Goal: Task Accomplishment & Management: Manage account settings

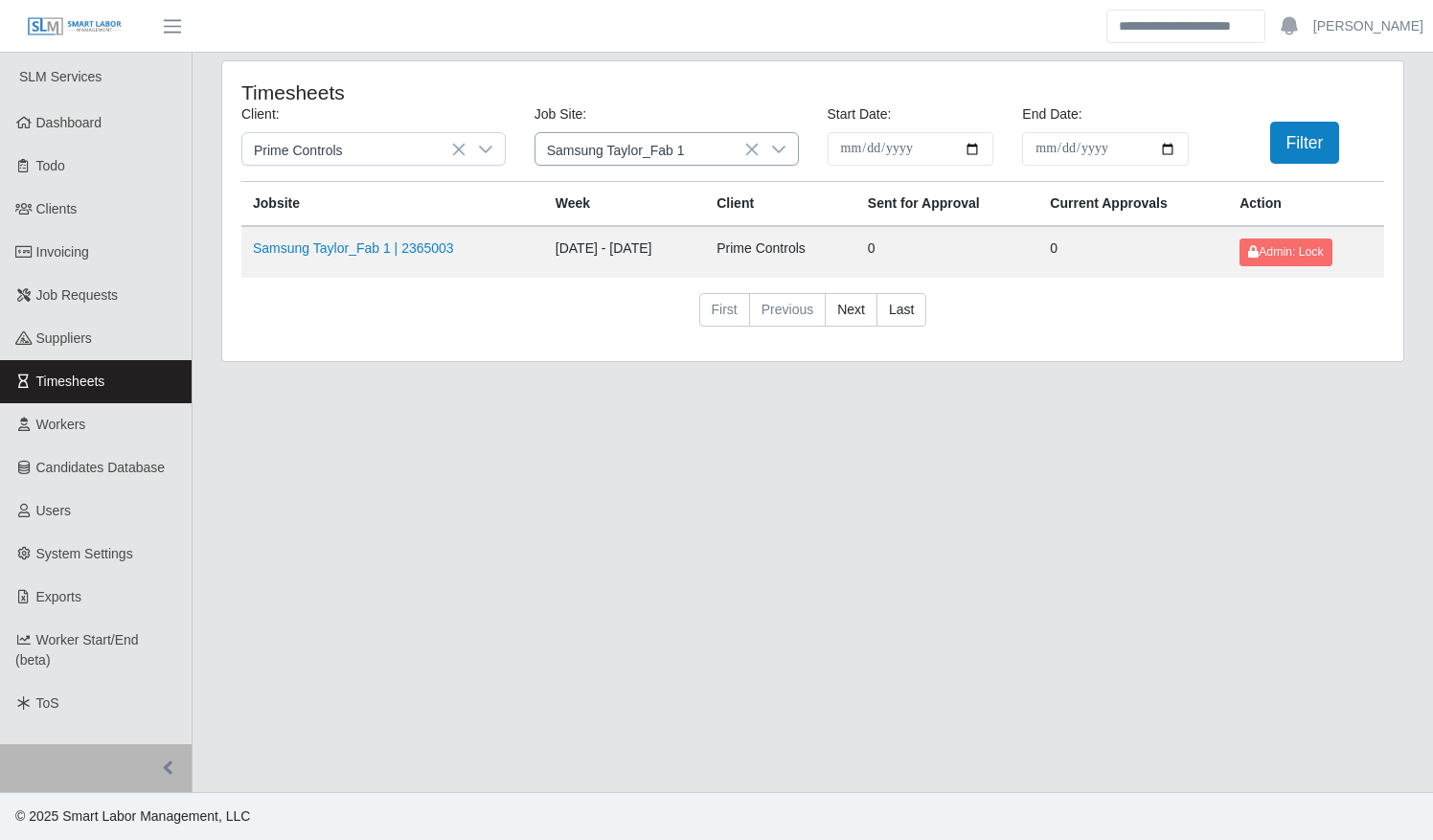
click at [776, 150] on icon at bounding box center [778, 149] width 15 height 15
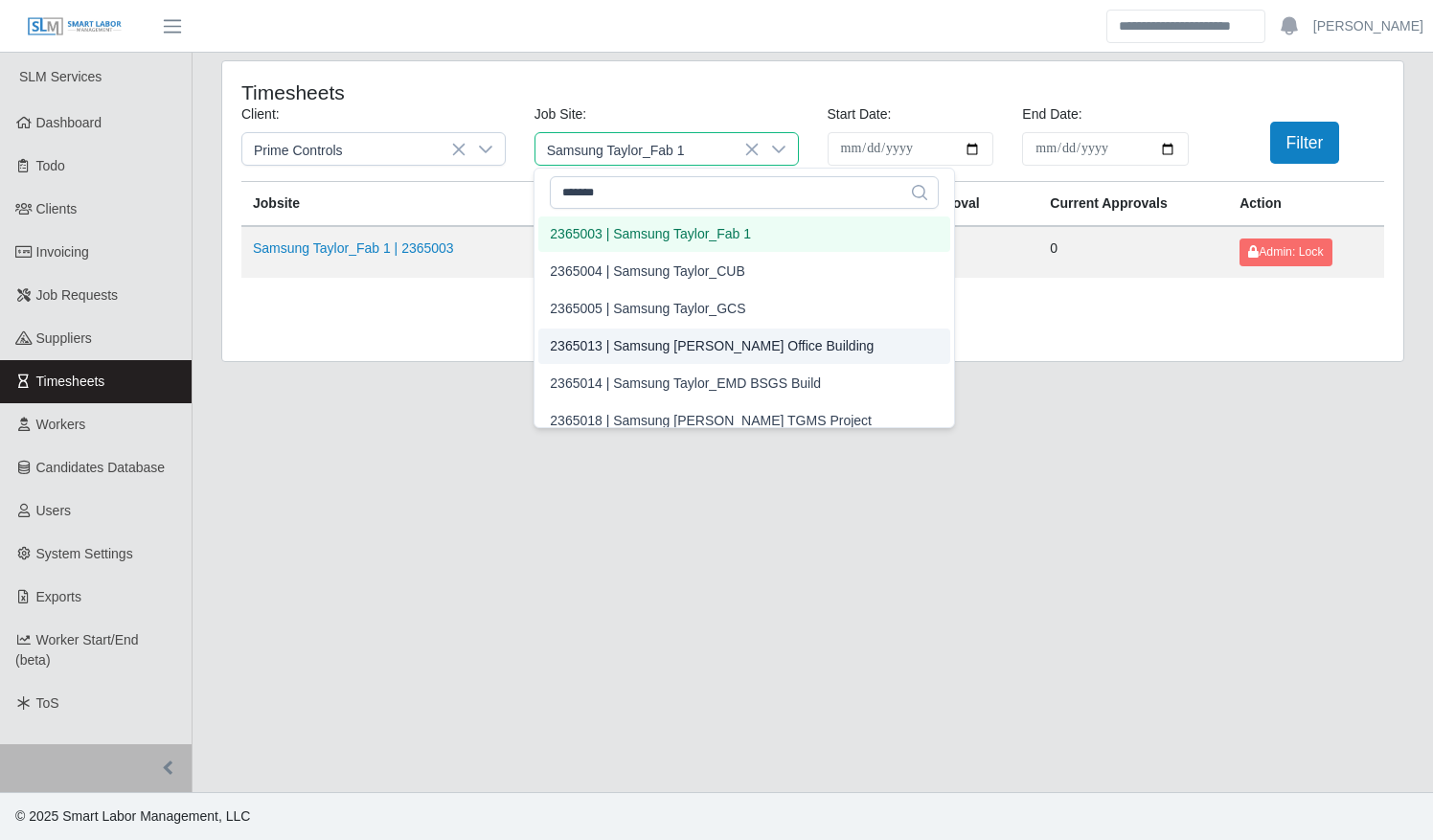
click at [711, 336] on div "2365013 | Samsung Taylor Office Building" at bounding box center [712, 346] width 324 height 20
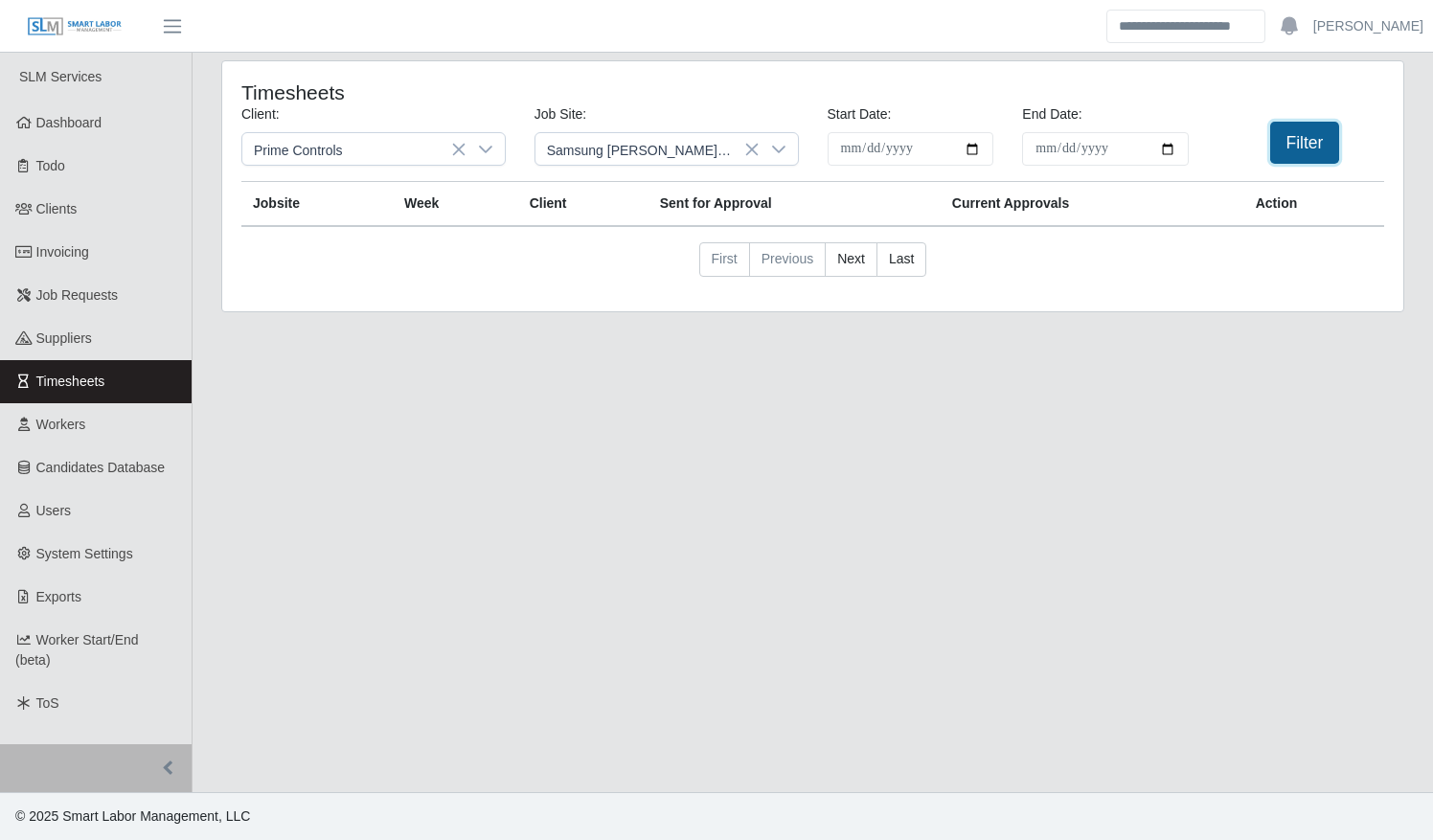
click at [1292, 143] on button "Filter" at bounding box center [1305, 142] width 70 height 42
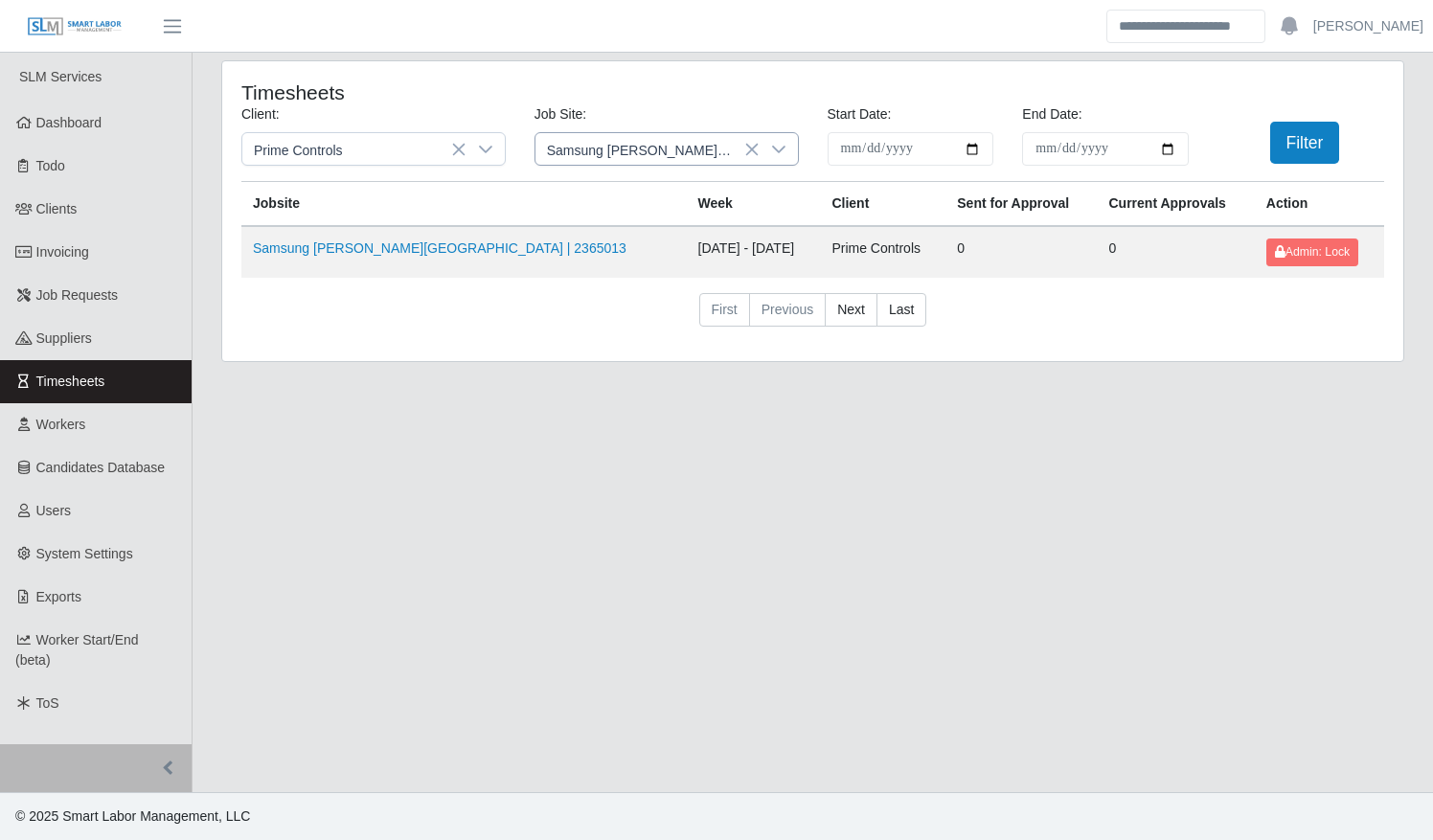
click at [780, 159] on div at bounding box center [779, 149] width 39 height 32
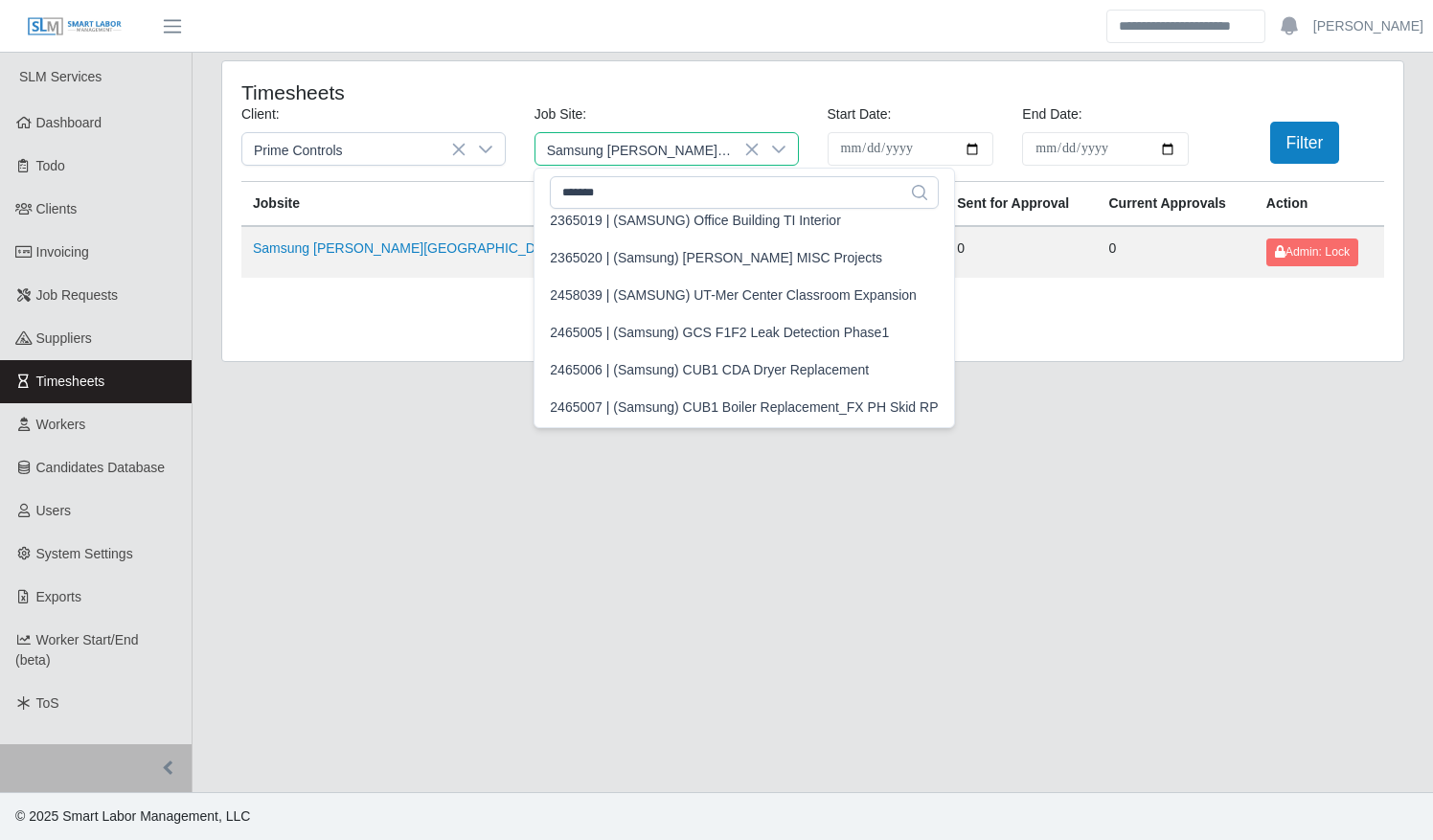
scroll to position [240, 0]
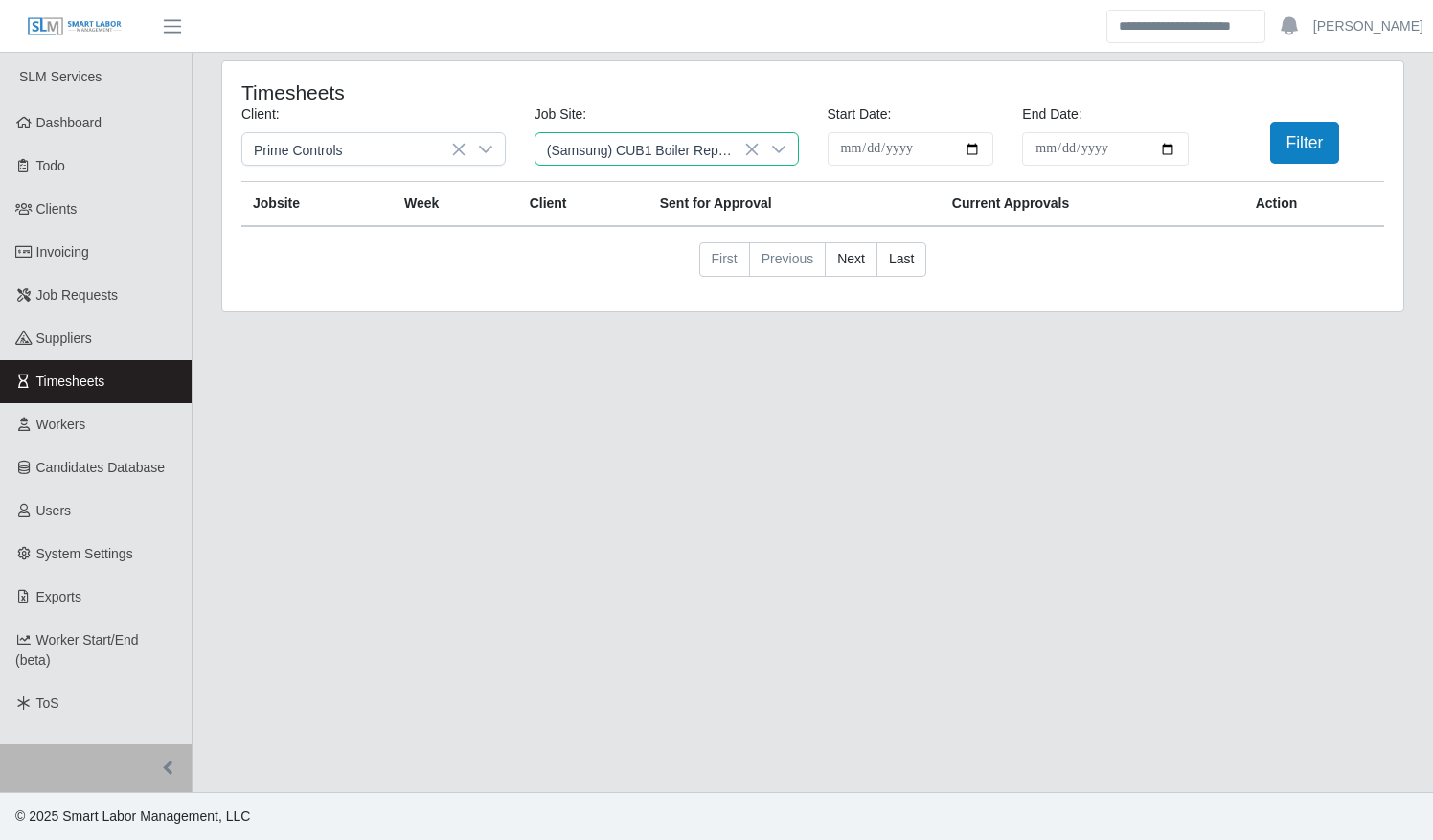
click at [721, 393] on li "2465007 | (Samsung) CUB1 Boiler Replacement_FX PH Skid RP" at bounding box center [743, 406] width 411 height 36
click at [1315, 145] on button "Filter" at bounding box center [1305, 142] width 70 height 42
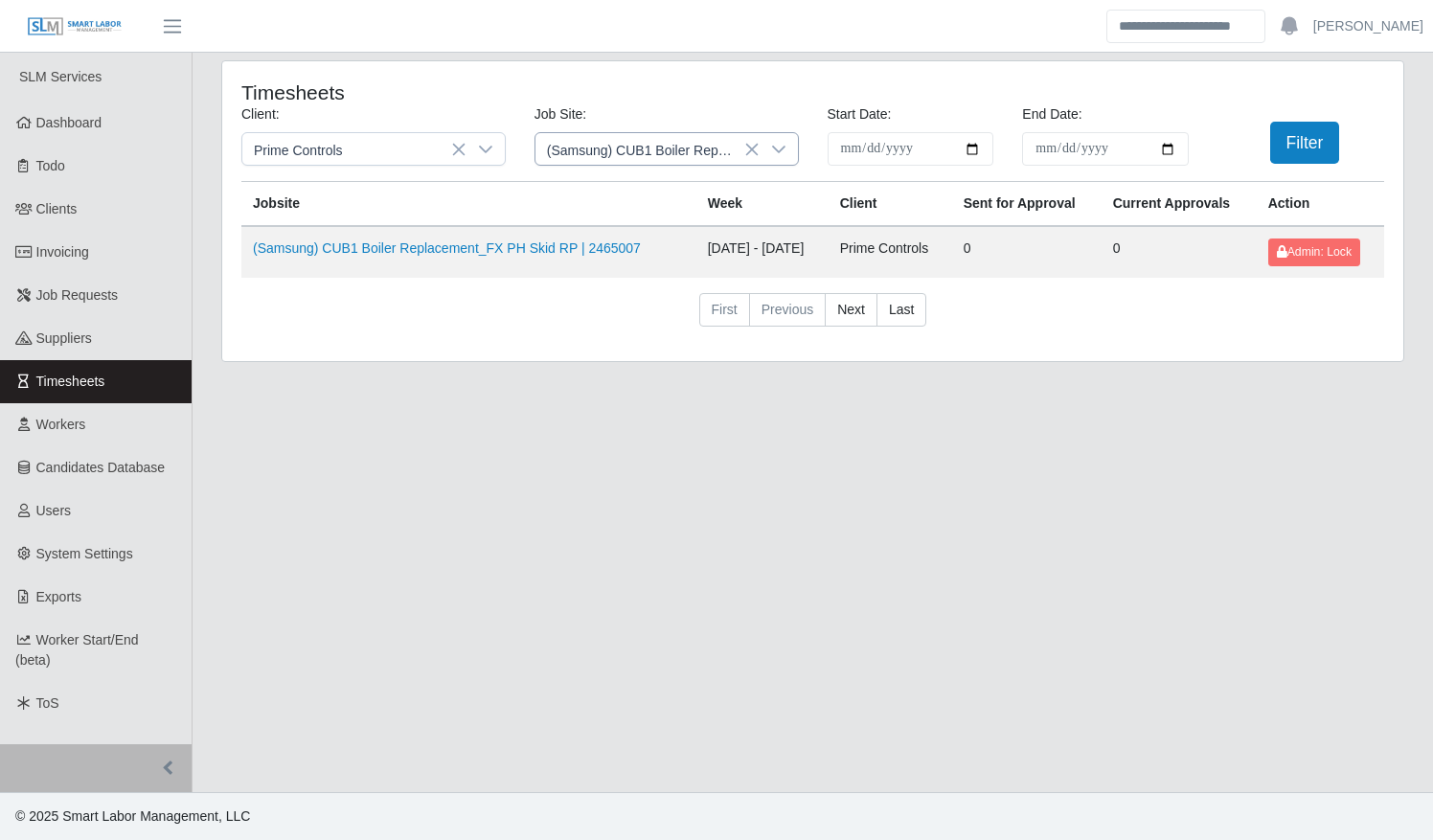
click at [776, 145] on icon at bounding box center [778, 149] width 15 height 15
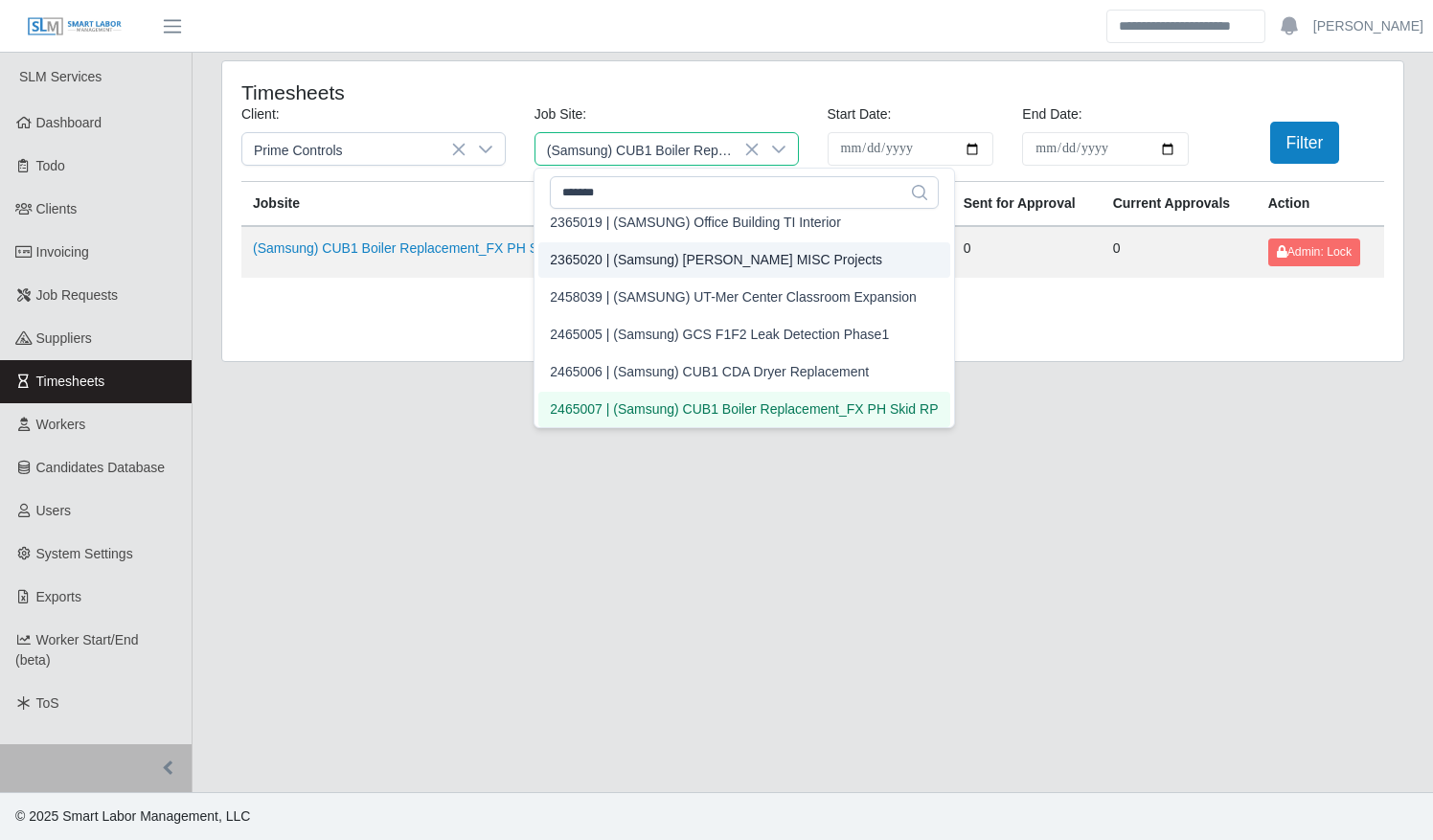
scroll to position [228, 0]
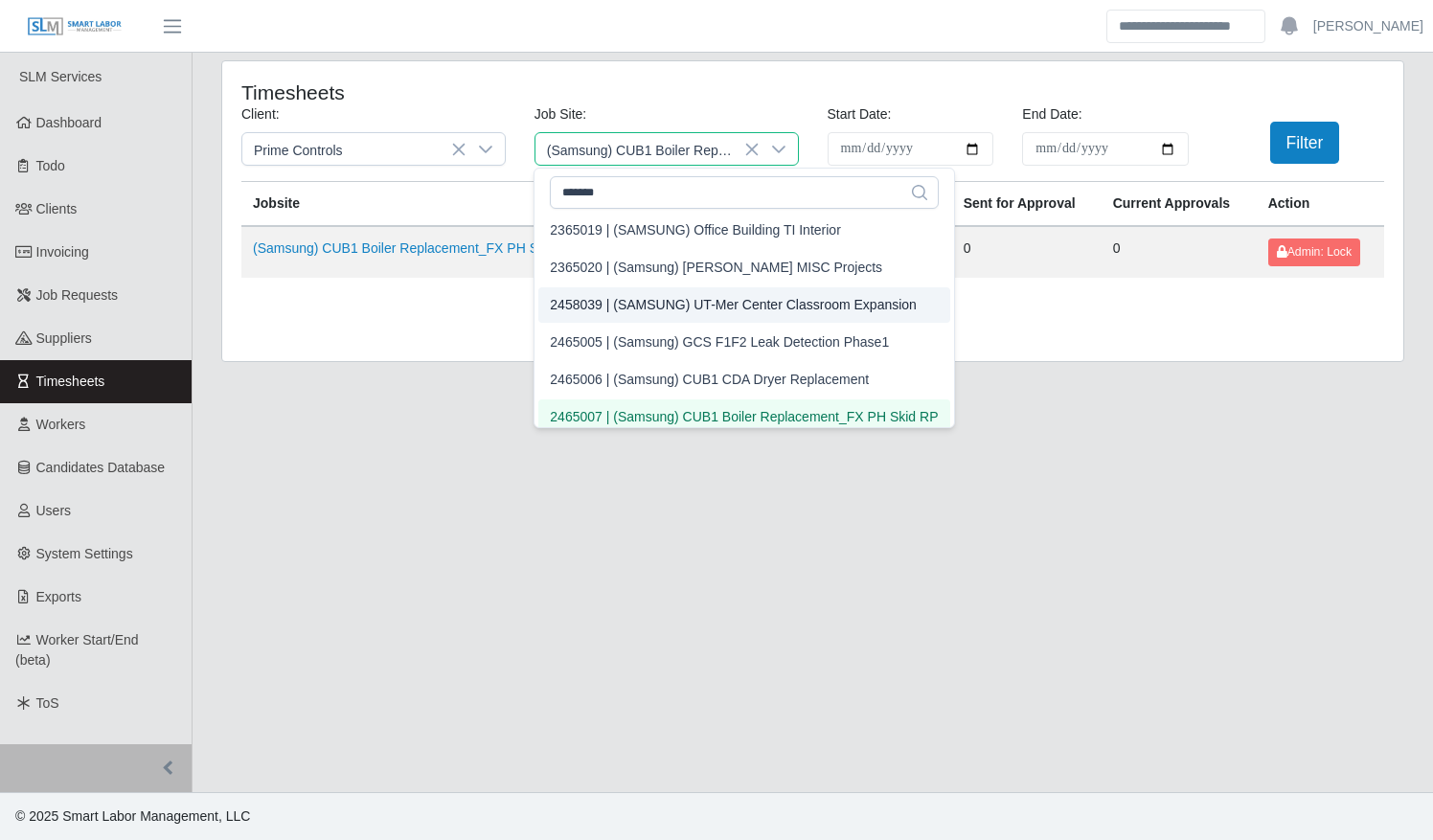
click at [714, 300] on div "2458039 | (SAMSUNG) UT-Mer Center Classroom Expansion" at bounding box center [733, 305] width 367 height 20
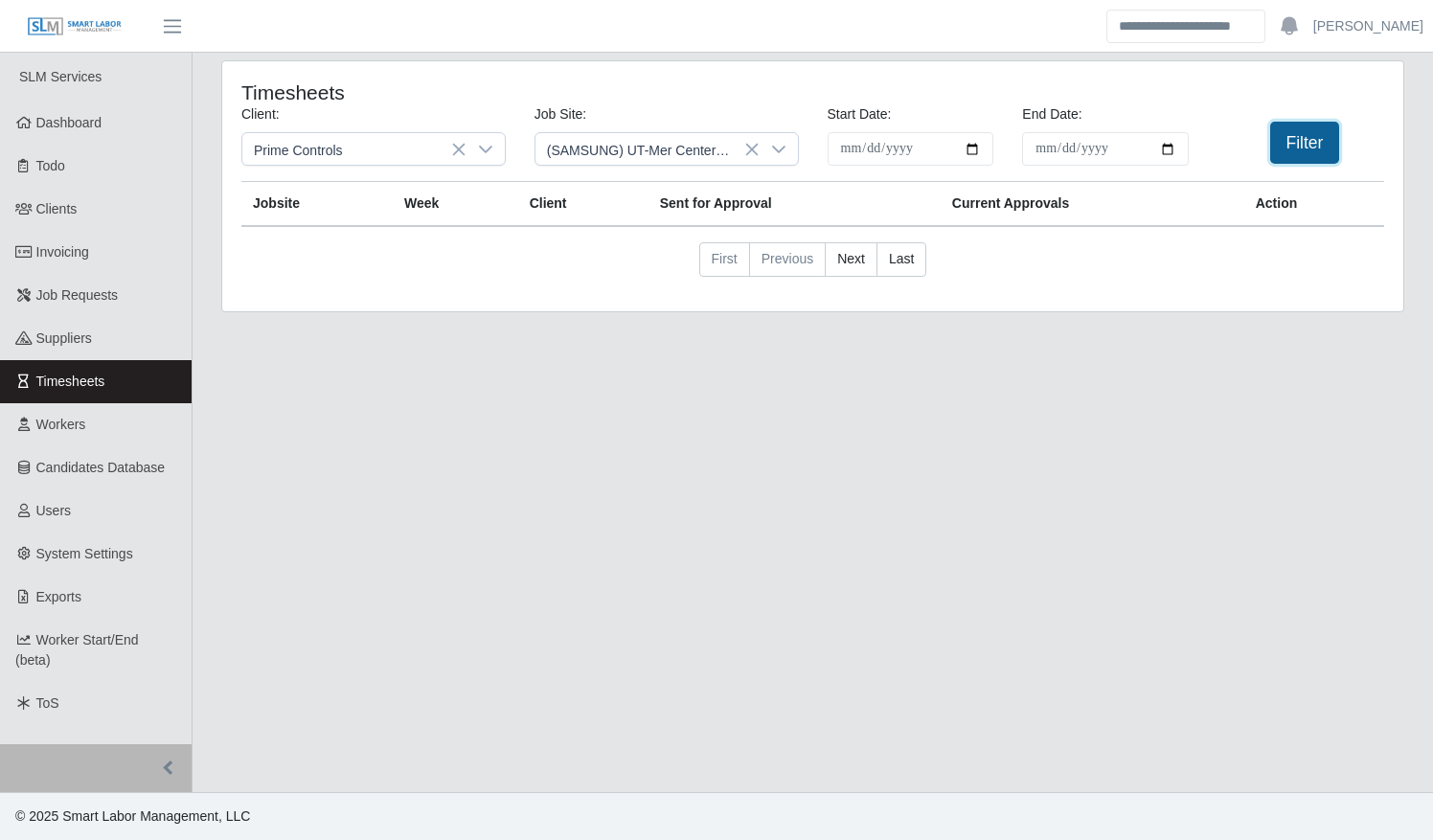
click at [1294, 145] on button "Filter" at bounding box center [1305, 142] width 70 height 42
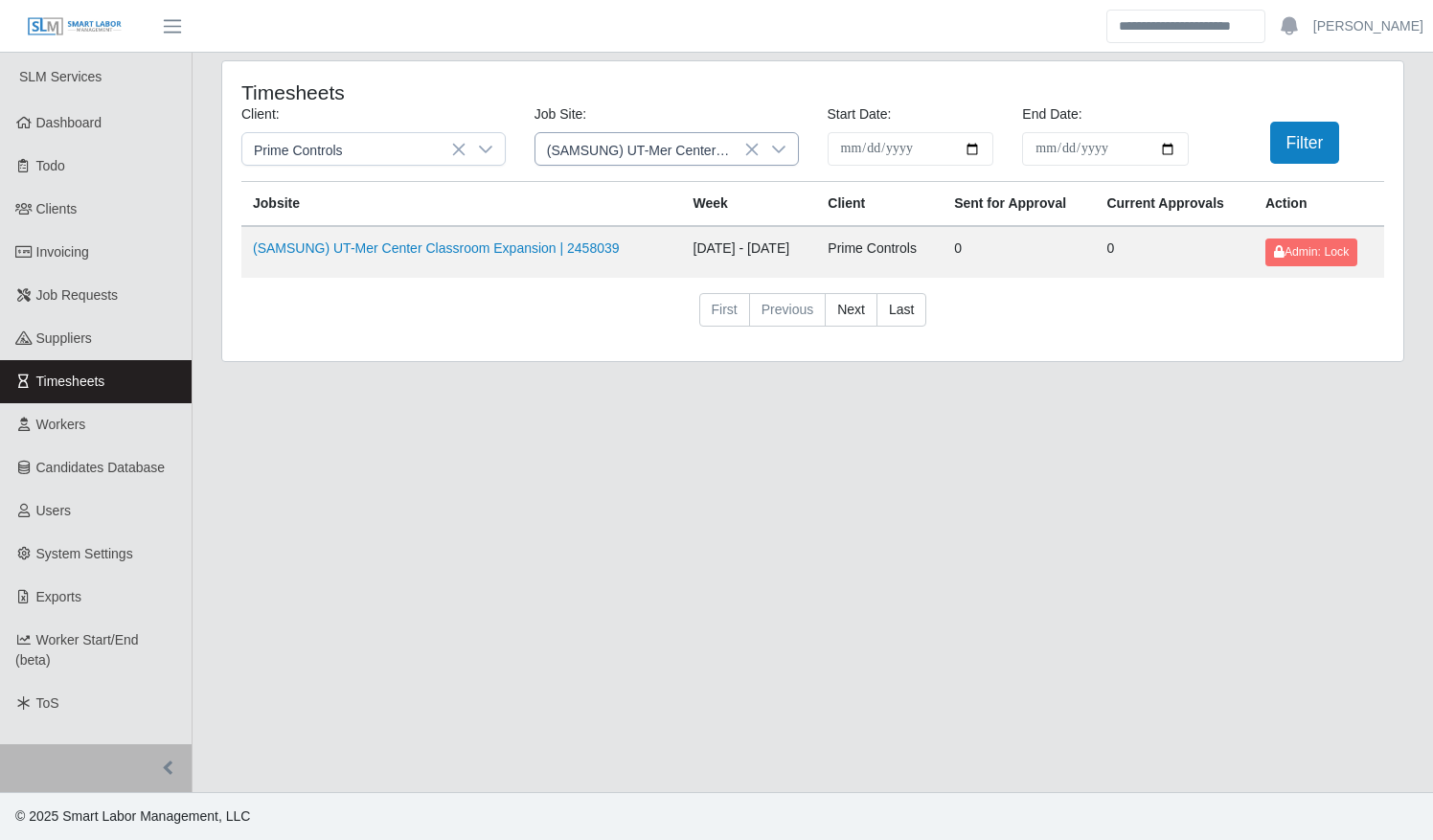
click at [779, 152] on icon at bounding box center [778, 149] width 15 height 15
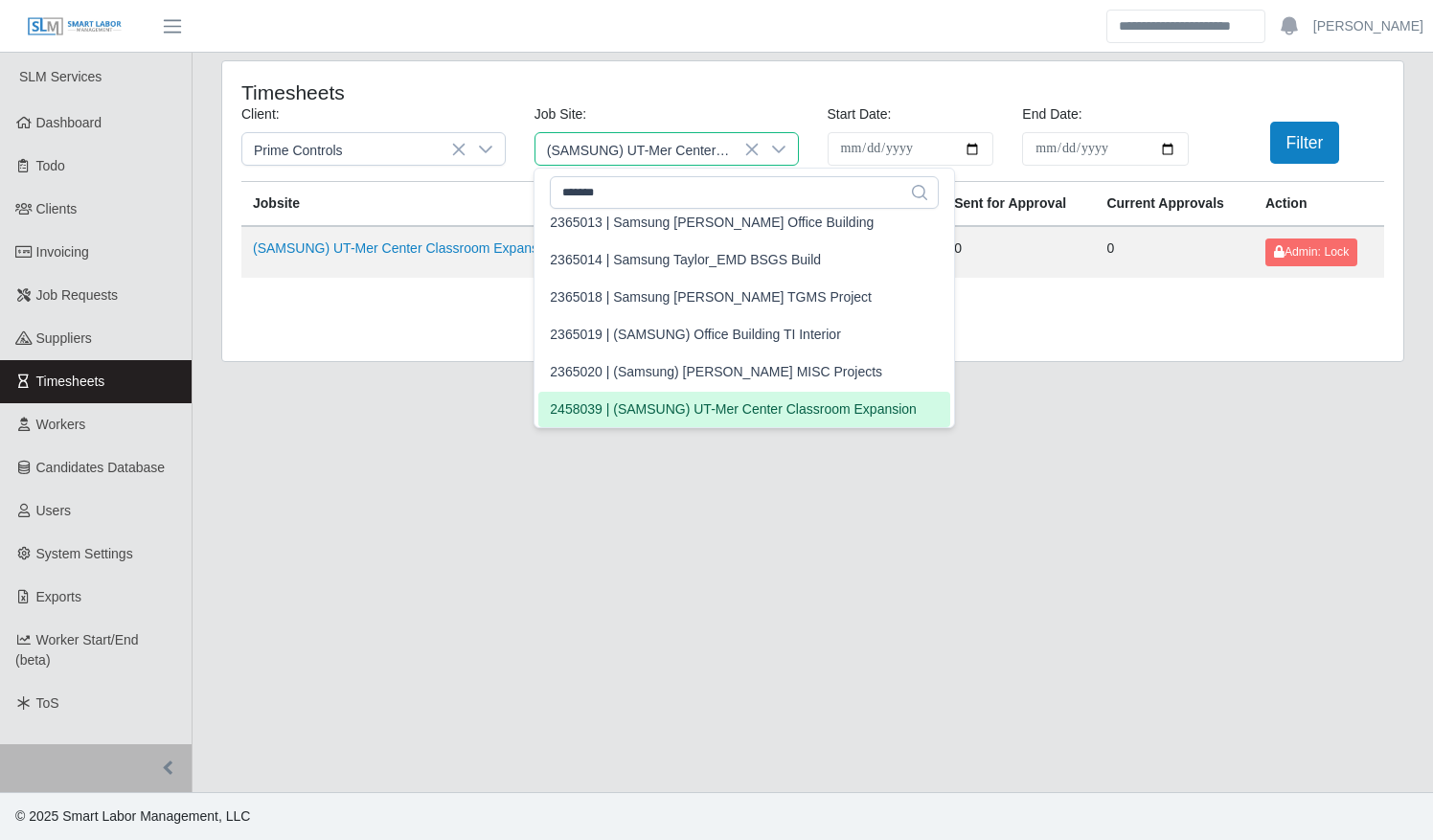
scroll to position [116, 0]
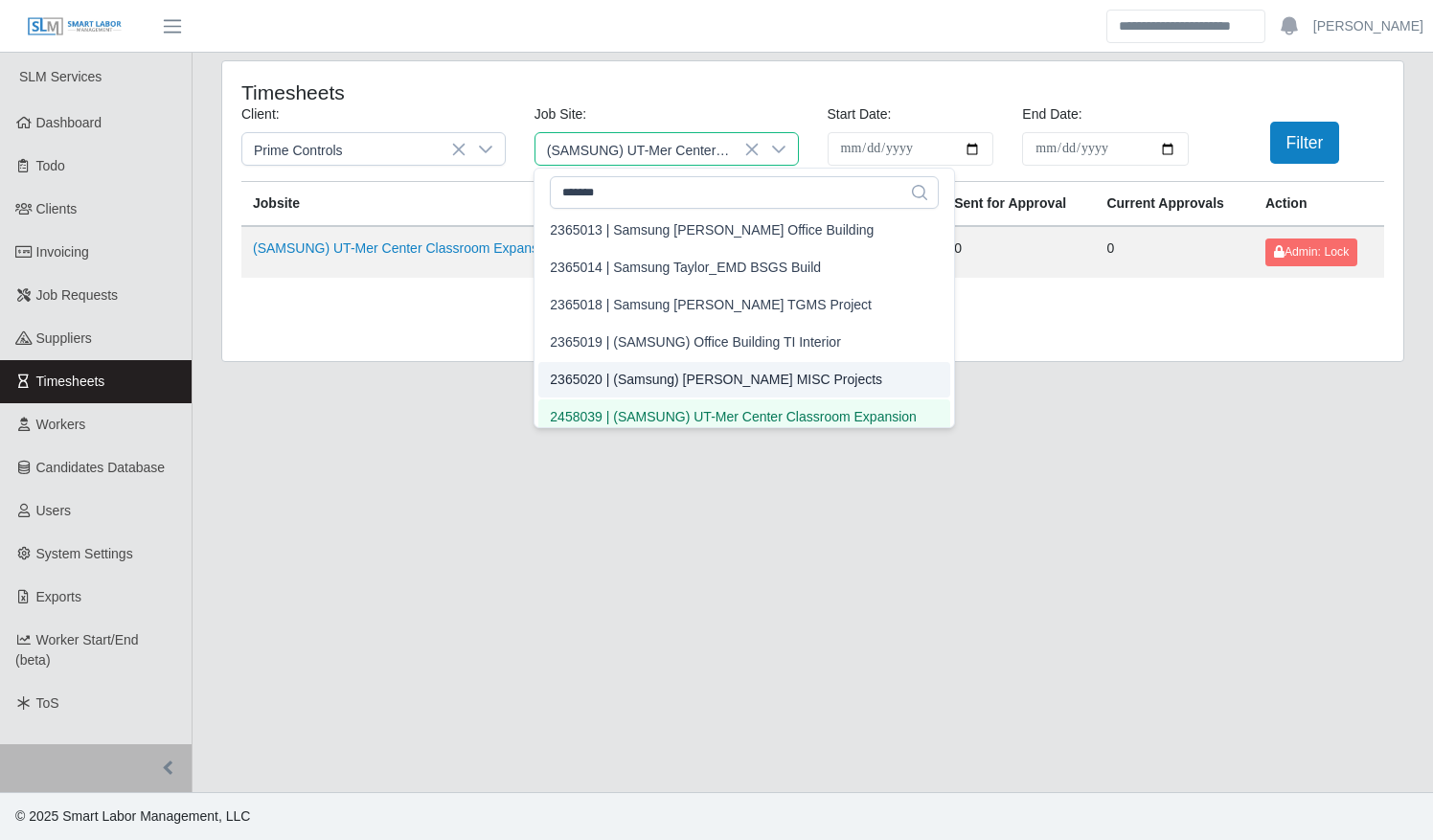
click at [684, 377] on div "2365020 | (Samsung) Taylor MISC Projects" at bounding box center [716, 380] width 332 height 20
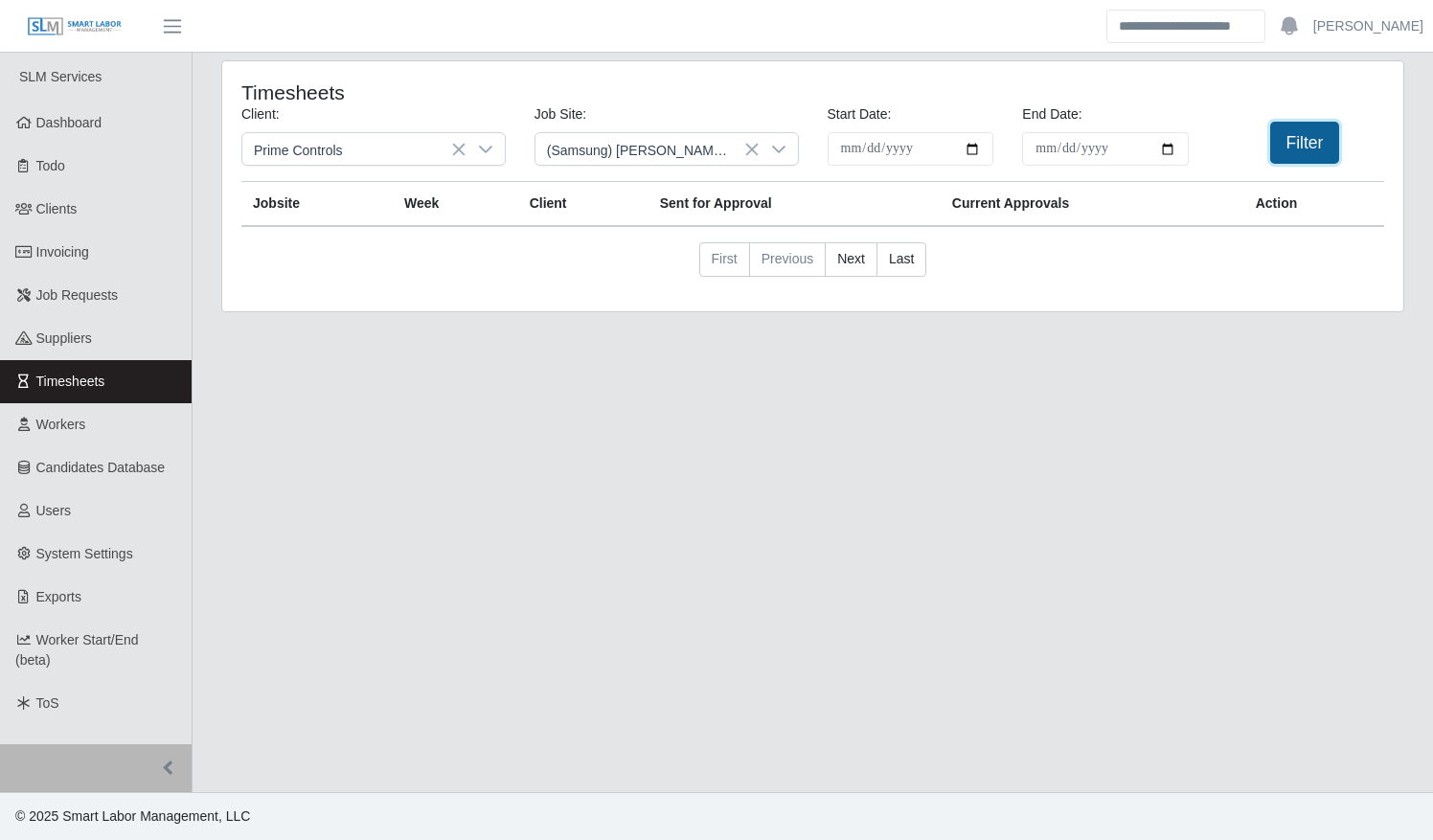
click at [1280, 145] on button "Filter" at bounding box center [1305, 142] width 70 height 42
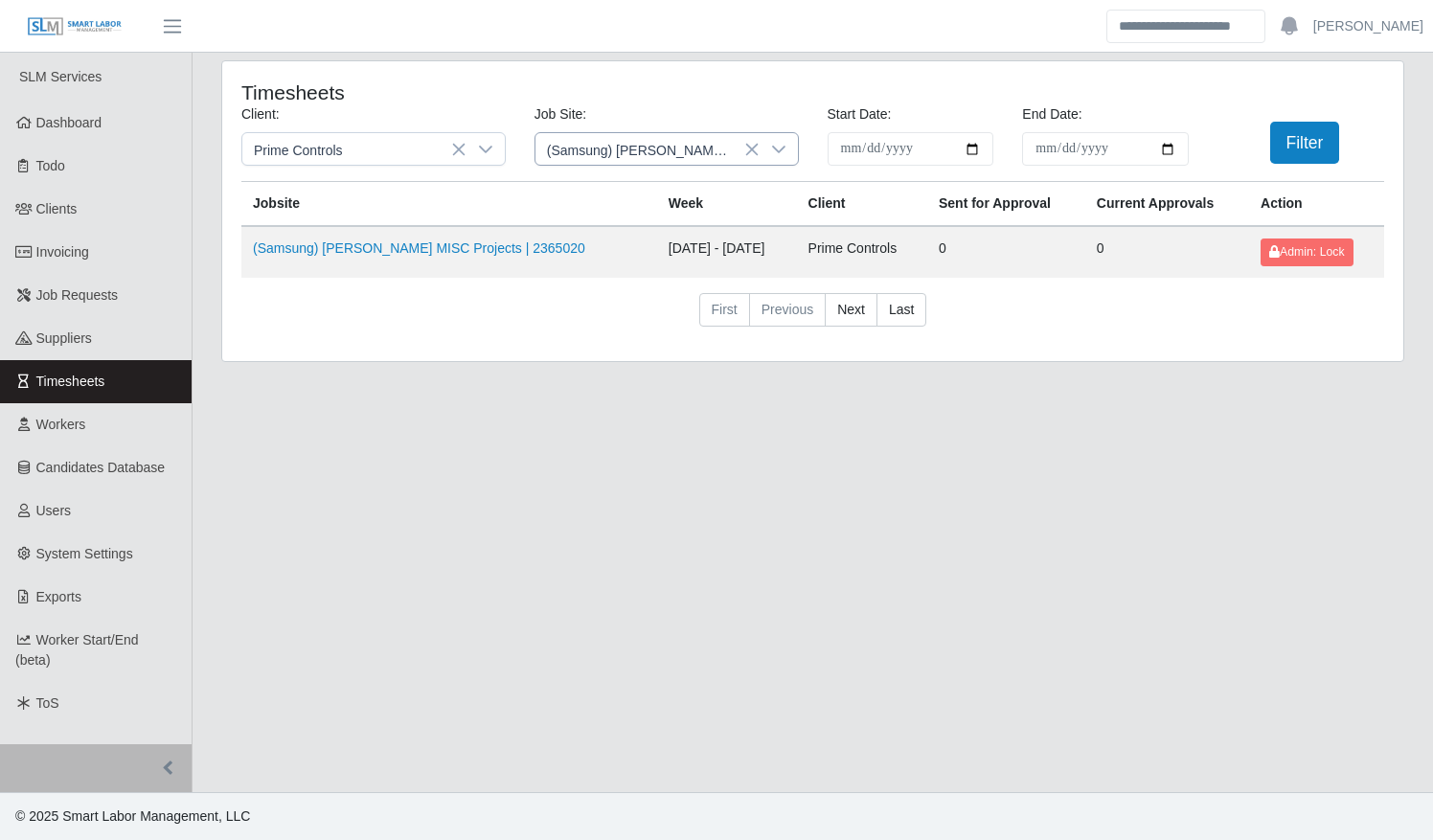
click at [786, 153] on icon at bounding box center [778, 149] width 15 height 15
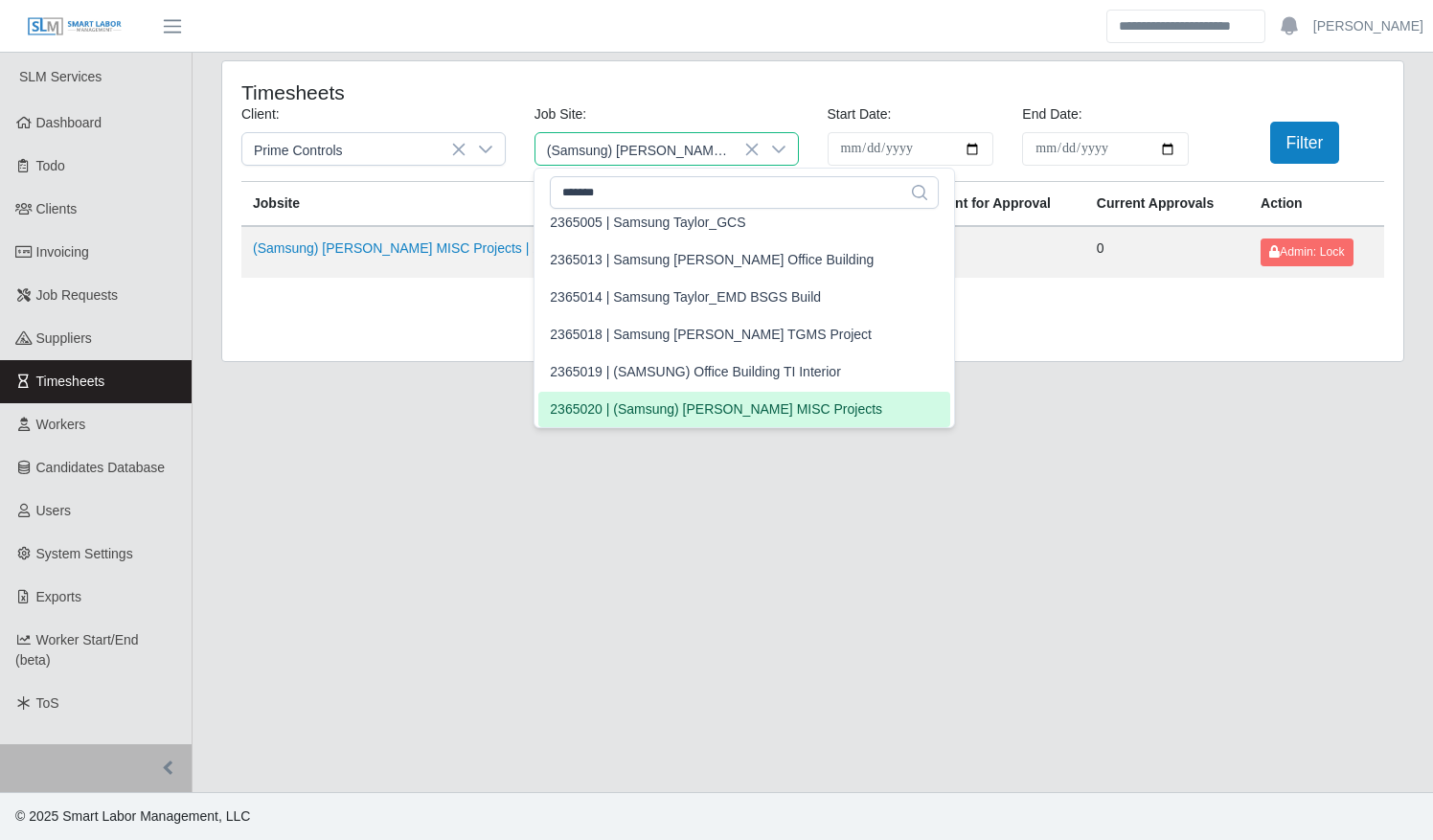
scroll to position [79, 0]
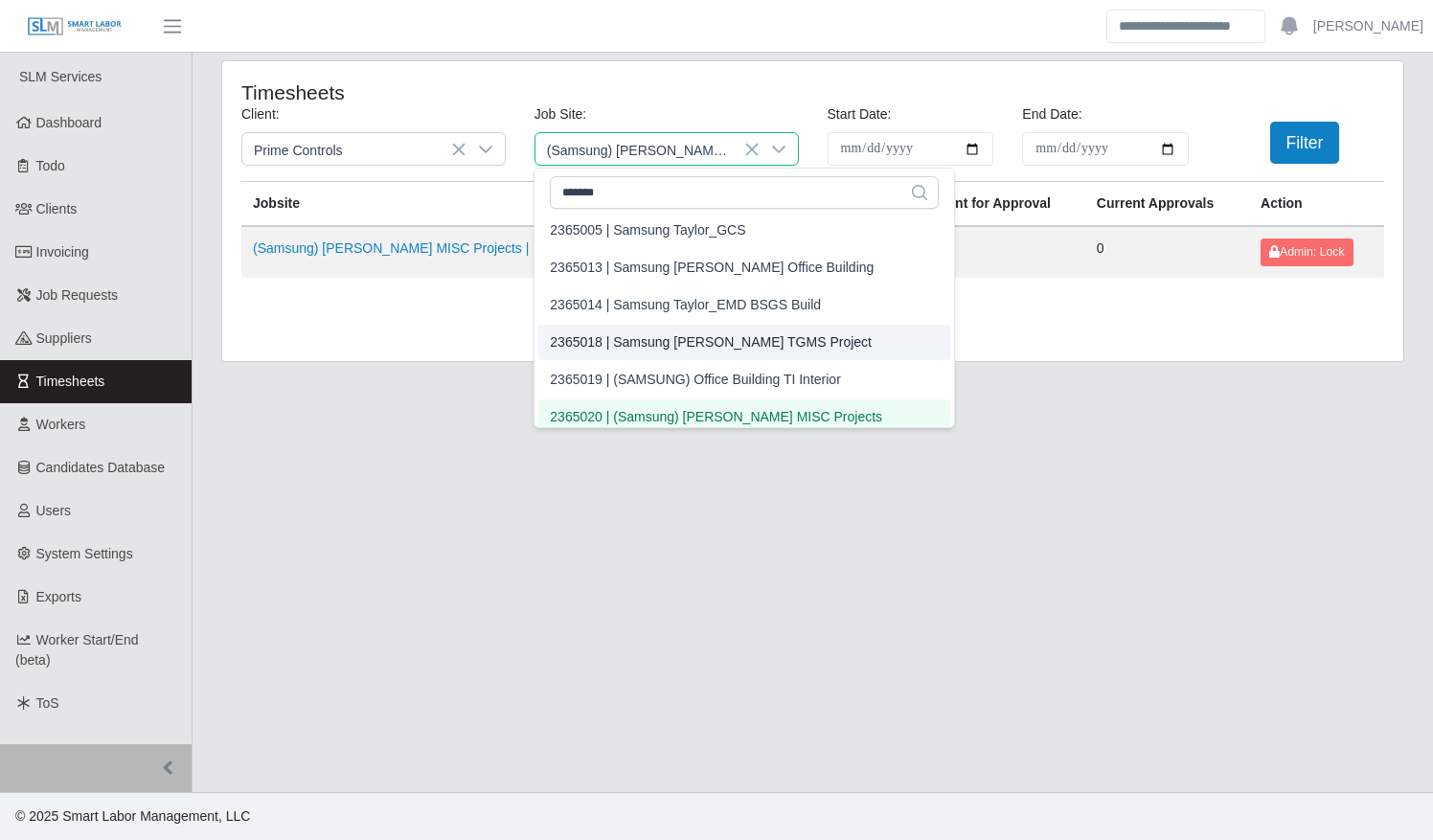
click at [716, 334] on div "2365018 | Samsung Taylor TGMS Project" at bounding box center [711, 342] width 322 height 20
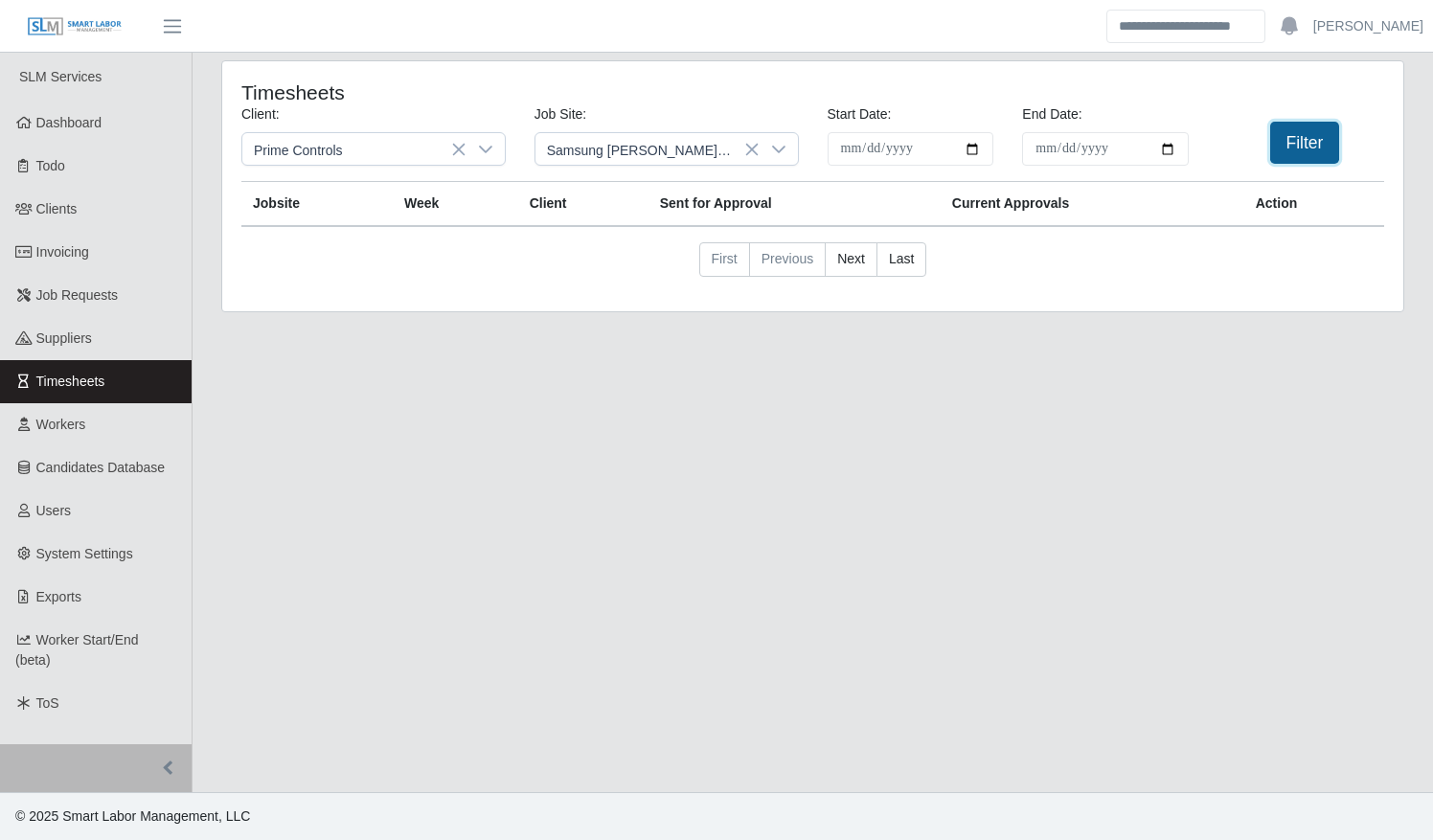
click at [1293, 130] on button "Filter" at bounding box center [1305, 142] width 70 height 42
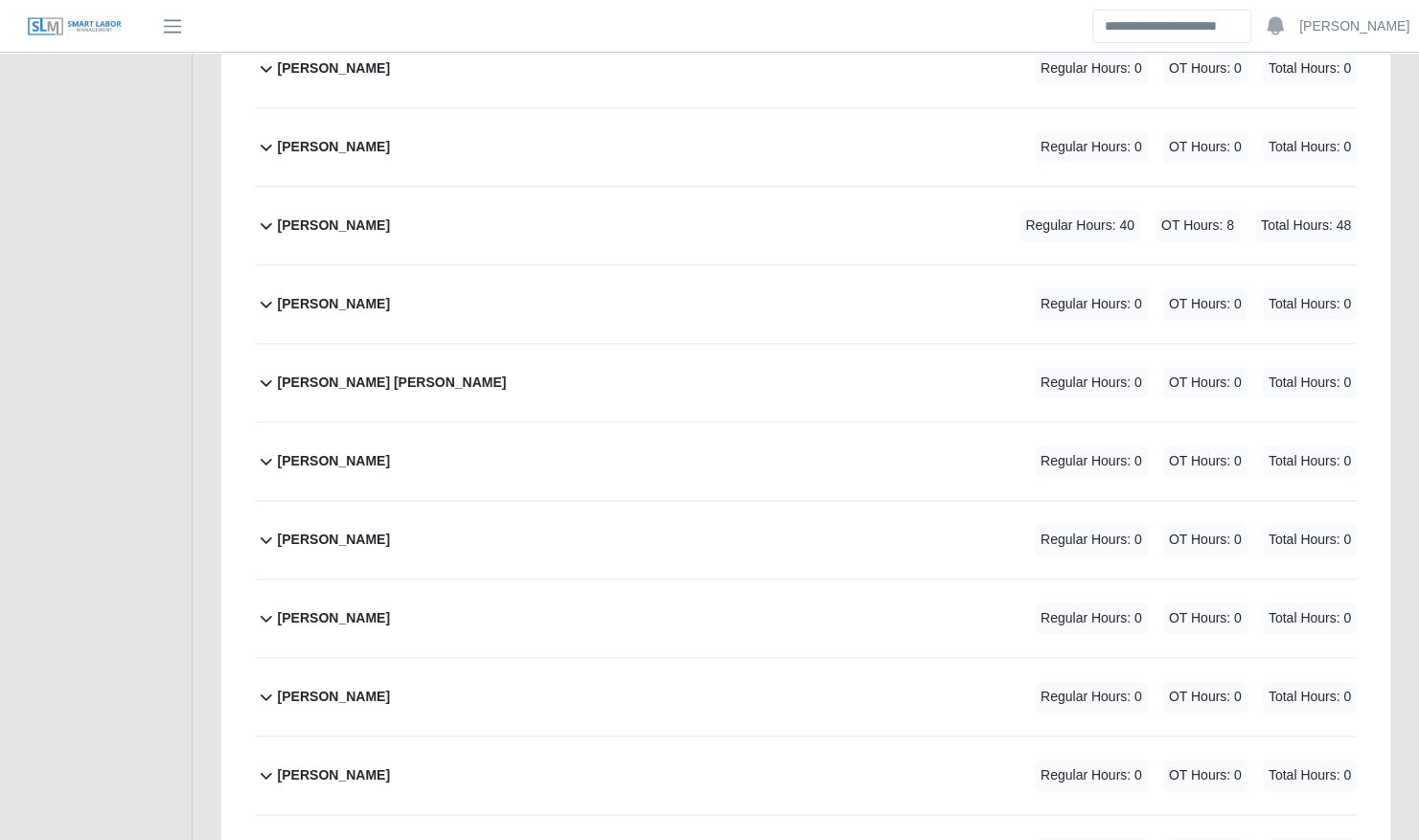
scroll to position [1052, 0]
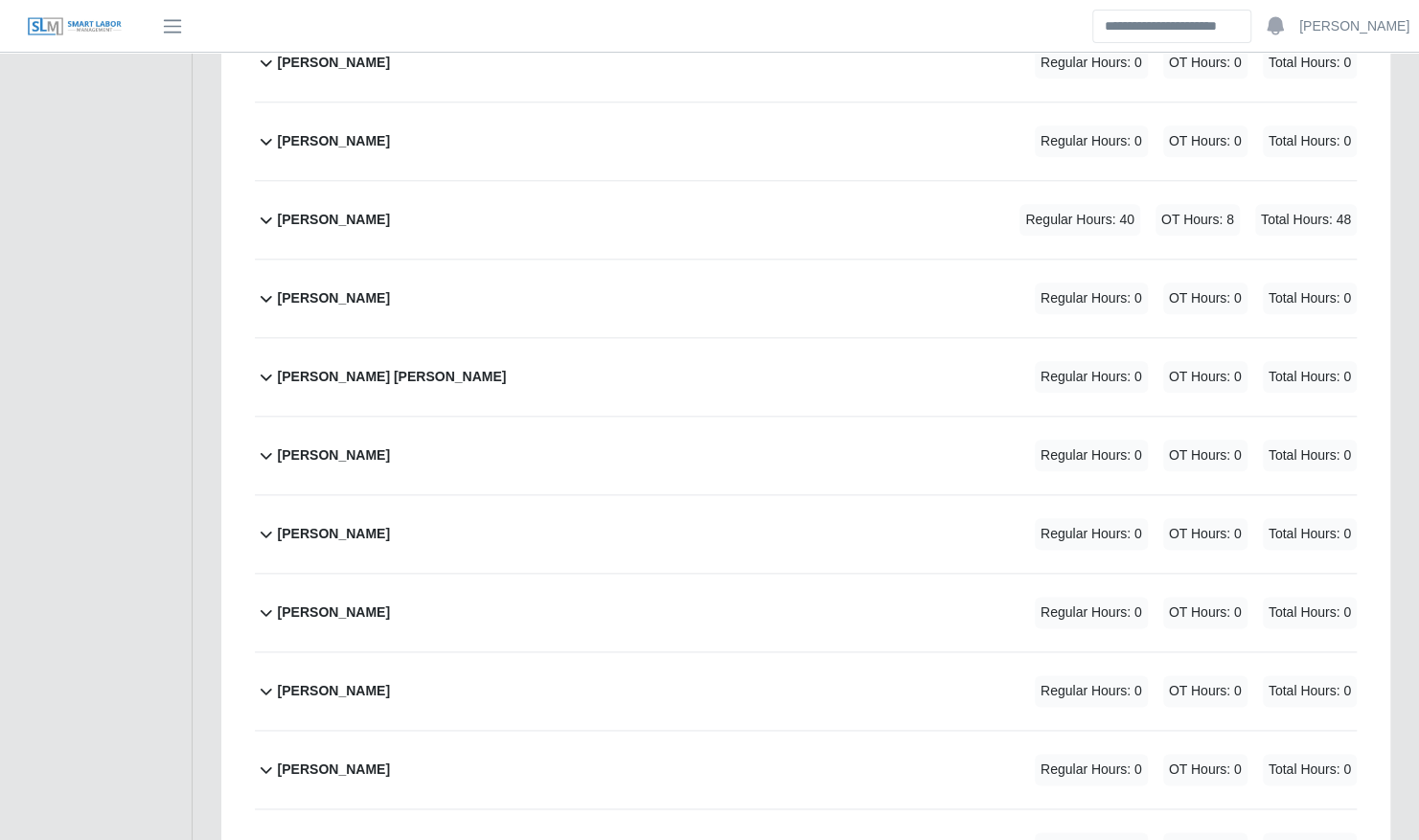
click at [798, 209] on div "Javier De Leon Regular Hours: 40 OT Hours: 8 Total Hours: 48" at bounding box center [816, 220] width 1079 height 78
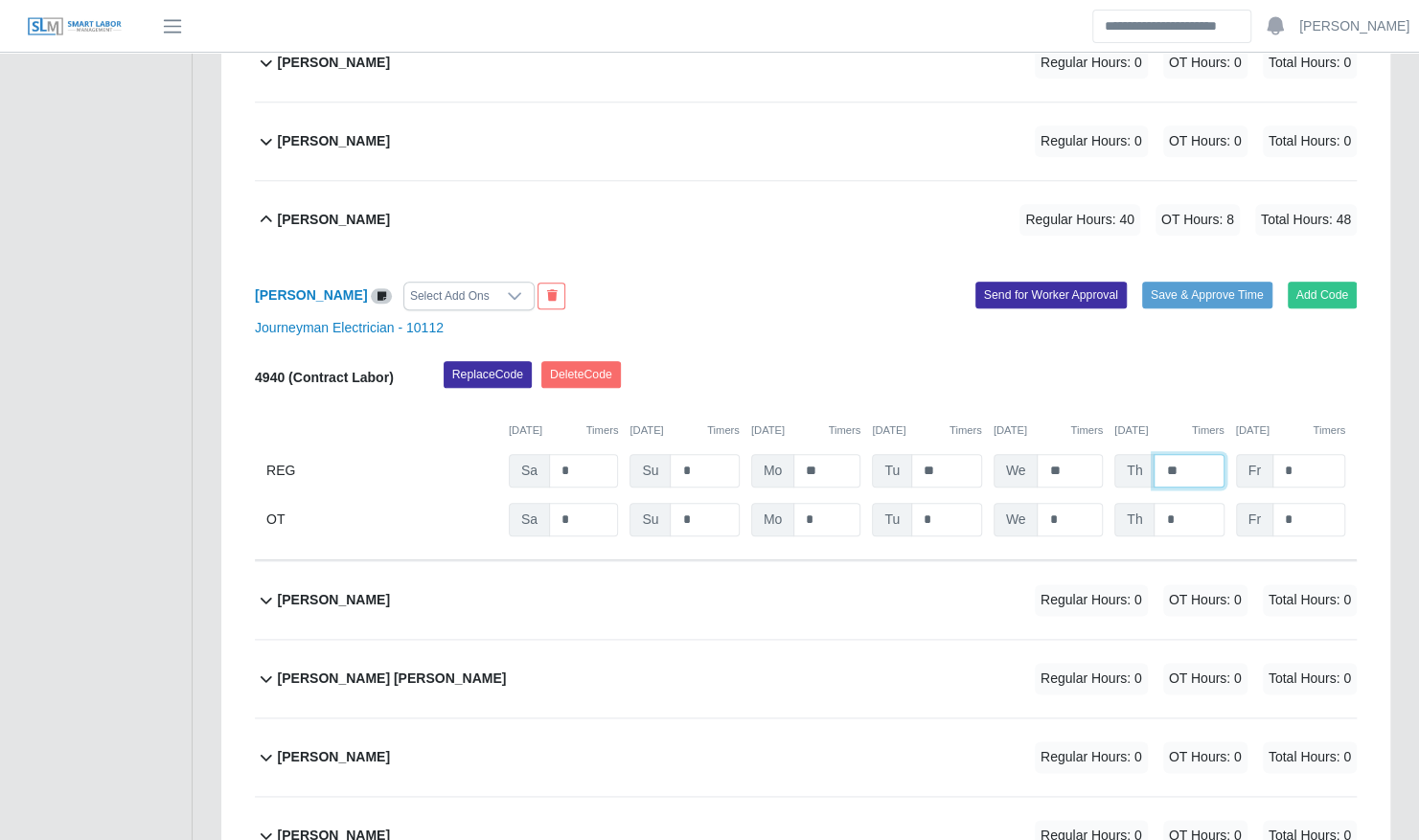
drag, startPoint x: 1187, startPoint y: 447, endPoint x: 1110, endPoint y: 441, distance: 77.2
click at [1110, 454] on div "REG Sa * Su * Mo ** Tu ** We ** Th ** Fr *" at bounding box center [805, 471] width 1102 height 34
type input "*"
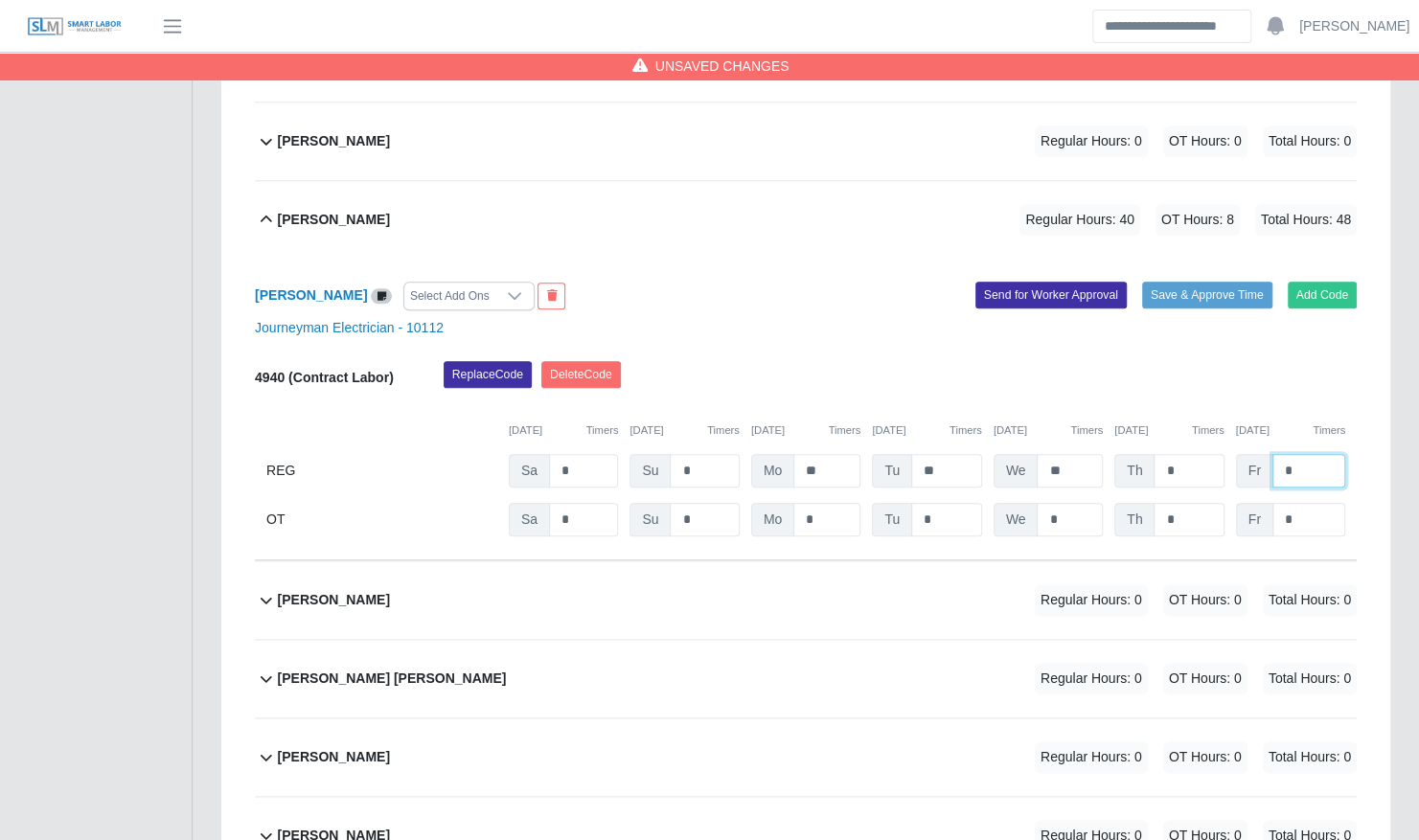
type input "*"
click at [718, 191] on div "Javier De Leon Regular Hours: 40 OT Hours: 7 Total Hours: 47" at bounding box center [816, 220] width 1079 height 78
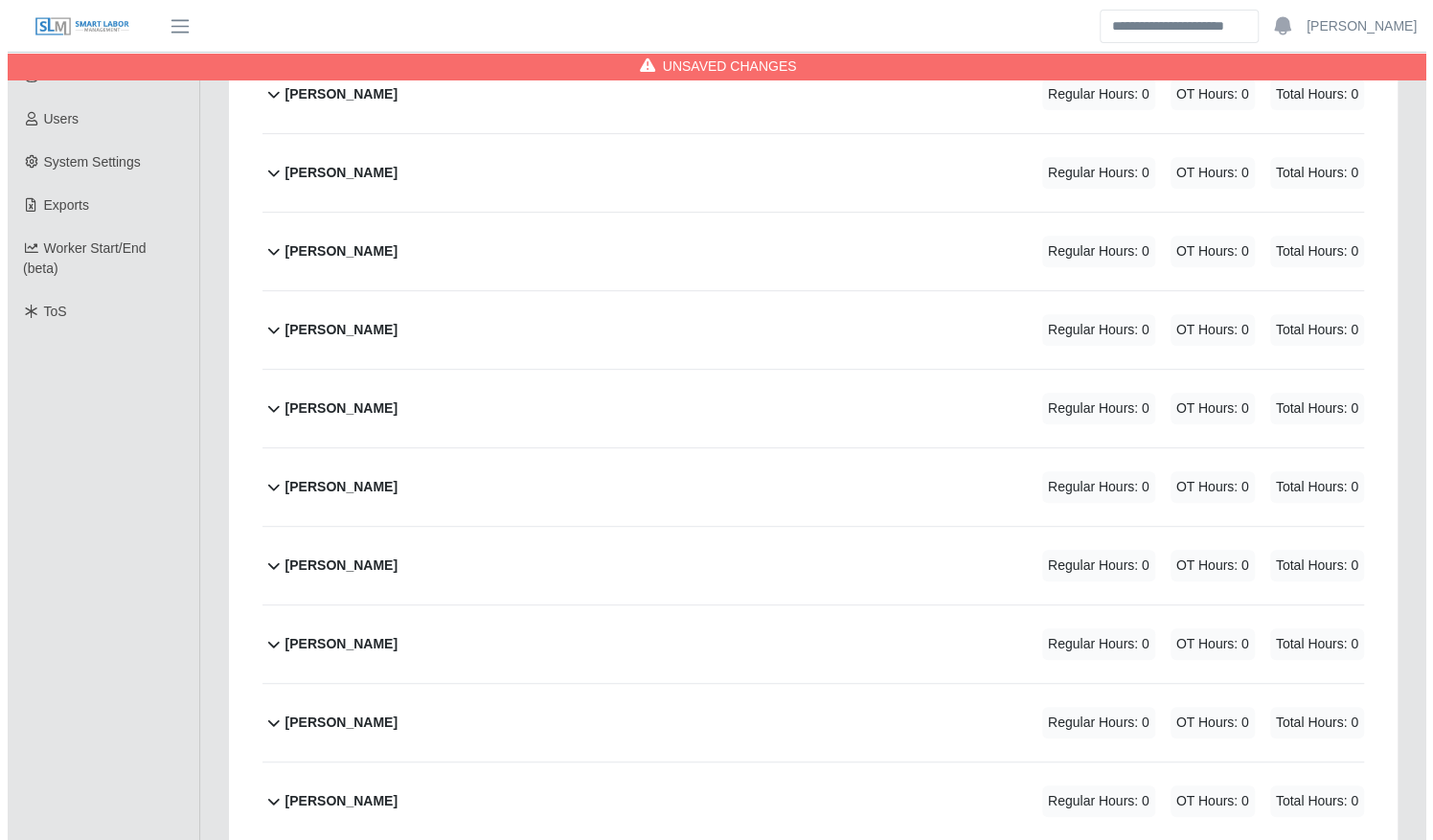
scroll to position [0, 0]
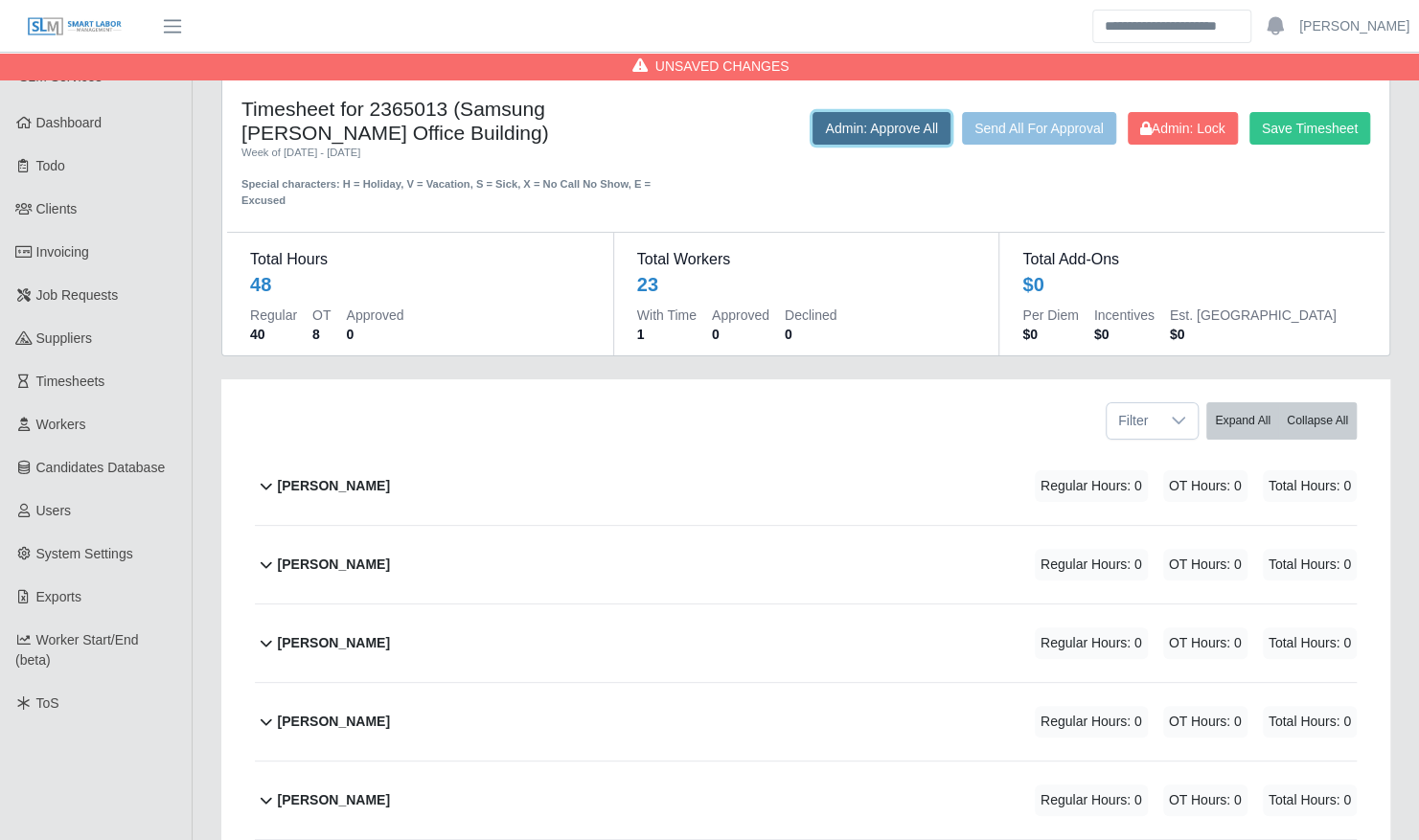
click at [823, 134] on button "Admin: Approve All" at bounding box center [881, 128] width 138 height 33
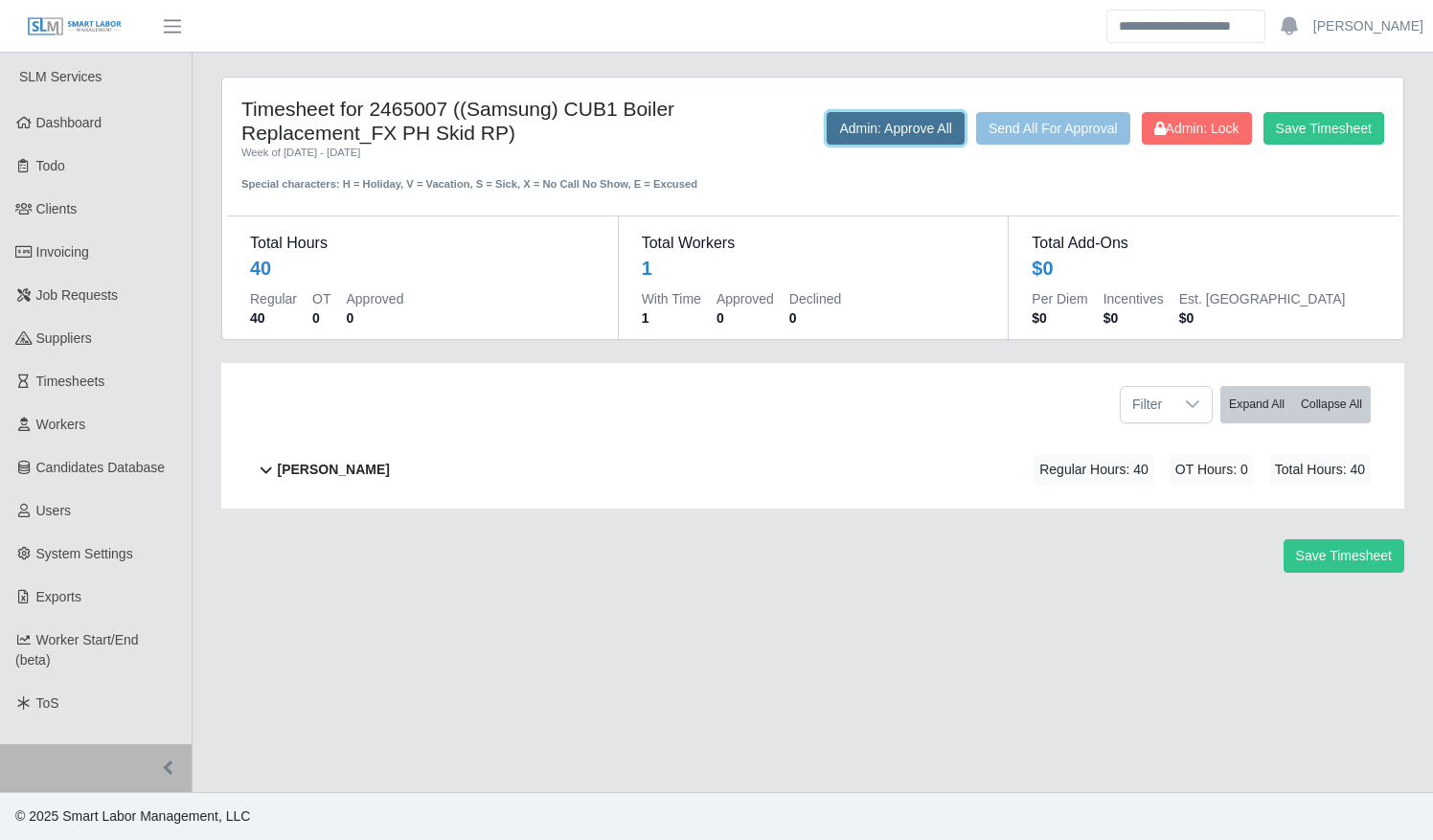
click at [875, 140] on button "Admin: Approve All" at bounding box center [895, 128] width 138 height 33
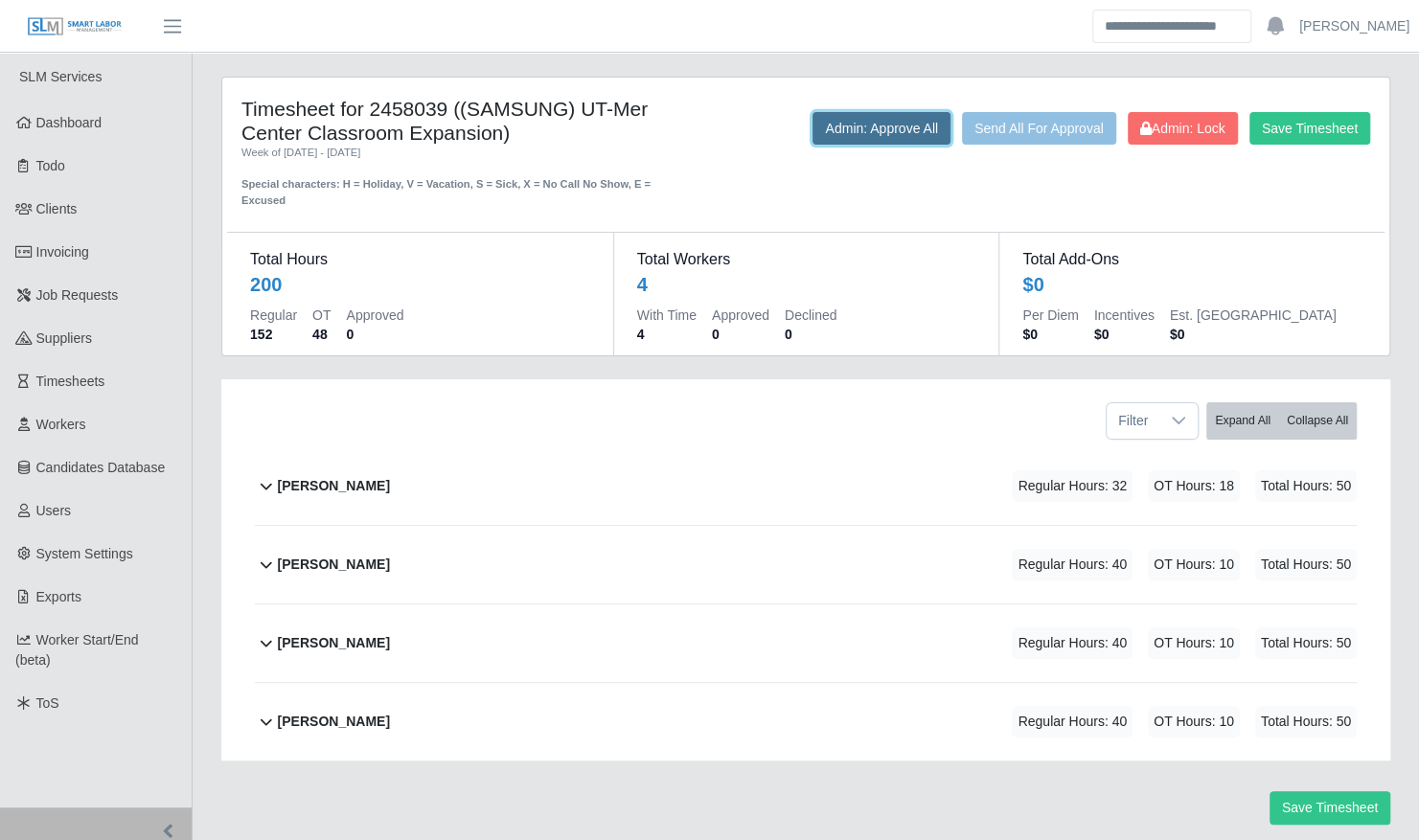
click at [845, 140] on button "Admin: Approve All" at bounding box center [881, 128] width 138 height 33
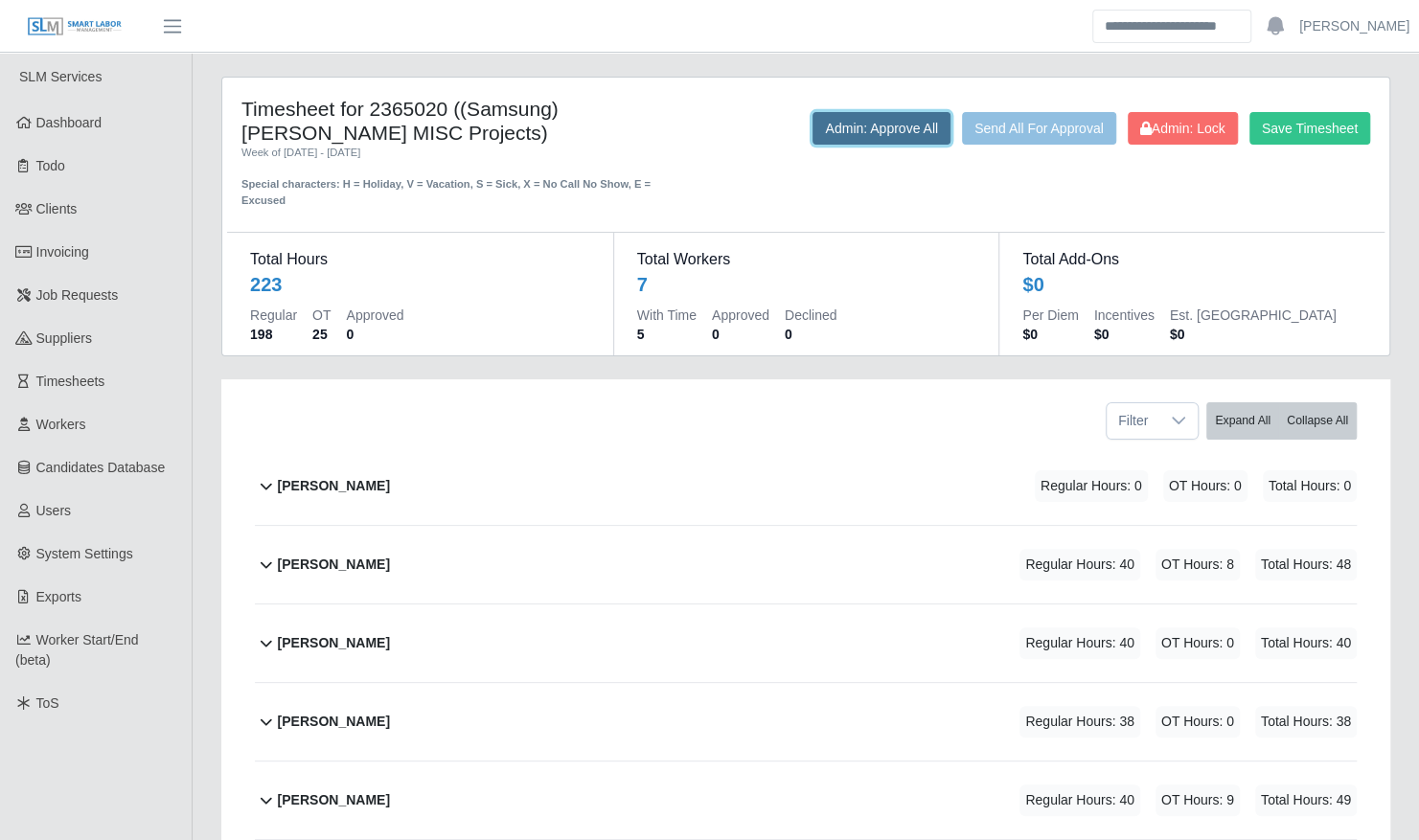
click at [891, 128] on button "Admin: Approve All" at bounding box center [881, 128] width 138 height 33
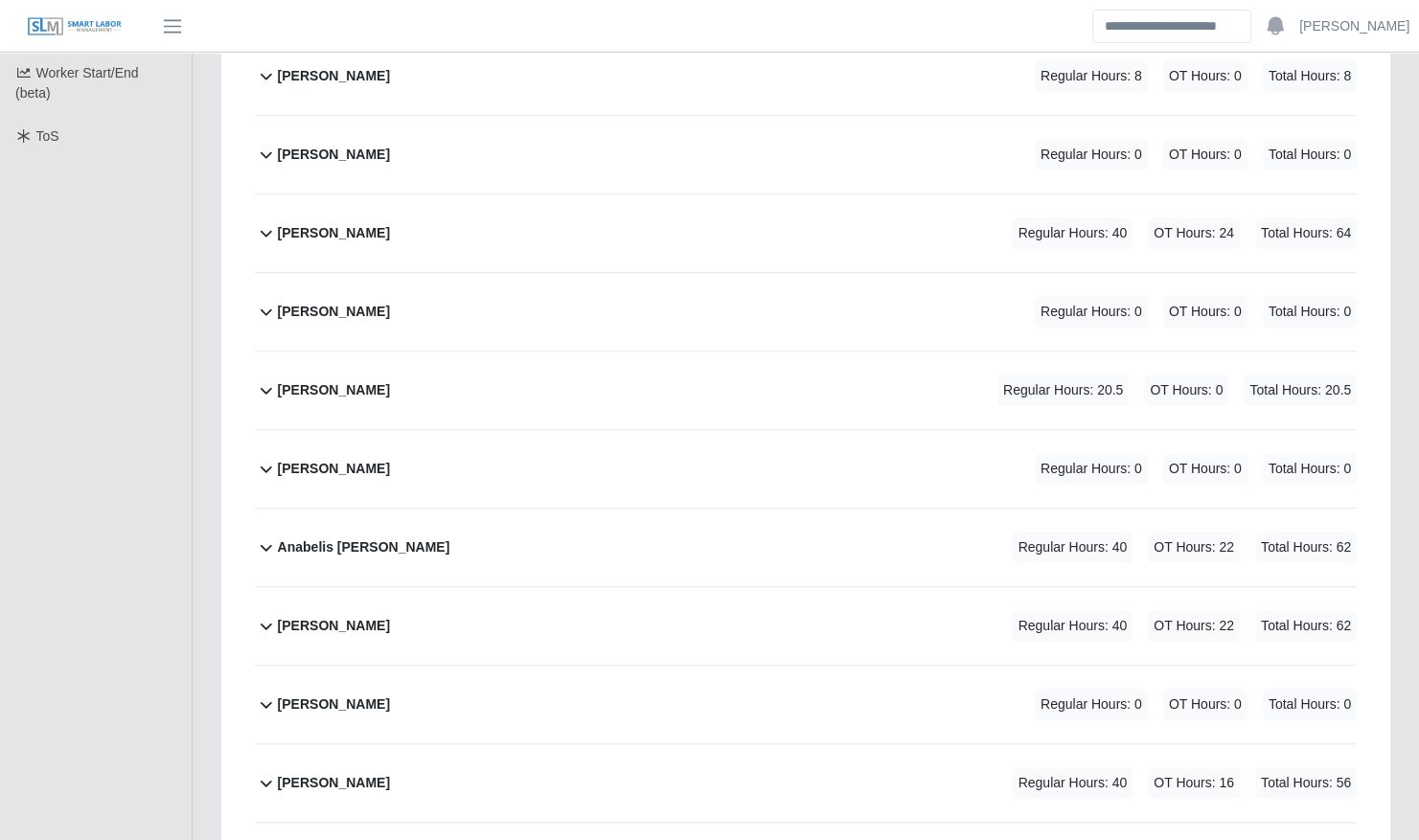
scroll to position [573, 0]
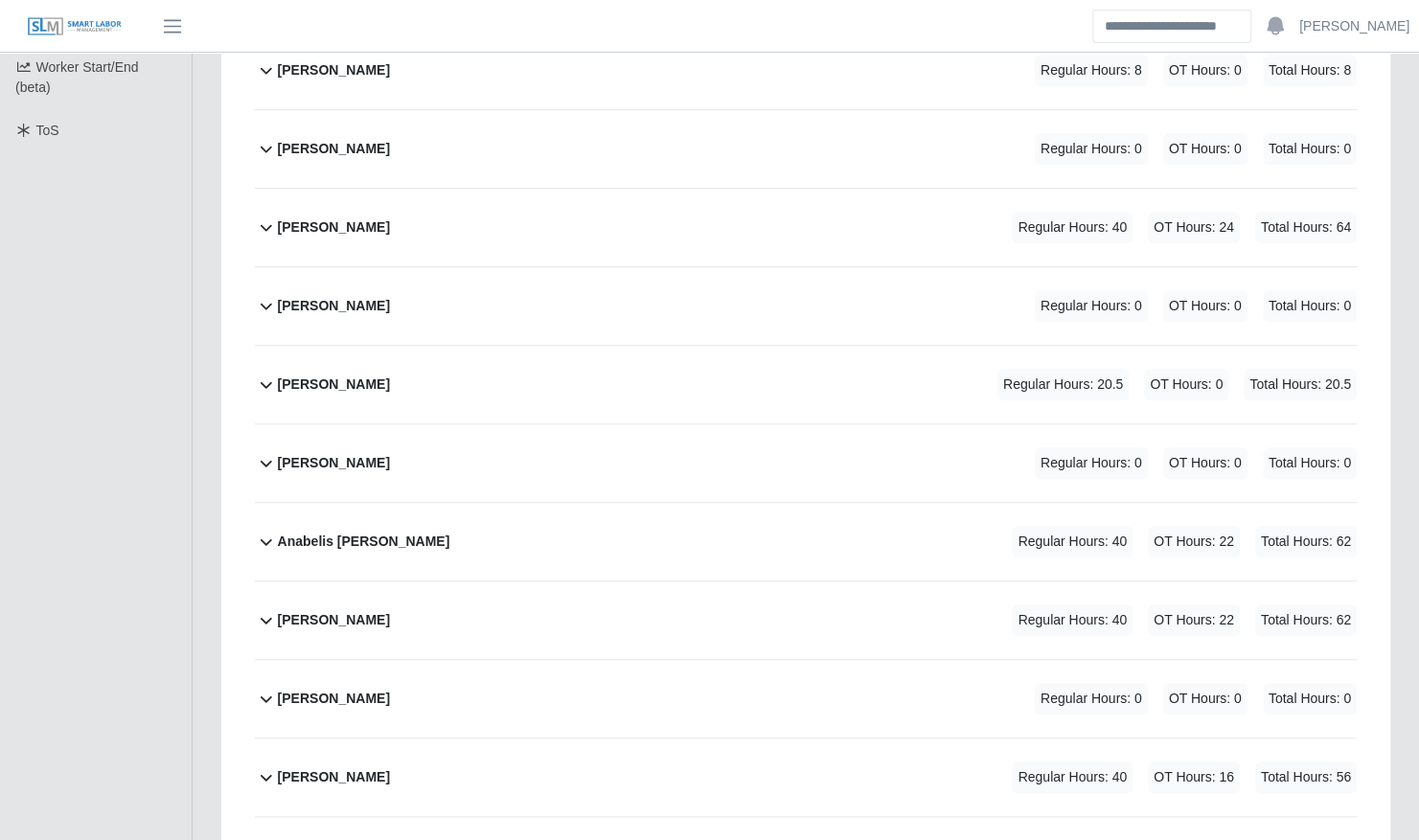
click at [358, 296] on b "[PERSON_NAME]" at bounding box center [333, 306] width 112 height 20
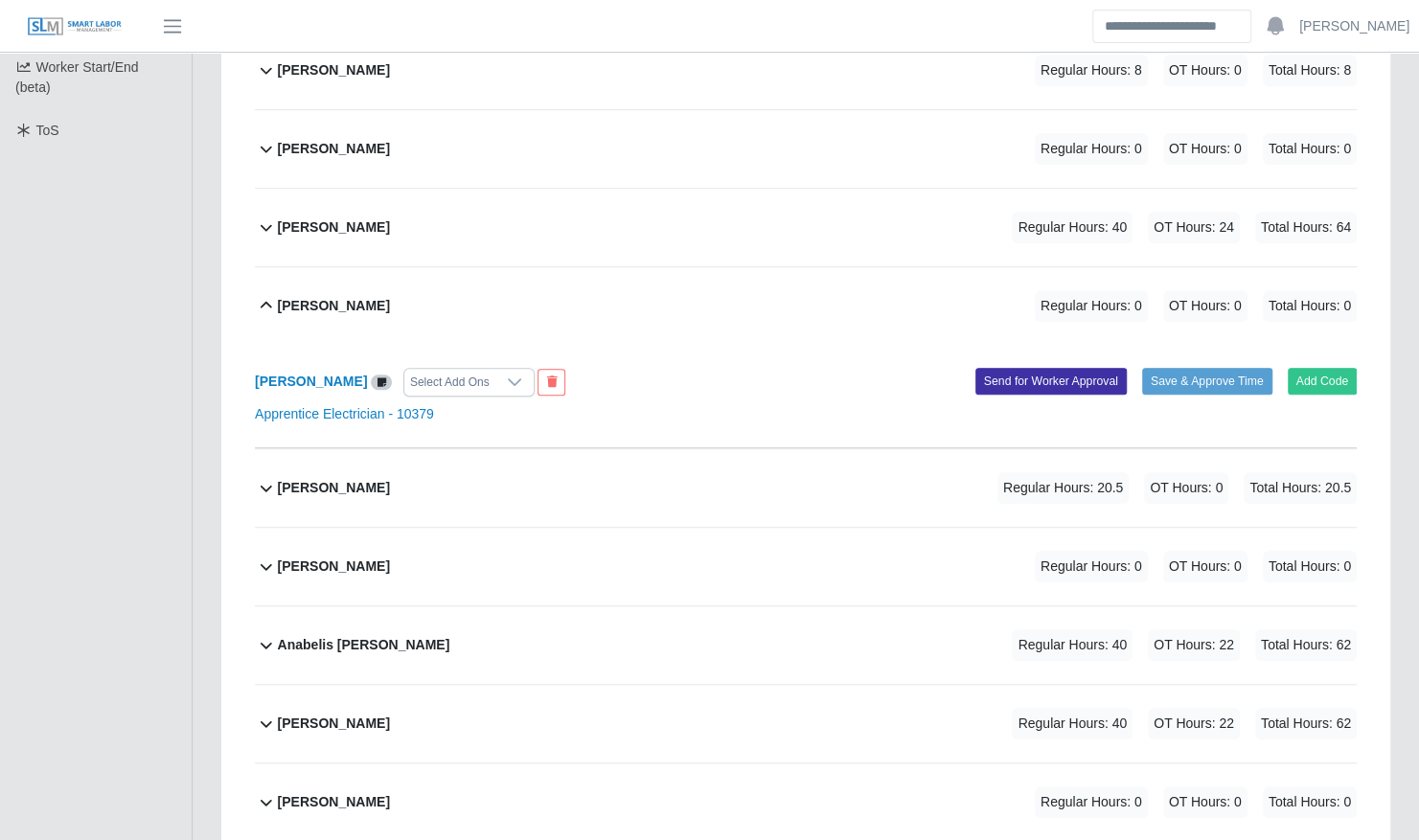
click at [431, 289] on div "Alejandra Gonzalez Regular Hours: 0 OT Hours: 0 Total Hours: 0" at bounding box center [816, 306] width 1079 height 78
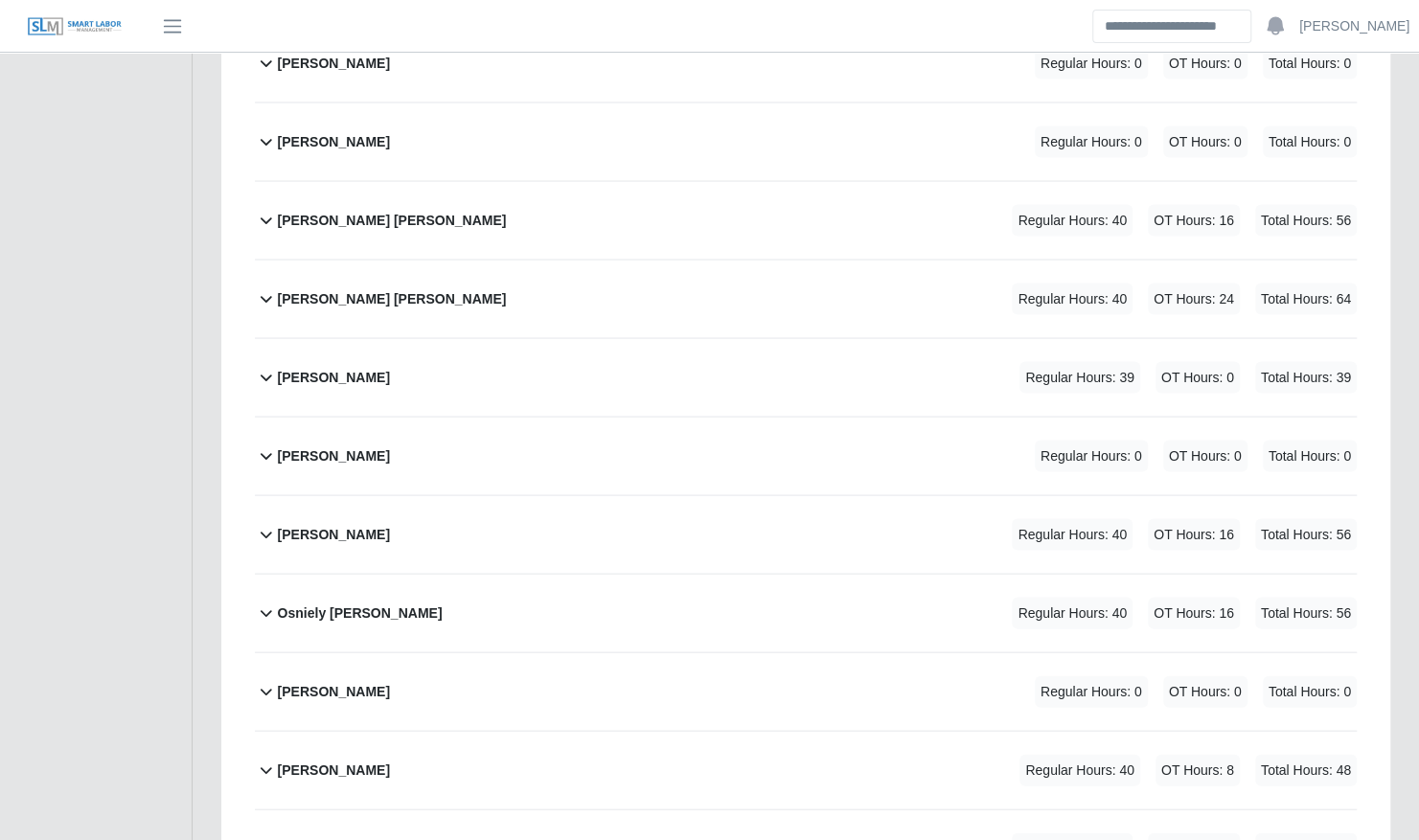
scroll to position [6330, 0]
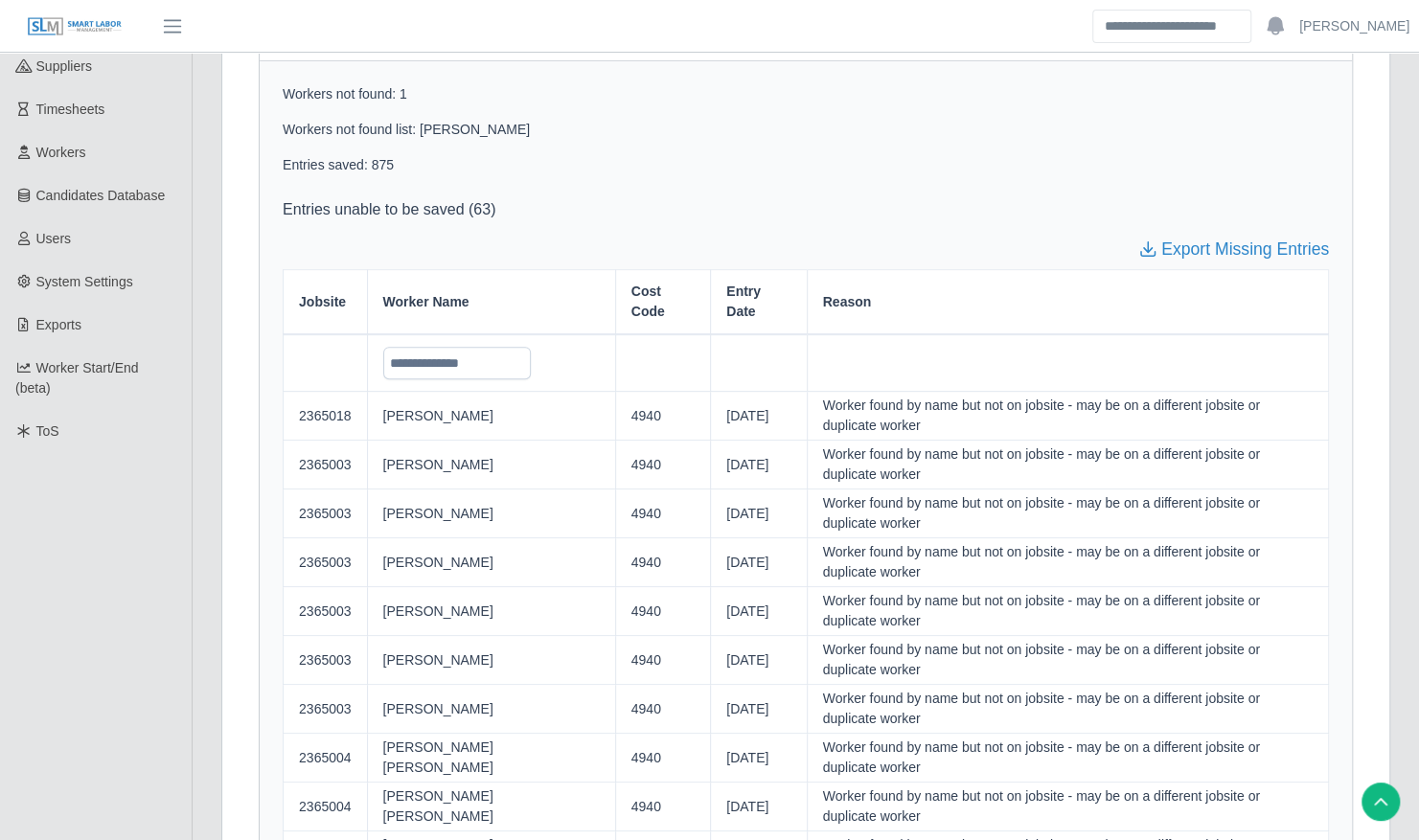
scroll to position [268, 0]
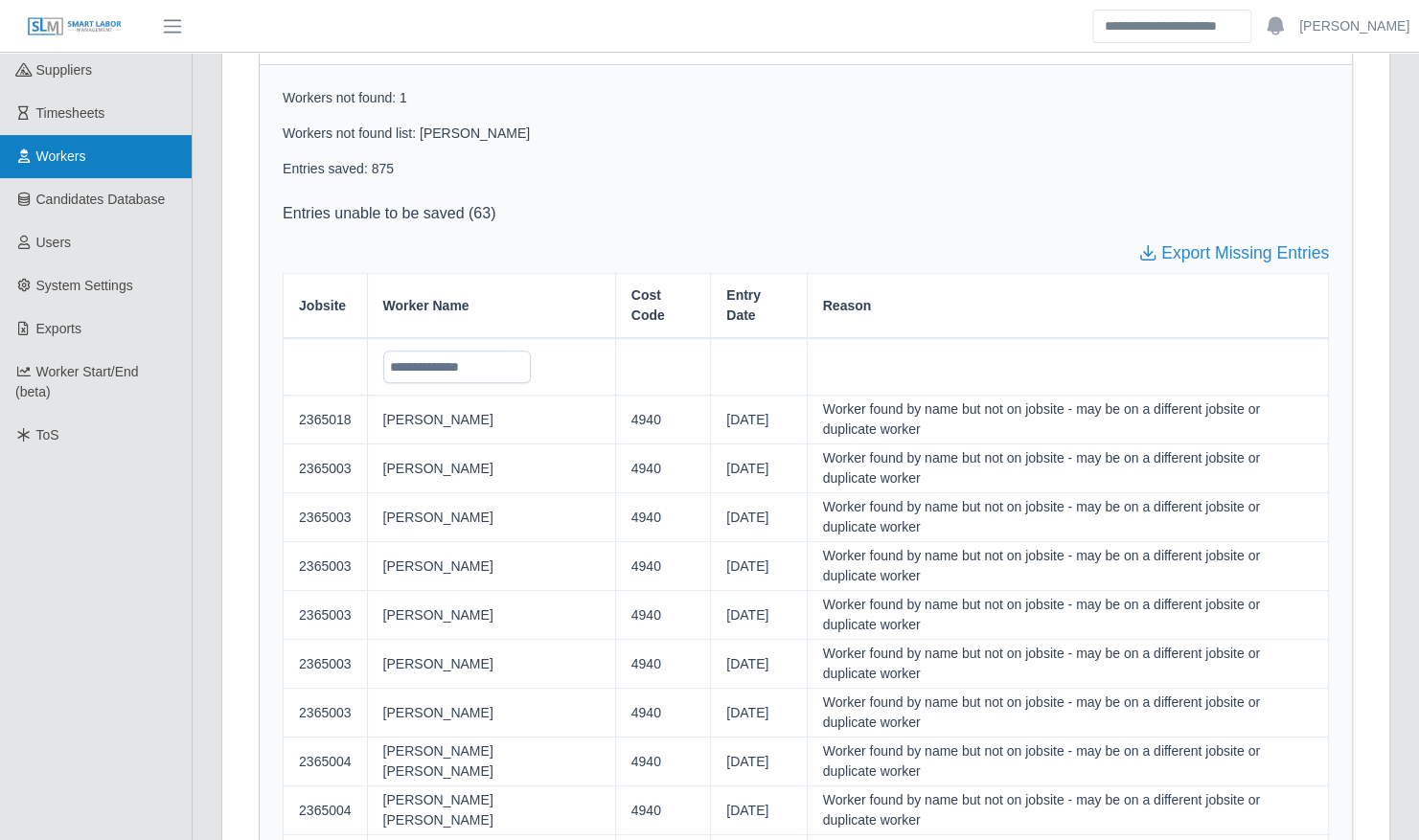
drag, startPoint x: 70, startPoint y: 162, endPoint x: 89, endPoint y: 170, distance: 20.6
click at [70, 162] on span "Workers" at bounding box center [62, 155] width 50 height 15
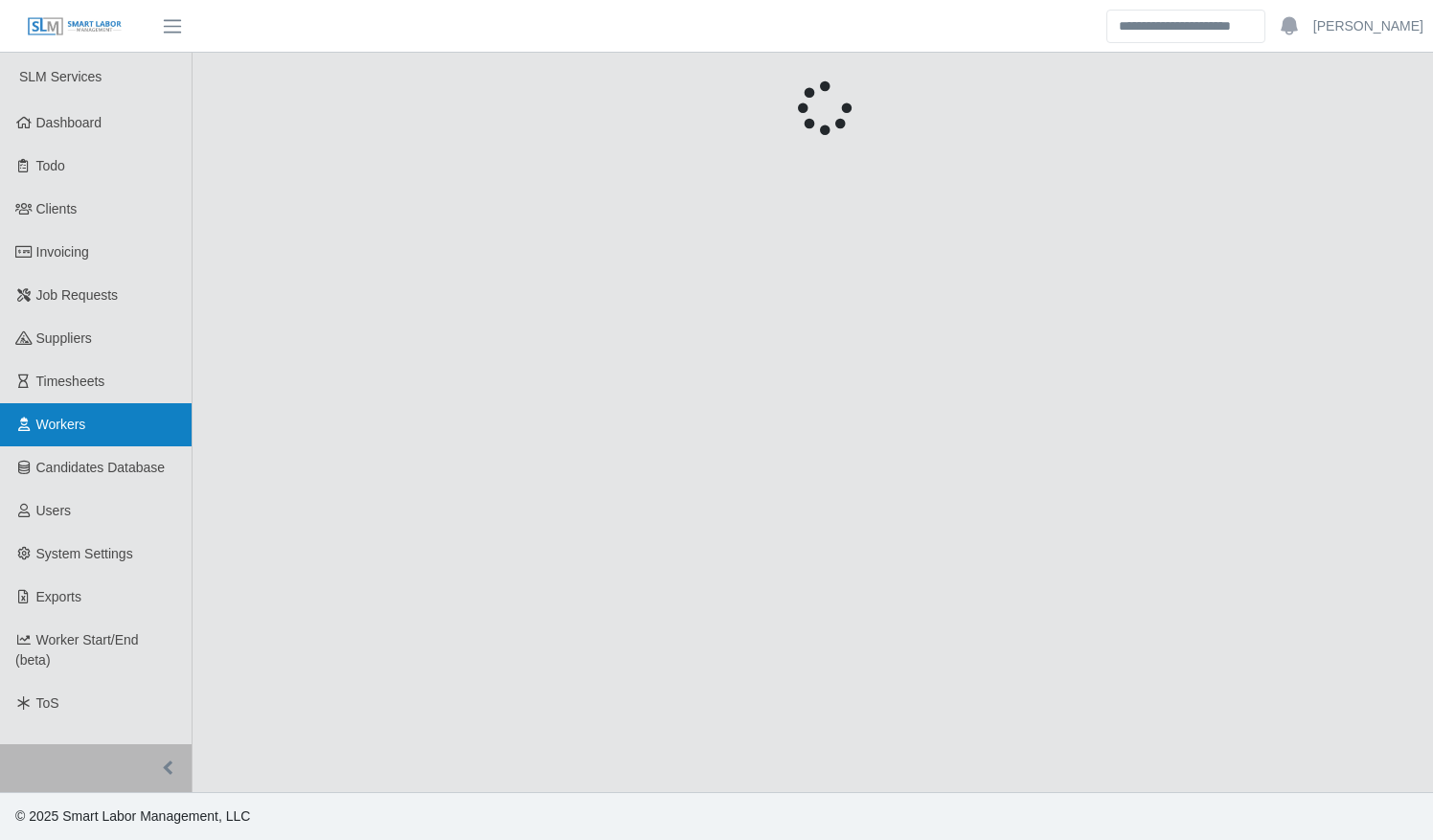
click at [67, 422] on span "Workers" at bounding box center [62, 423] width 50 height 15
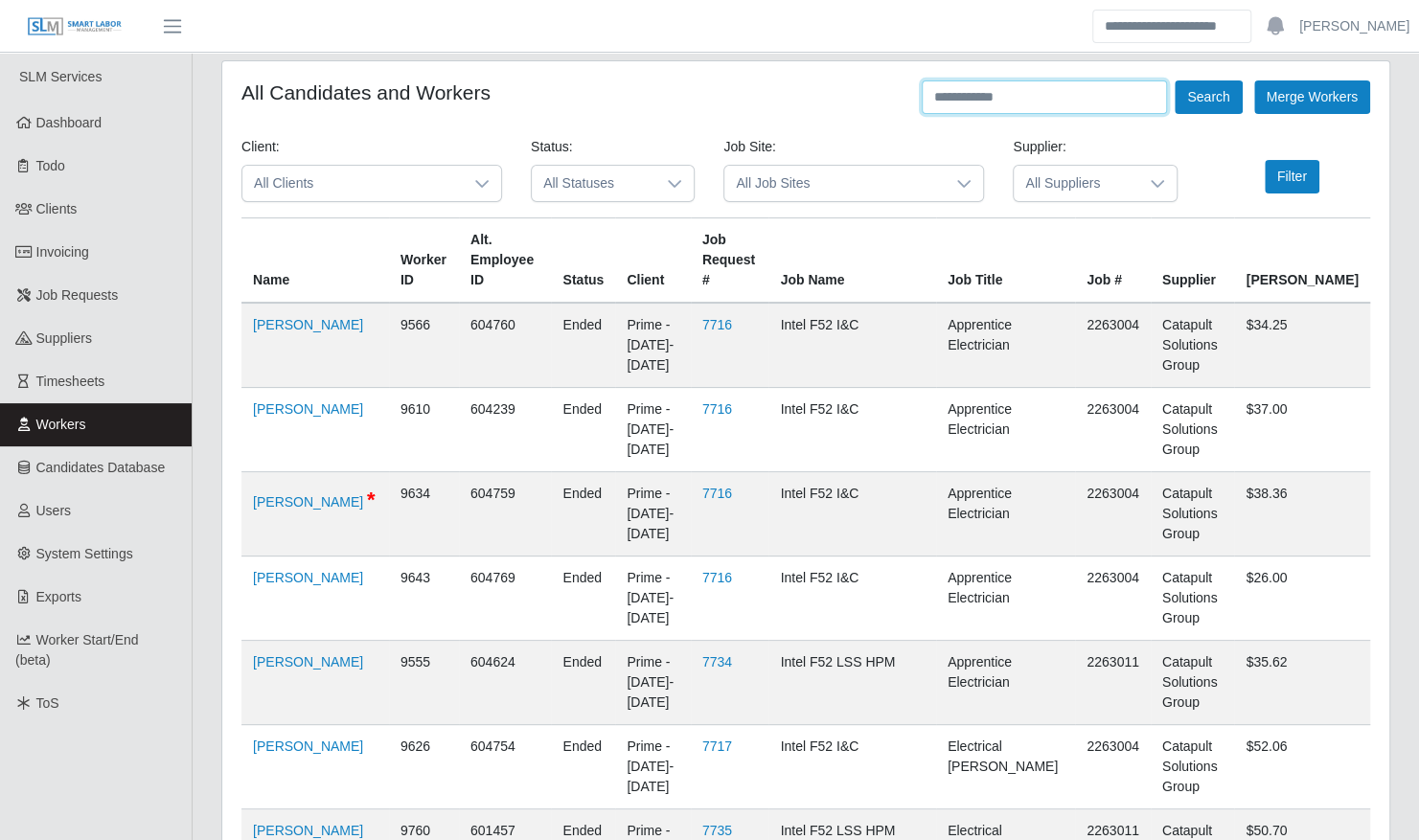
click at [993, 97] on input "text" at bounding box center [1044, 97] width 246 height 34
click at [1174, 81] on button "Search" at bounding box center [1207, 97] width 67 height 34
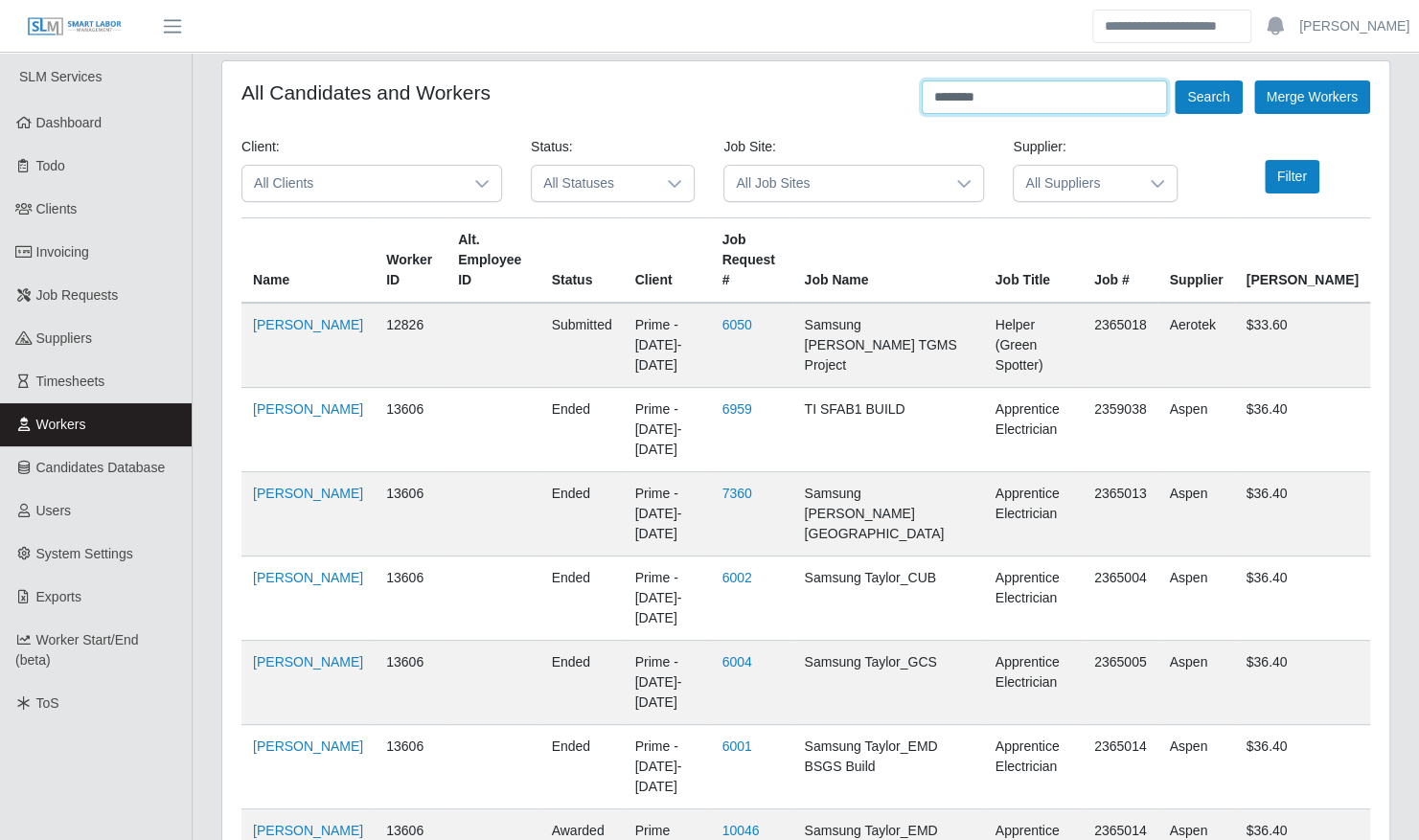
drag, startPoint x: 1004, startPoint y: 97, endPoint x: 800, endPoint y: 102, distance: 204.1
click at [800, 102] on div "All Candidates and Workers ******** Search Merge Workers" at bounding box center [805, 97] width 1129 height 34
click at [1174, 81] on button "Search" at bounding box center [1207, 97] width 67 height 34
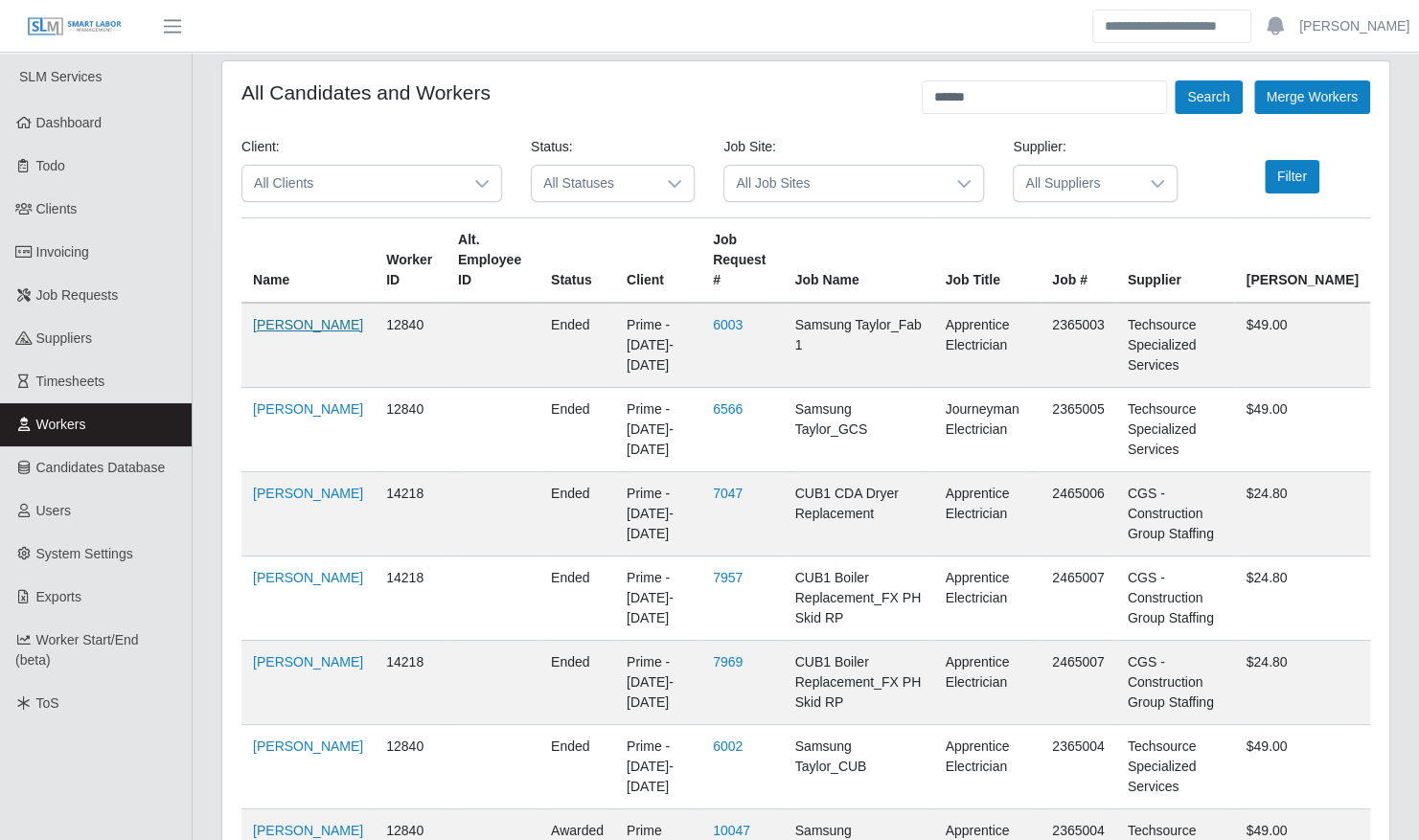
click at [264, 332] on link "Jhonny Rangel" at bounding box center [307, 324] width 110 height 15
drag, startPoint x: 1000, startPoint y: 98, endPoint x: 893, endPoint y: 91, distance: 107.2
click at [893, 91] on div "All Candidates and Workers ****** Search Merge Workers" at bounding box center [805, 97] width 1129 height 34
type input "*******"
click at [1174, 81] on button "Search" at bounding box center [1207, 97] width 67 height 34
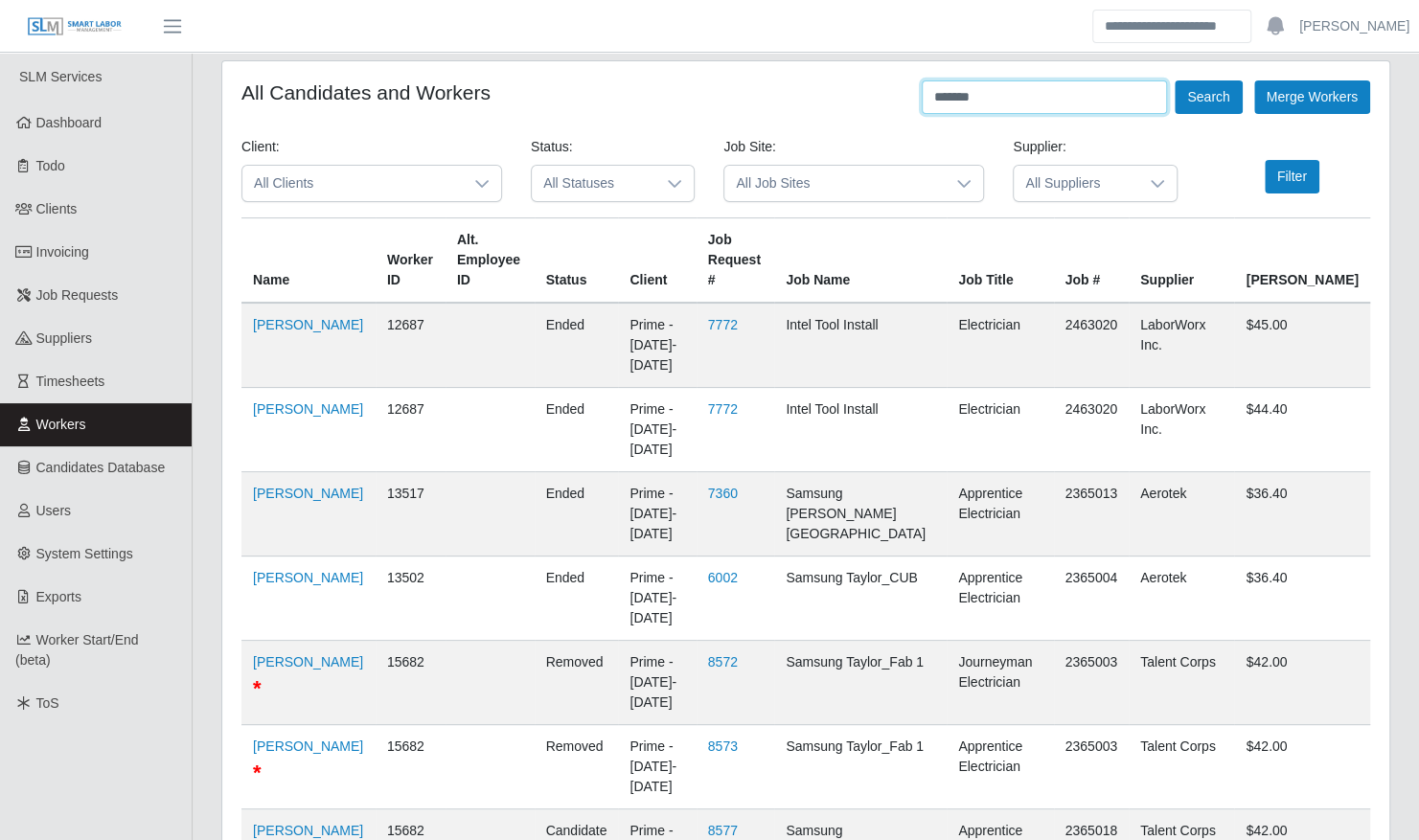
scroll to position [745, 0]
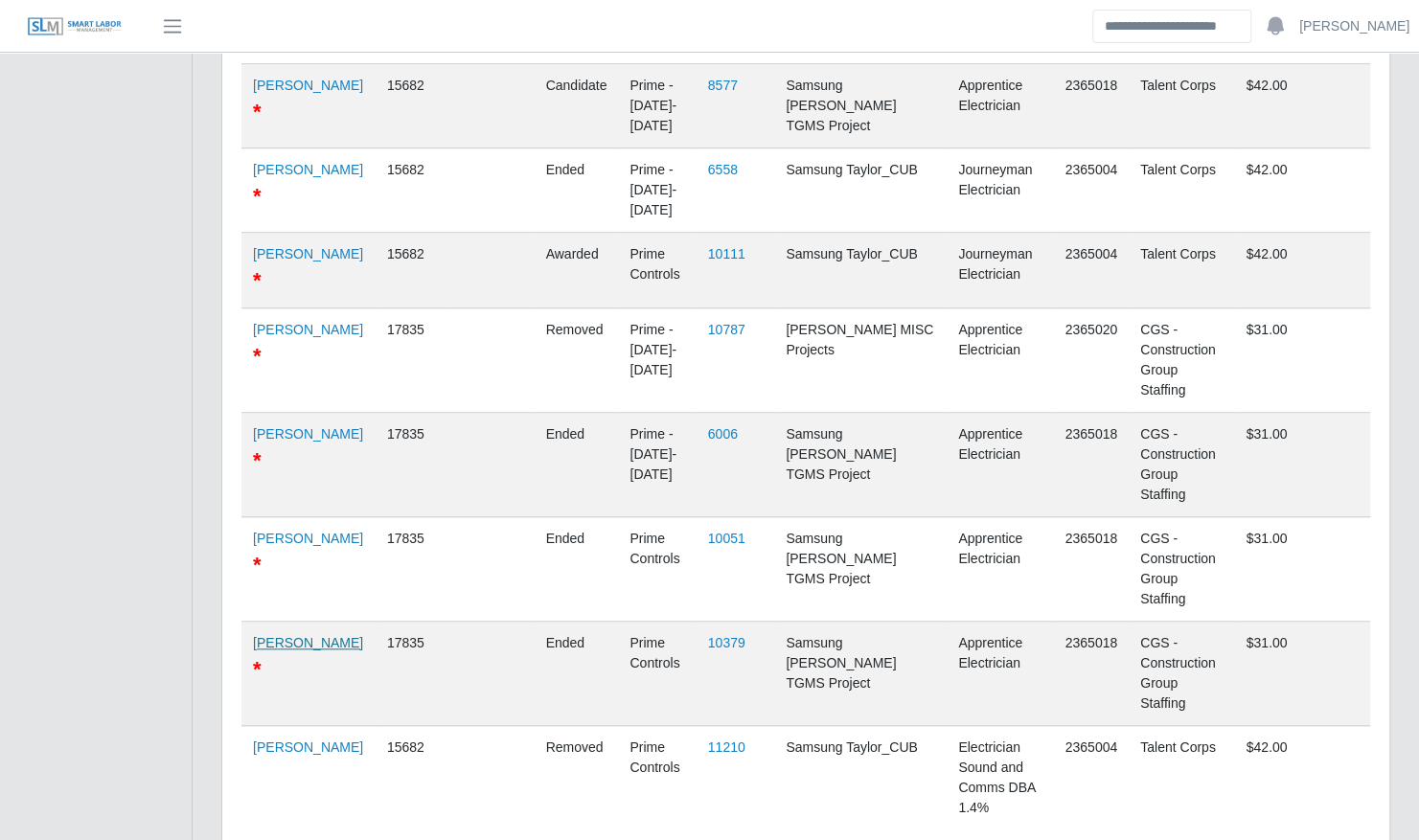
click at [274, 635] on link "Nicolas Lucero" at bounding box center [307, 642] width 110 height 15
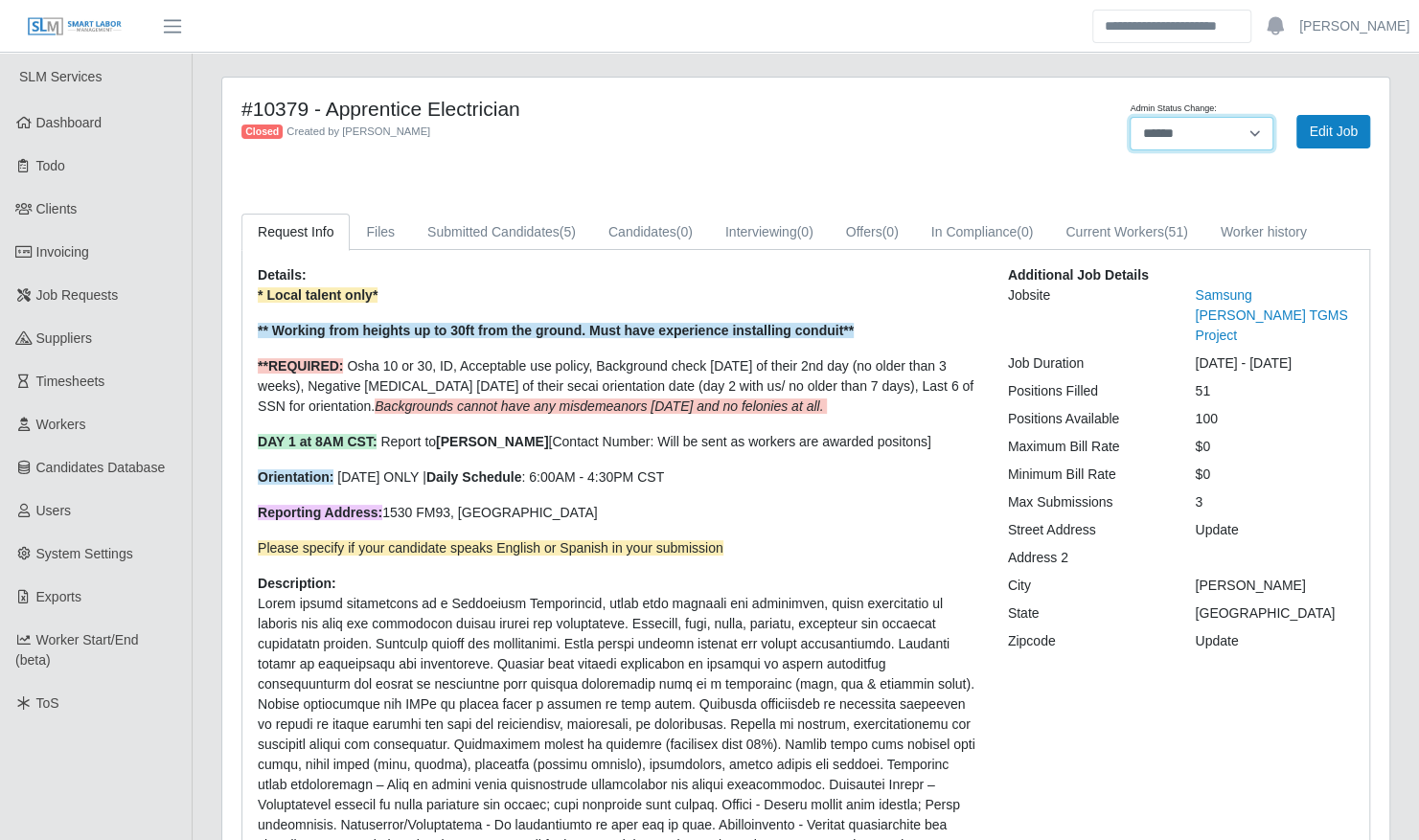
click at [1185, 128] on select "**********" at bounding box center [1201, 134] width 143 height 34
select select "****"
click at [1130, 117] on select "**********" at bounding box center [1201, 134] width 143 height 34
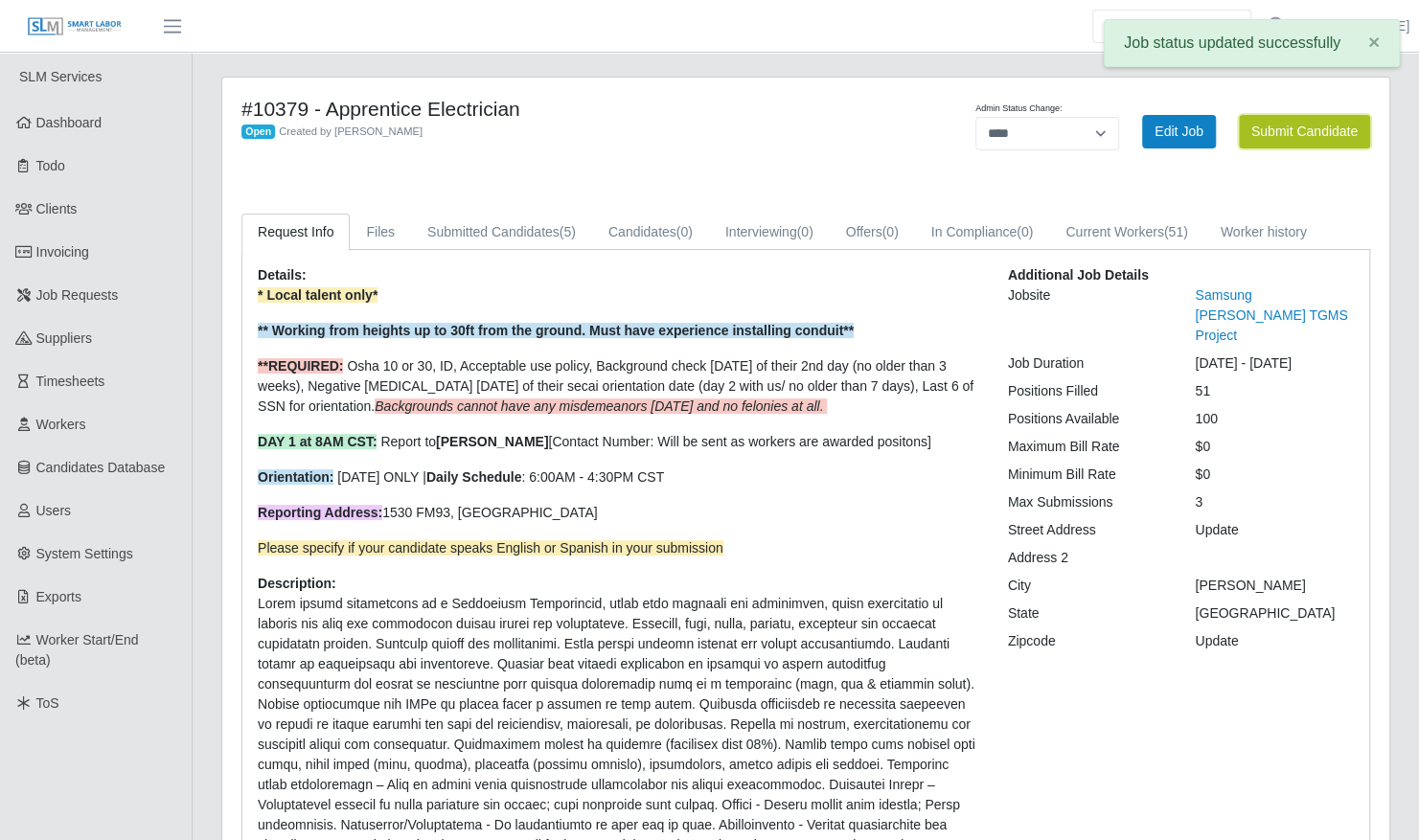
click at [1301, 130] on button "Submit Candidate" at bounding box center [1305, 132] width 131 height 34
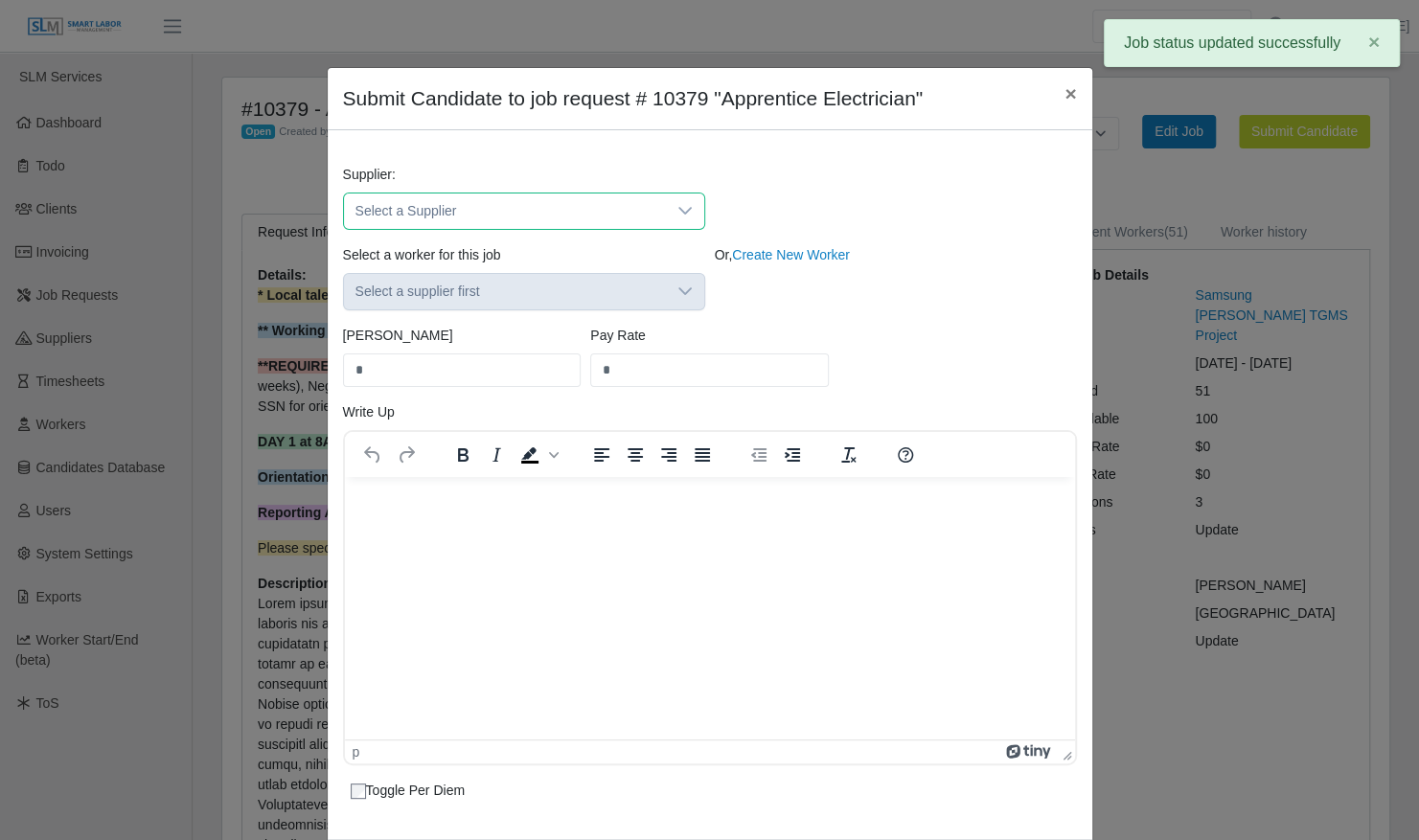
click at [464, 197] on span "Select a Supplier" at bounding box center [505, 212] width 322 height 36
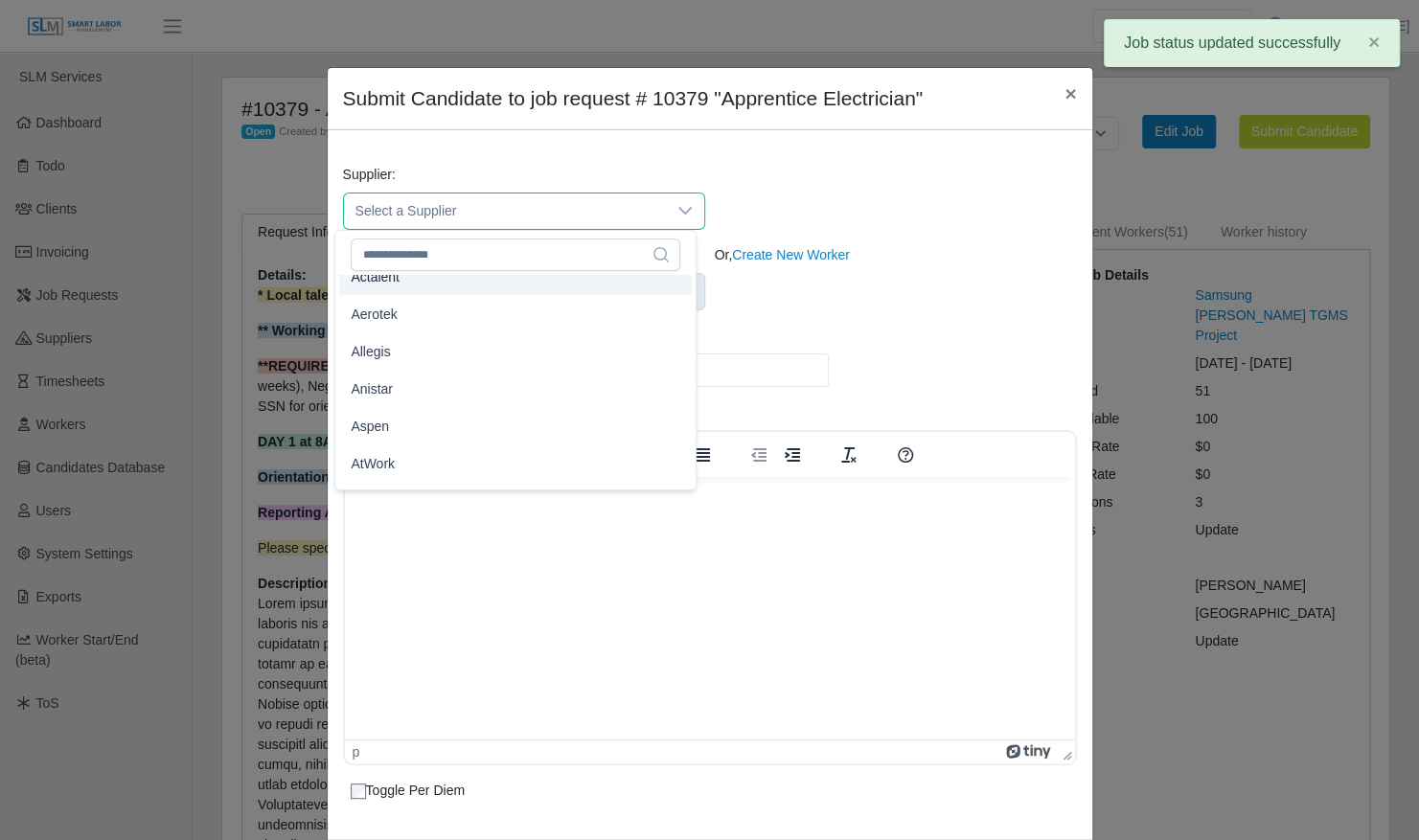
scroll to position [115, 0]
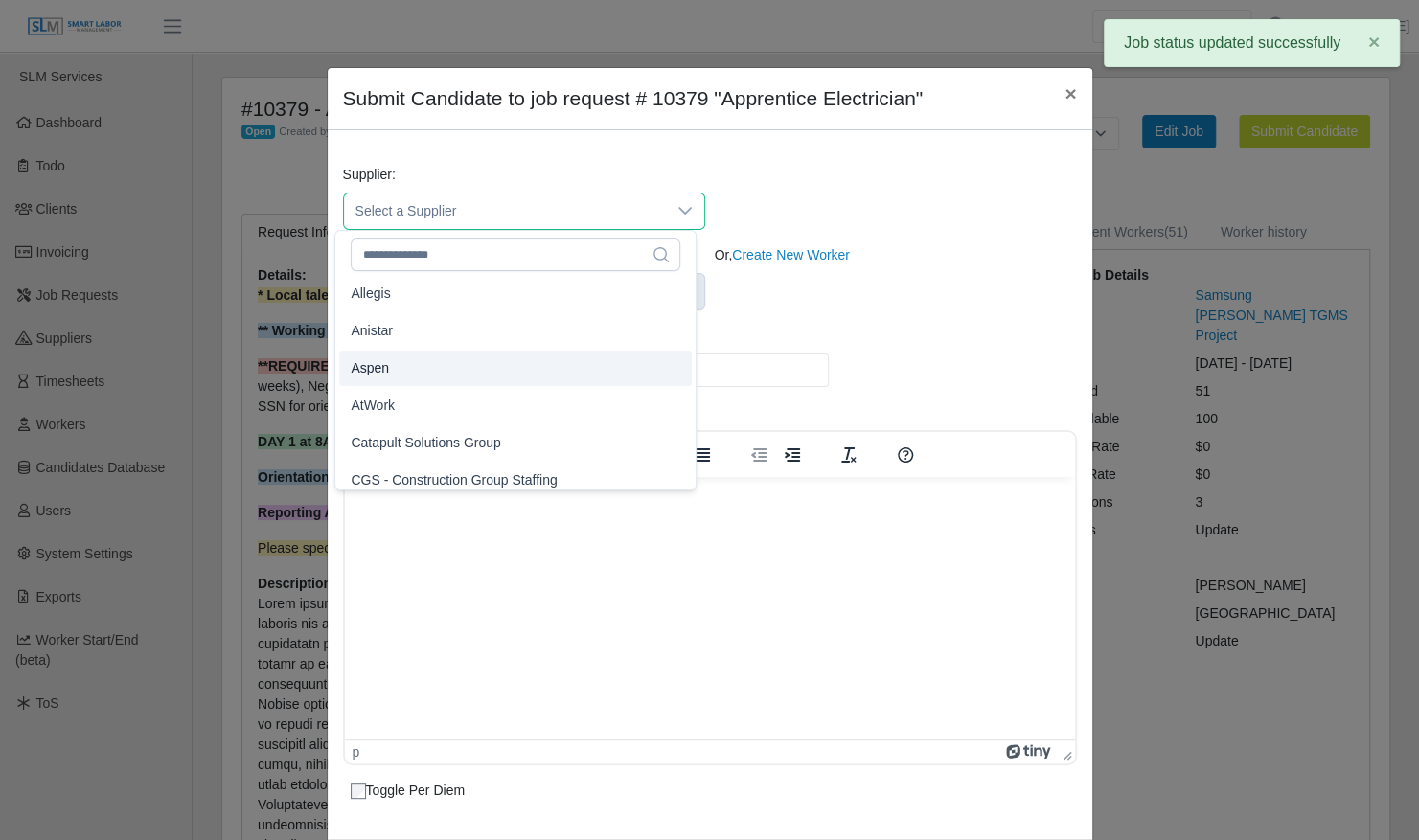
click at [469, 365] on li "Aspen" at bounding box center [515, 369] width 353 height 36
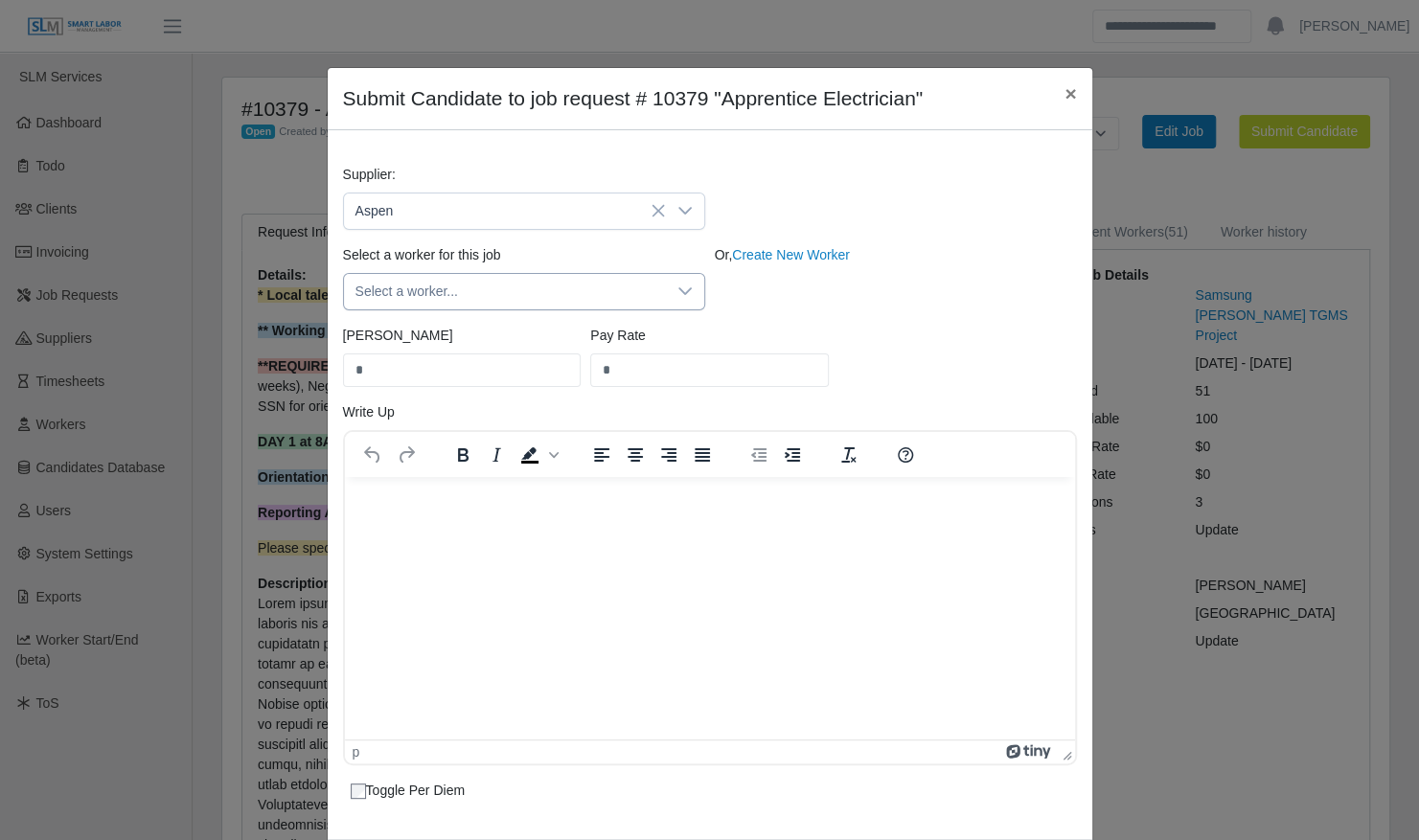
click at [682, 290] on icon at bounding box center [684, 290] width 15 height 15
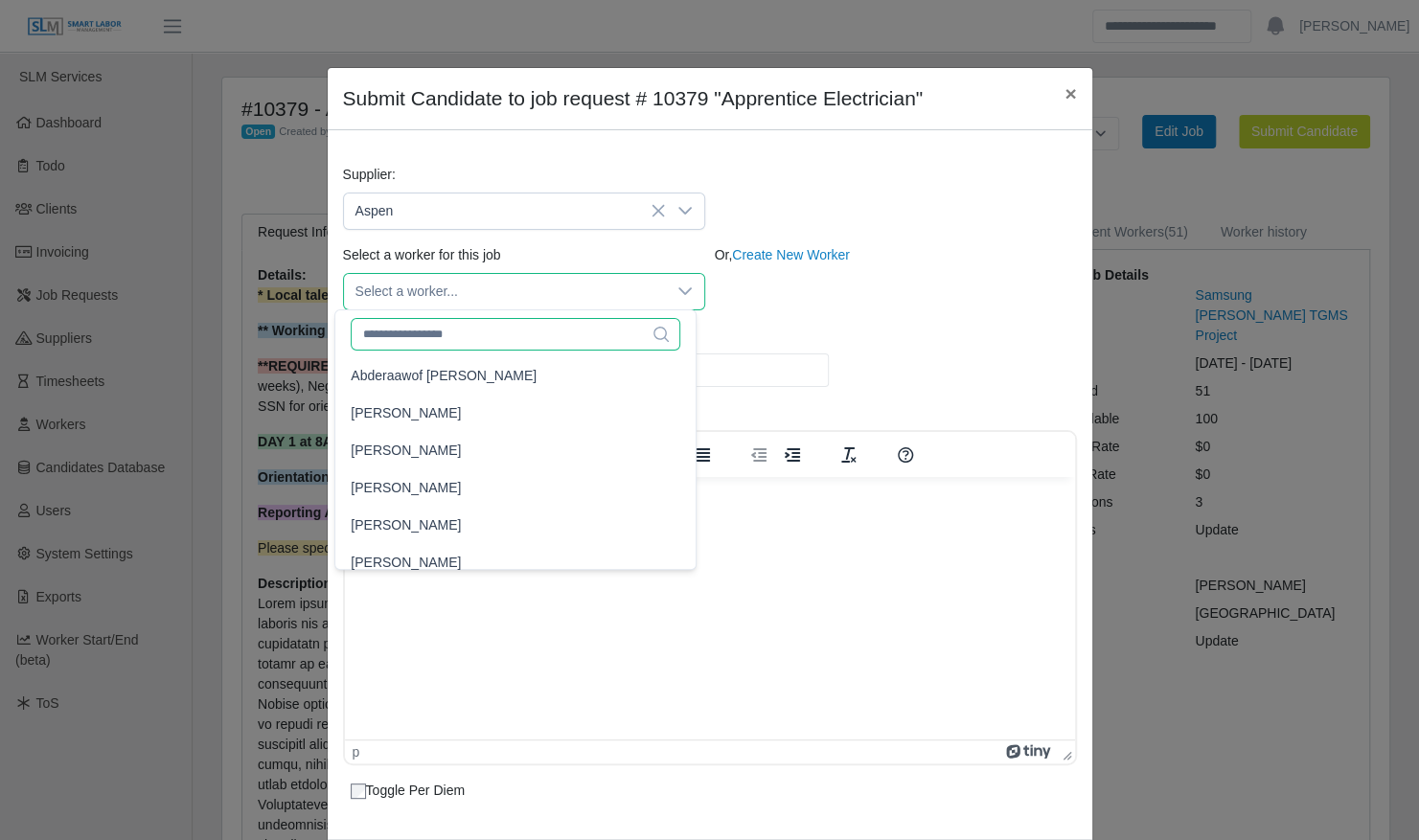
click at [481, 331] on input "text" at bounding box center [515, 334] width 329 height 33
type input "***"
type input "****"
type input "**"
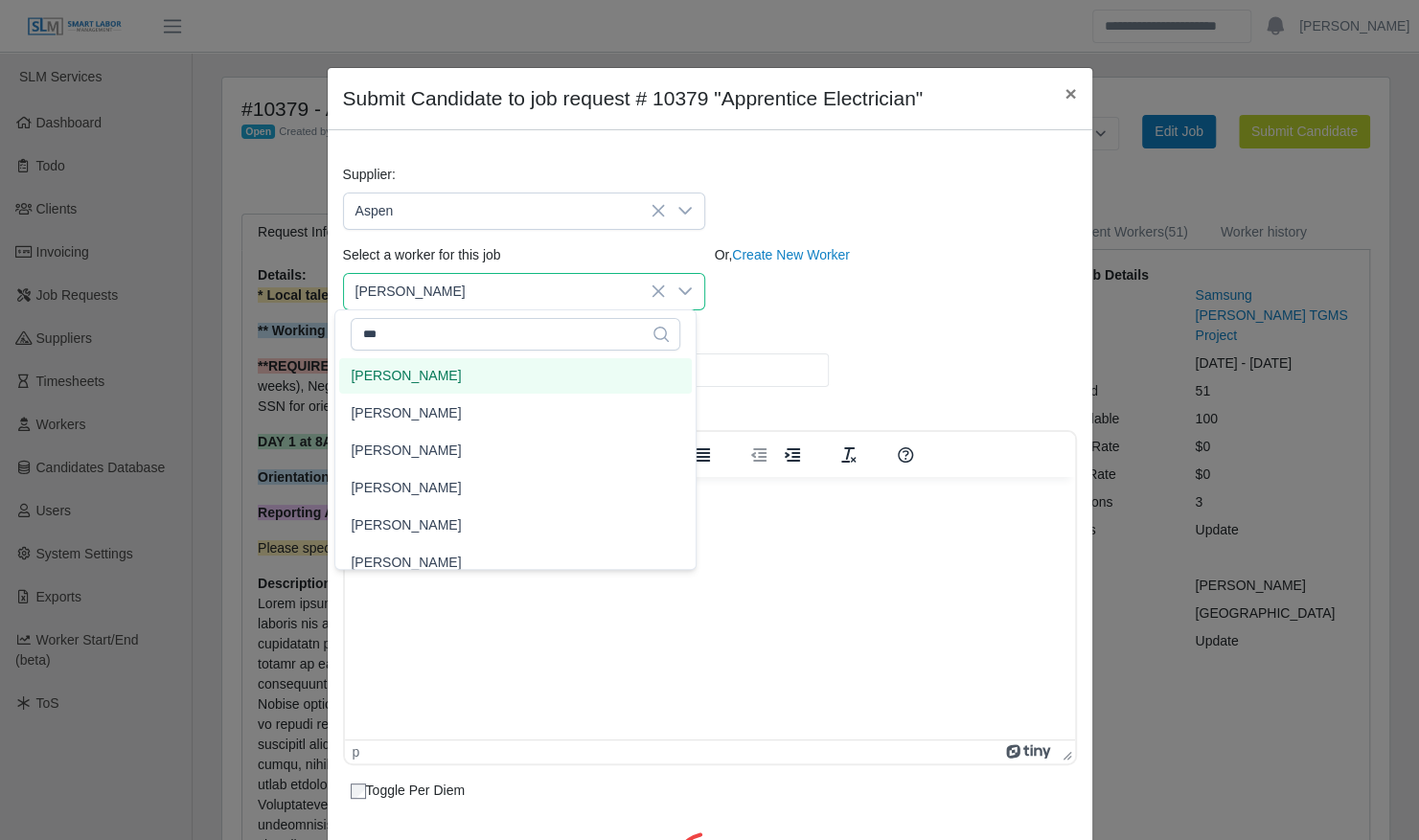
click at [477, 366] on li "Ali Diaz" at bounding box center [515, 376] width 353 height 36
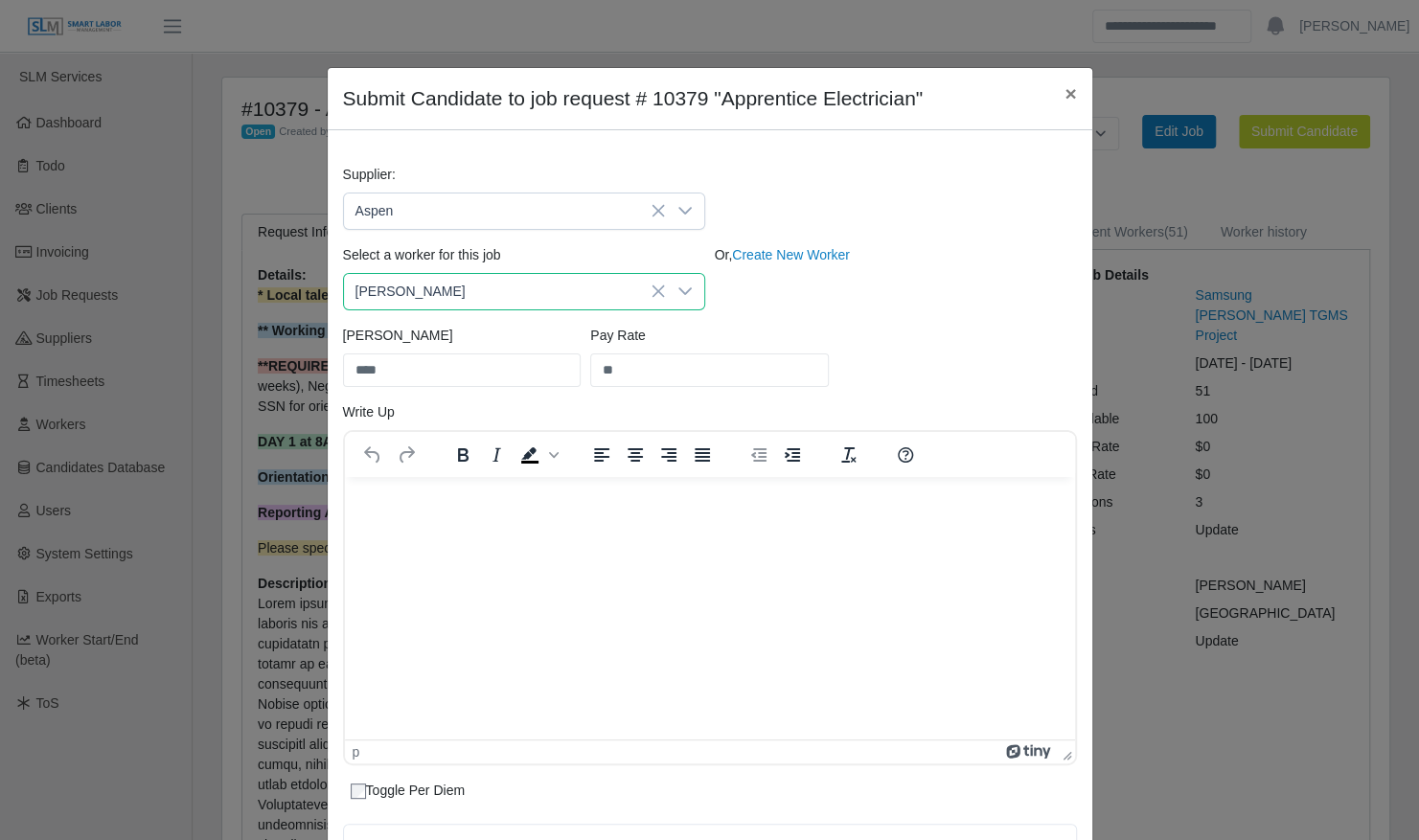
click at [897, 304] on div "Or, Create New Worker" at bounding box center [896, 278] width 372 height 66
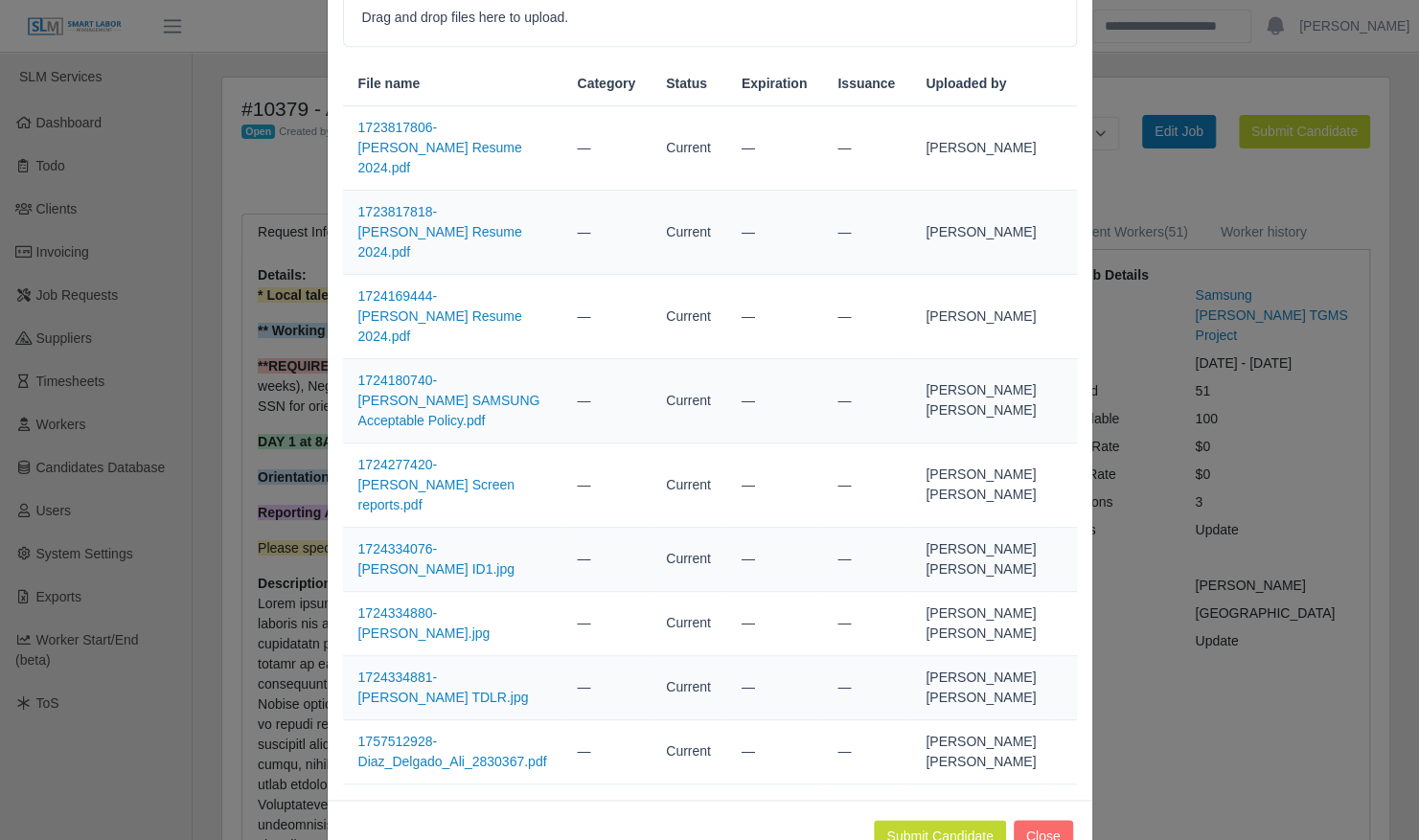
scroll to position [895, 0]
click at [914, 818] on button "Submit Candidate" at bounding box center [940, 835] width 131 height 34
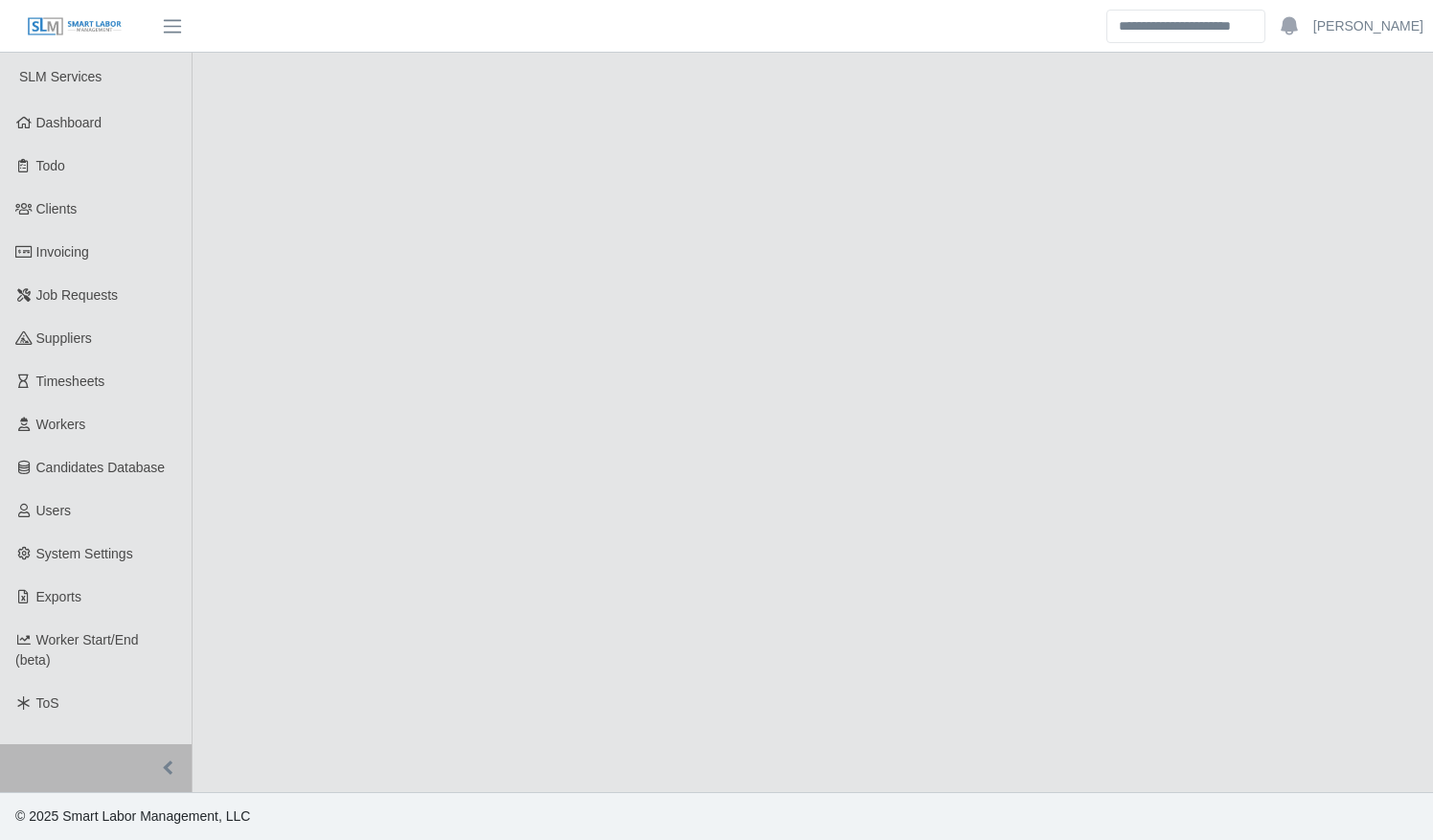
select select "****"
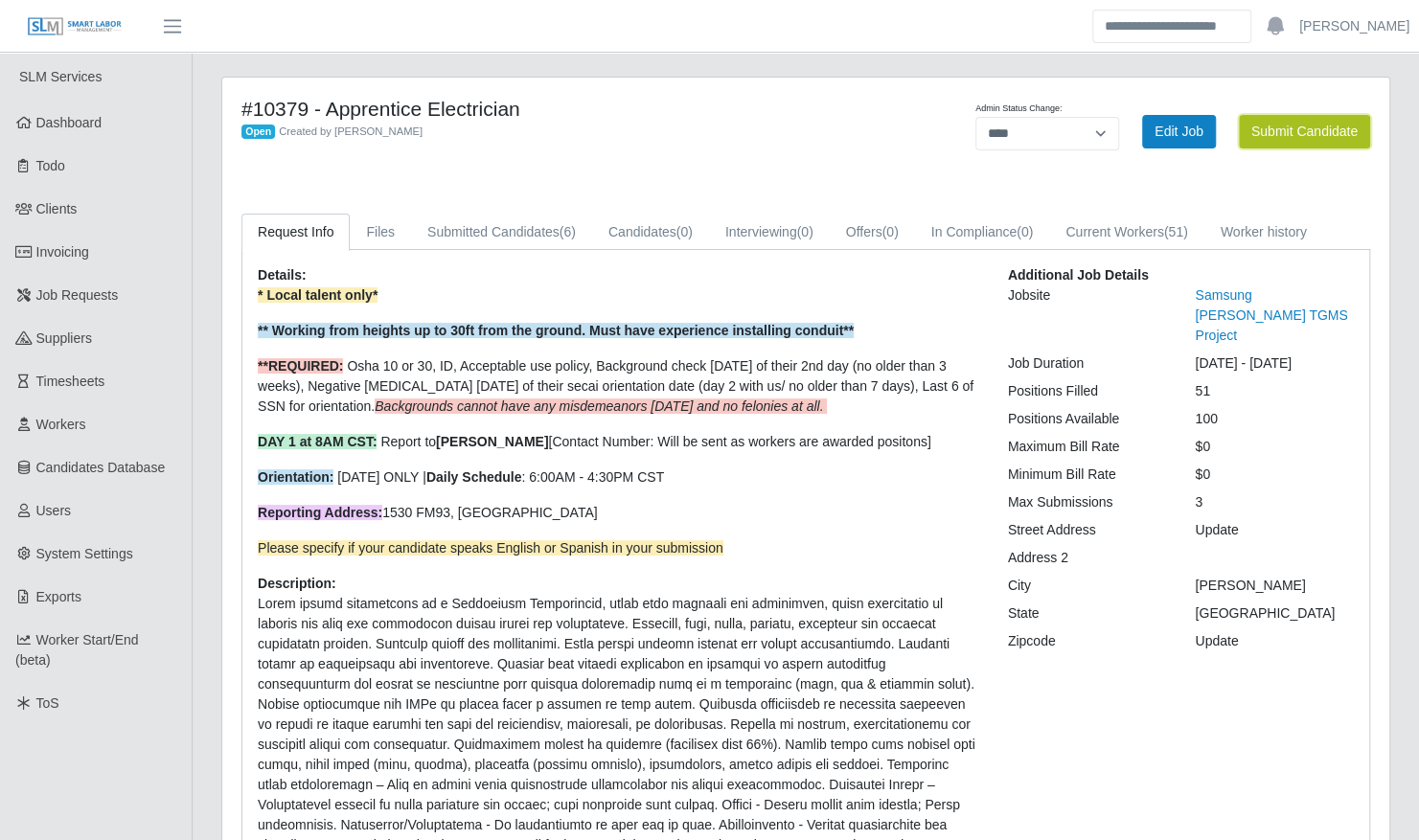
click at [1319, 122] on button "Submit Candidate" at bounding box center [1305, 132] width 131 height 34
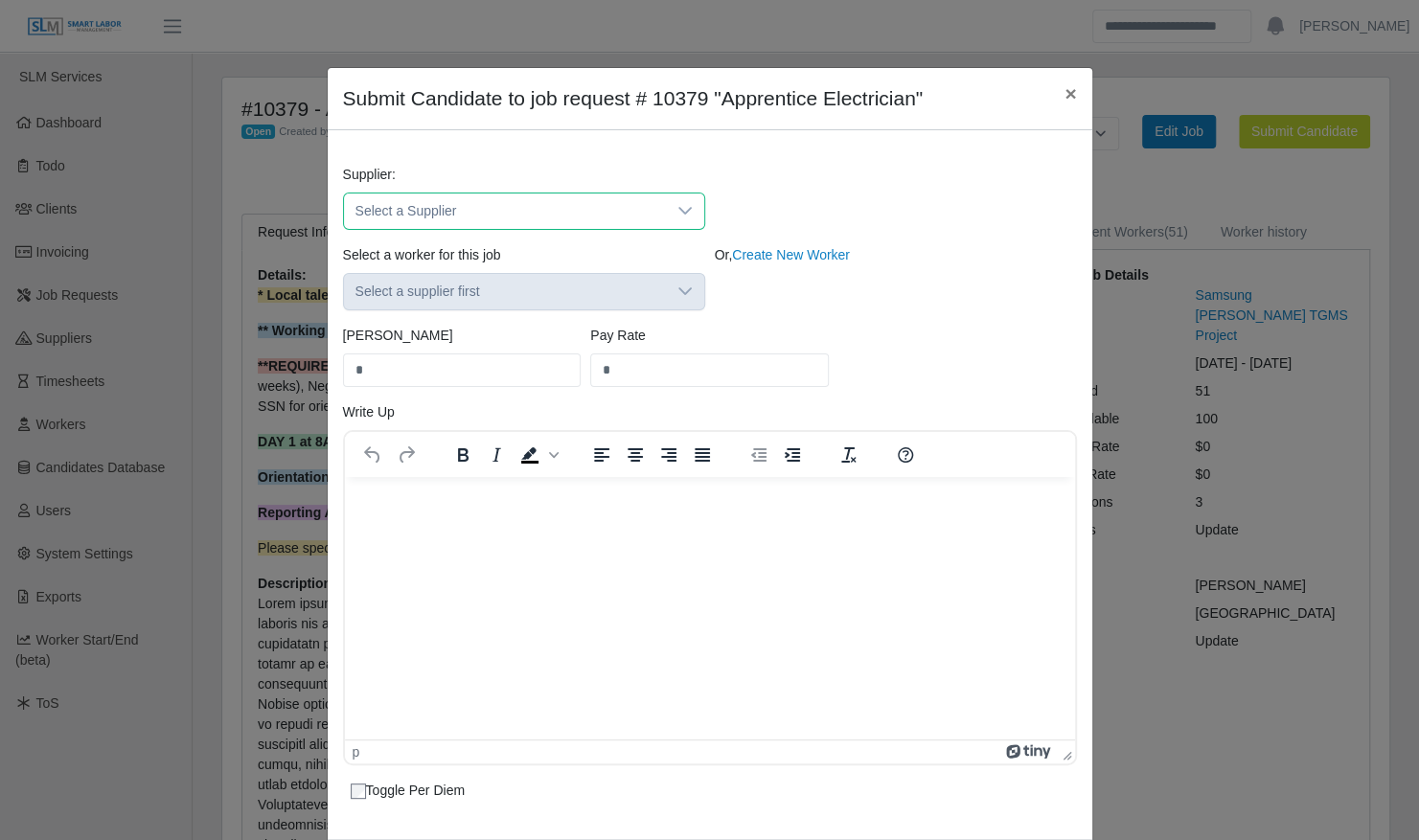
click at [529, 199] on span "Select a Supplier" at bounding box center [505, 212] width 322 height 36
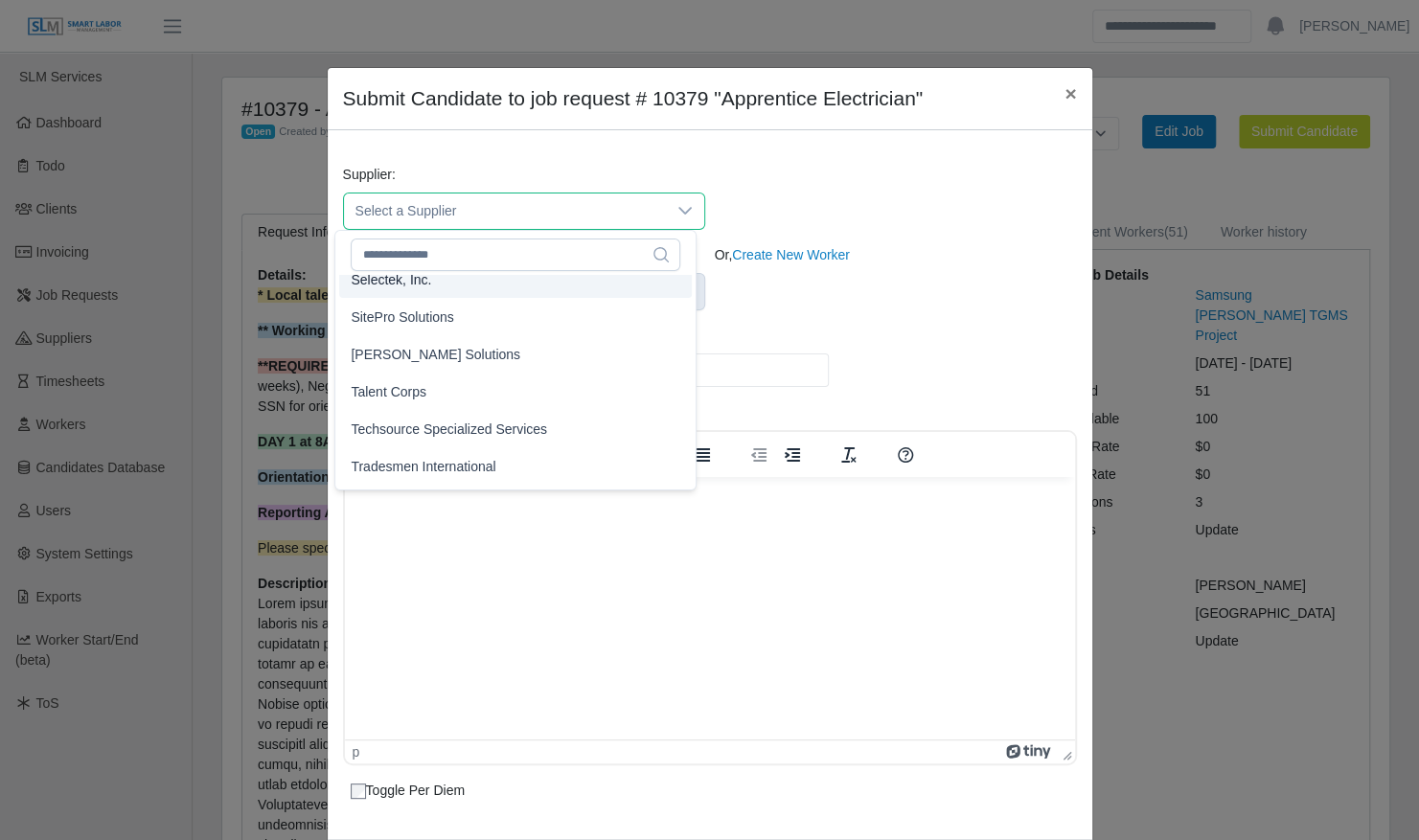
scroll to position [542, 0]
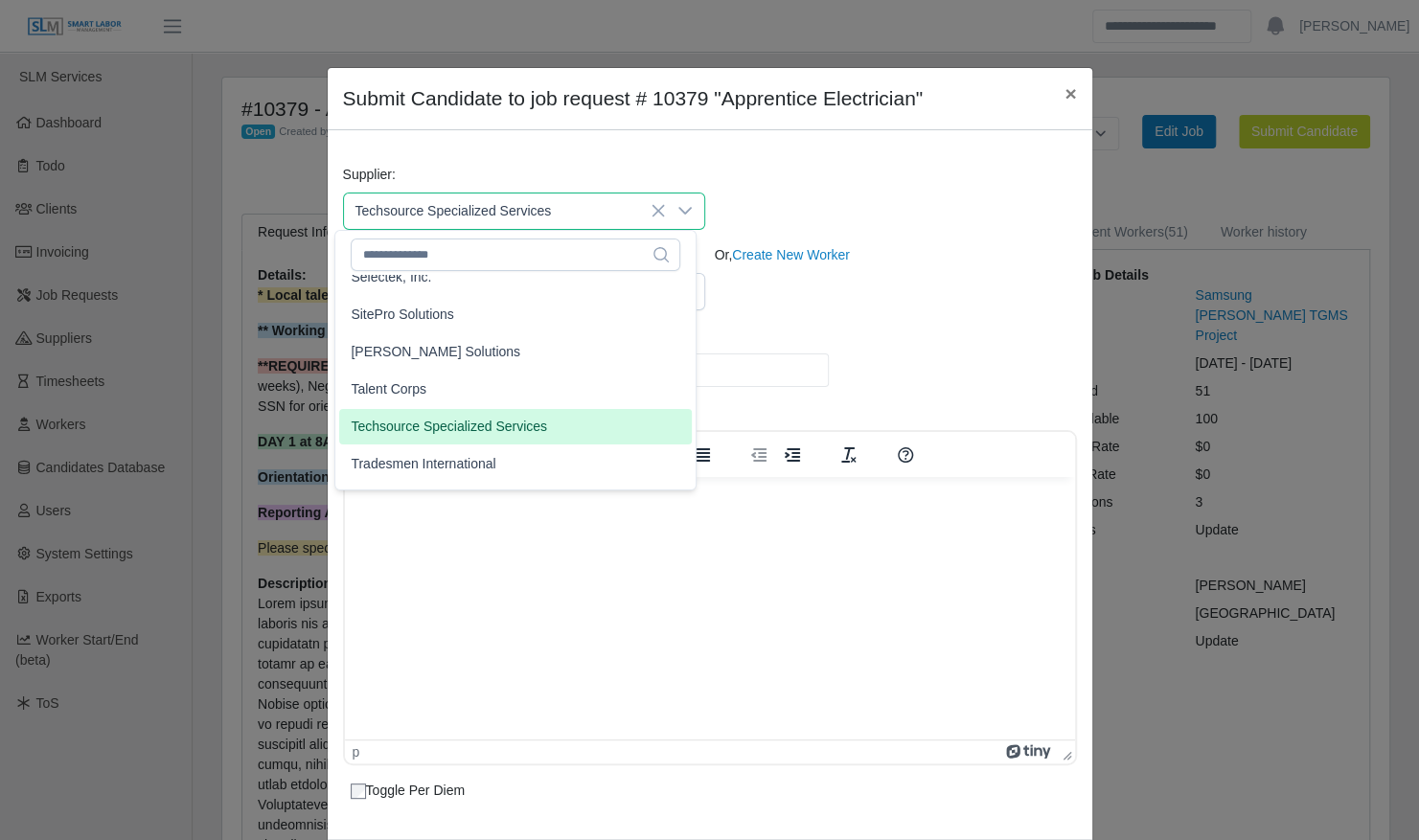
click at [532, 420] on span "Techsource Specialized Services" at bounding box center [448, 426] width 196 height 20
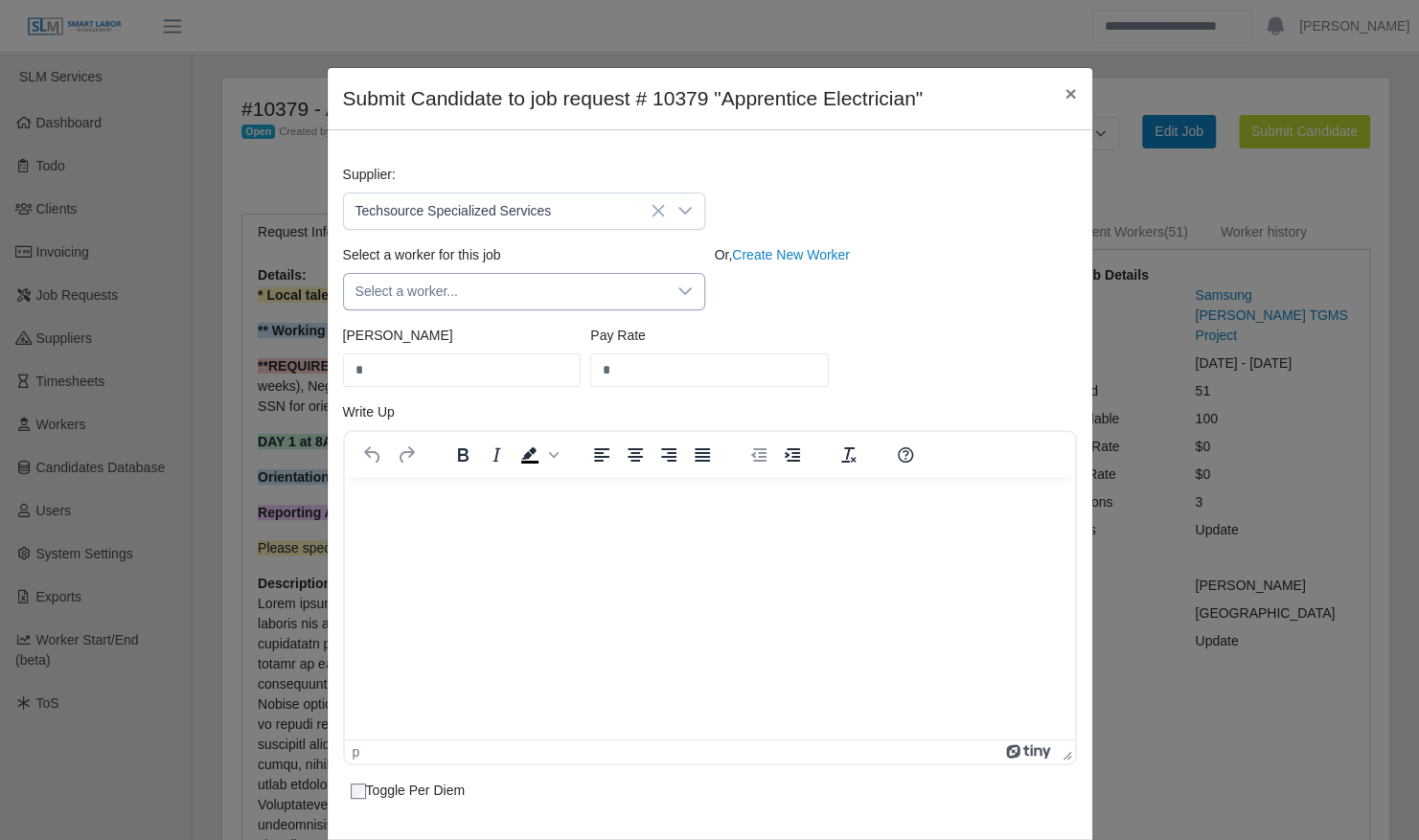
click at [677, 293] on icon at bounding box center [684, 290] width 15 height 15
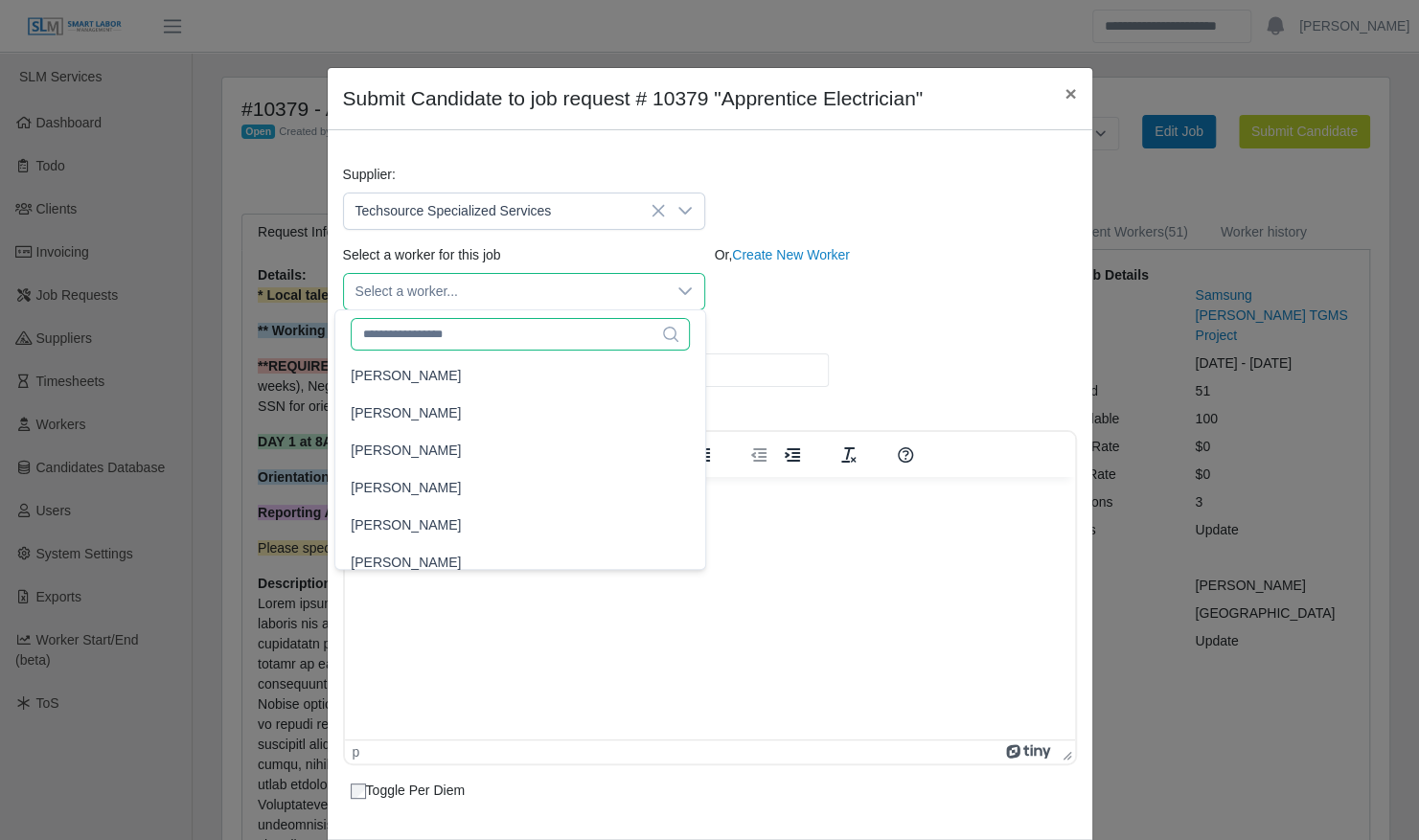
click at [565, 333] on input "text" at bounding box center [520, 334] width 338 height 33
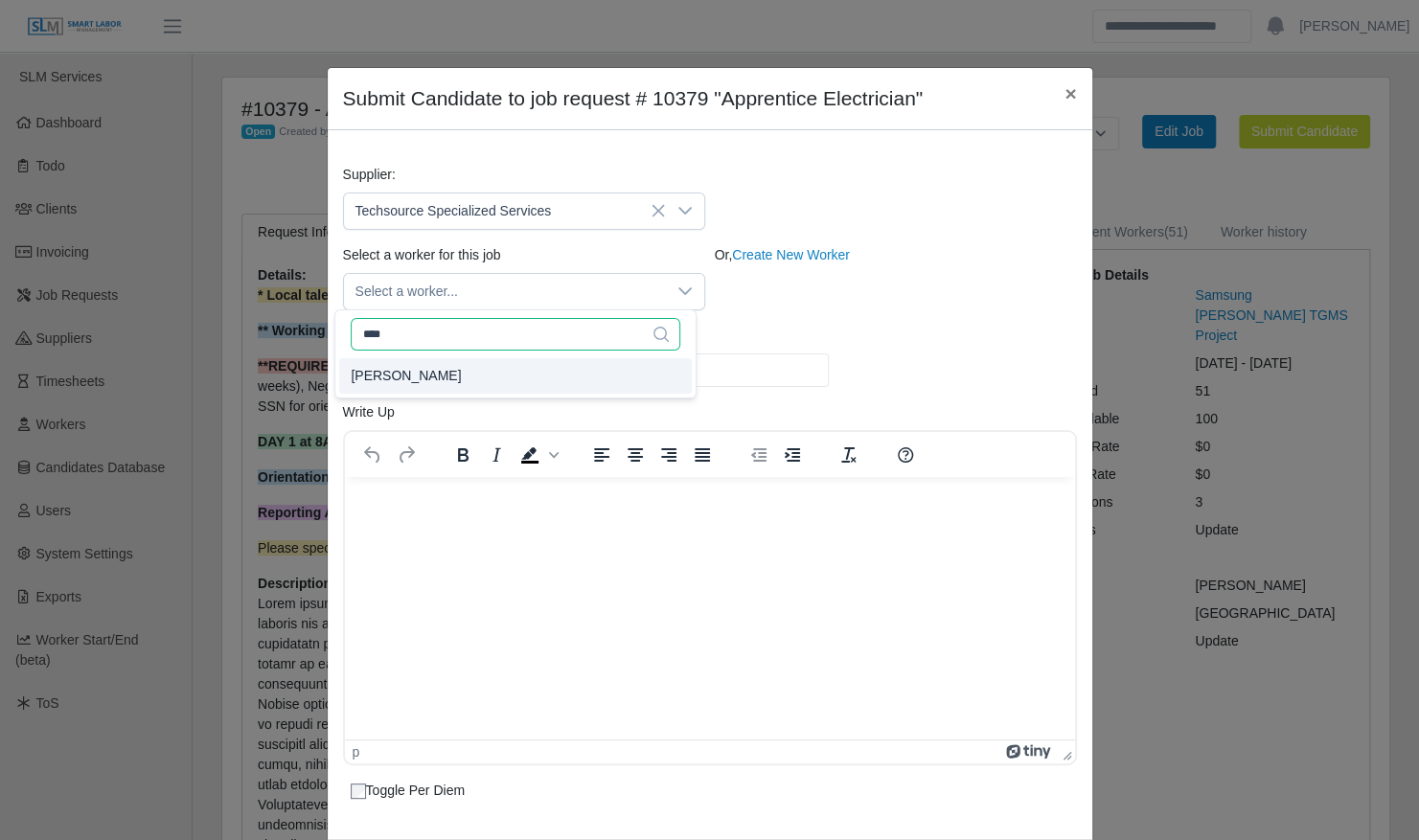
type input "****"
type input "**"
click at [554, 372] on li "Jhonny Rangel" at bounding box center [515, 376] width 353 height 36
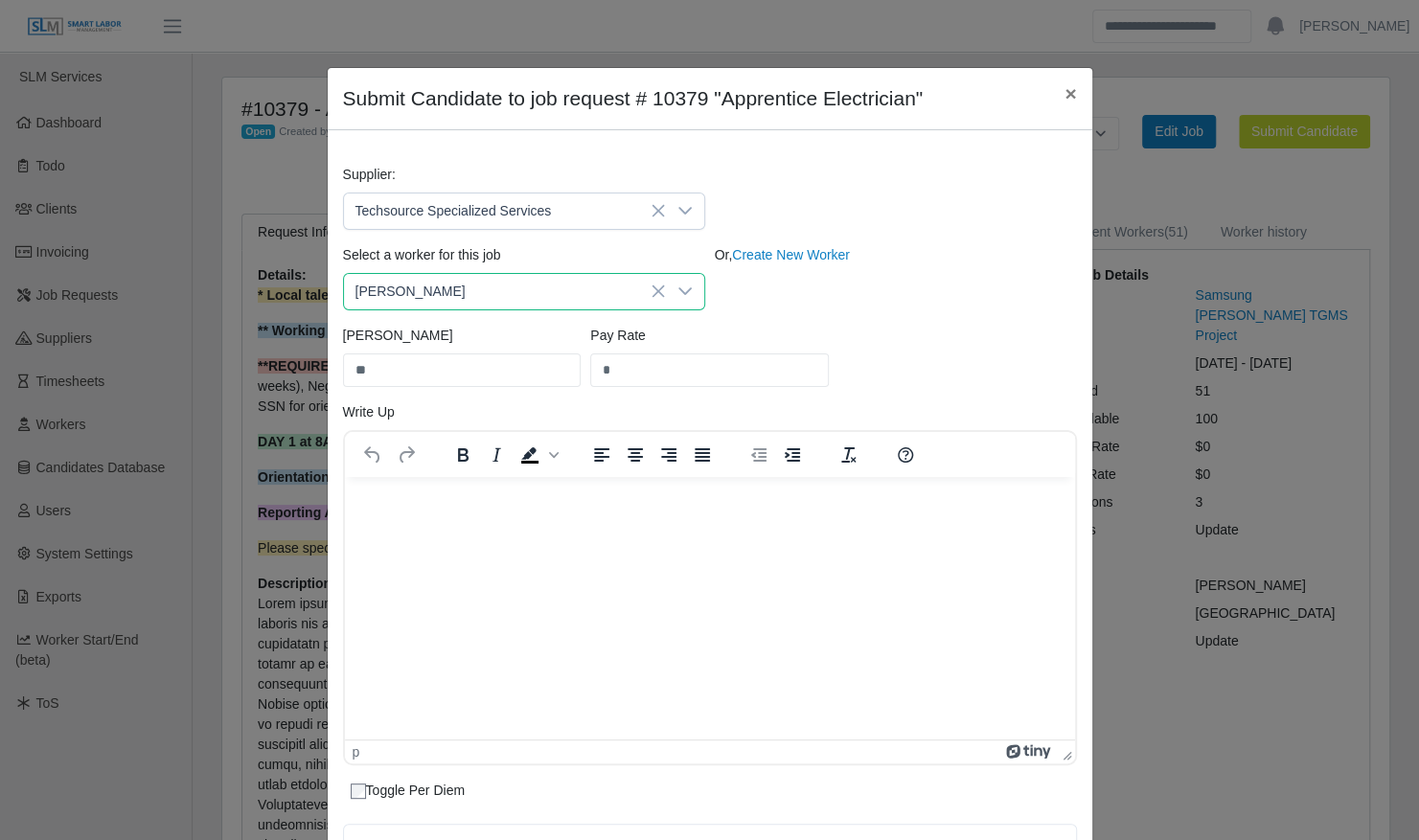
click at [795, 336] on div "Pay Rate *" at bounding box center [710, 357] width 249 height 62
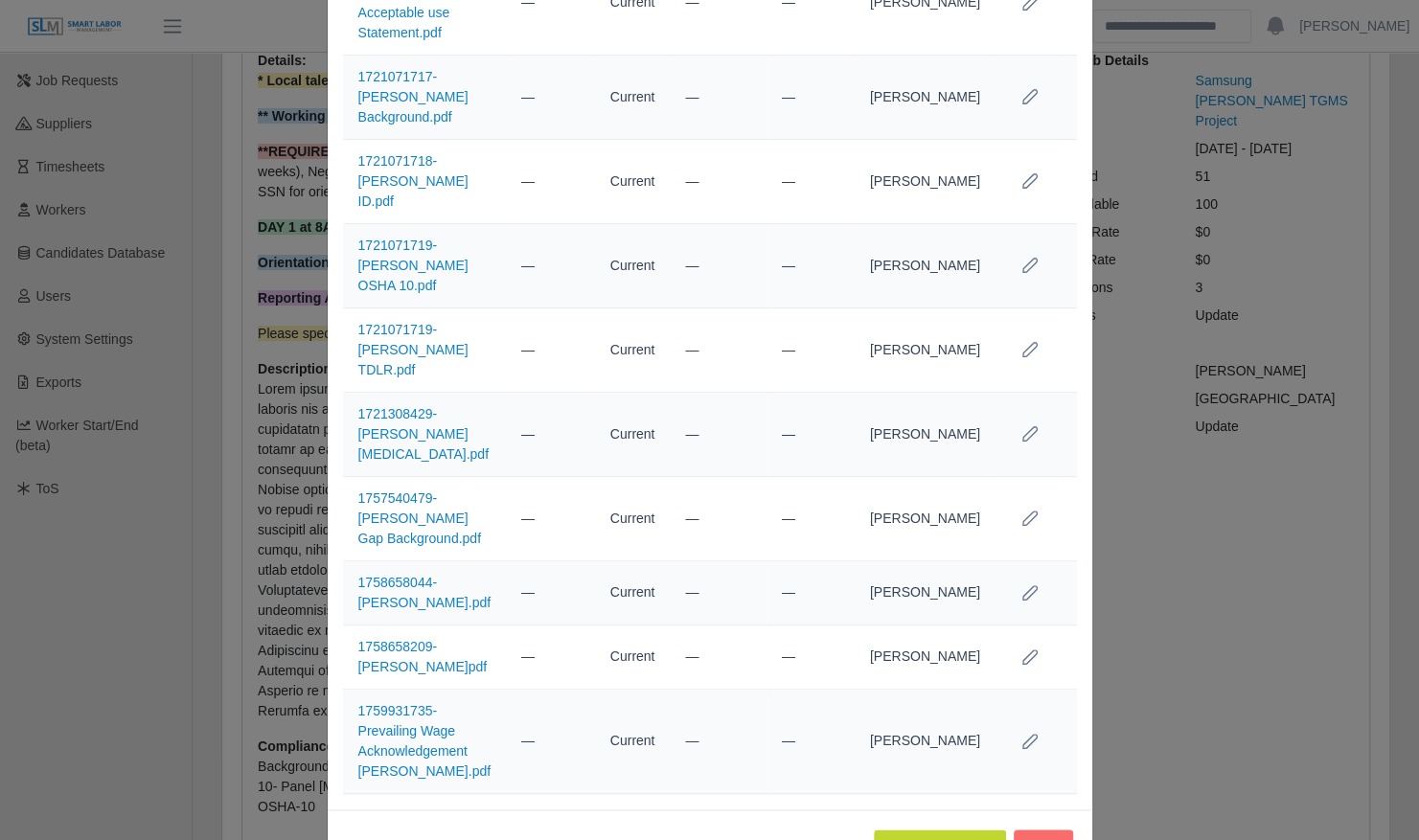
scroll to position [291, 0]
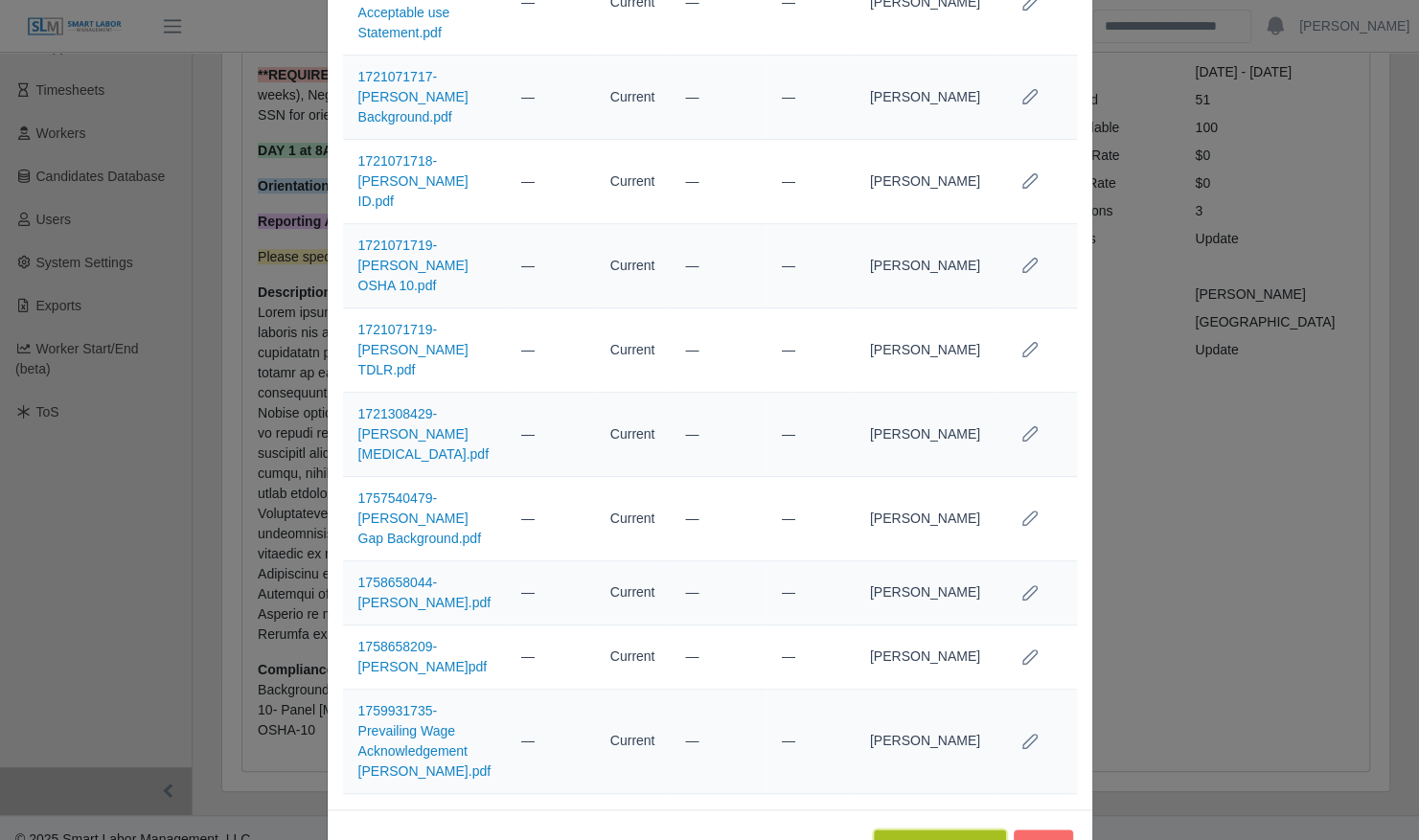
click at [919, 829] on button "Submit Candidate" at bounding box center [940, 846] width 131 height 34
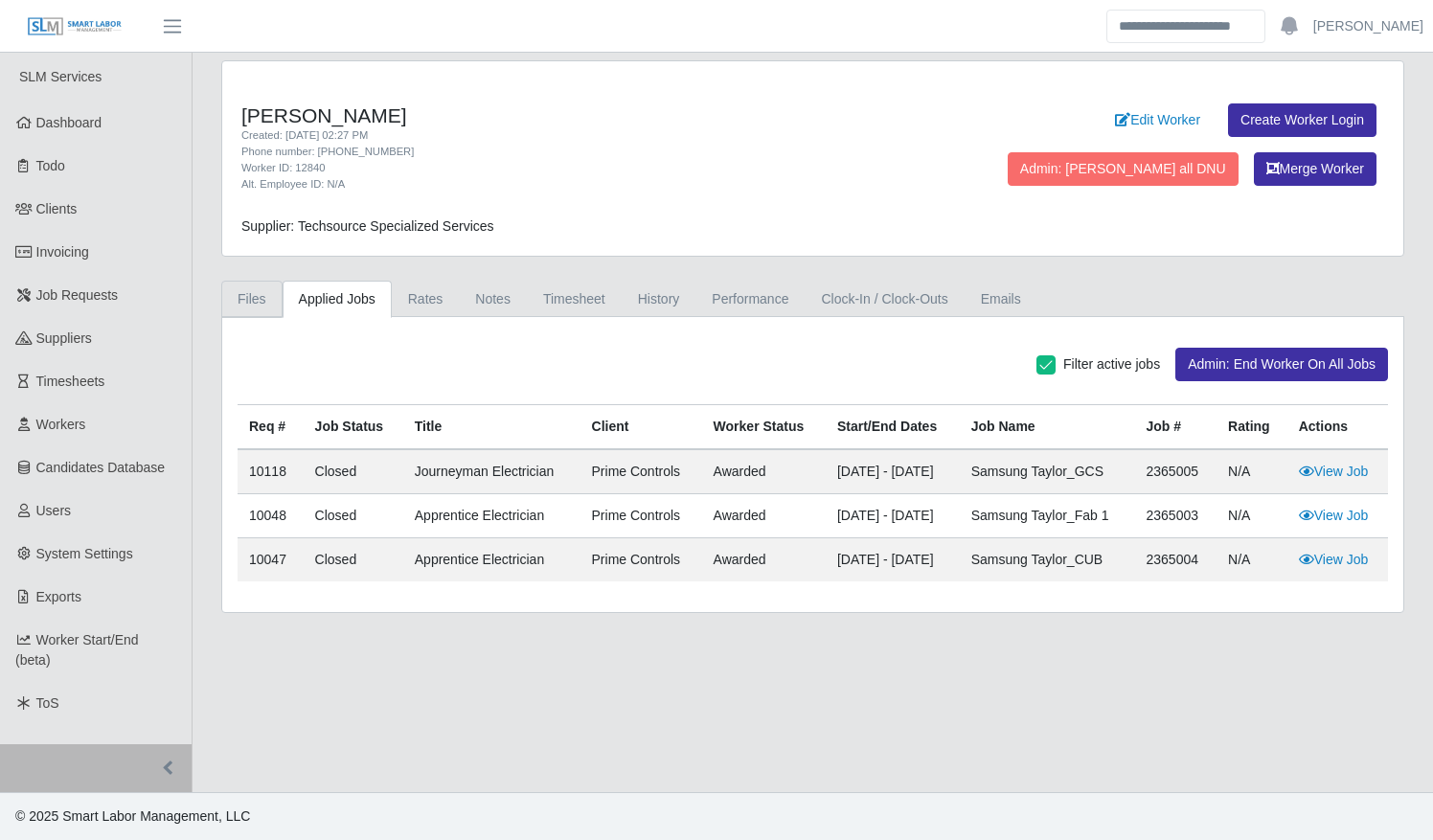
click at [243, 301] on link "Files" at bounding box center [253, 299] width 62 height 38
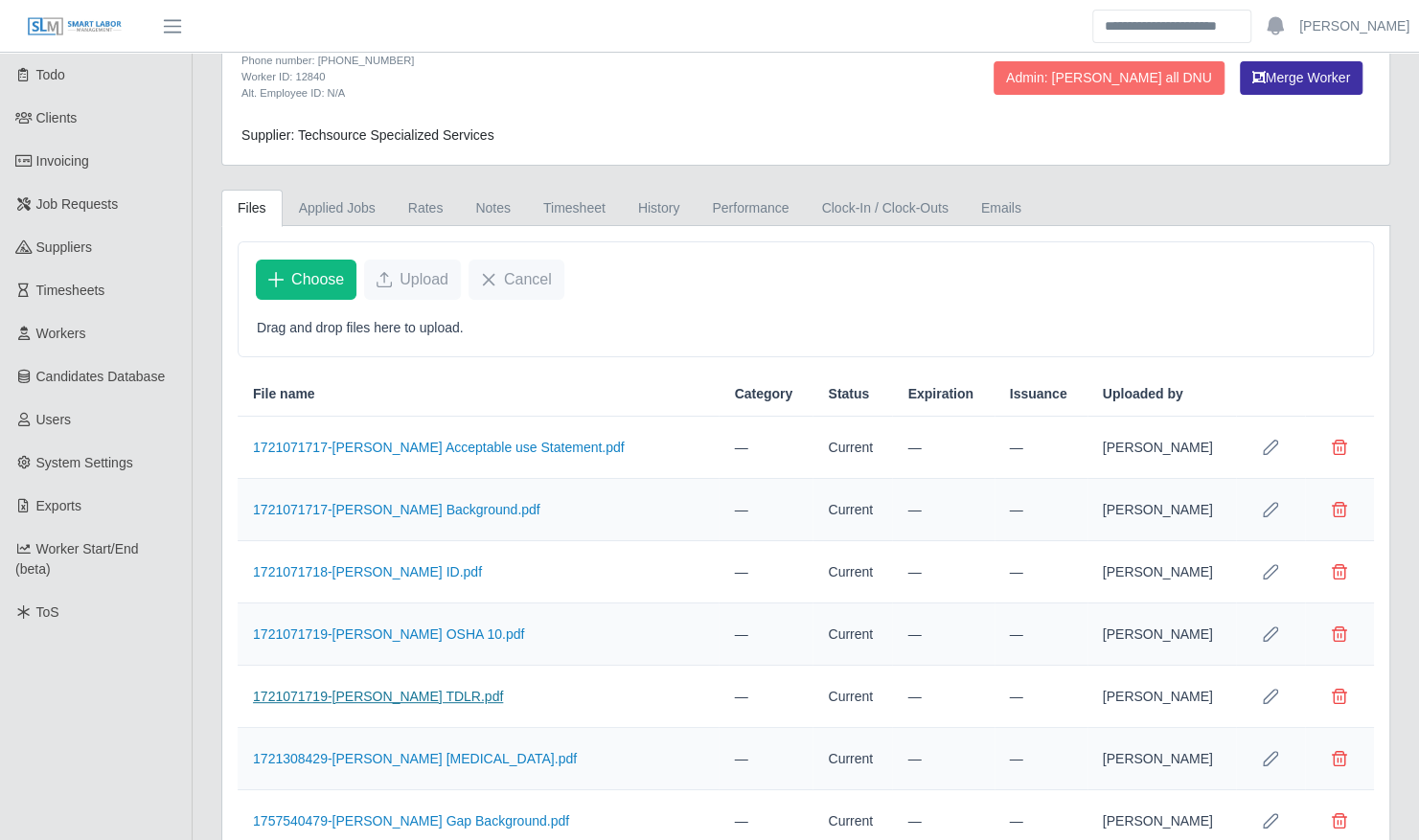
scroll to position [112, 0]
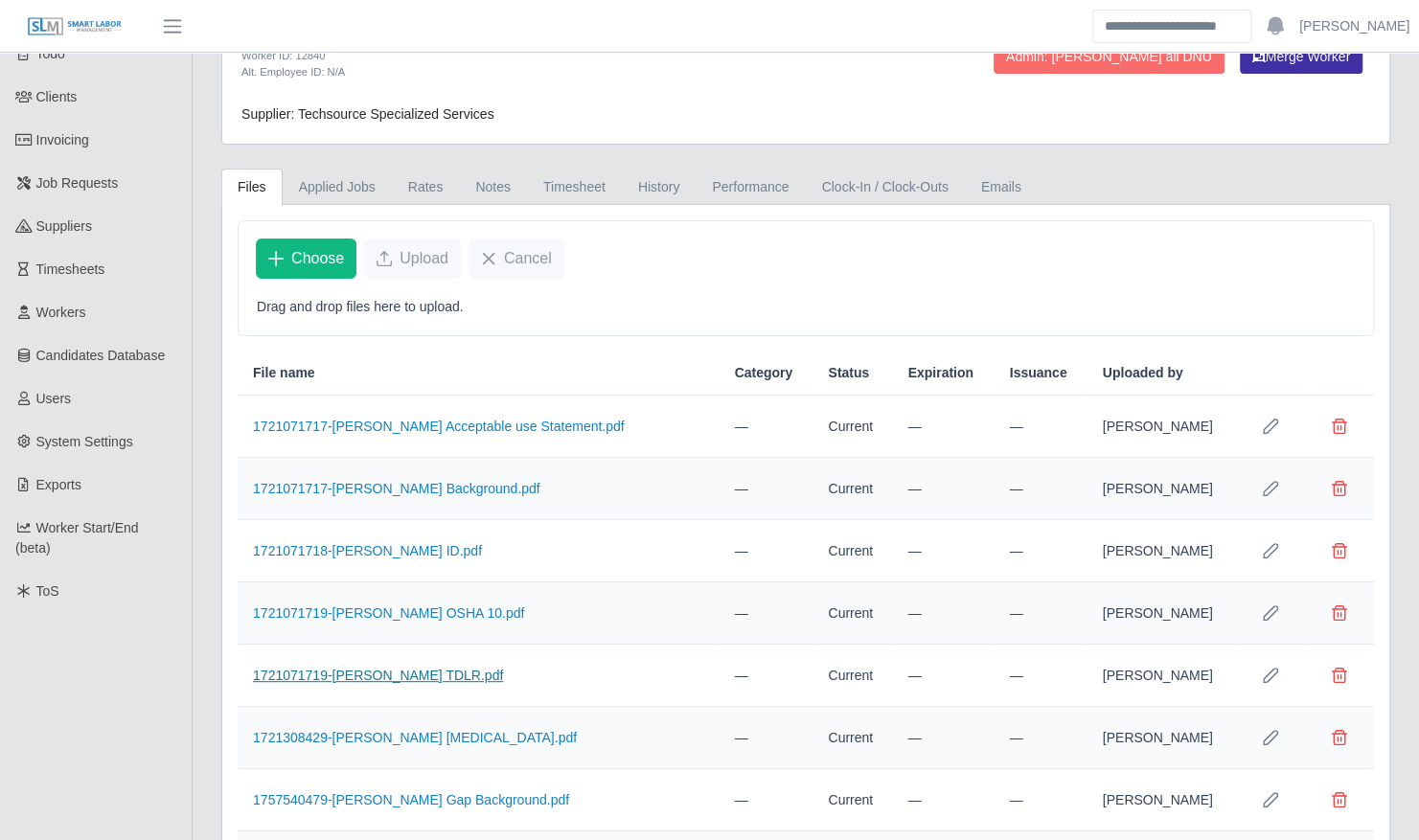
click at [442, 667] on link "1721071719-[PERSON_NAME] TDLR.pdf" at bounding box center [377, 674] width 250 height 15
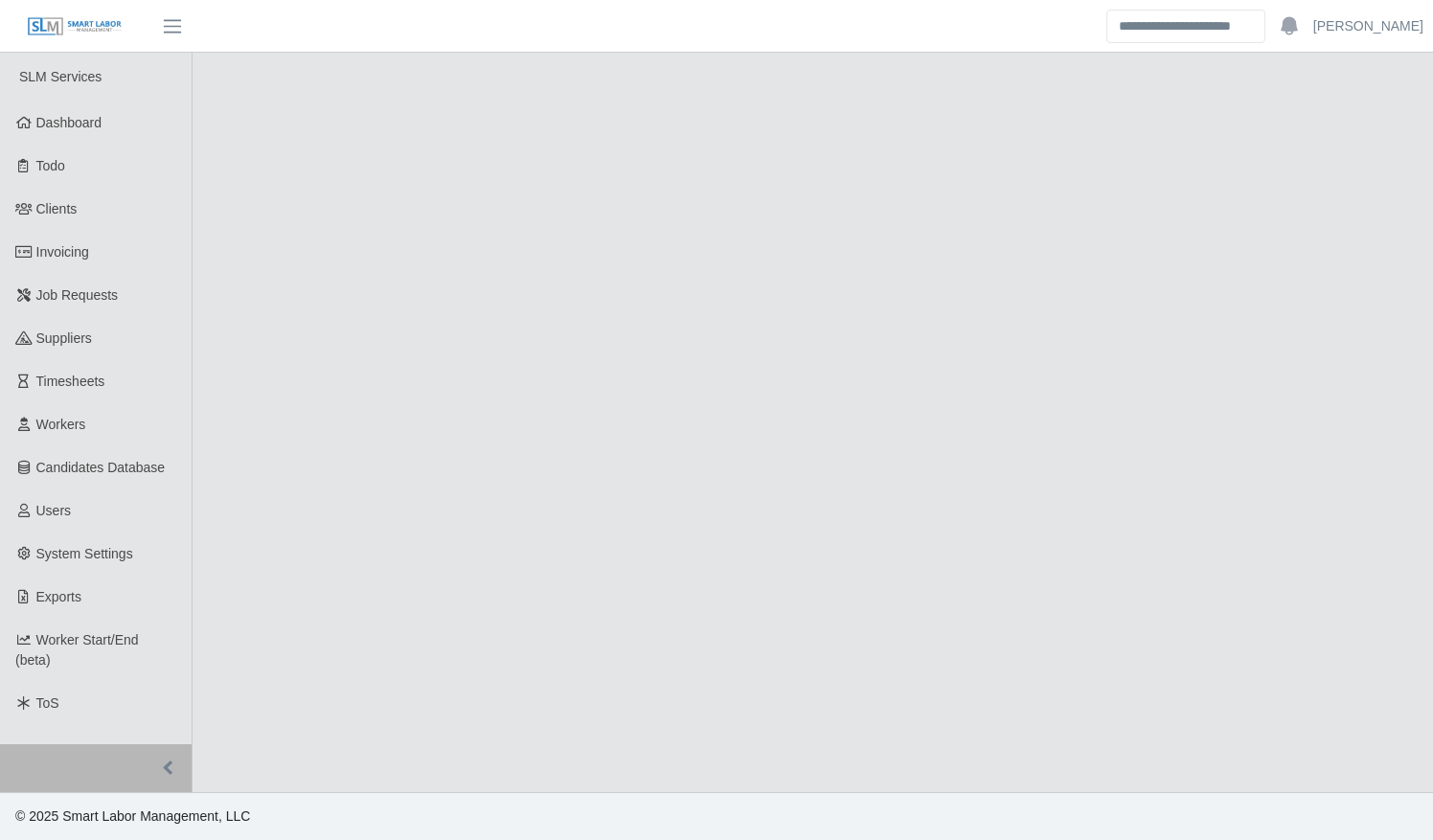
select select "****"
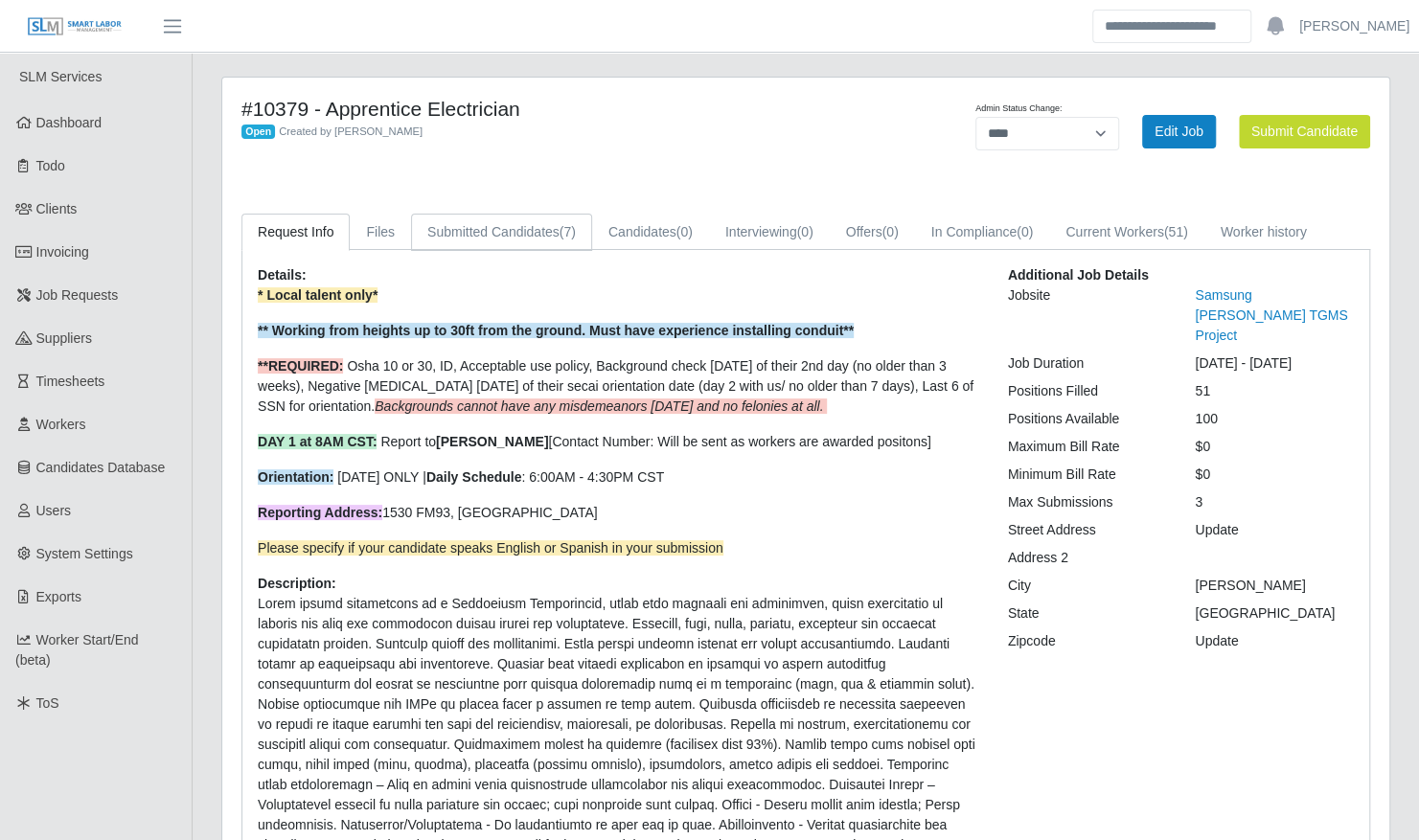
click at [535, 227] on link "Submitted Candidates (7)" at bounding box center [501, 233] width 181 height 38
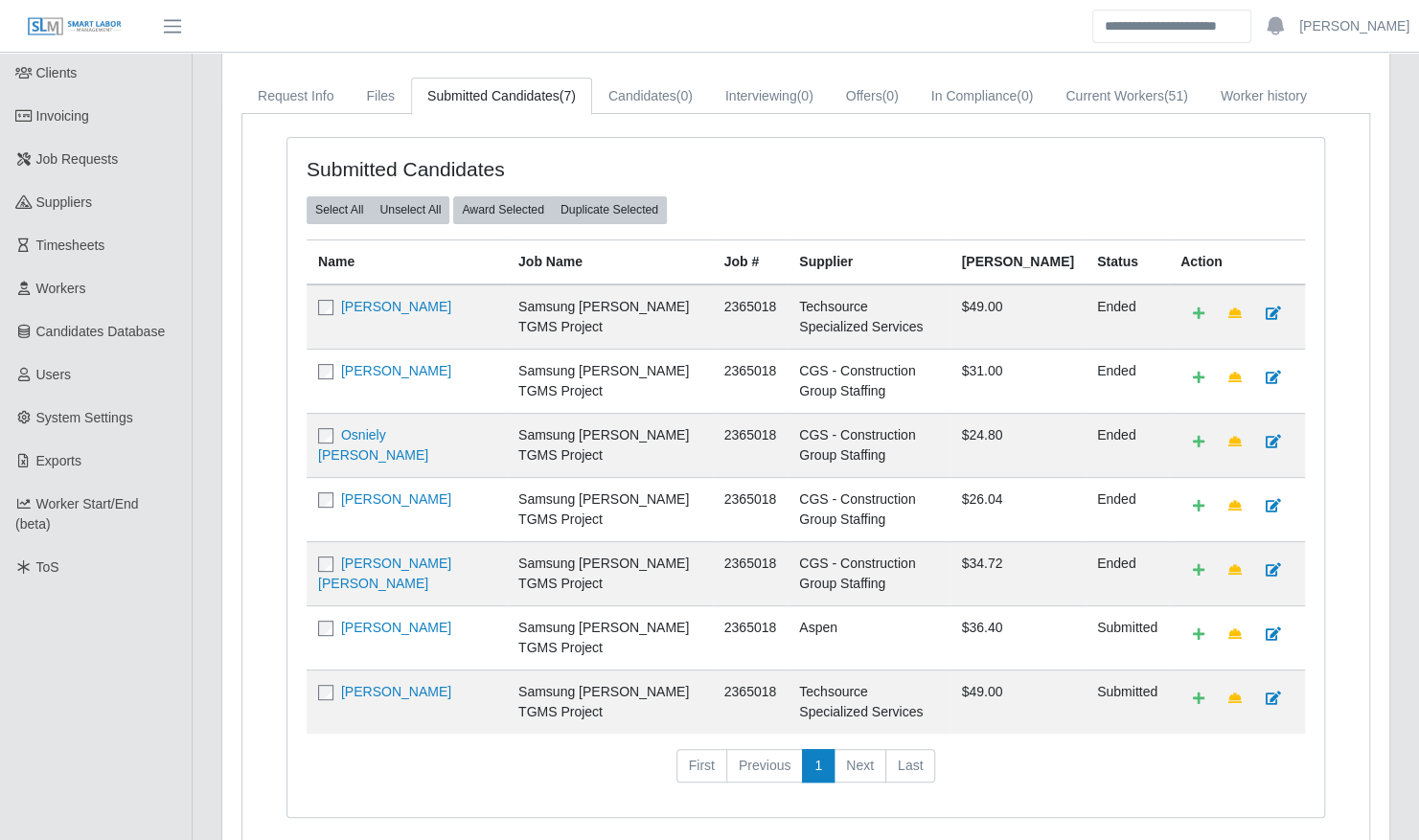
scroll to position [186, 0]
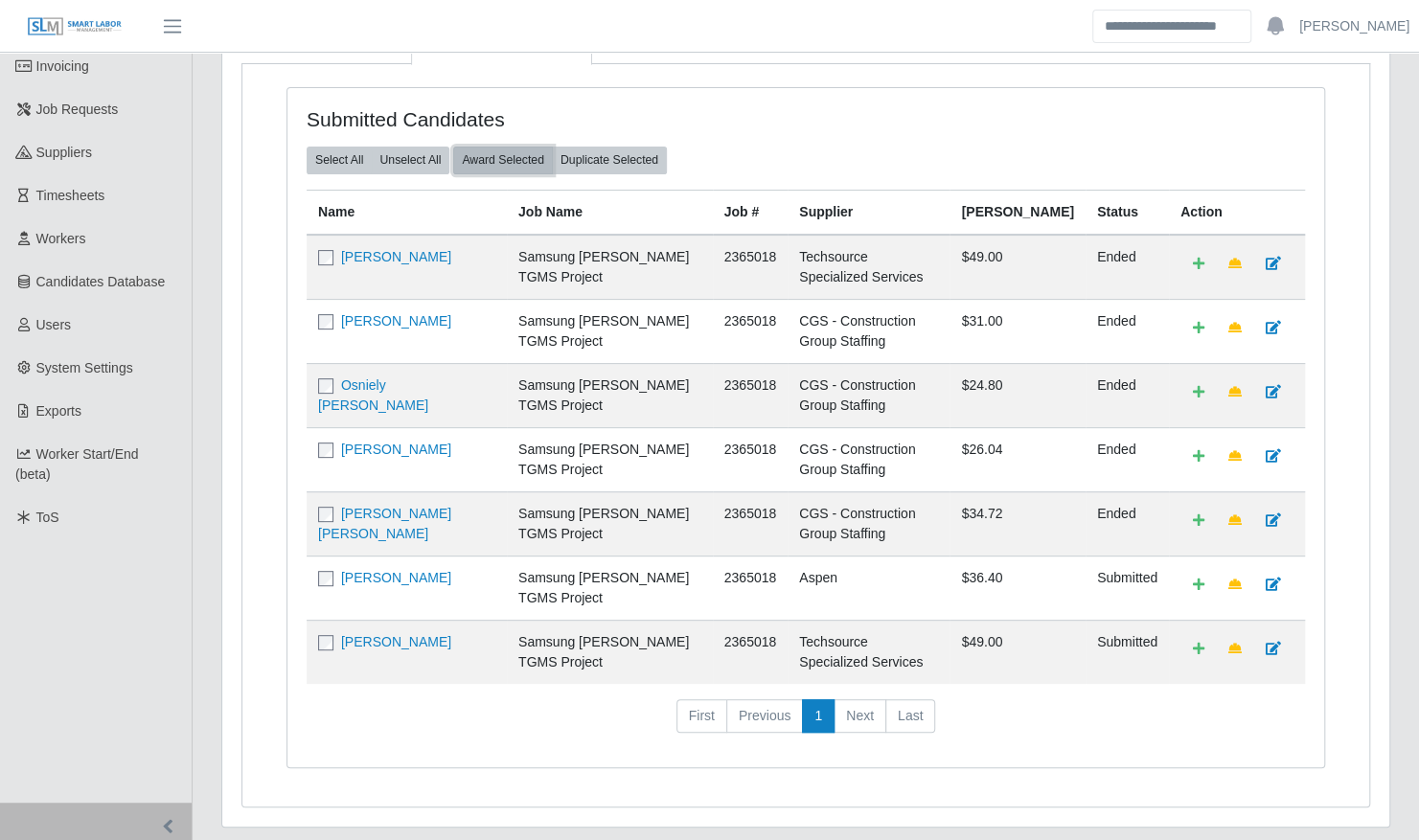
click at [489, 158] on button "Award Selected" at bounding box center [503, 159] width 99 height 27
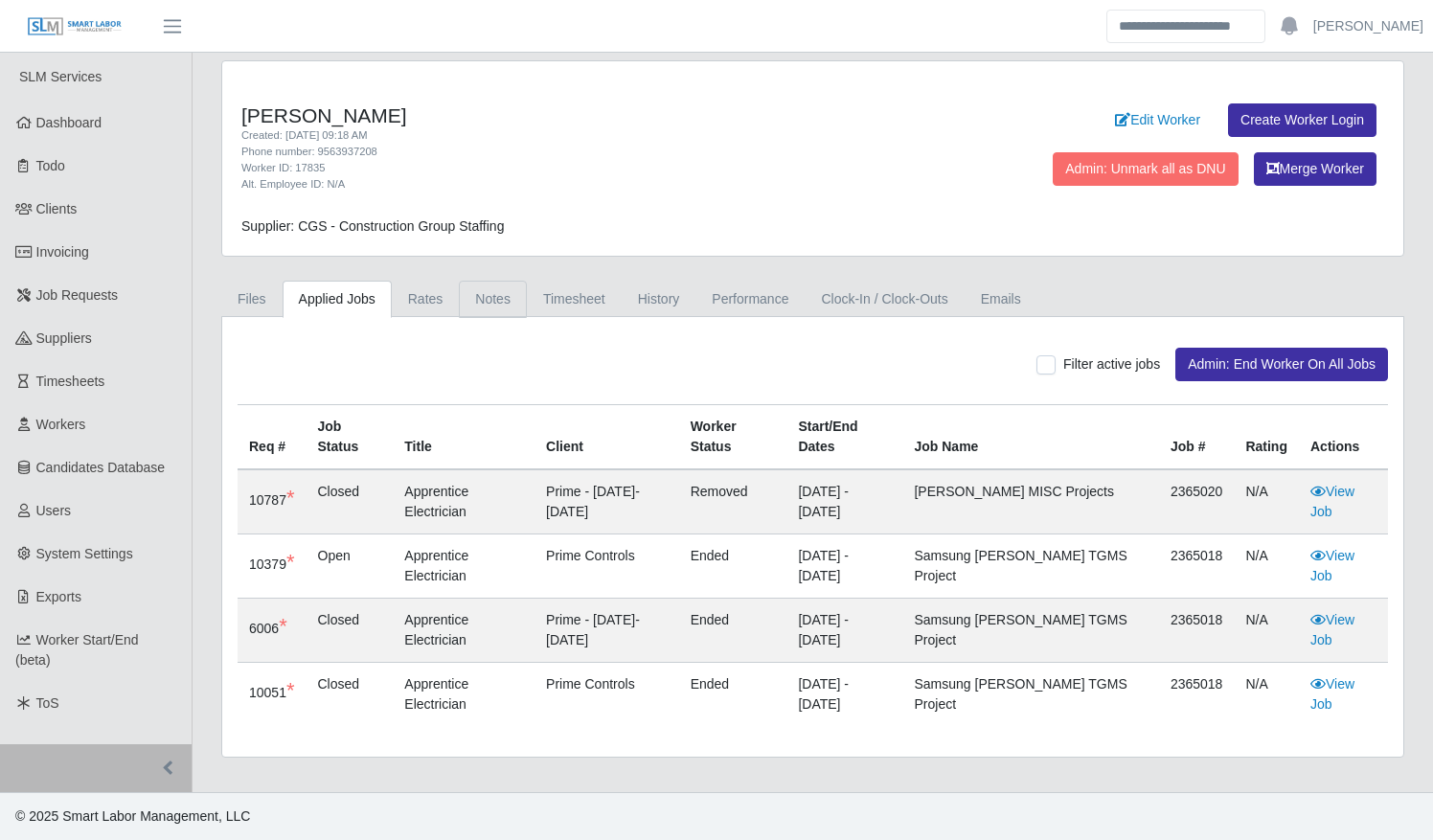
drag, startPoint x: 503, startPoint y: 300, endPoint x: 473, endPoint y: 293, distance: 30.8
click at [473, 293] on link "Notes" at bounding box center [492, 299] width 68 height 38
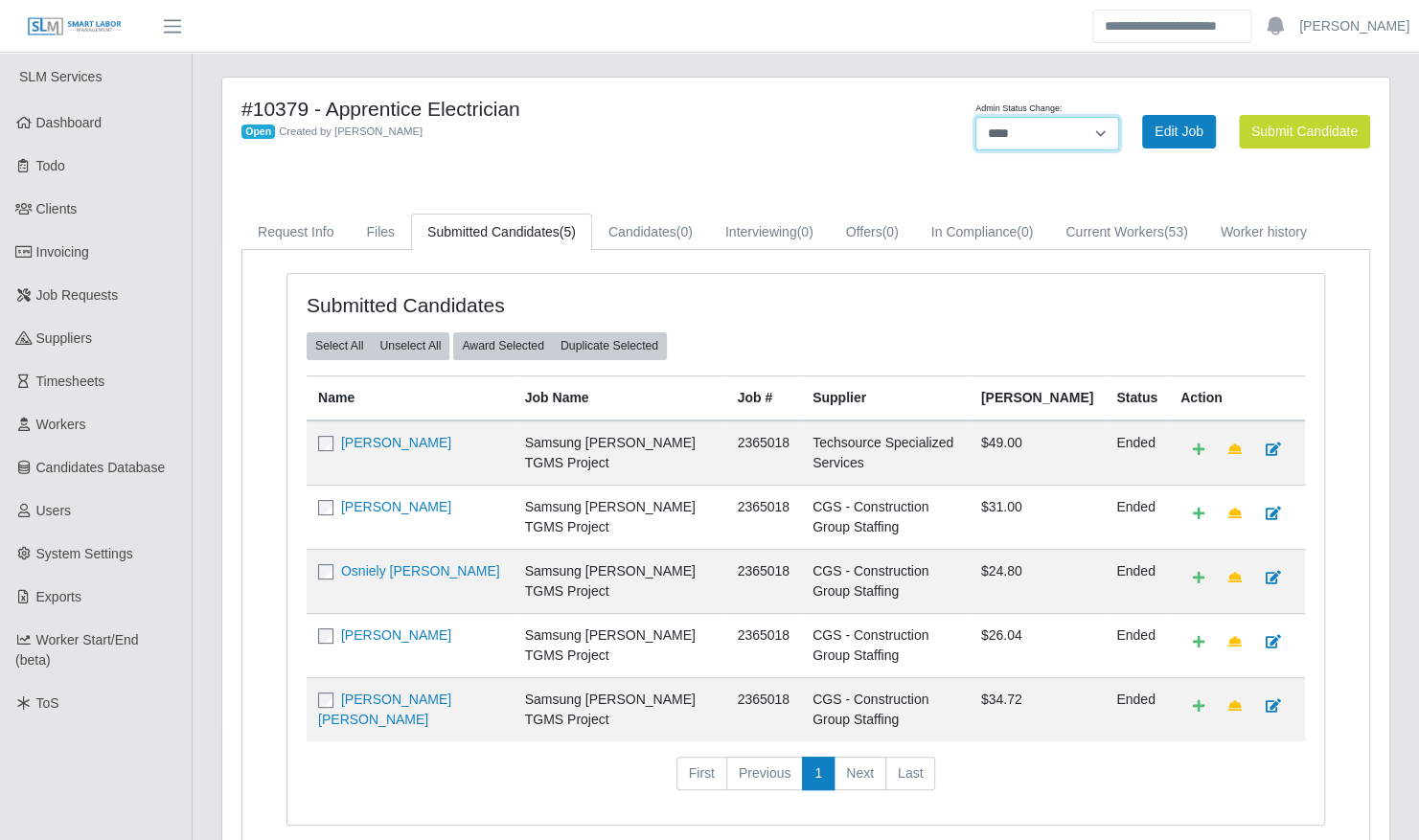
drag, startPoint x: 1041, startPoint y: 134, endPoint x: 1040, endPoint y: 143, distance: 9.1
click at [1041, 134] on select "**********" at bounding box center [1047, 134] width 143 height 34
click at [1030, 130] on select "**********" at bounding box center [1047, 134] width 143 height 34
select select "******"
click at [1119, 117] on select "**********" at bounding box center [1047, 134] width 143 height 34
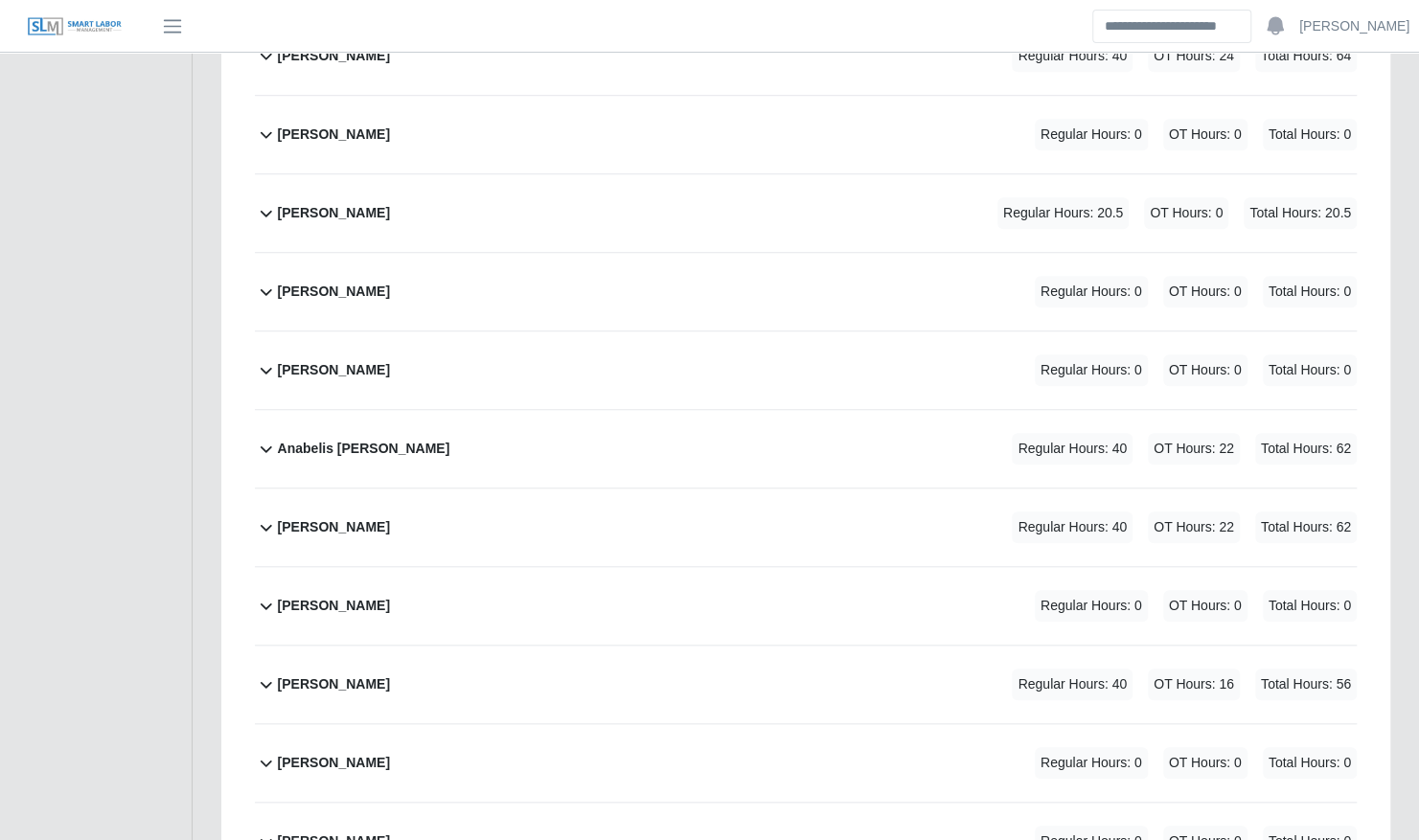
scroll to position [747, 0]
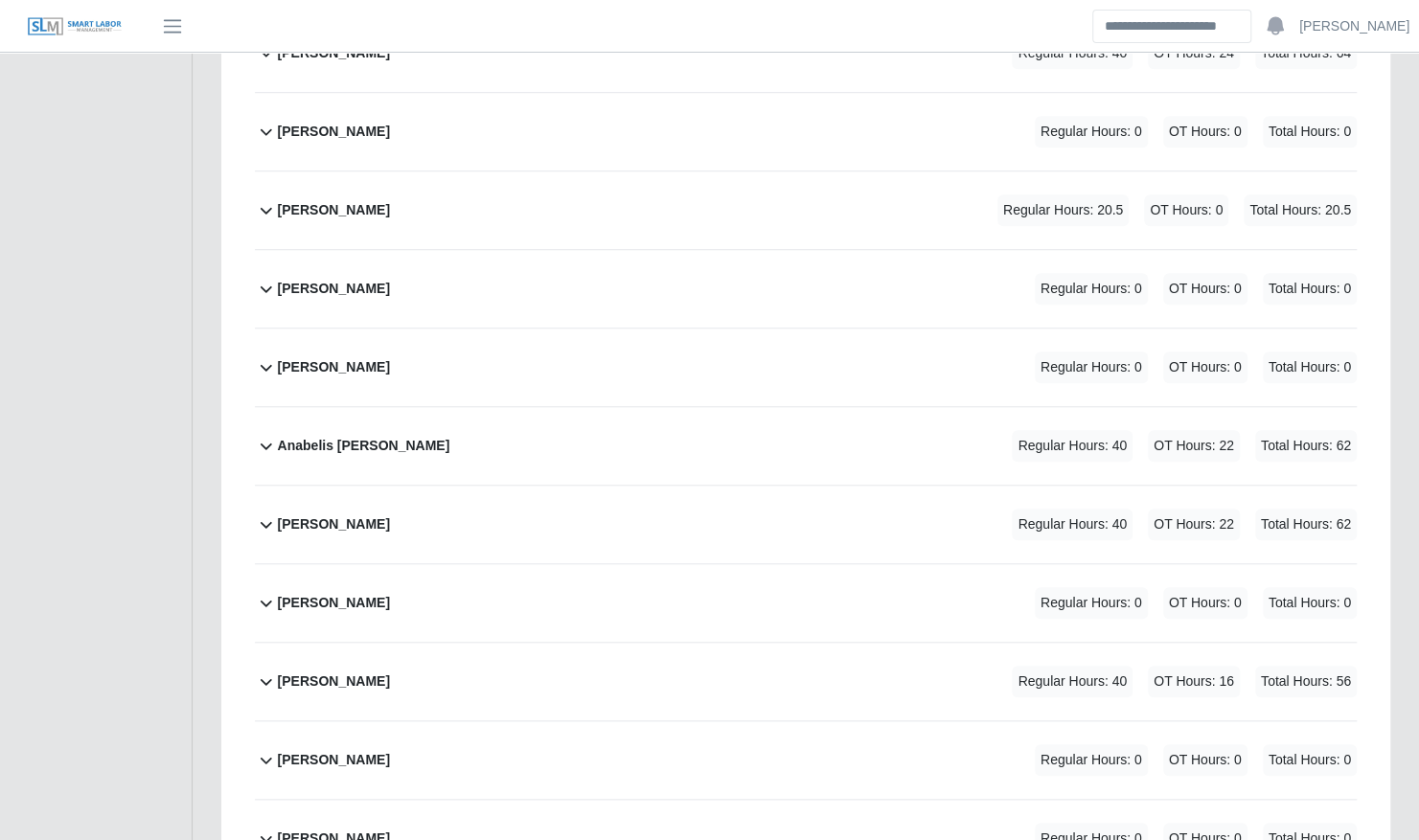
click at [774, 343] on div "Ali Diaz Regular Hours: 0 OT Hours: 0 Total Hours: 0" at bounding box center [816, 367] width 1079 height 78
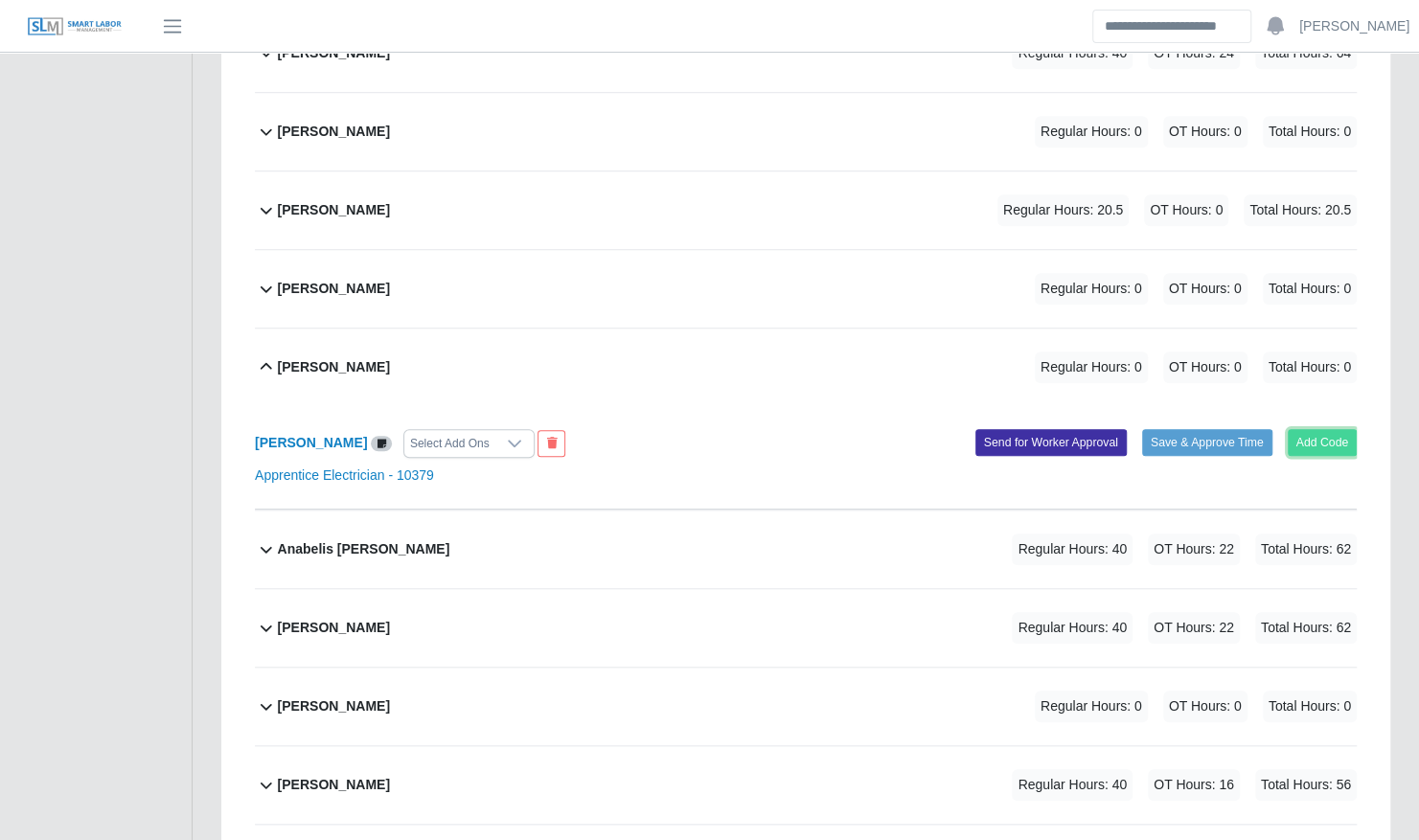
click at [1303, 429] on button "Add Code" at bounding box center [1323, 442] width 70 height 27
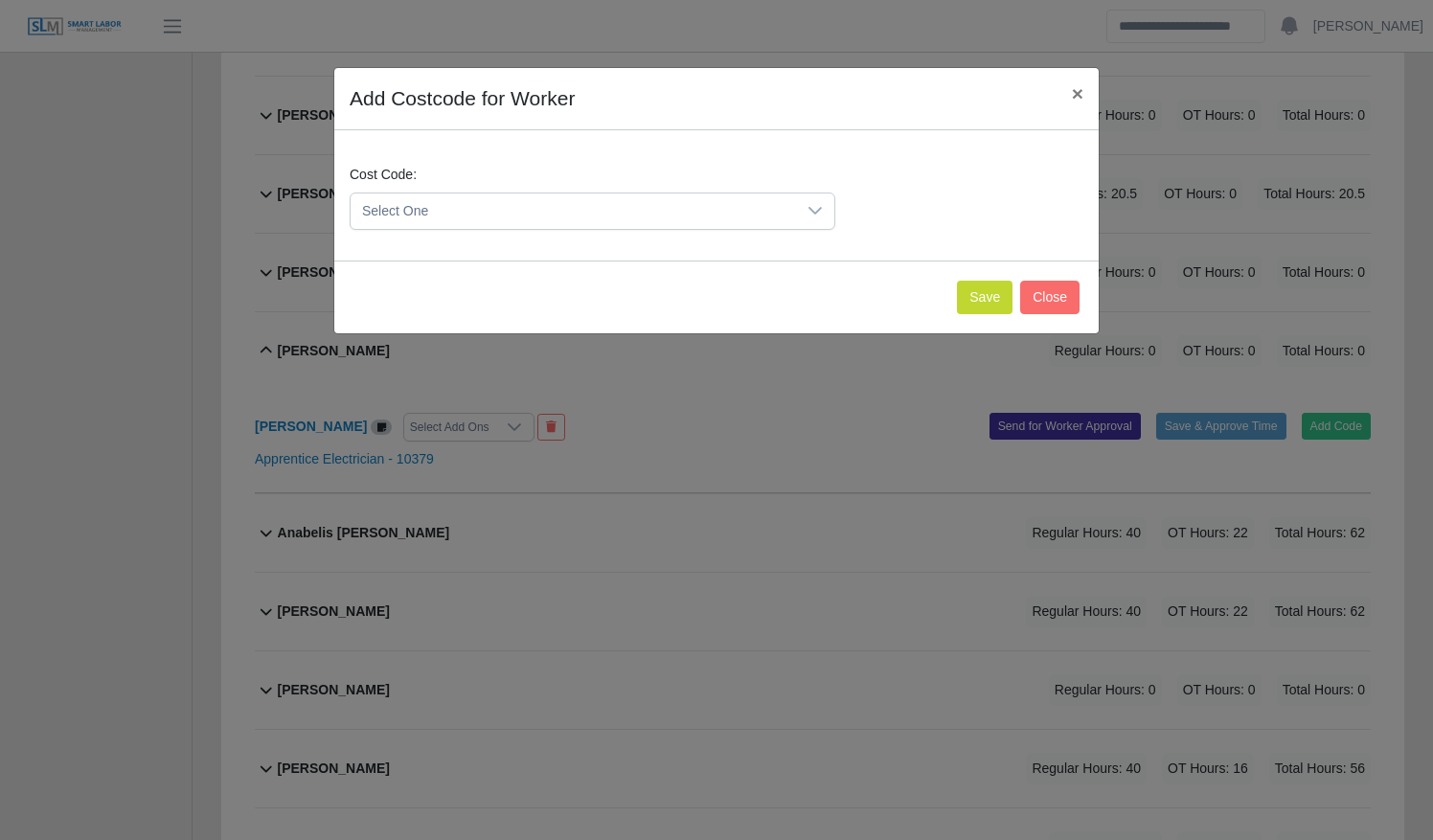
click at [639, 194] on span "Select One" at bounding box center [574, 212] width 446 height 36
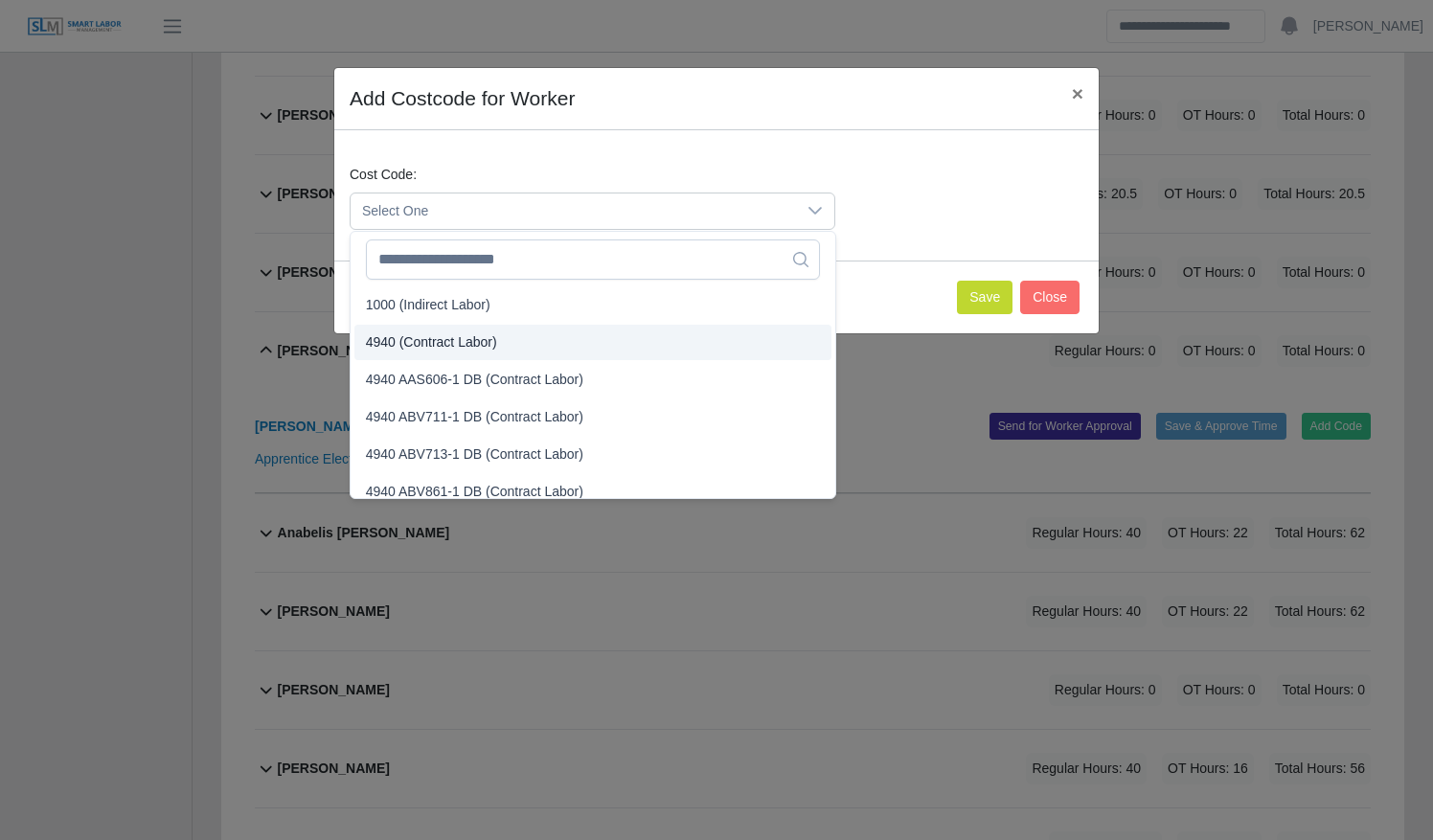
click at [606, 327] on li "4940 (Contract Labor)" at bounding box center [593, 343] width 477 height 36
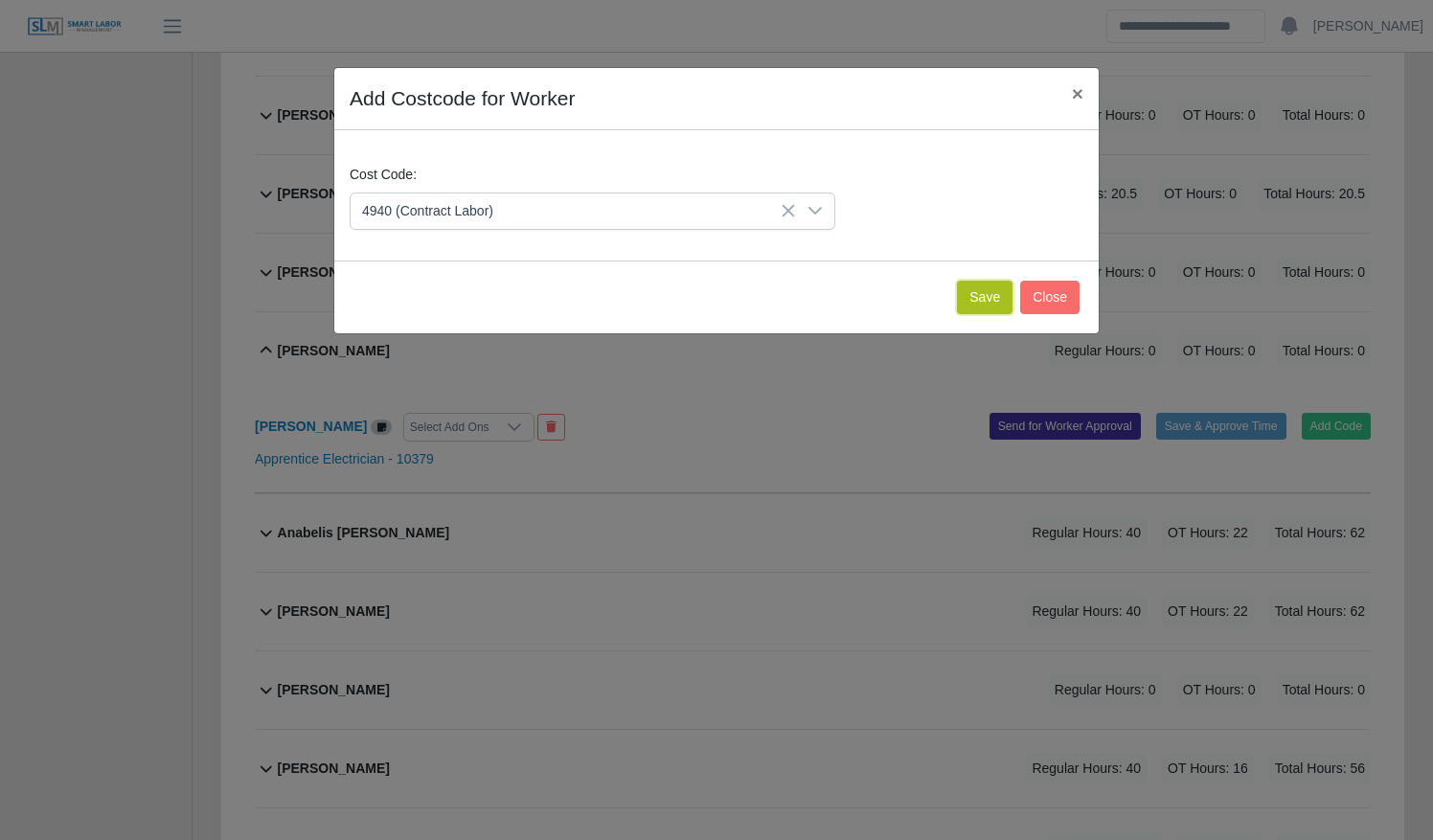
click at [964, 300] on button "Save" at bounding box center [985, 297] width 56 height 34
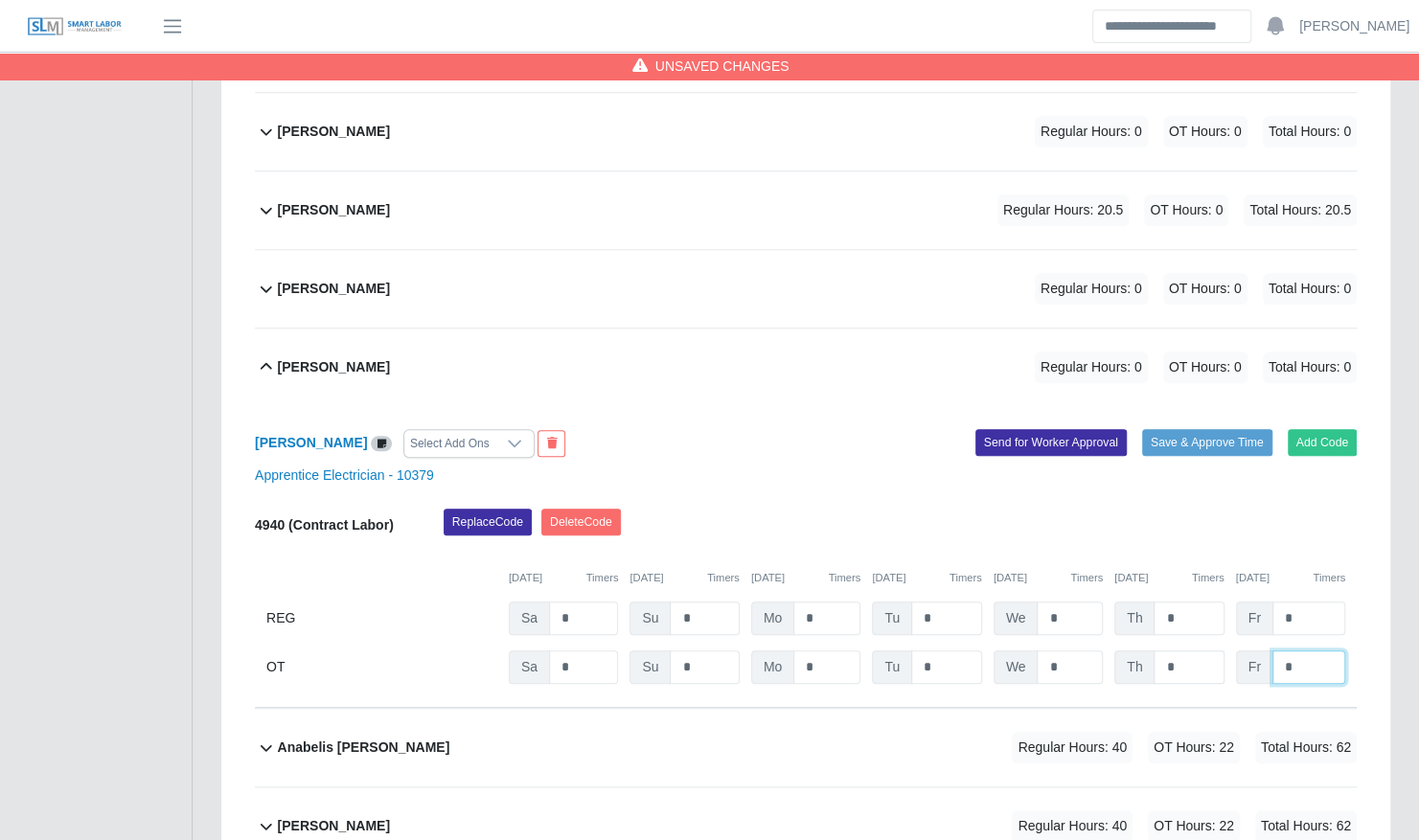
drag, startPoint x: 1312, startPoint y: 650, endPoint x: 1208, endPoint y: 634, distance: 105.2
click at [1208, 650] on div "OT Sa * Su * Mo * Tu * We * Th * Fr *" at bounding box center [805, 667] width 1102 height 34
type input "*"
click at [771, 364] on div "Ali Diaz Regular Hours: 0 OT Hours: 8 Total Hours: 8" at bounding box center [816, 367] width 1079 height 78
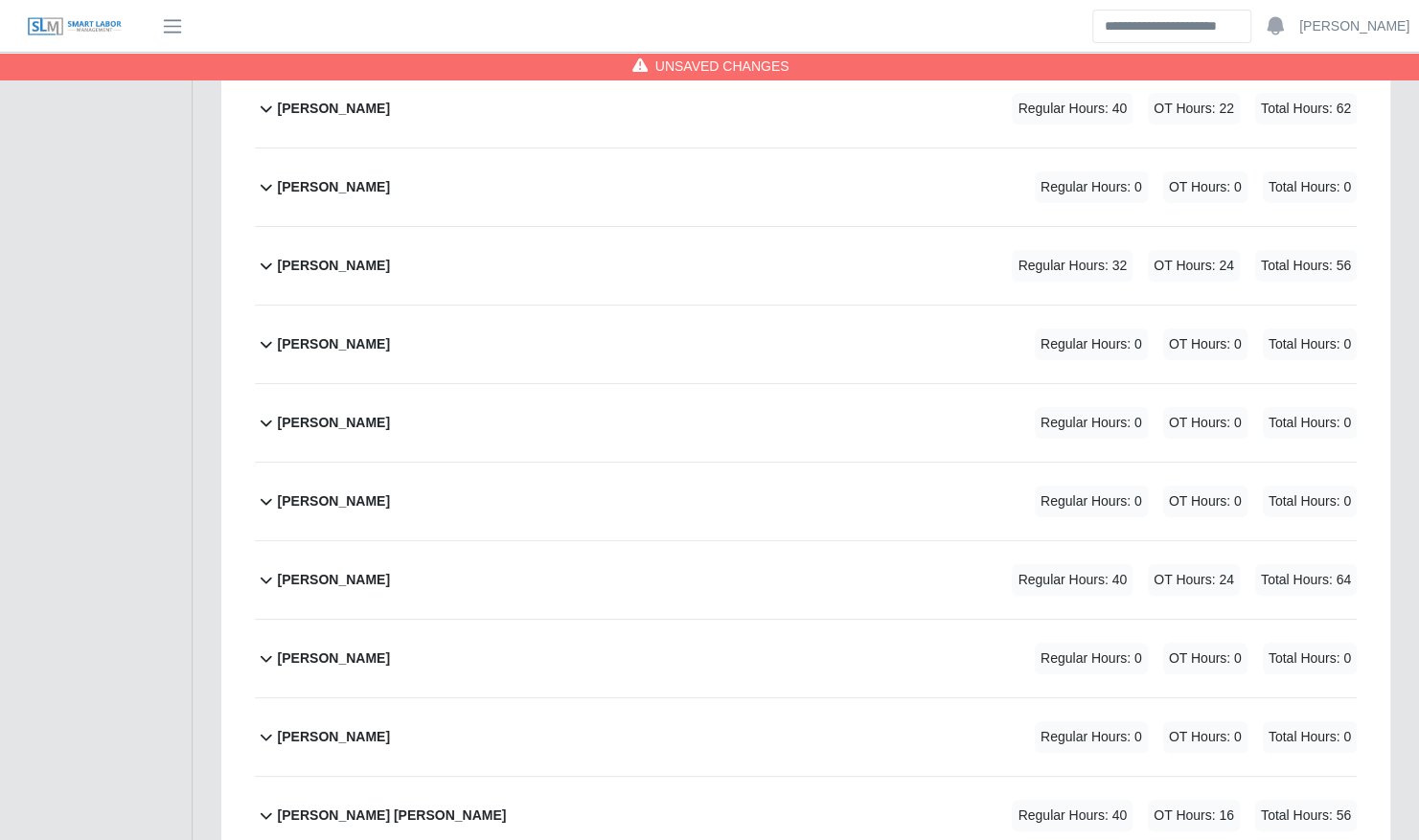
scroll to position [4131, 0]
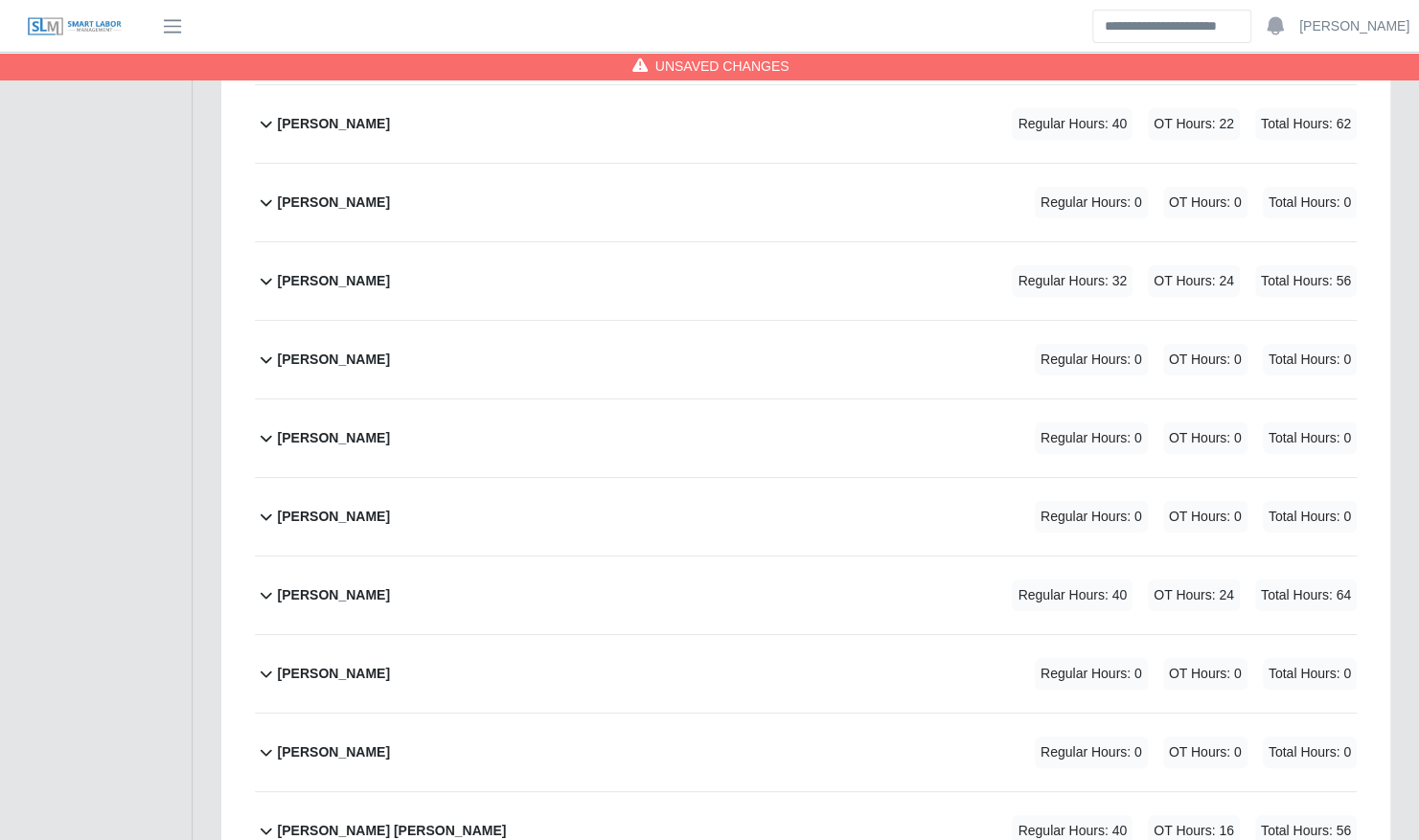
click at [646, 405] on div "Jhonny Rangel Regular Hours: 0 OT Hours: 0 Total Hours: 0" at bounding box center [816, 438] width 1079 height 78
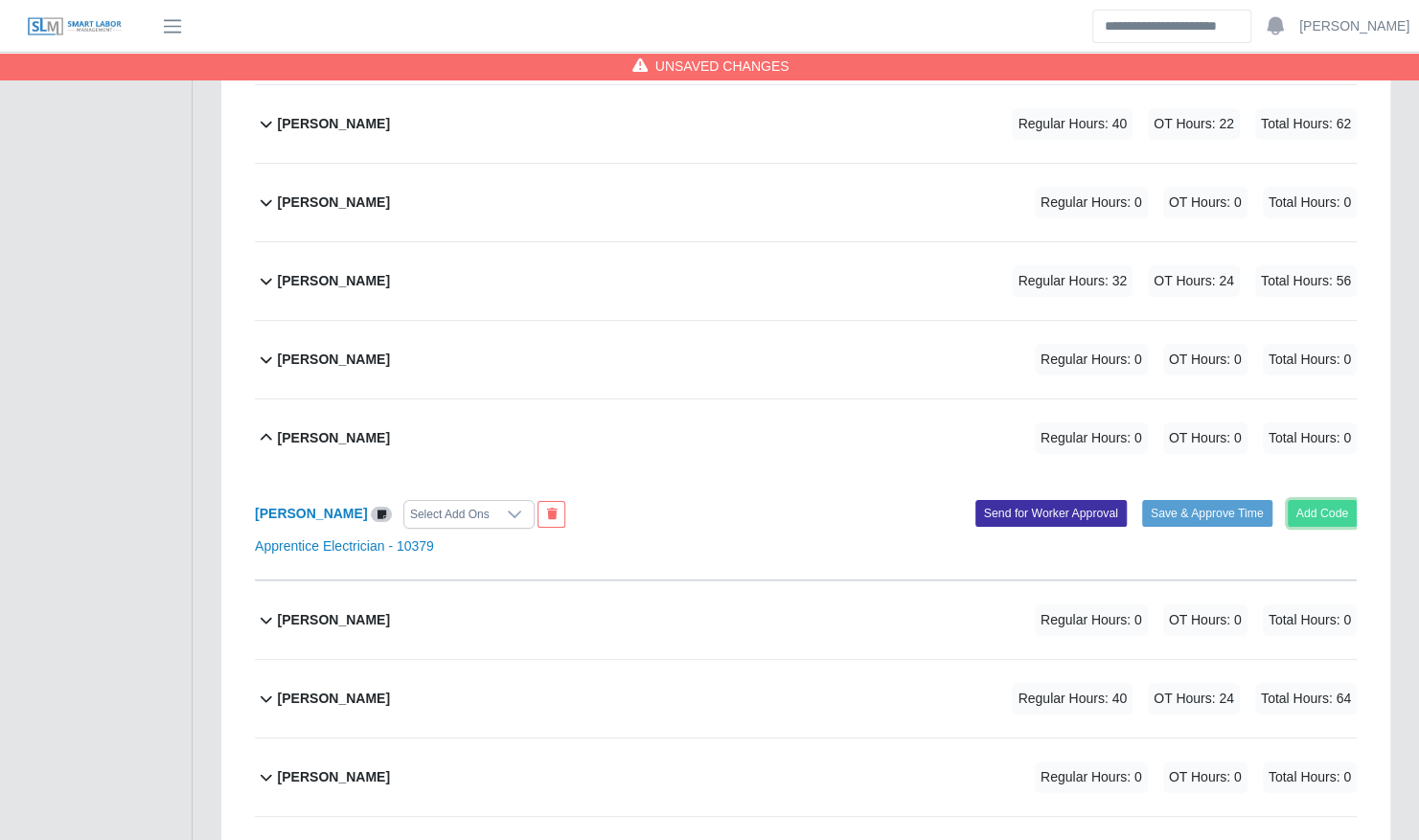
click at [1305, 500] on button "Add Code" at bounding box center [1323, 513] width 70 height 27
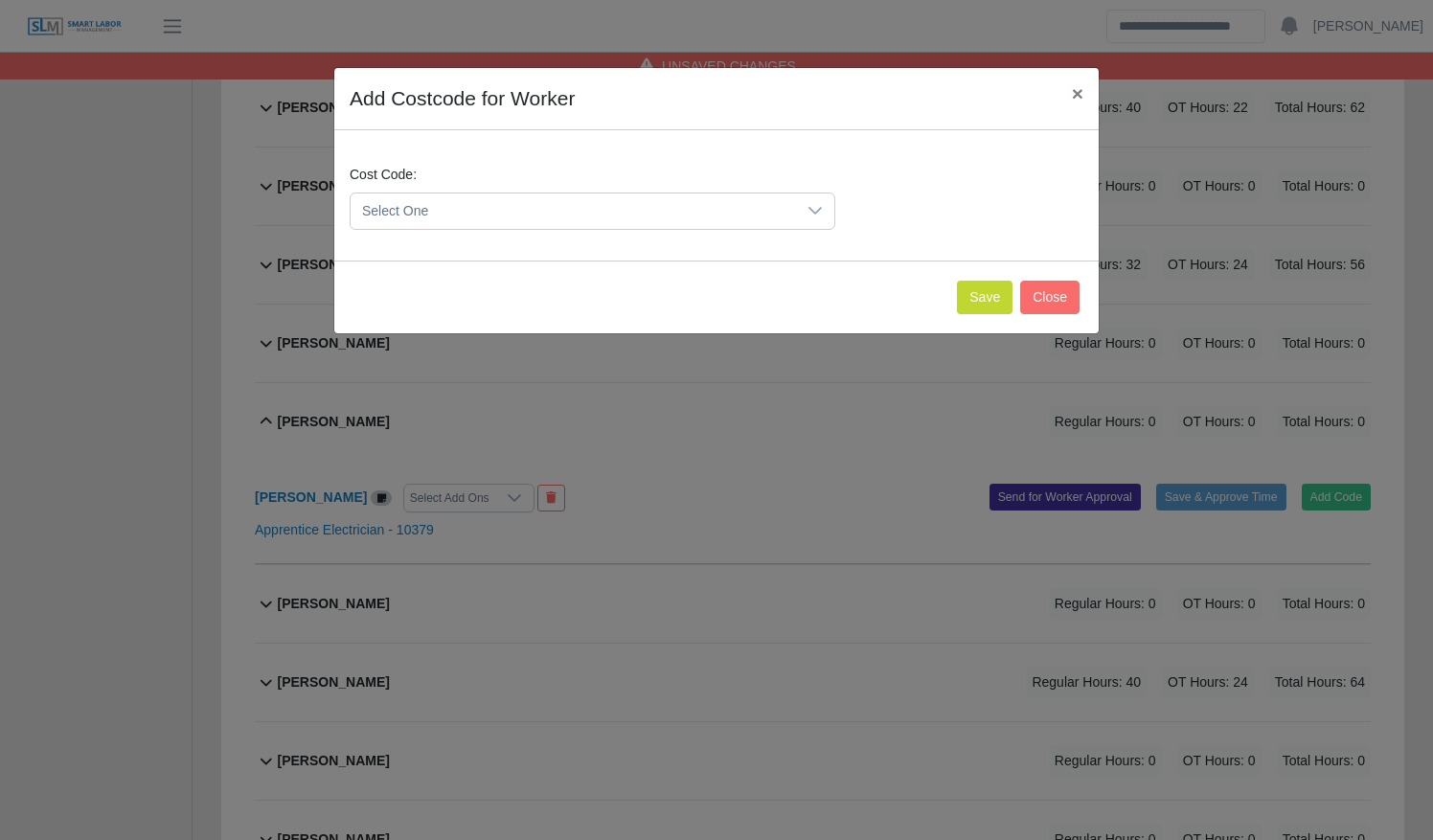
click at [682, 209] on span "Select One" at bounding box center [574, 212] width 446 height 36
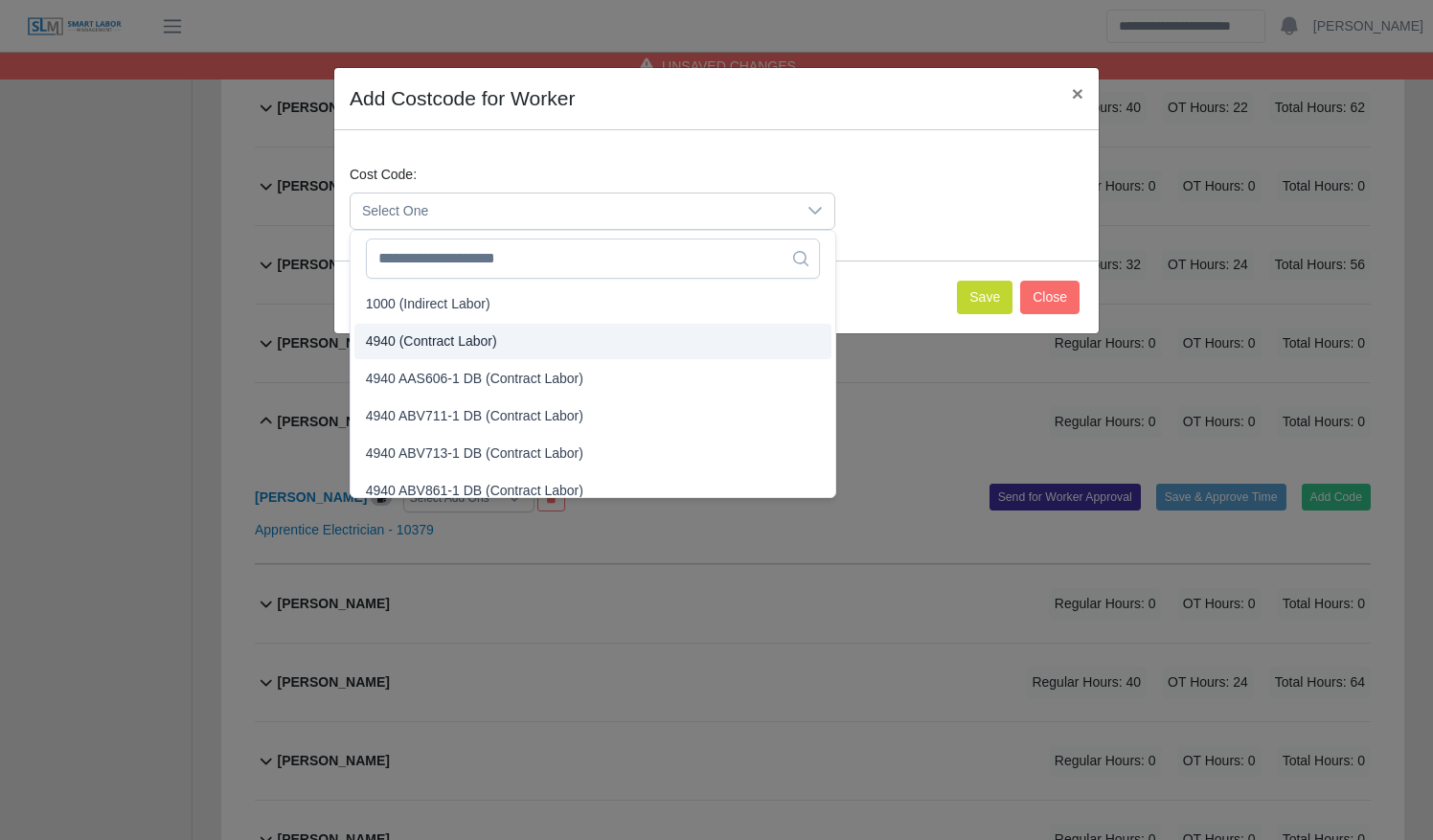
click at [640, 337] on li "4940 (Contract Labor)" at bounding box center [593, 342] width 477 height 36
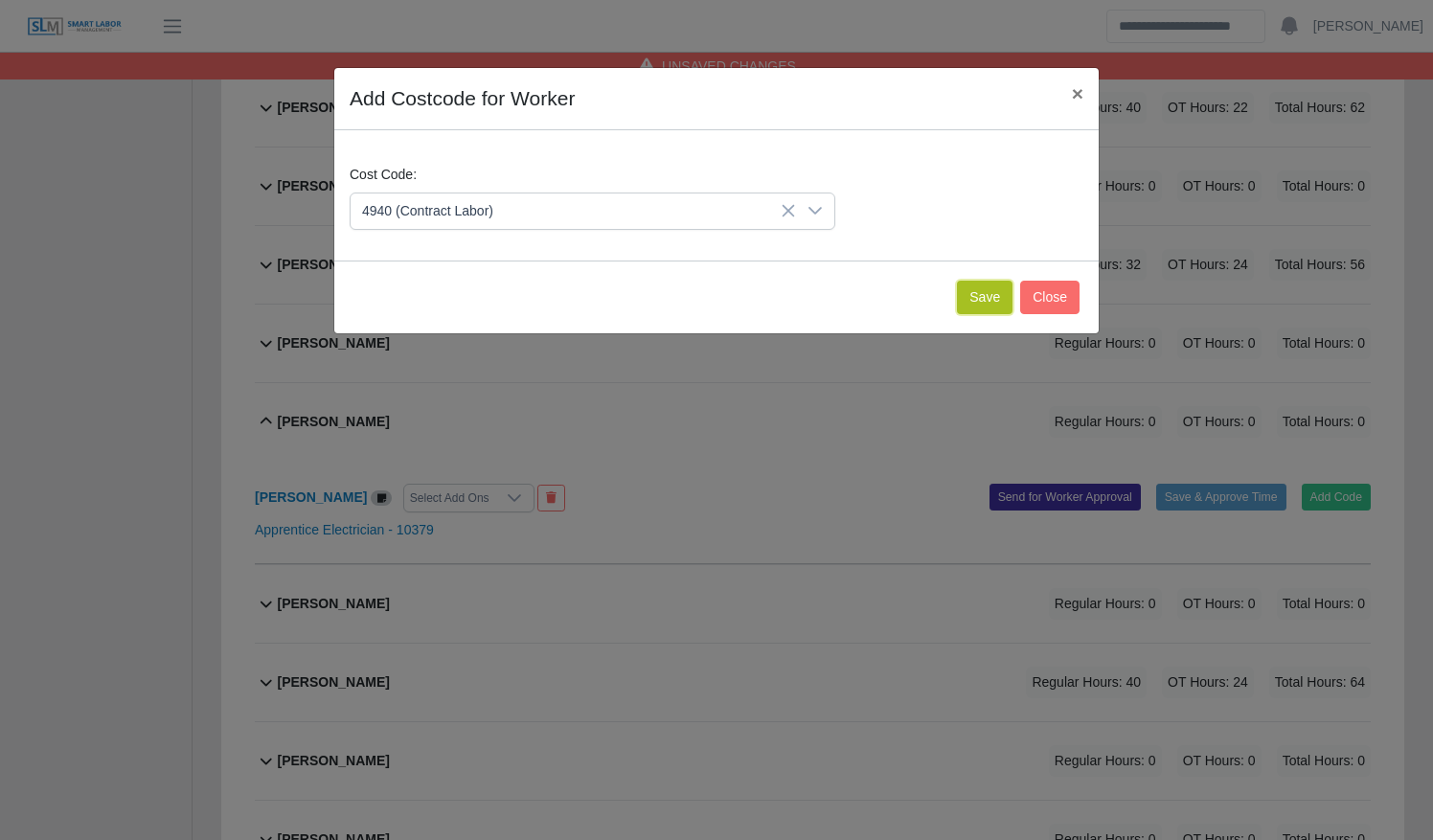
click at [980, 293] on button "Save" at bounding box center [985, 297] width 56 height 34
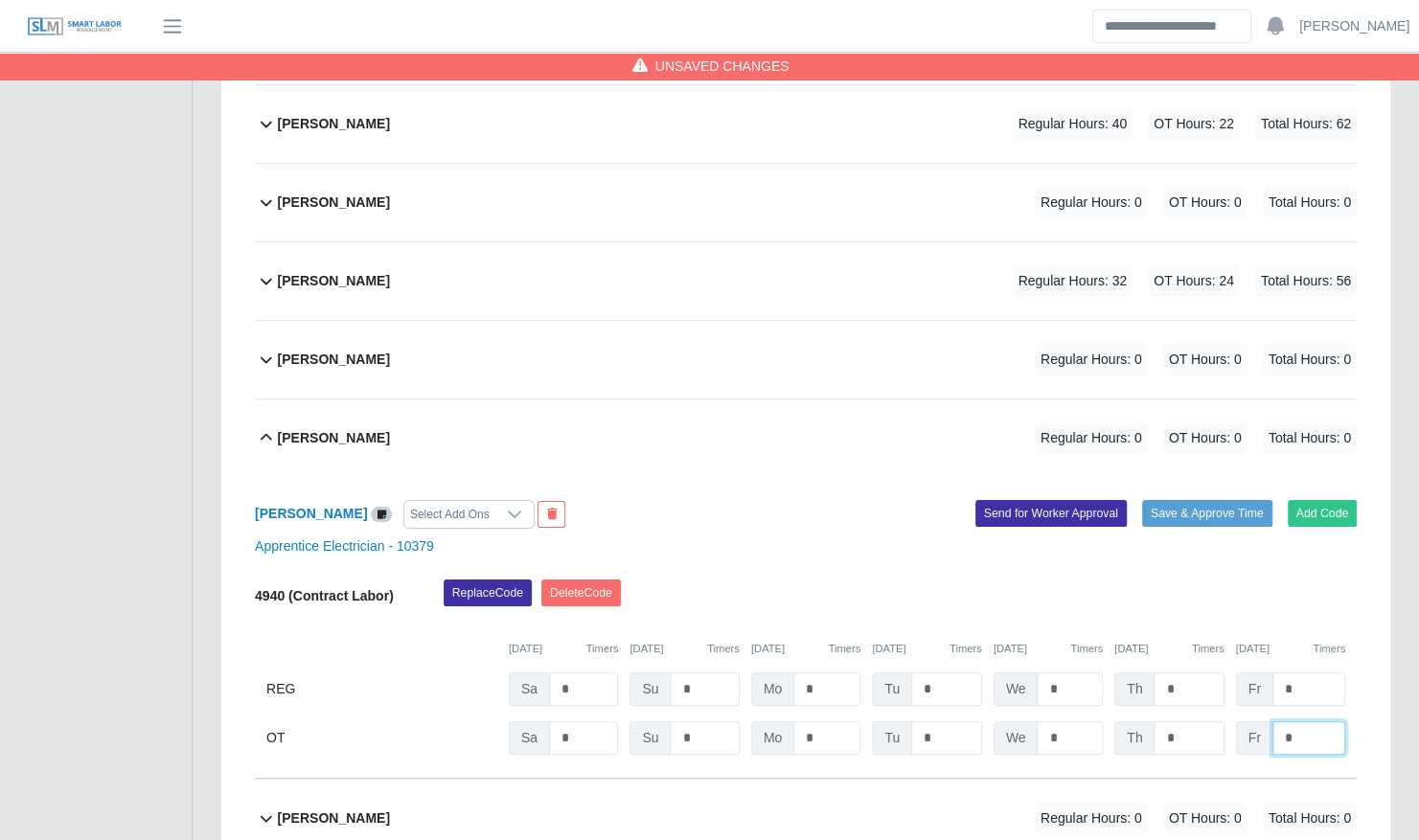
drag, startPoint x: 1267, startPoint y: 701, endPoint x: 1219, endPoint y: 701, distance: 48.0
click at [1219, 721] on div "OT Sa * Su * Mo * Tu * We * Th * Fr *" at bounding box center [805, 738] width 1102 height 34
type input "*"
click at [769, 400] on div "Jhonny Rangel Regular Hours: 0 OT Hours: 8 Total Hours: 8" at bounding box center [816, 438] width 1079 height 78
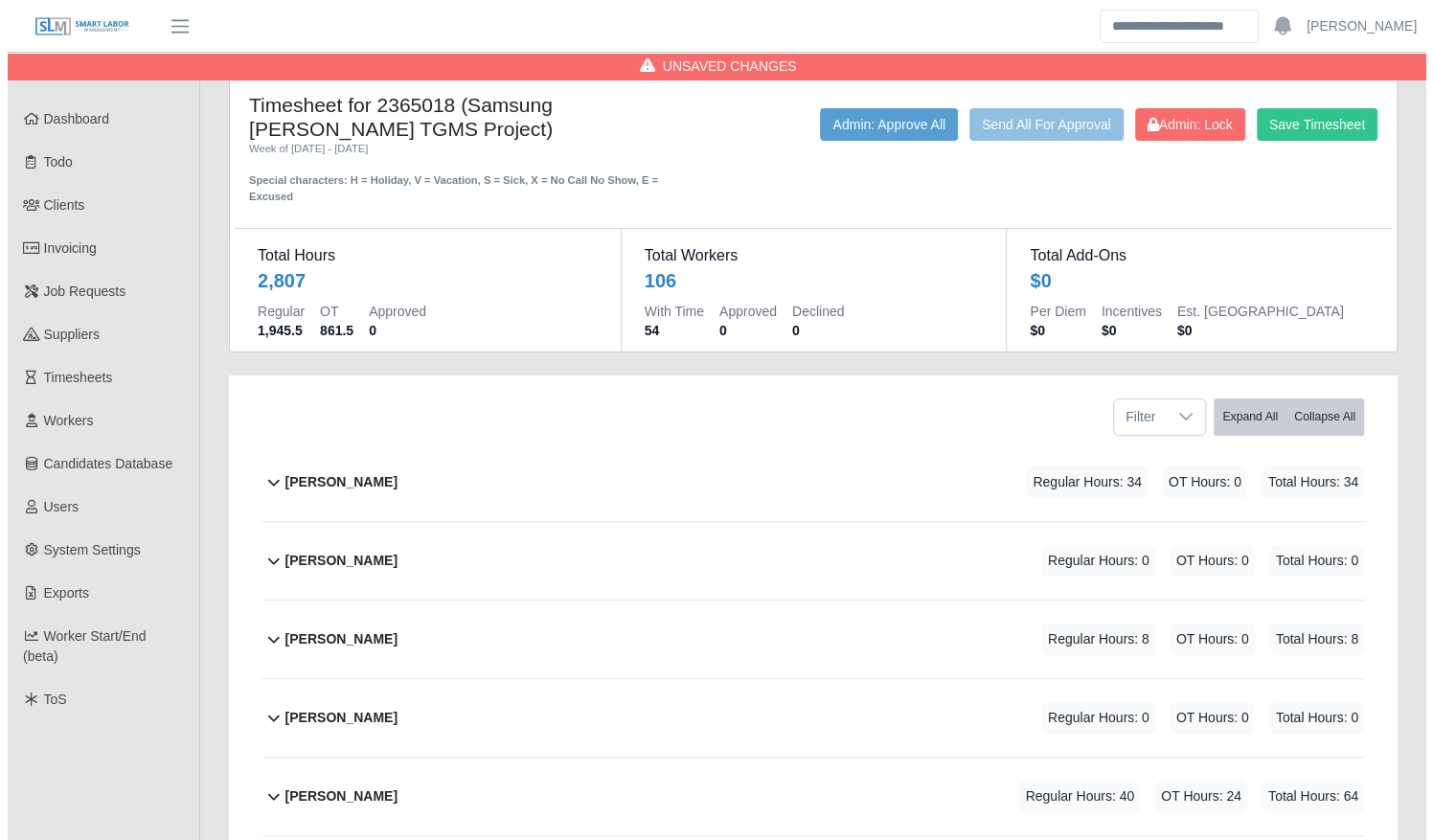
scroll to position [0, 0]
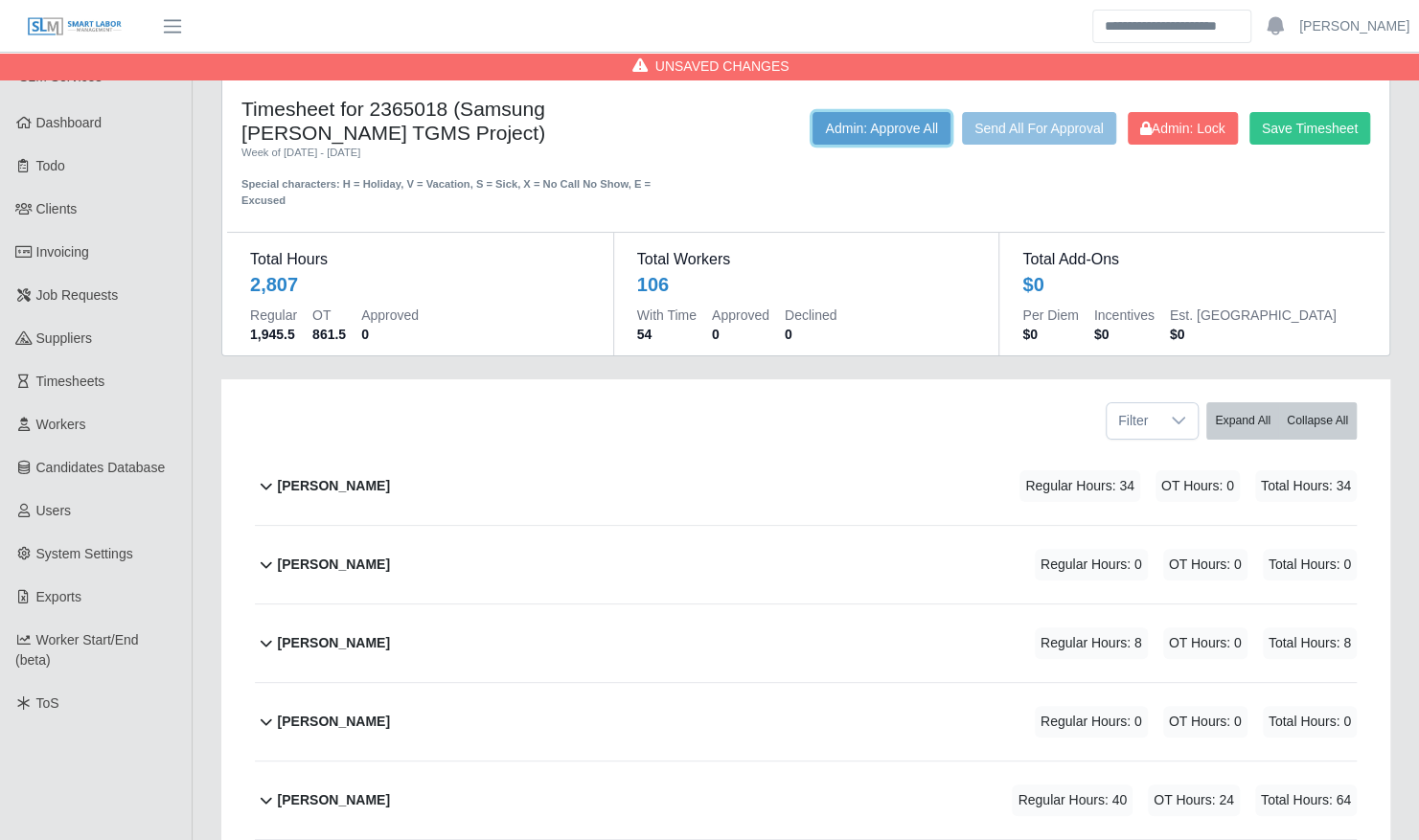
click at [857, 136] on button "Admin: Approve All" at bounding box center [881, 128] width 138 height 33
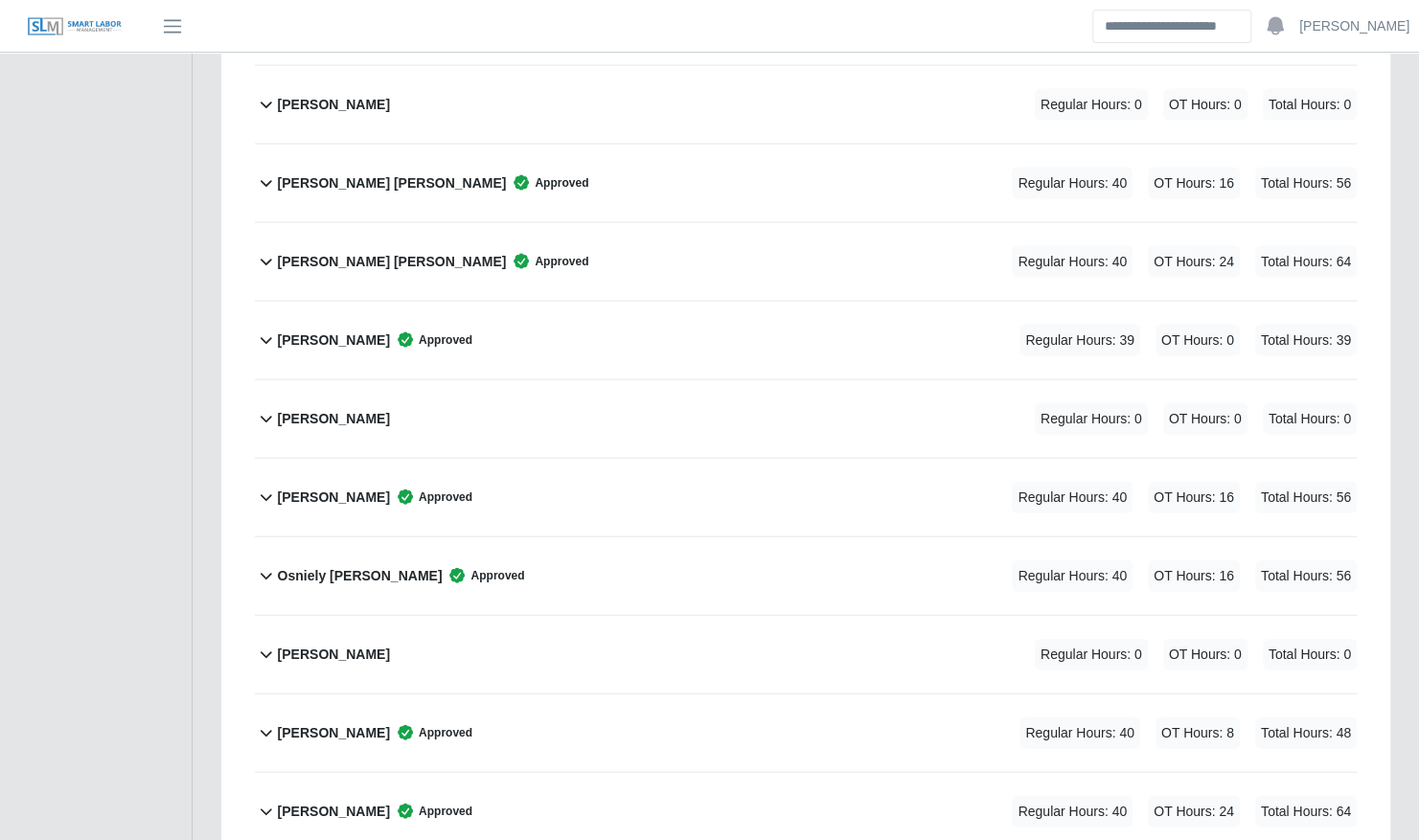
scroll to position [6512, 0]
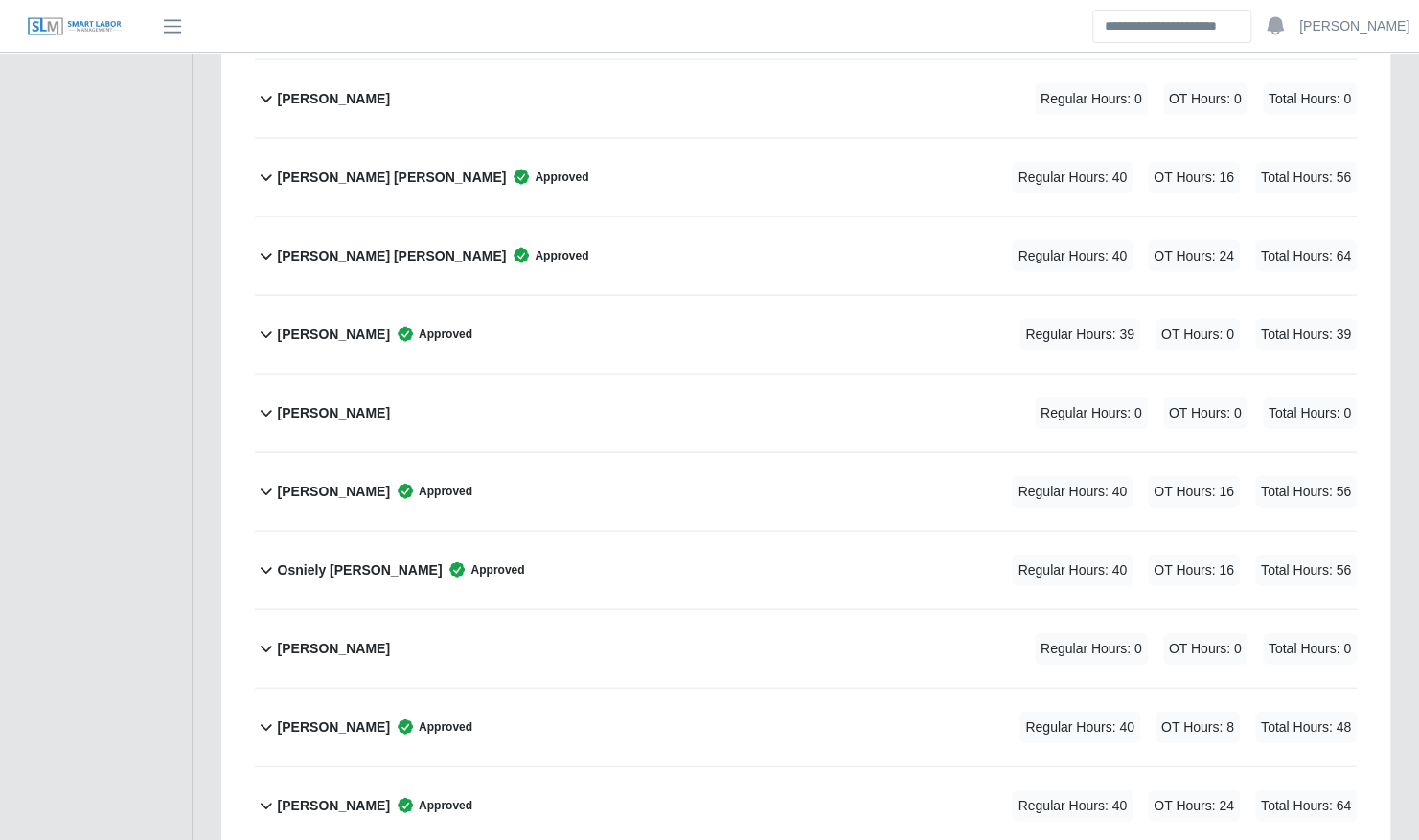
drag, startPoint x: 1389, startPoint y: 643, endPoint x: 1399, endPoint y: 645, distance: 10.2
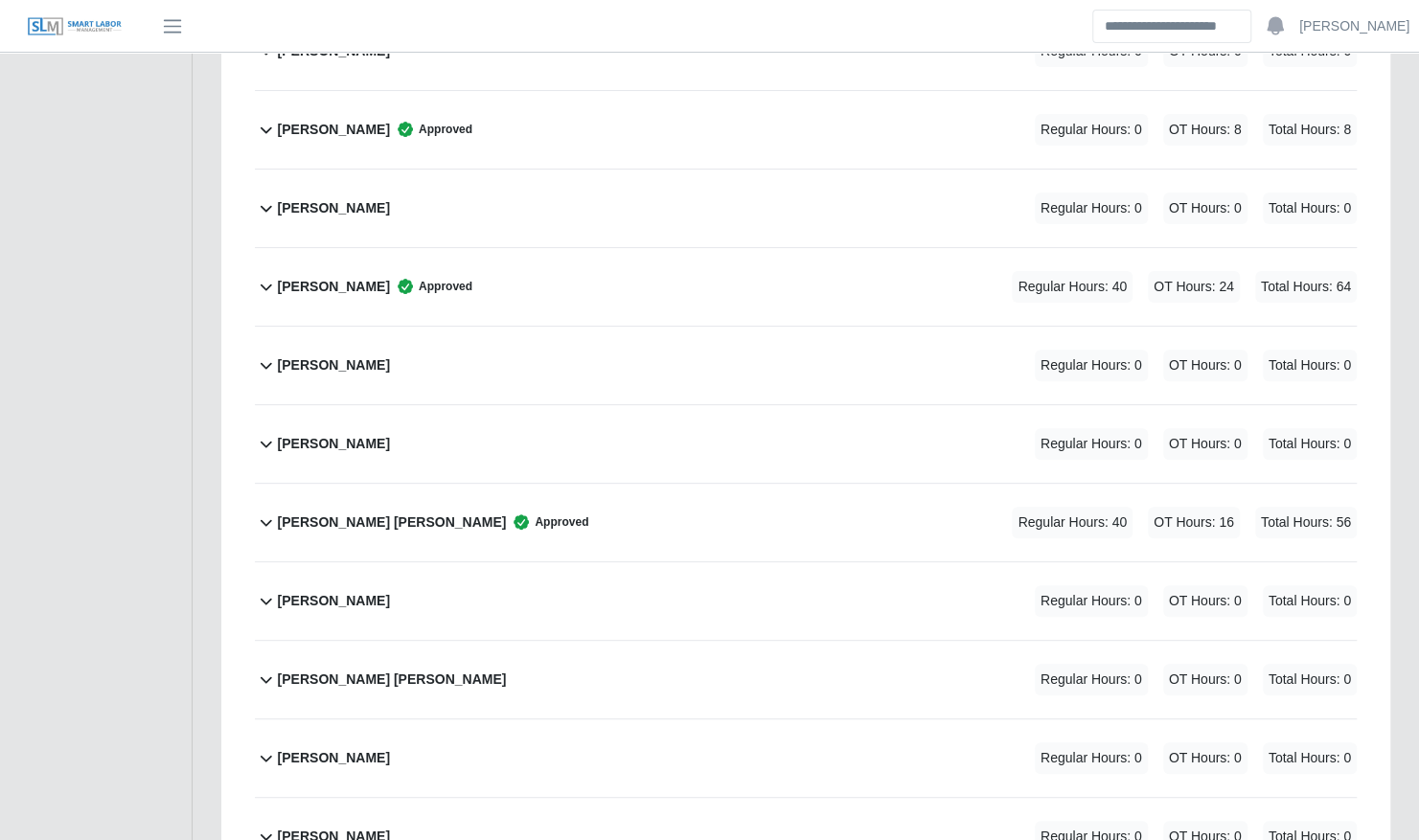
scroll to position [4438, 0]
click at [636, 328] on div "Jorge Bonilla Barajas Regular Hours: 0 OT Hours: 0 Total Hours: 0" at bounding box center [816, 367] width 1079 height 78
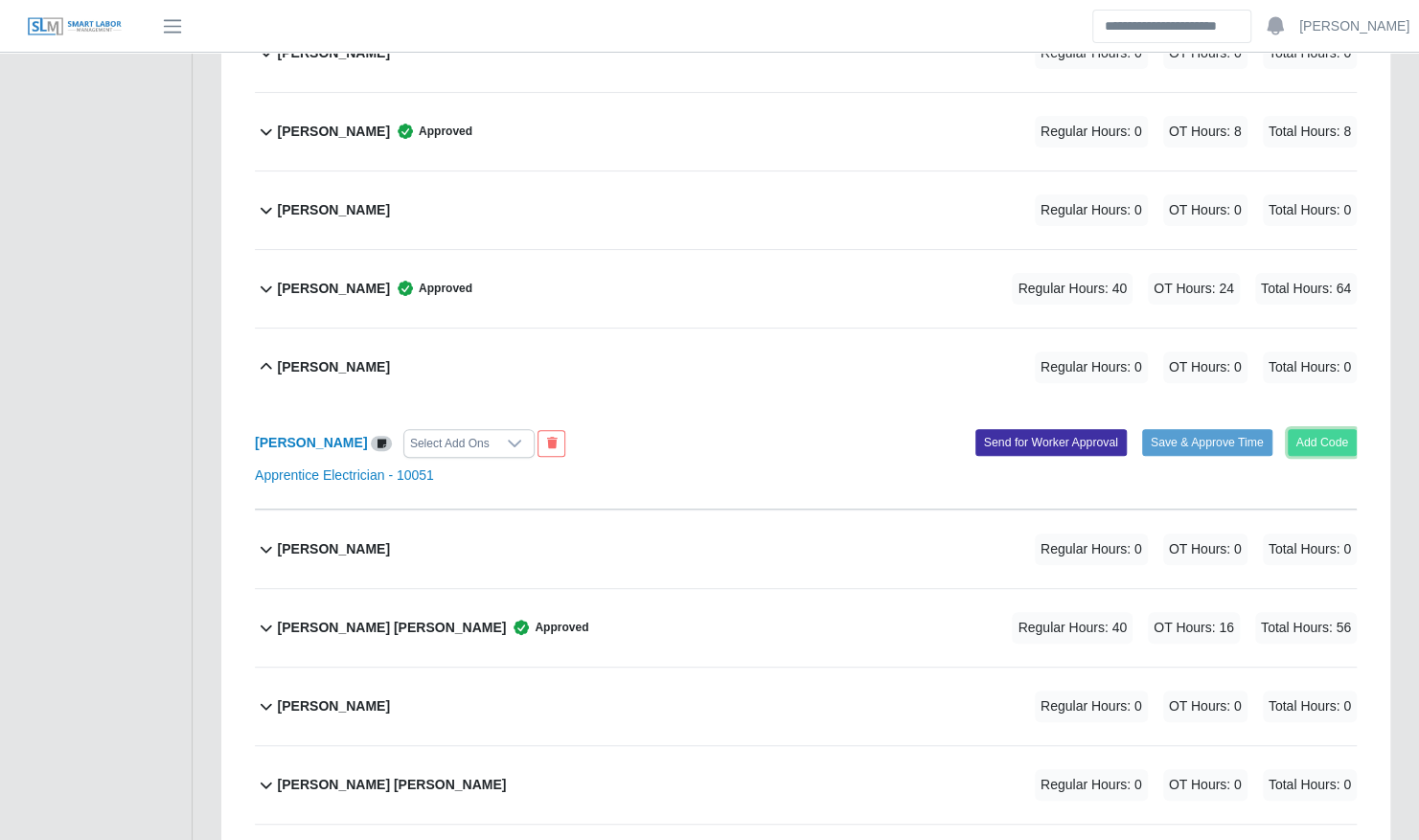
click at [1318, 429] on button "Add Code" at bounding box center [1323, 442] width 70 height 27
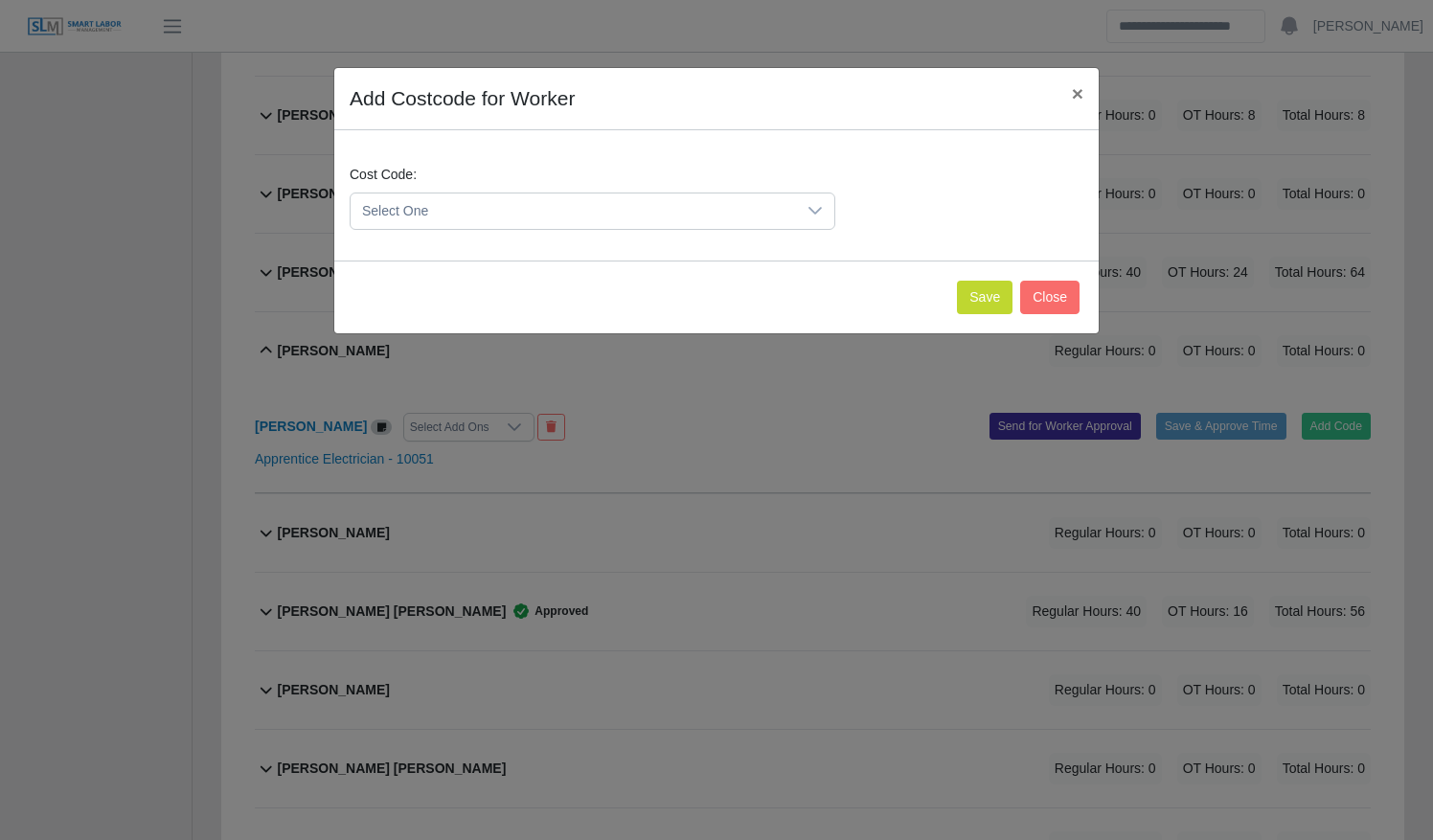
click at [465, 194] on span "Select One" at bounding box center [574, 212] width 446 height 36
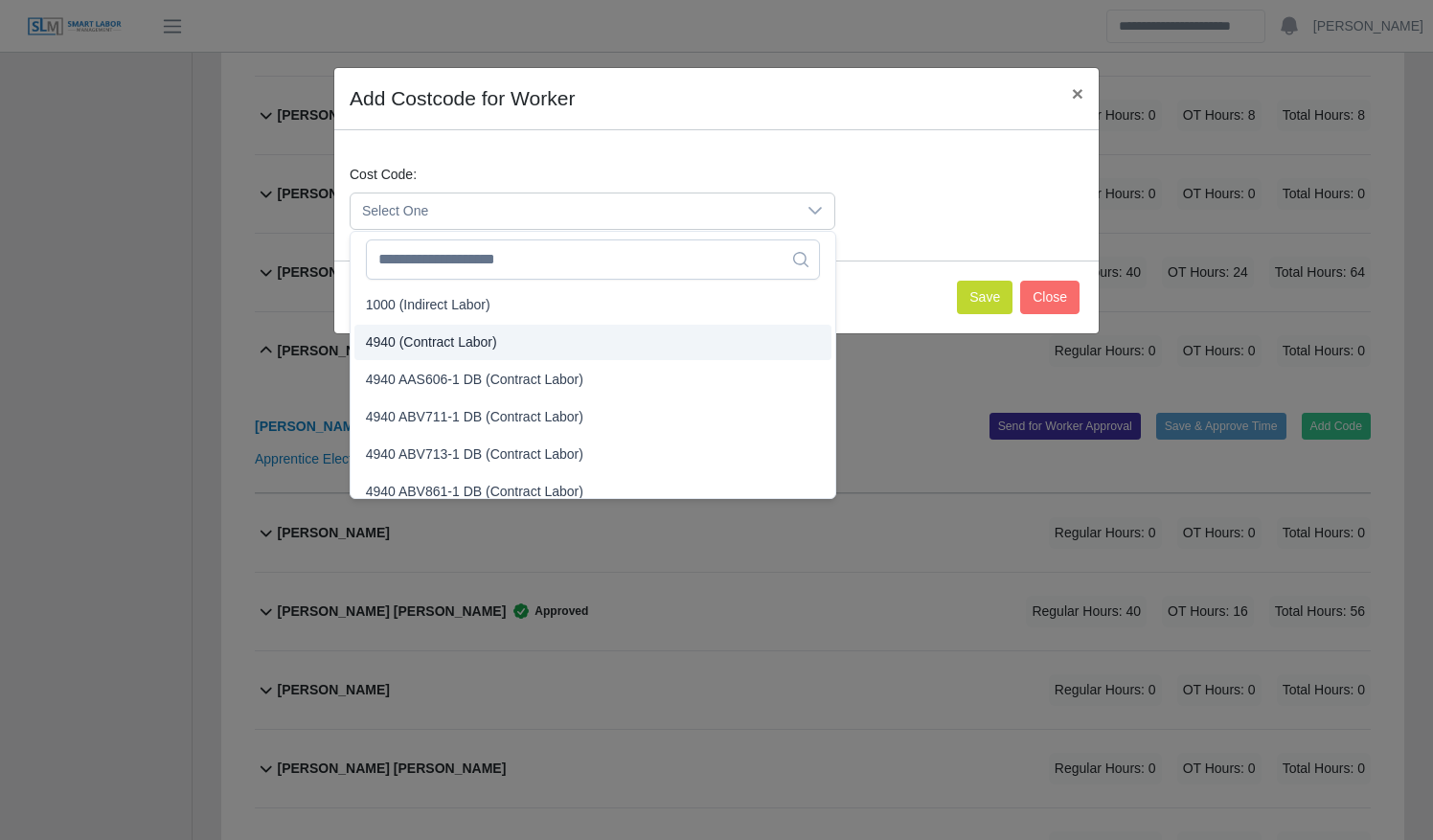
click at [494, 339] on li "4940 (Contract Labor)" at bounding box center [593, 343] width 477 height 36
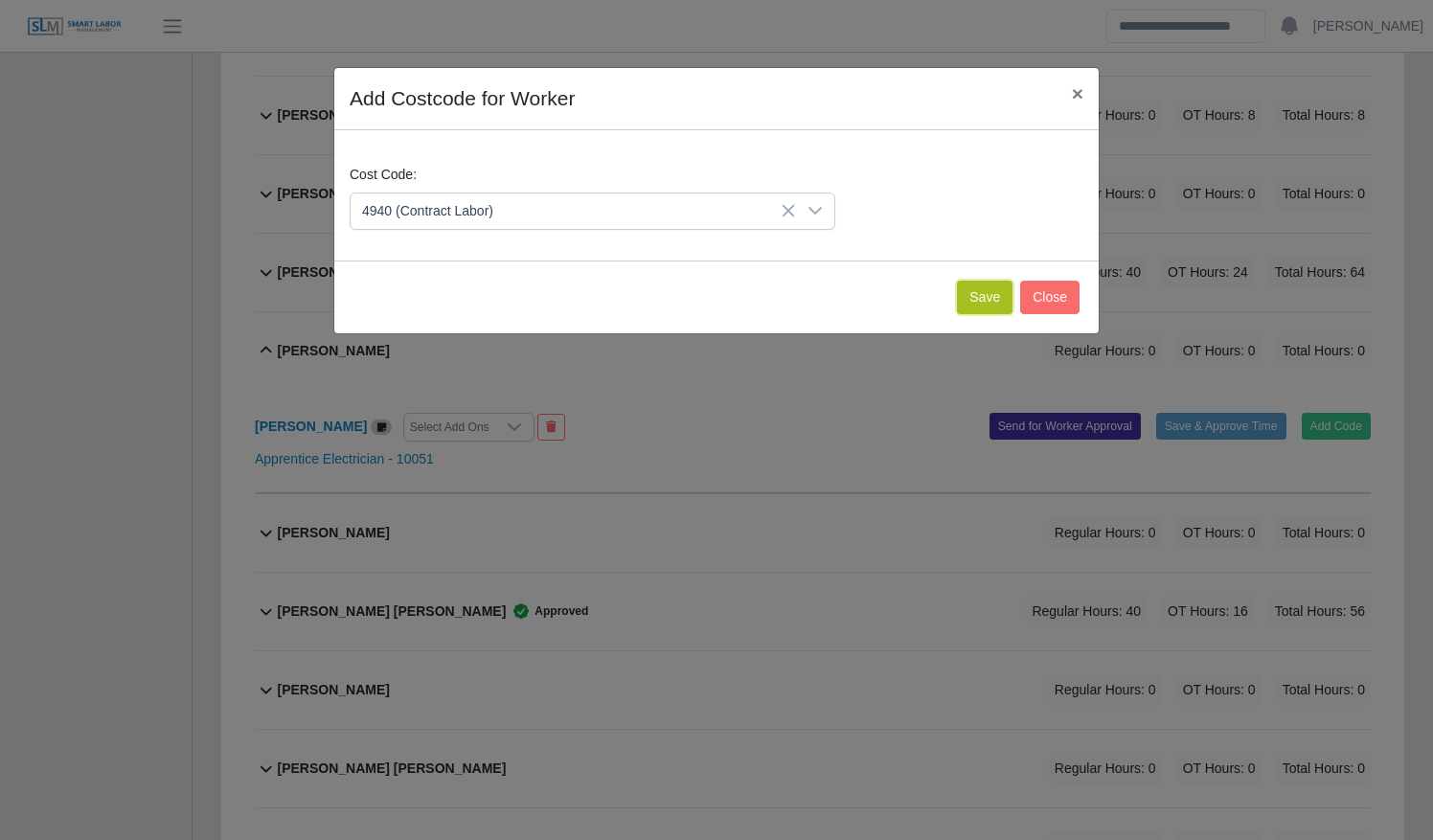
click at [971, 295] on button "Save" at bounding box center [985, 297] width 56 height 34
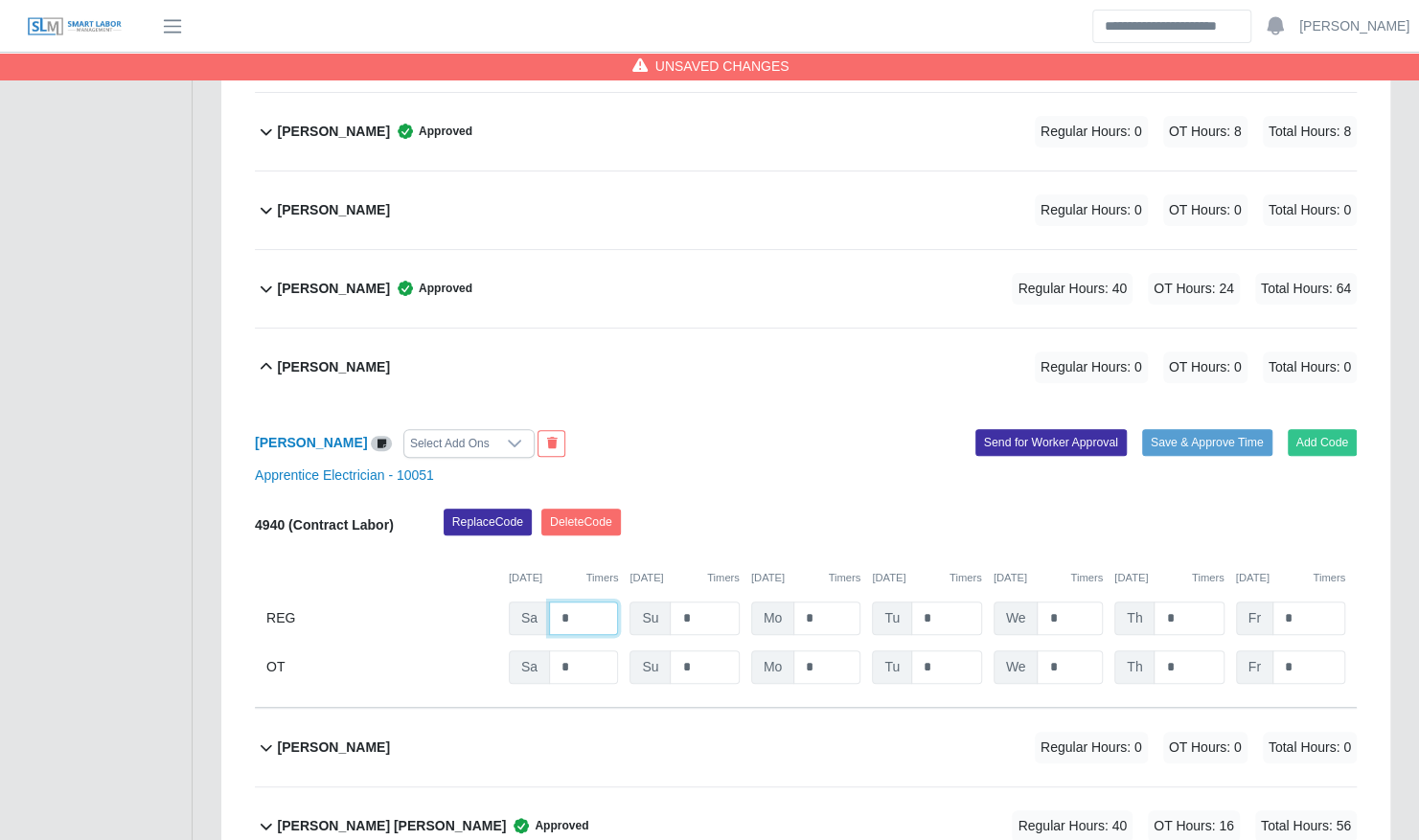
drag, startPoint x: 566, startPoint y: 584, endPoint x: 509, endPoint y: 577, distance: 57.4
click at [509, 601] on div "Sa *" at bounding box center [564, 618] width 109 height 34
type input "*"
type input "**"
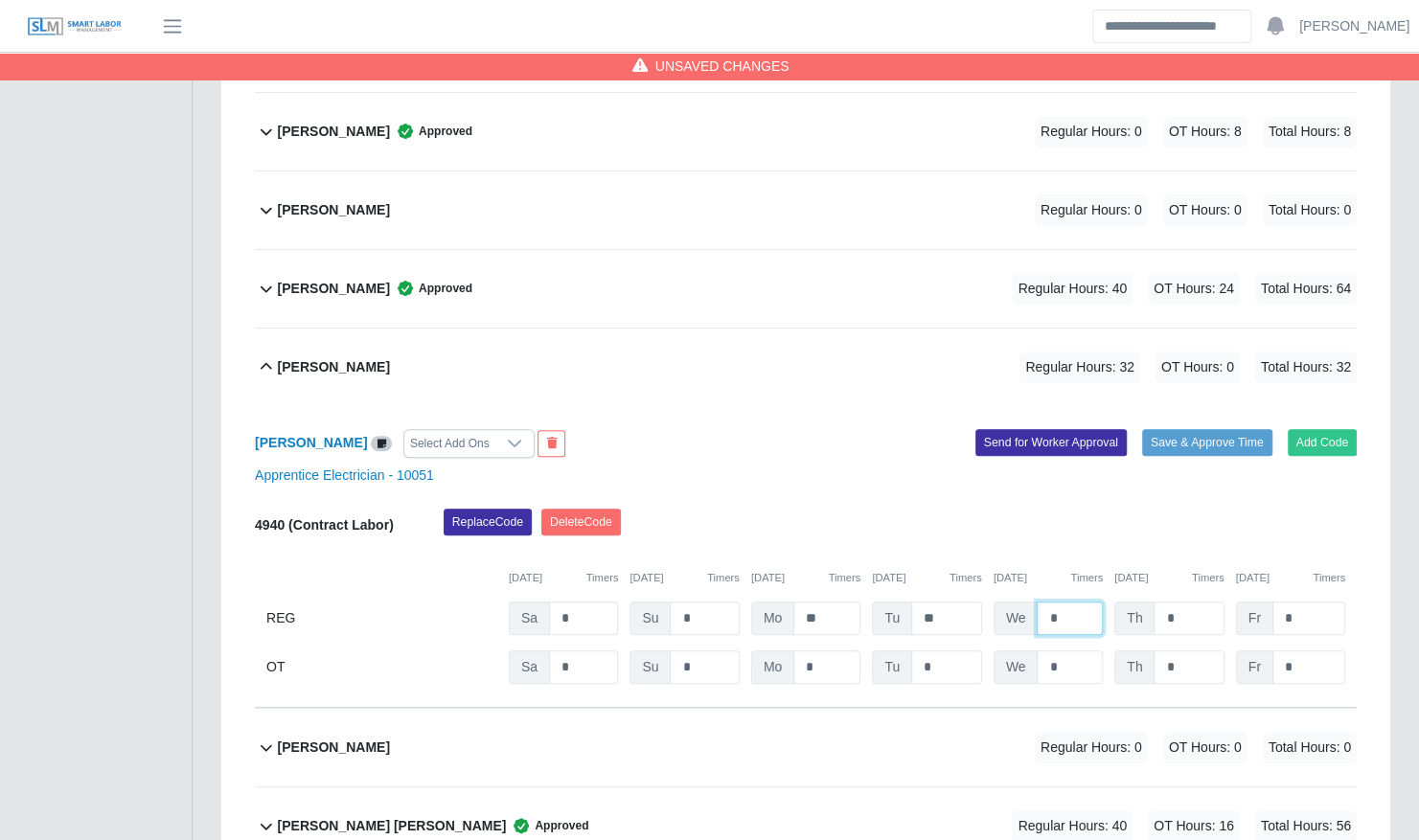
type input "*"
type input "**"
type input "*"
click at [1189, 429] on button "Save & Approve Time" at bounding box center [1206, 442] width 130 height 27
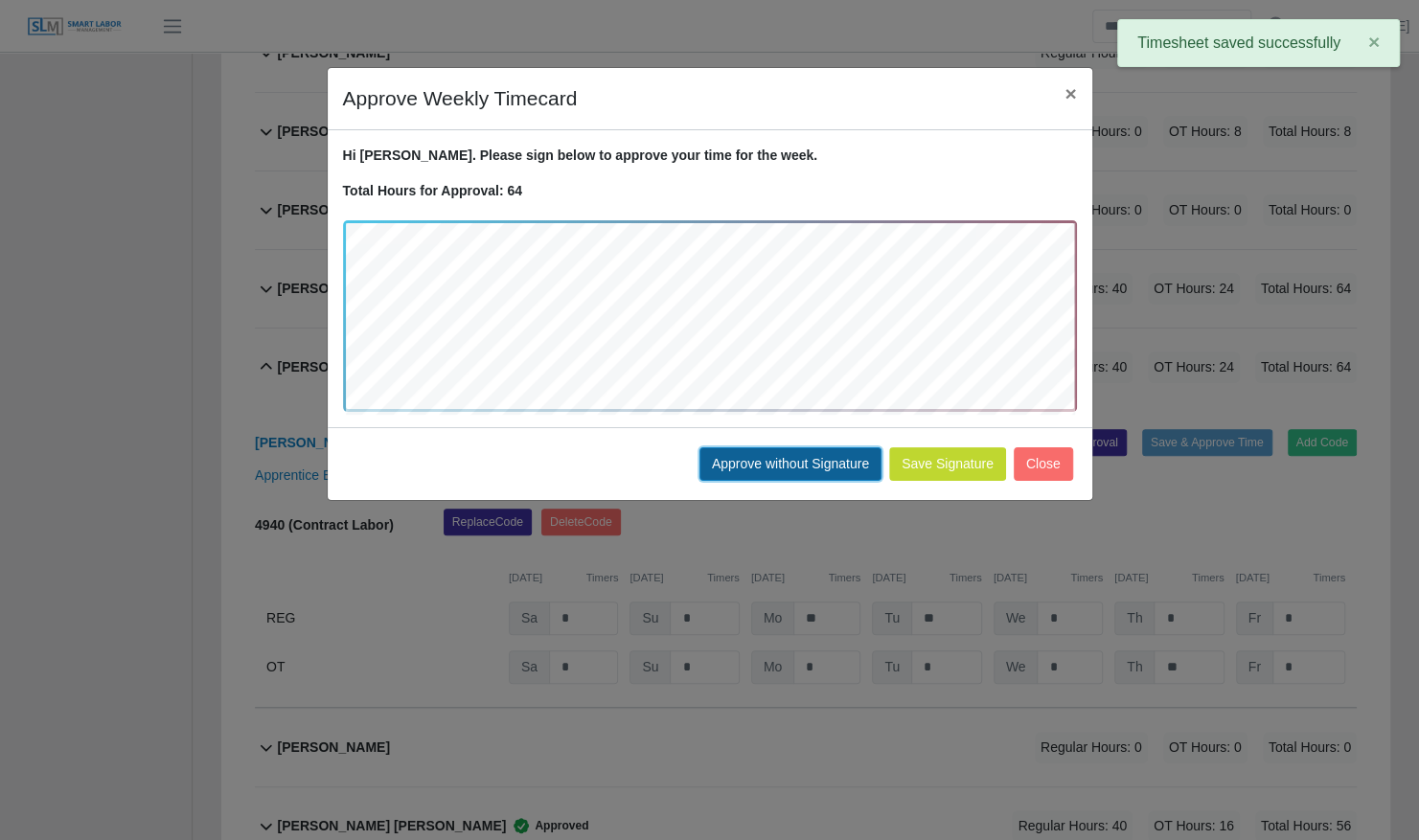
click at [770, 465] on button "Approve without Signature" at bounding box center [790, 464] width 182 height 34
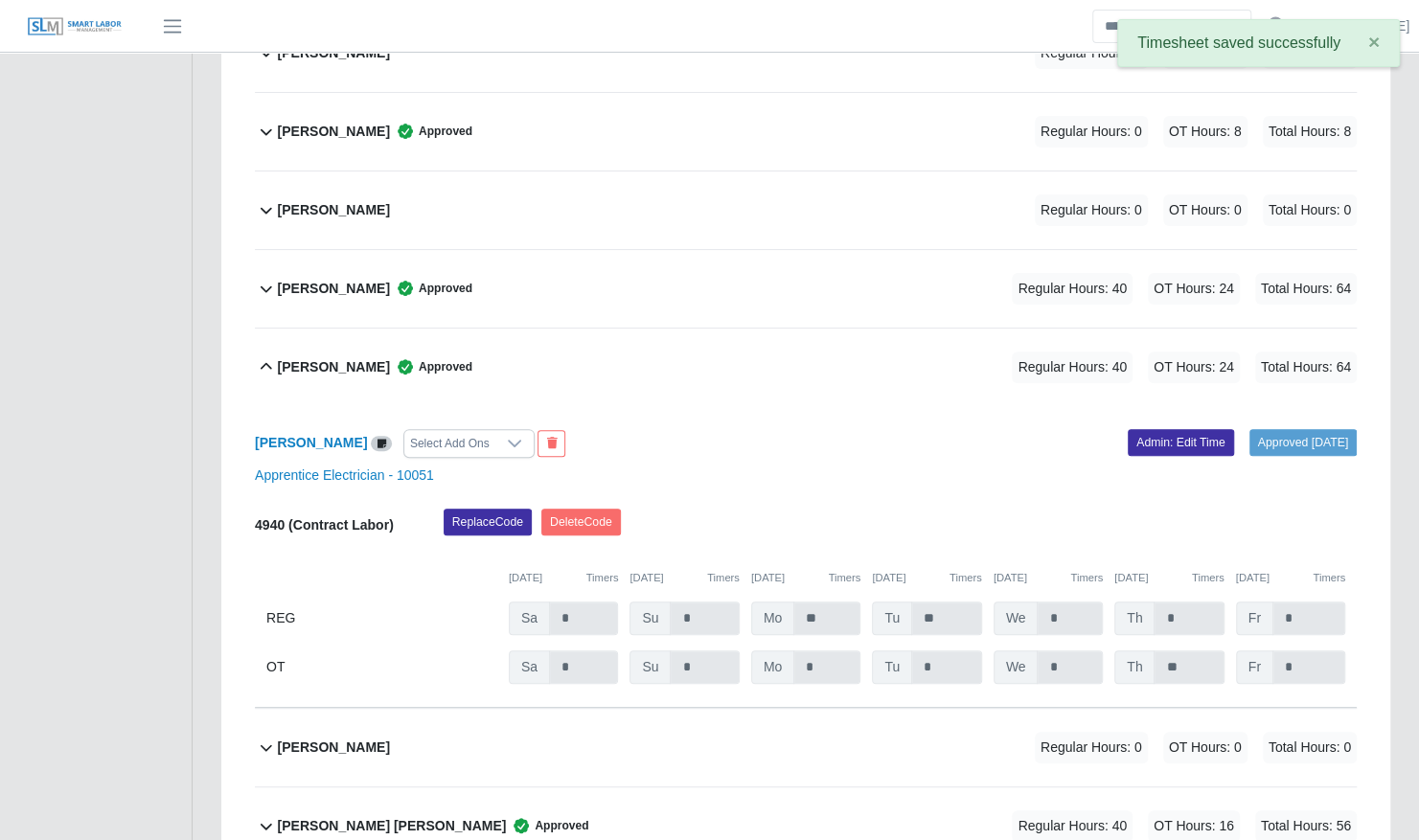
click at [441, 357] on span "Approved" at bounding box center [431, 366] width 83 height 19
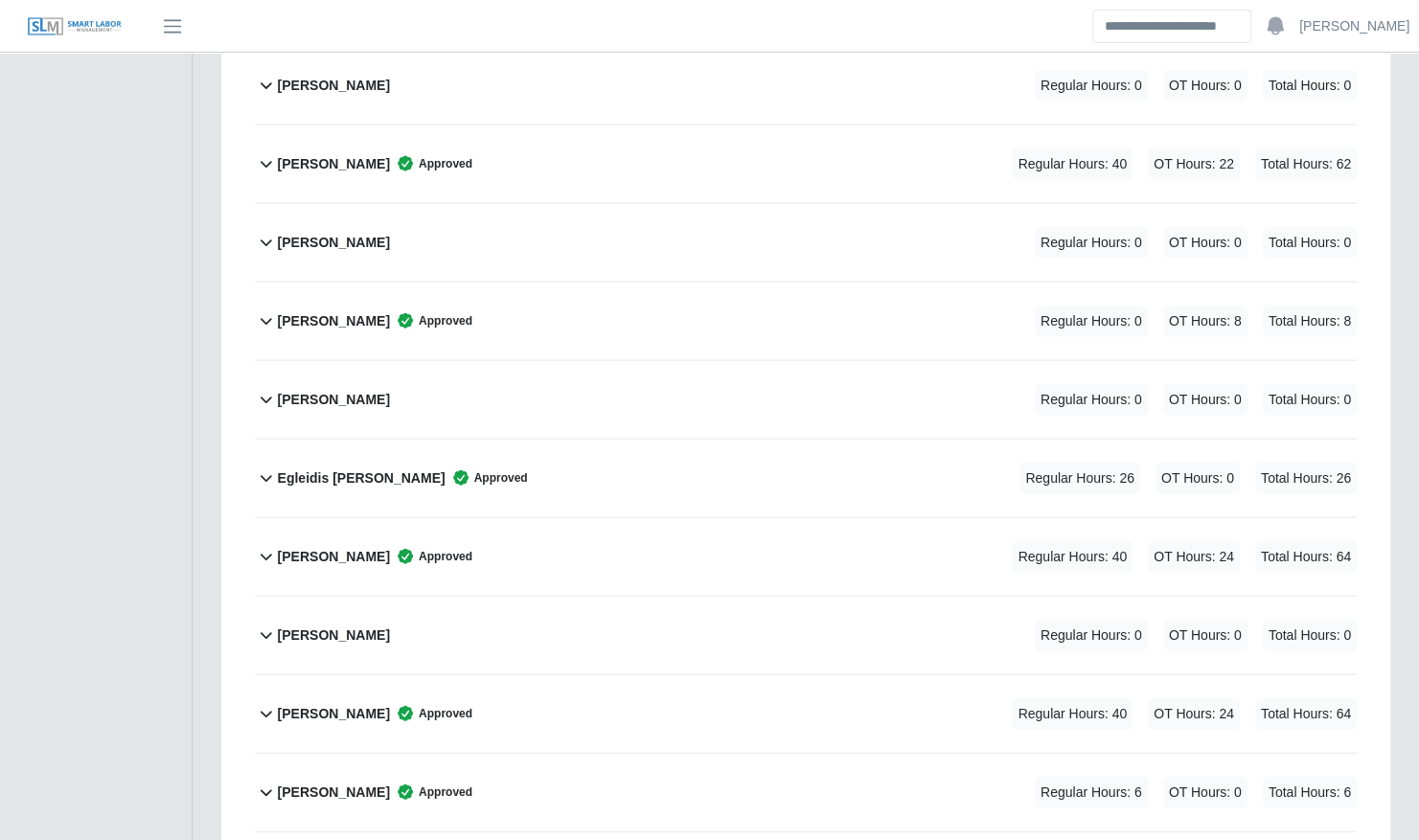
scroll to position [2363, 0]
click at [771, 371] on div "Efrain Contreras Jaimes Regular Hours: 0 OT Hours: 0 Total Hours: 0" at bounding box center [816, 401] width 1079 height 78
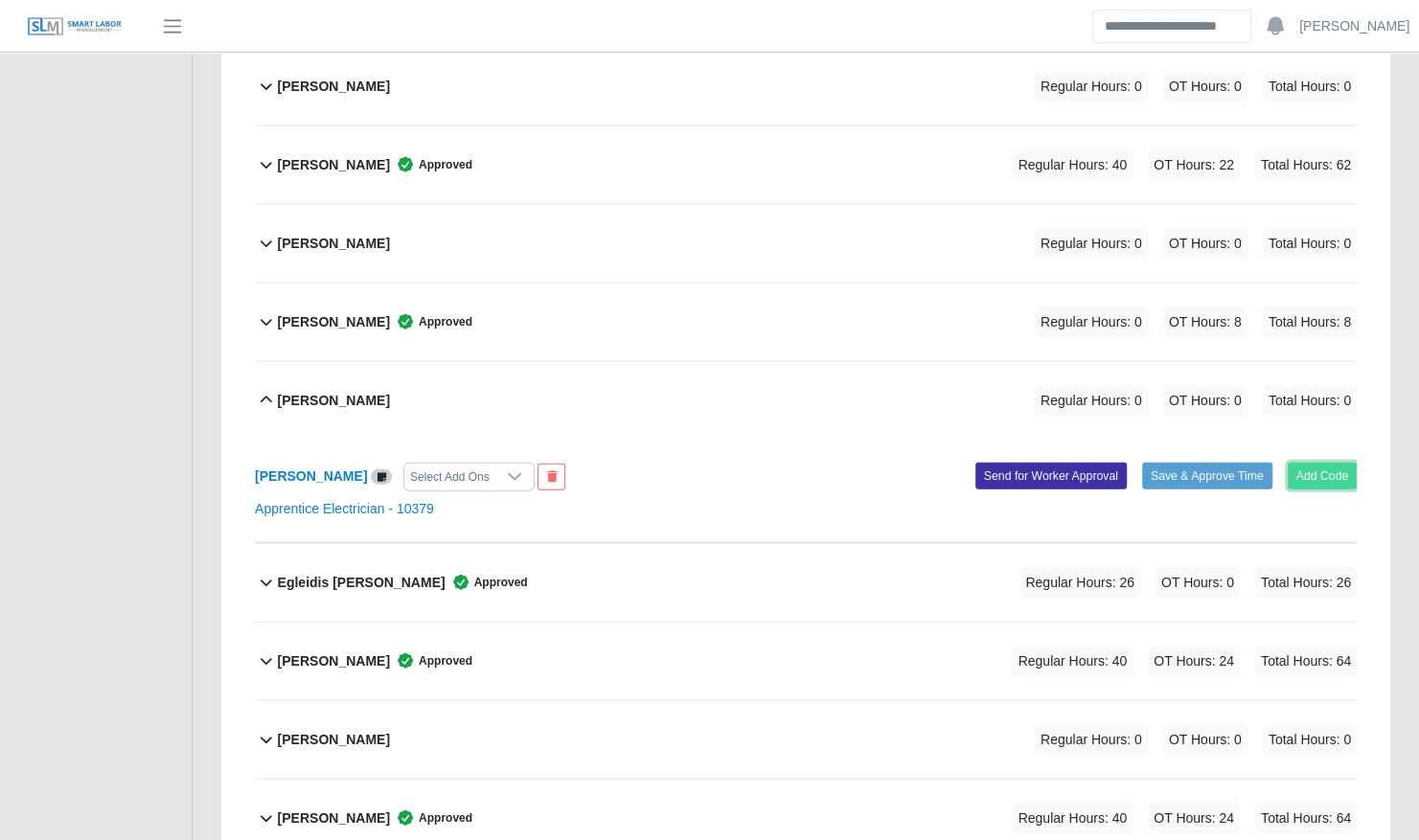
click at [1335, 462] on button "Add Code" at bounding box center [1323, 475] width 70 height 27
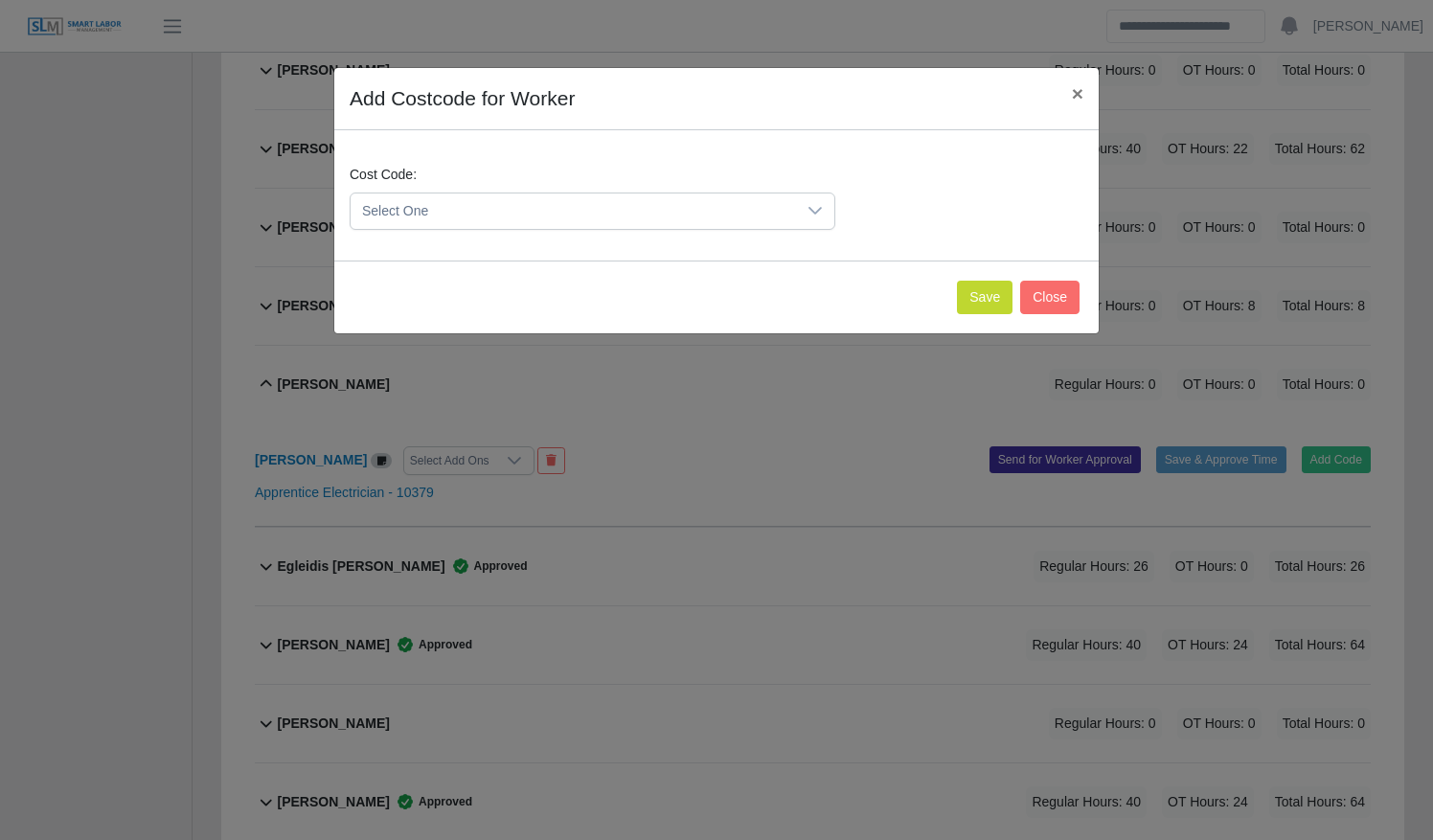
click at [447, 202] on span "Select One" at bounding box center [574, 212] width 446 height 36
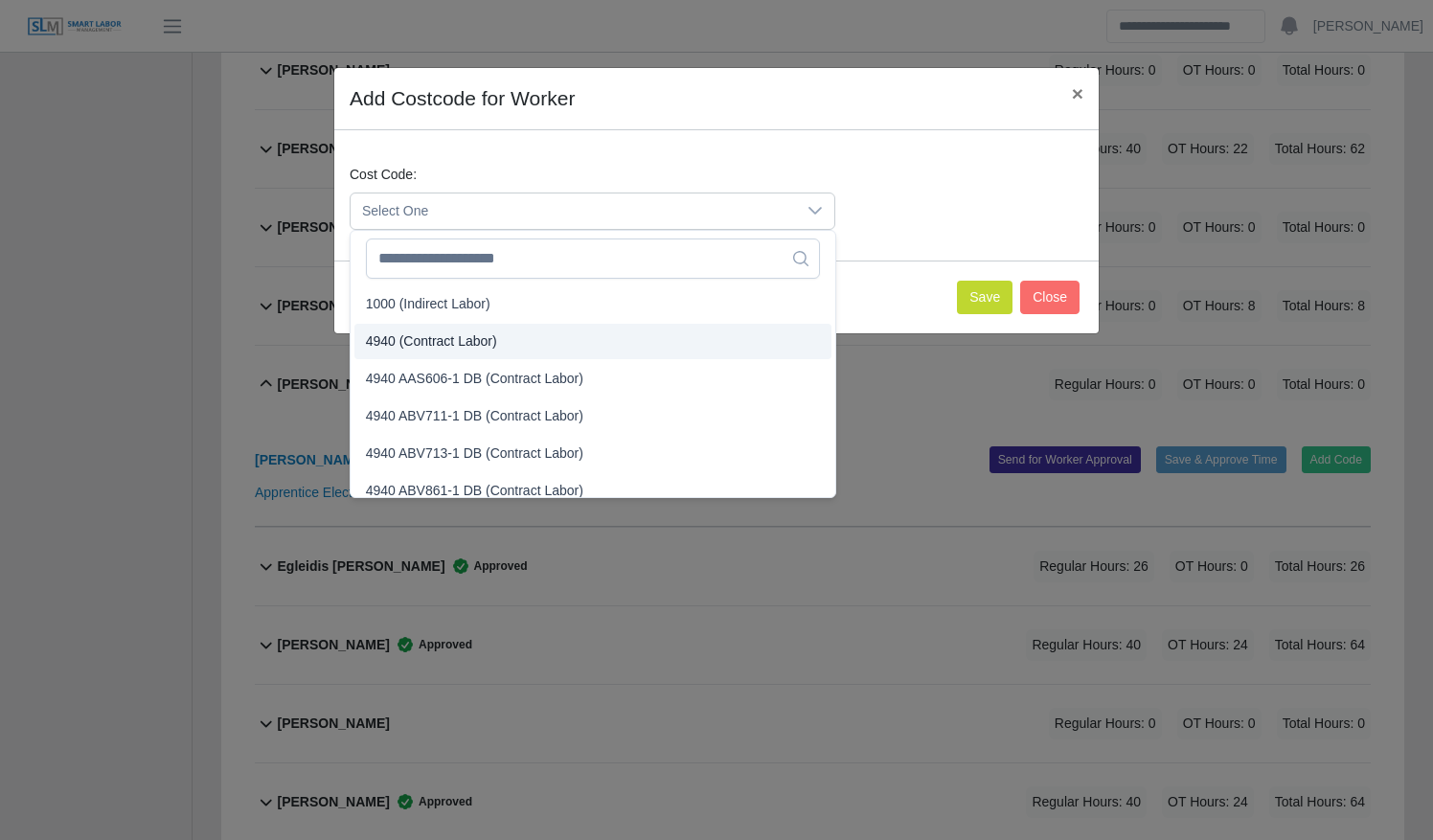
click at [490, 335] on span "4940 (Contract Labor)" at bounding box center [432, 341] width 131 height 20
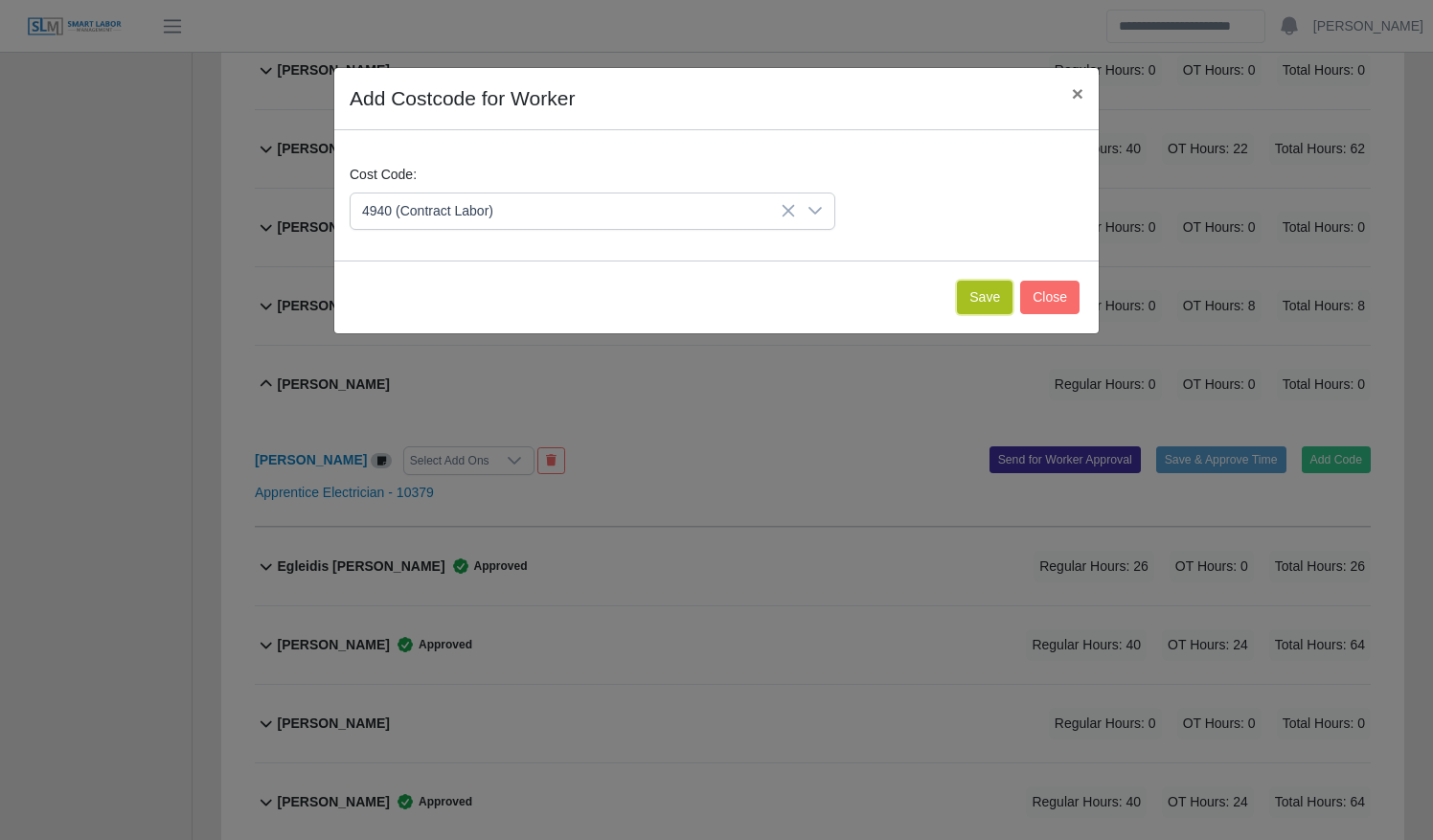
click at [986, 309] on button "Save" at bounding box center [985, 297] width 56 height 34
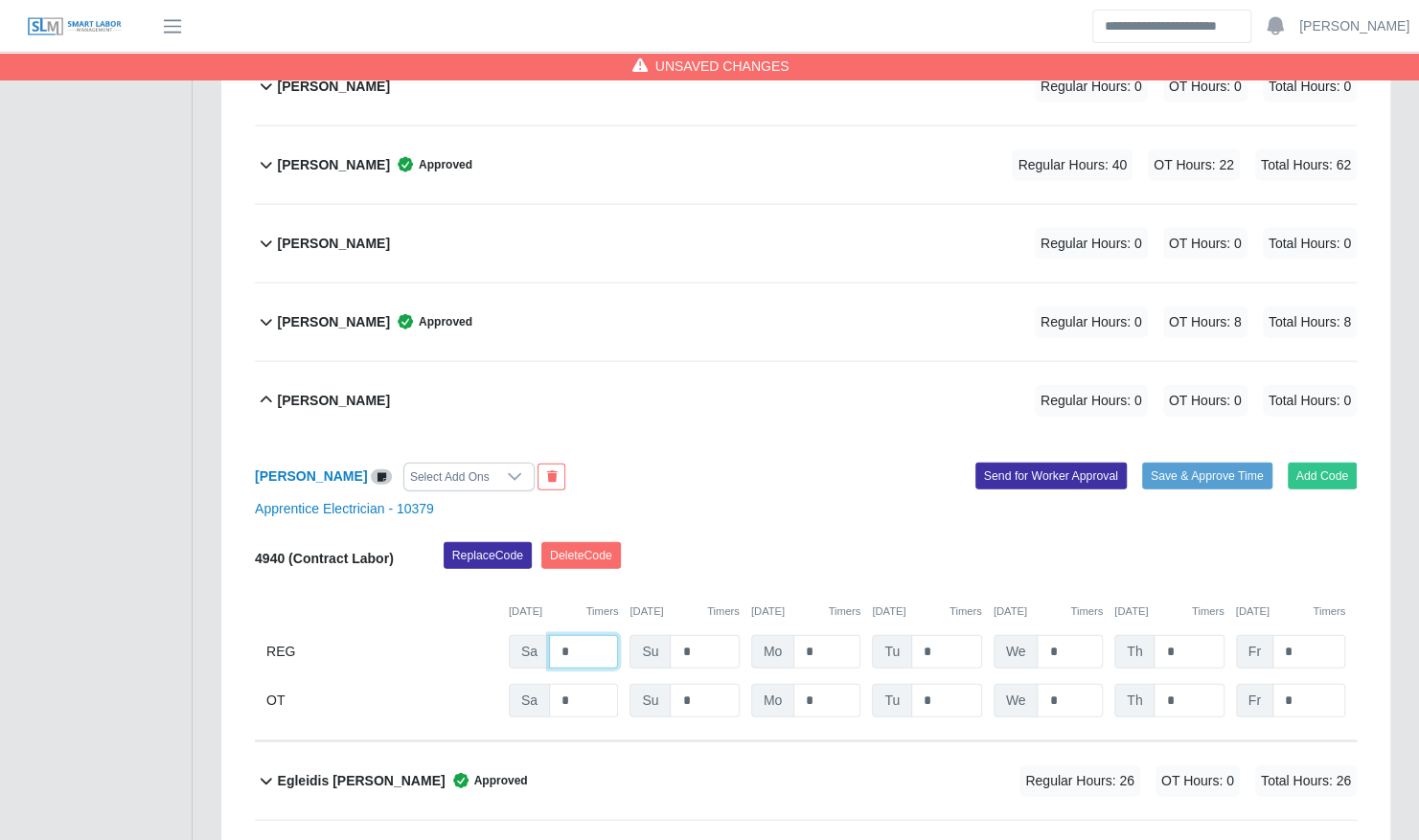
drag, startPoint x: 583, startPoint y: 618, endPoint x: 500, endPoint y: 616, distance: 83.0
click at [500, 635] on div "REG Sa * Su * Mo * Tu * We * Th * Fr *" at bounding box center [805, 652] width 1102 height 34
type input "*"
type input "**"
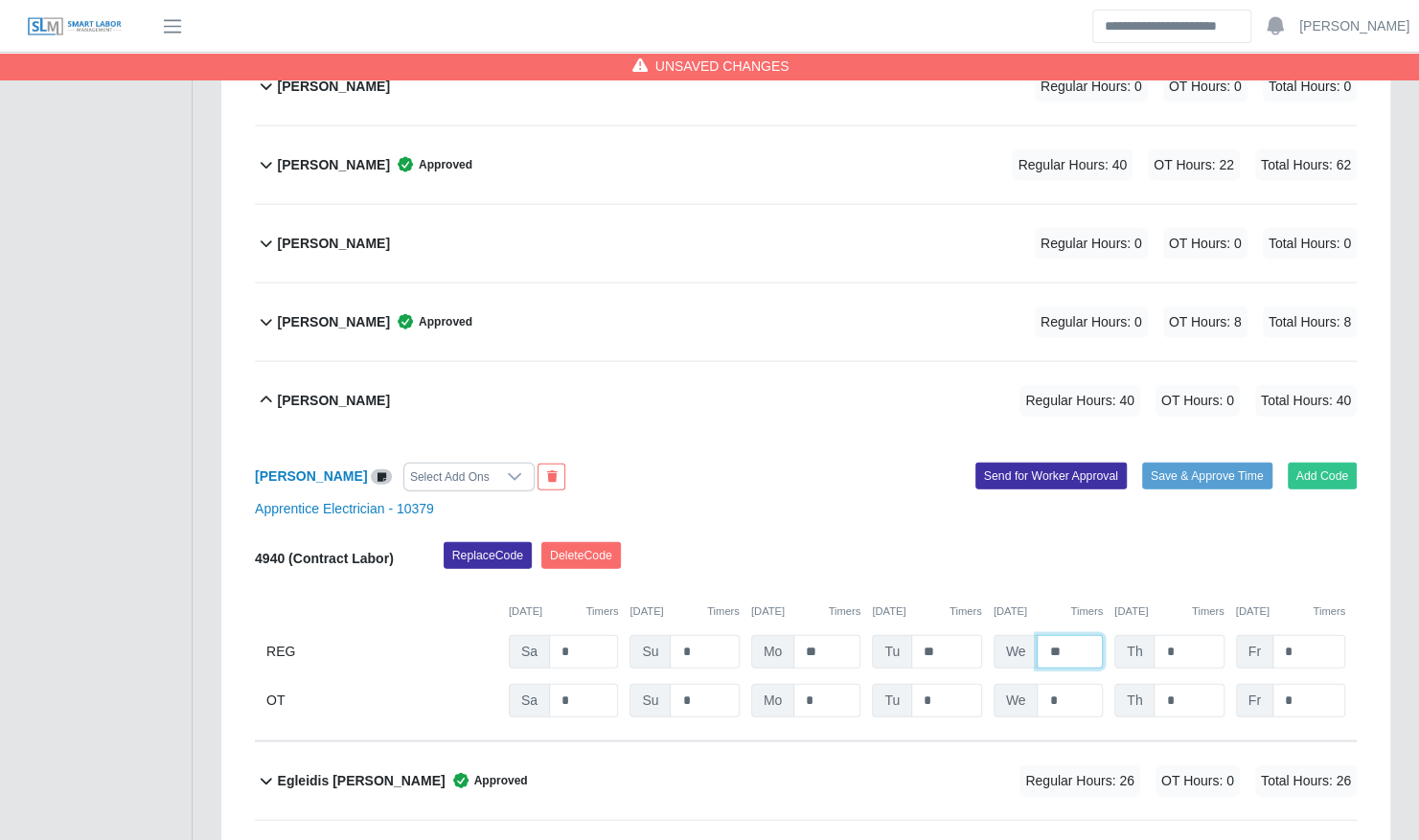
type input "**"
type input "*"
type input "**"
type input "*"
click at [1173, 462] on button "Save & Approve Time" at bounding box center [1206, 475] width 130 height 27
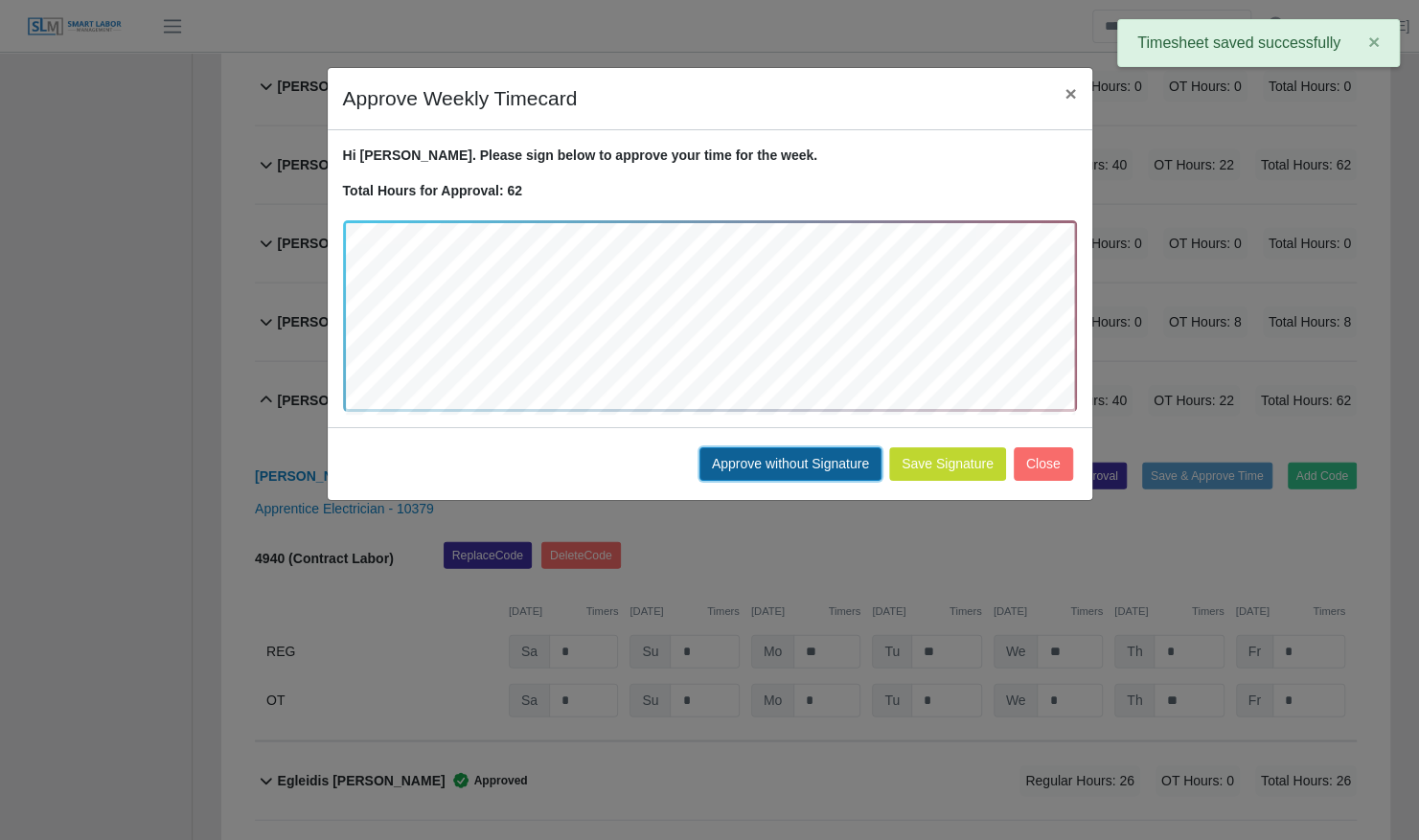
click at [841, 463] on button "Approve without Signature" at bounding box center [790, 464] width 182 height 34
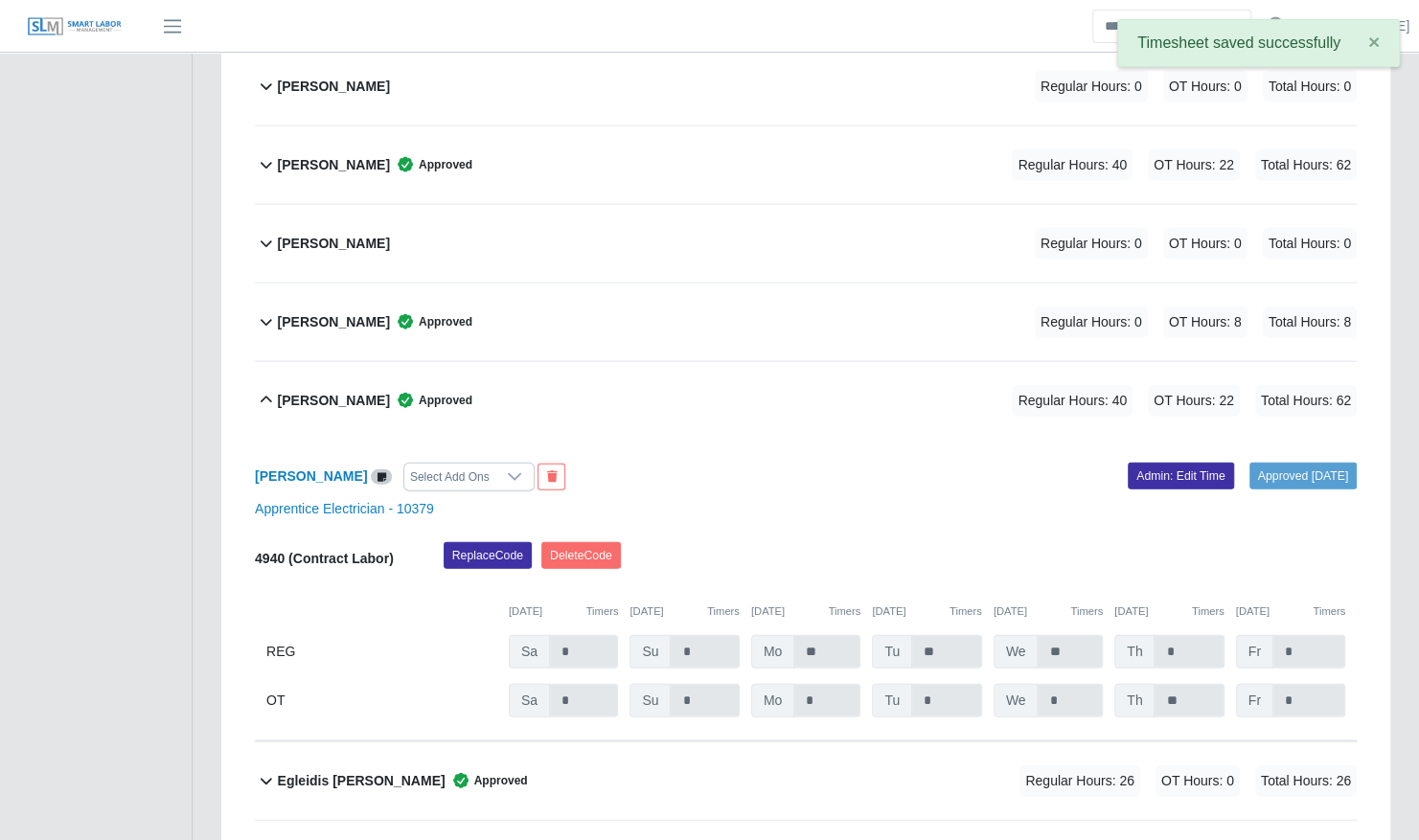
click at [457, 391] on span "Approved" at bounding box center [431, 400] width 83 height 19
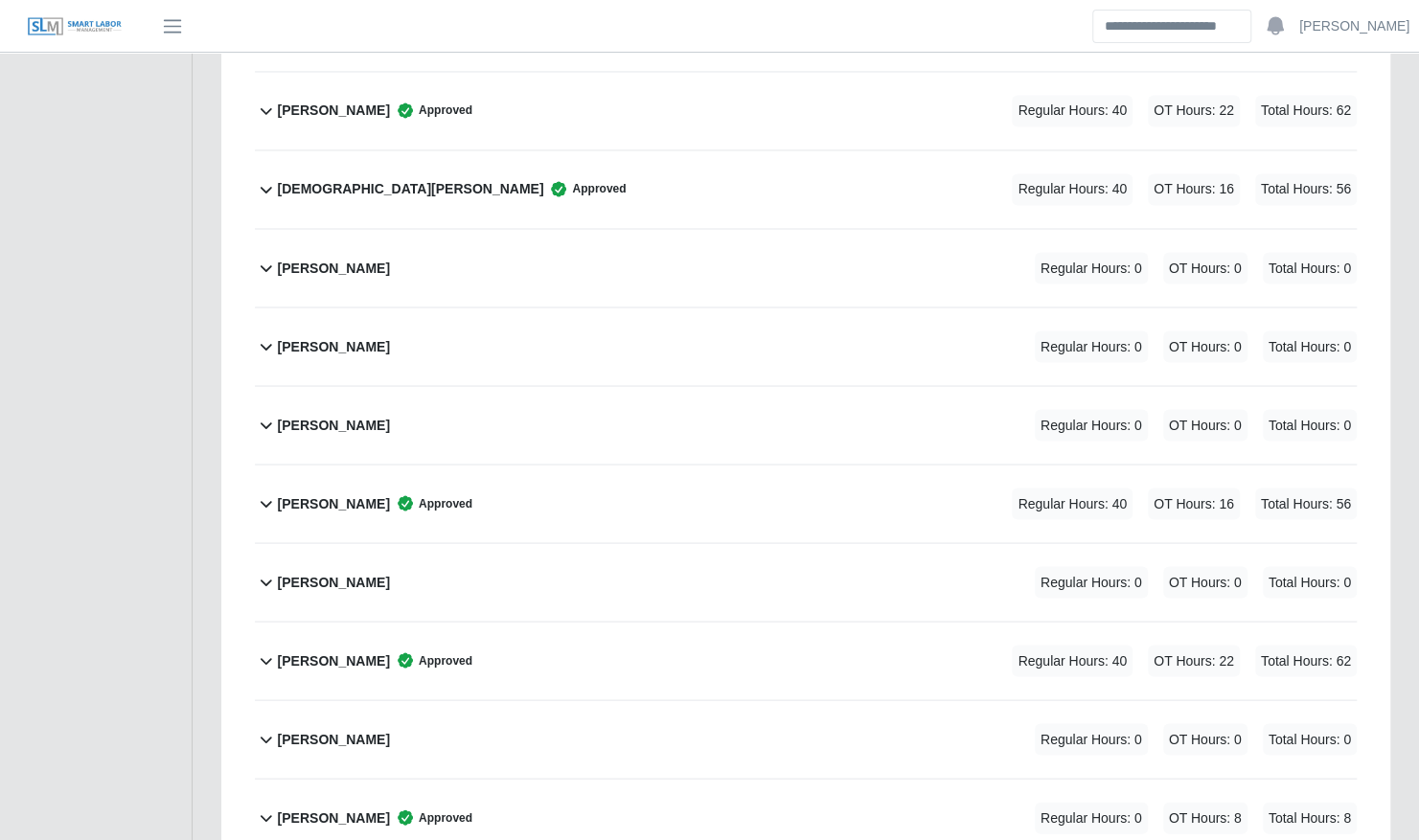
scroll to position [1867, 0]
click at [868, 249] on div "Christopher Vincente Gonzalez Regular Hours: 0 OT Hours: 0 Total Hours: 0" at bounding box center [816, 268] width 1079 height 78
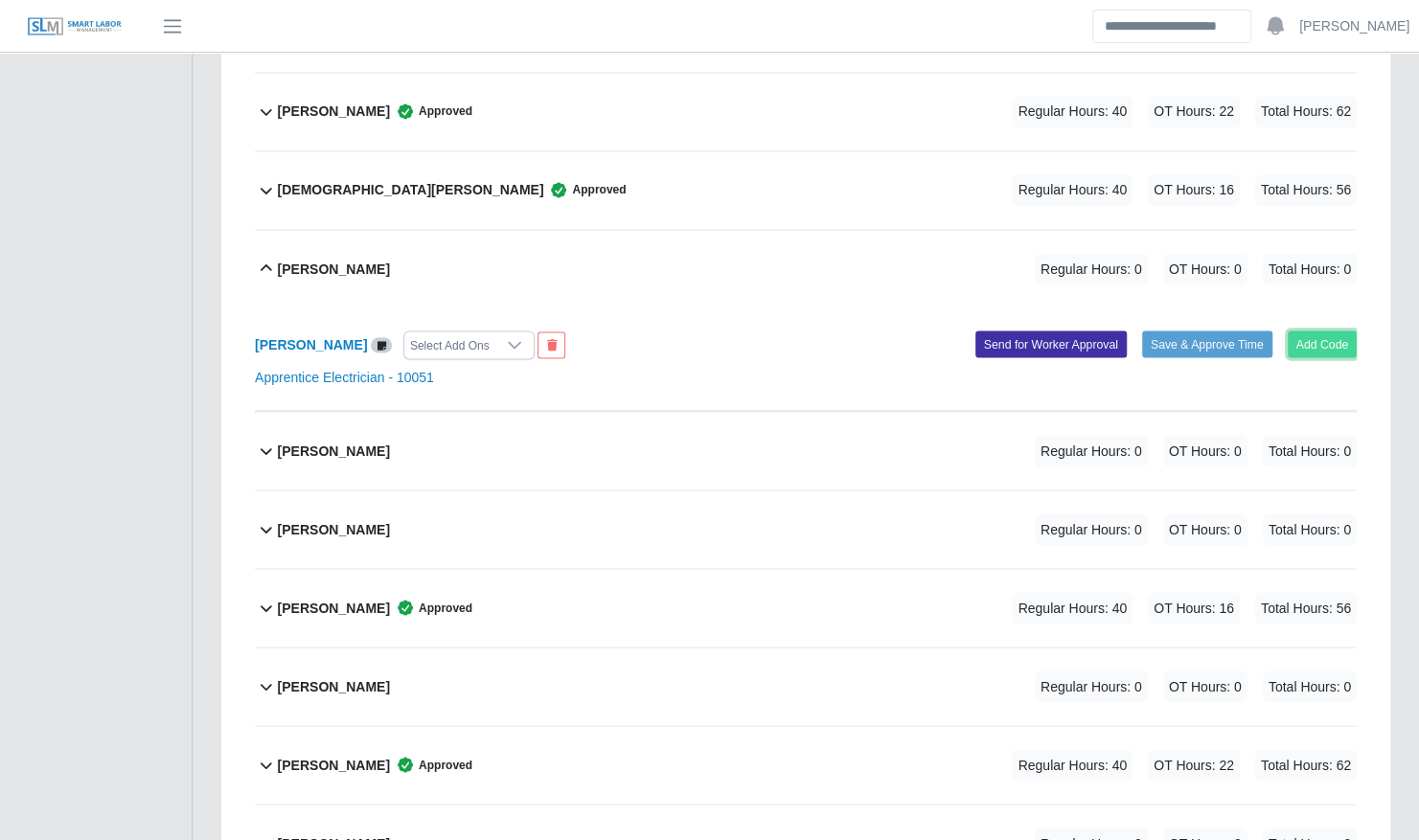
click at [1316, 330] on button "Add Code" at bounding box center [1323, 343] width 70 height 27
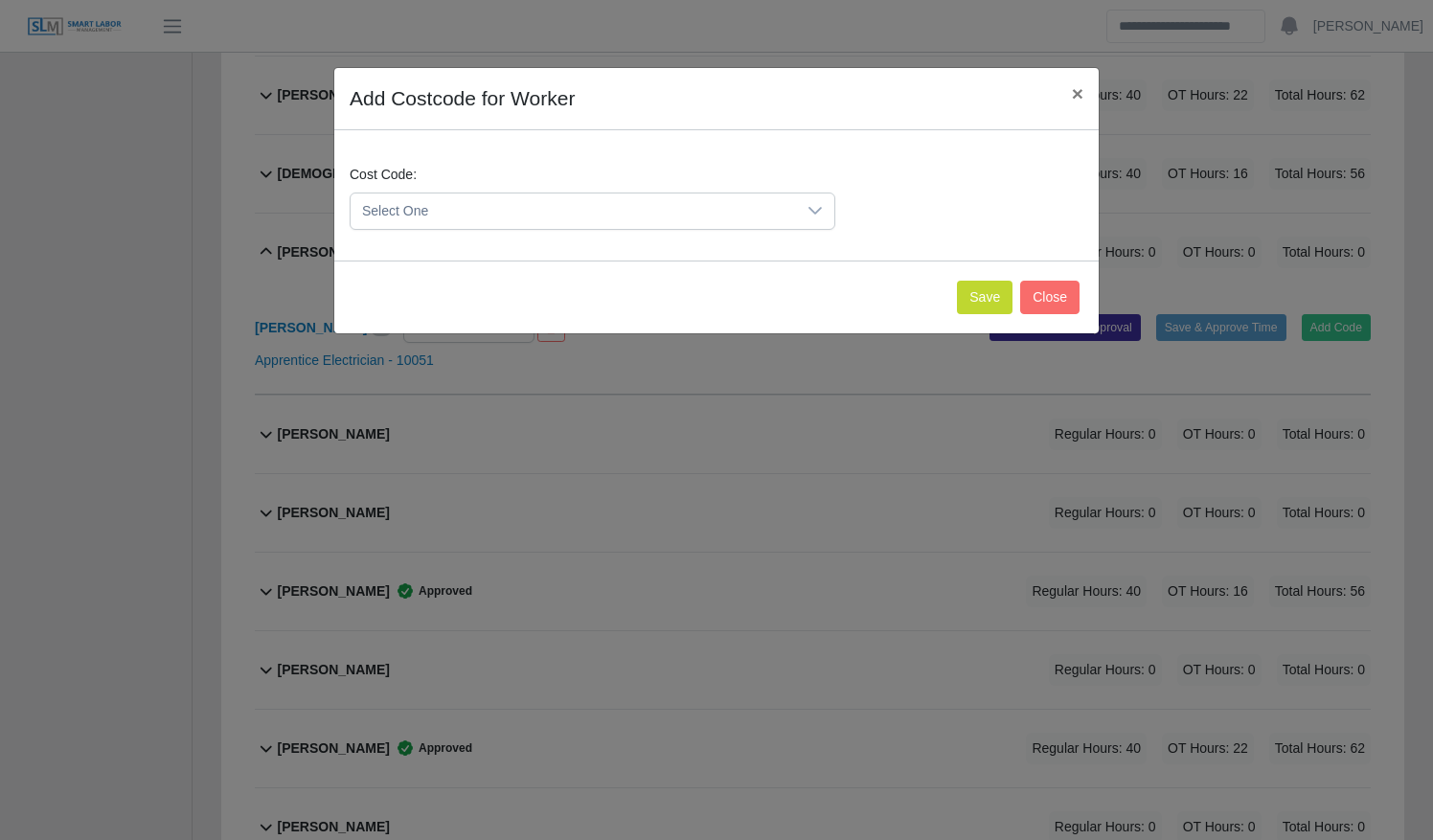
click at [638, 217] on span "Select One" at bounding box center [574, 212] width 446 height 36
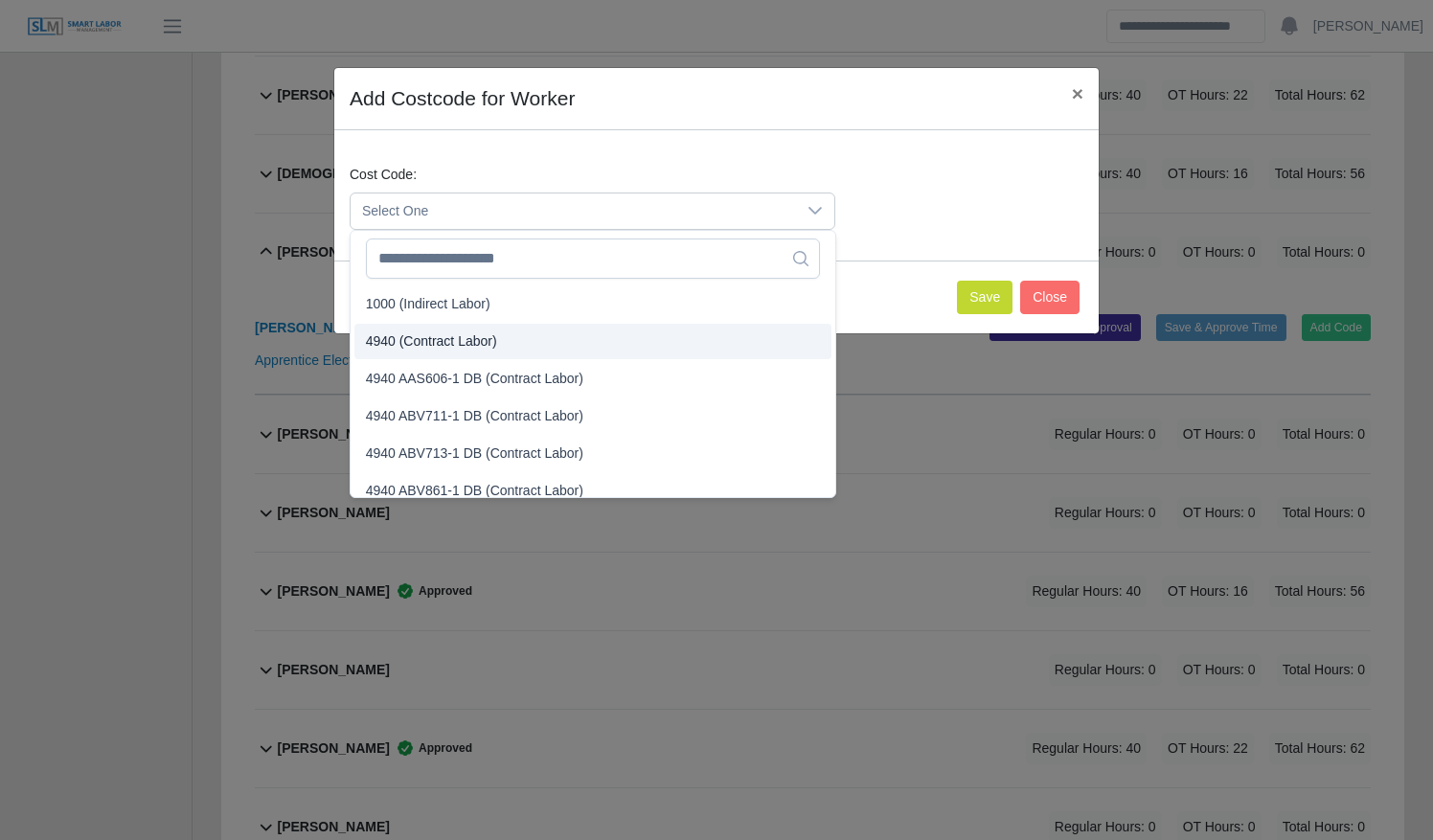
click at [588, 337] on li "4940 (Contract Labor)" at bounding box center [593, 342] width 477 height 36
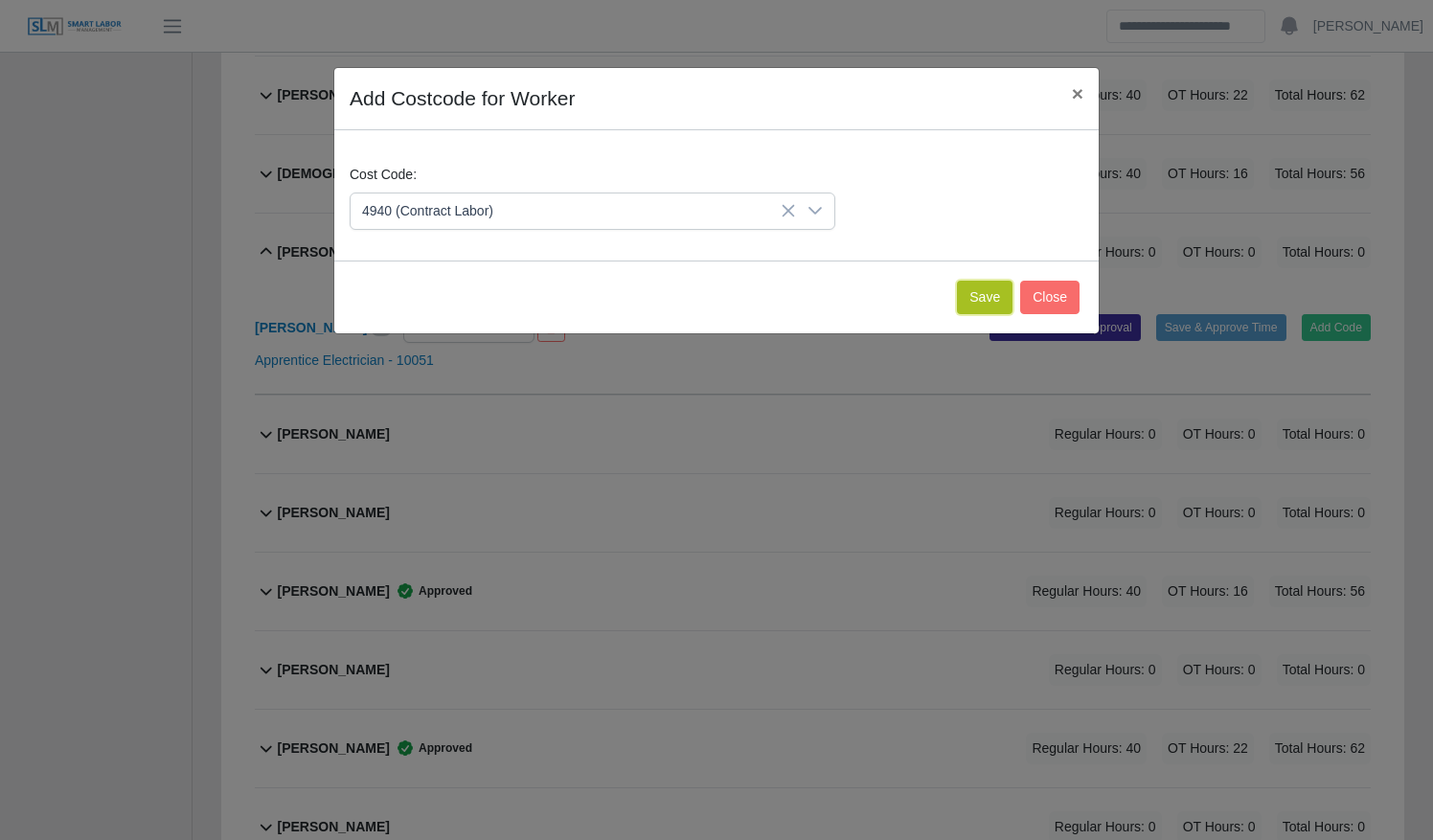
click at [985, 300] on button "Save" at bounding box center [985, 297] width 56 height 34
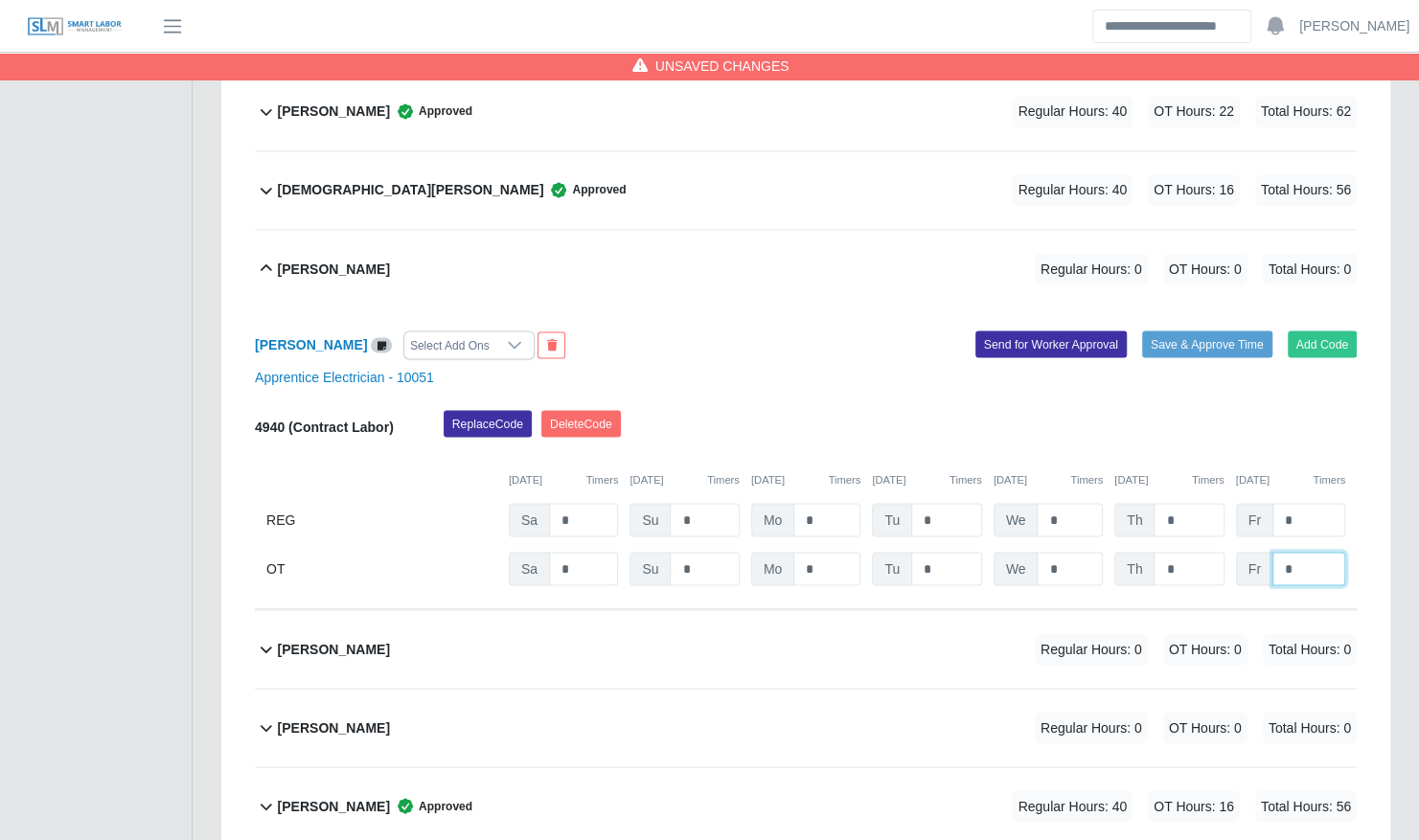
drag, startPoint x: 1301, startPoint y: 543, endPoint x: 1258, endPoint y: 542, distance: 43.0
click at [1258, 552] on div "Fr *" at bounding box center [1291, 569] width 109 height 34
type input "*"
click at [1191, 330] on button "Save & Approve Time" at bounding box center [1206, 343] width 130 height 27
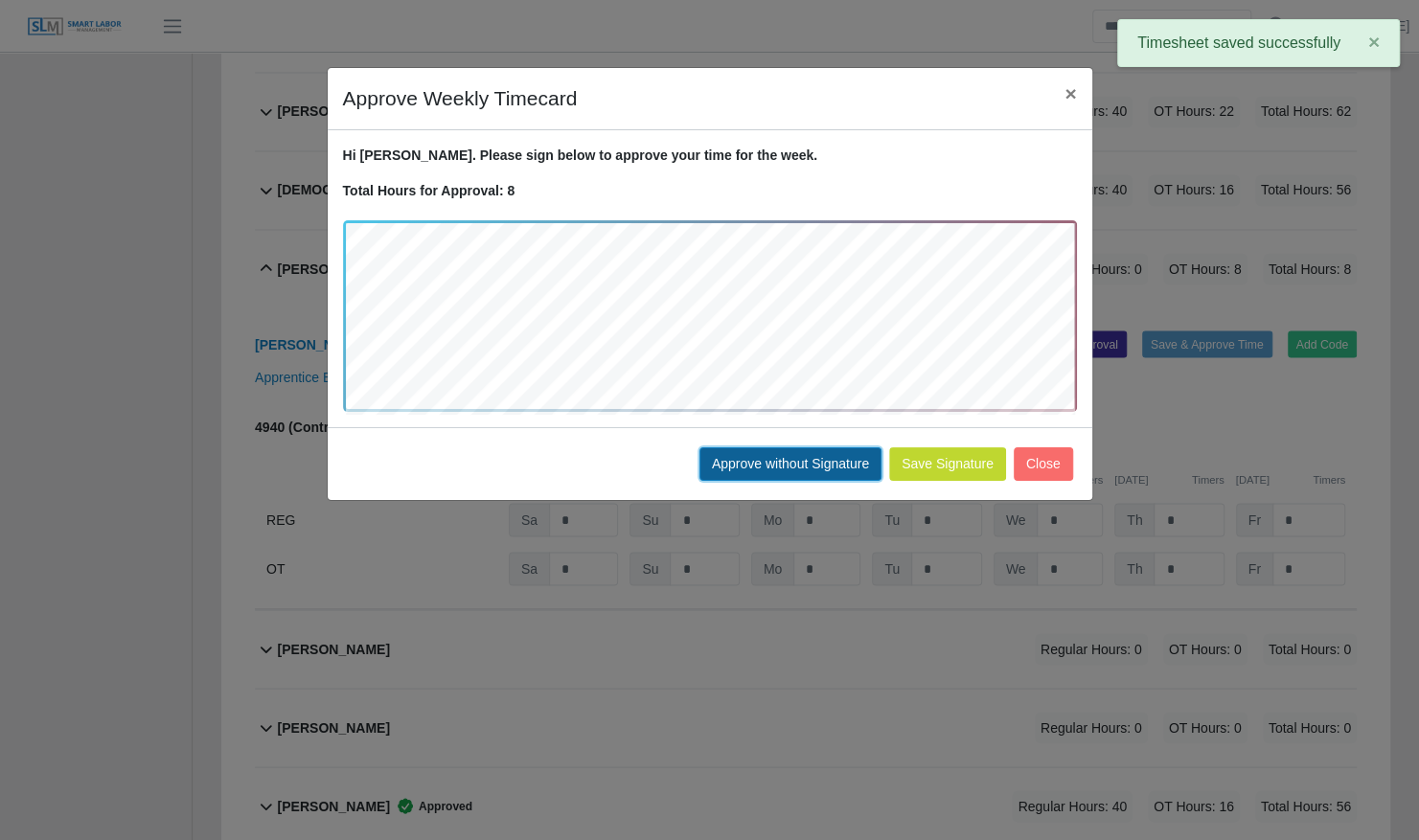
click at [772, 454] on button "Approve without Signature" at bounding box center [790, 464] width 182 height 34
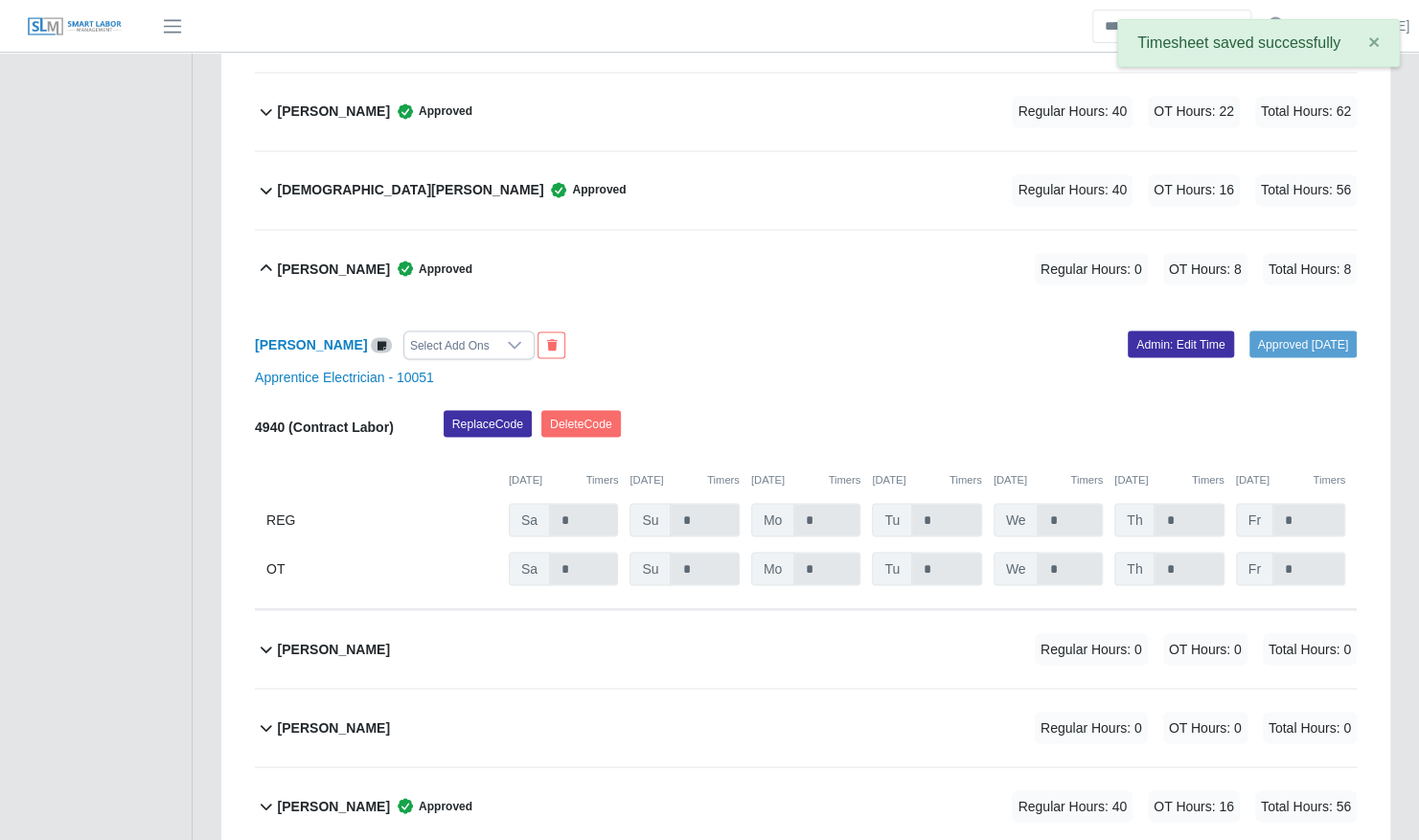
click at [335, 258] on b "[PERSON_NAME]" at bounding box center [333, 268] width 112 height 20
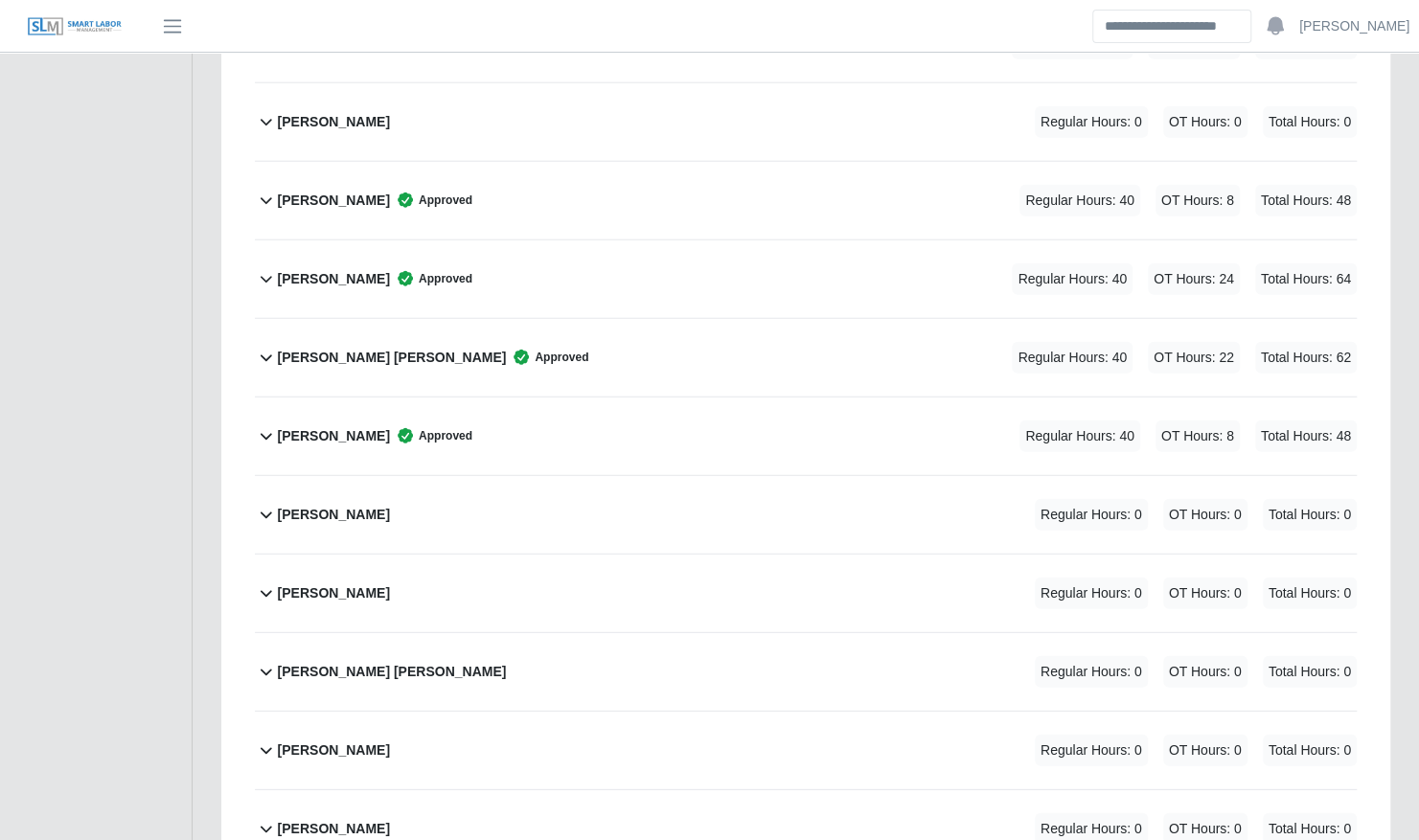
scroll to position [7031, 0]
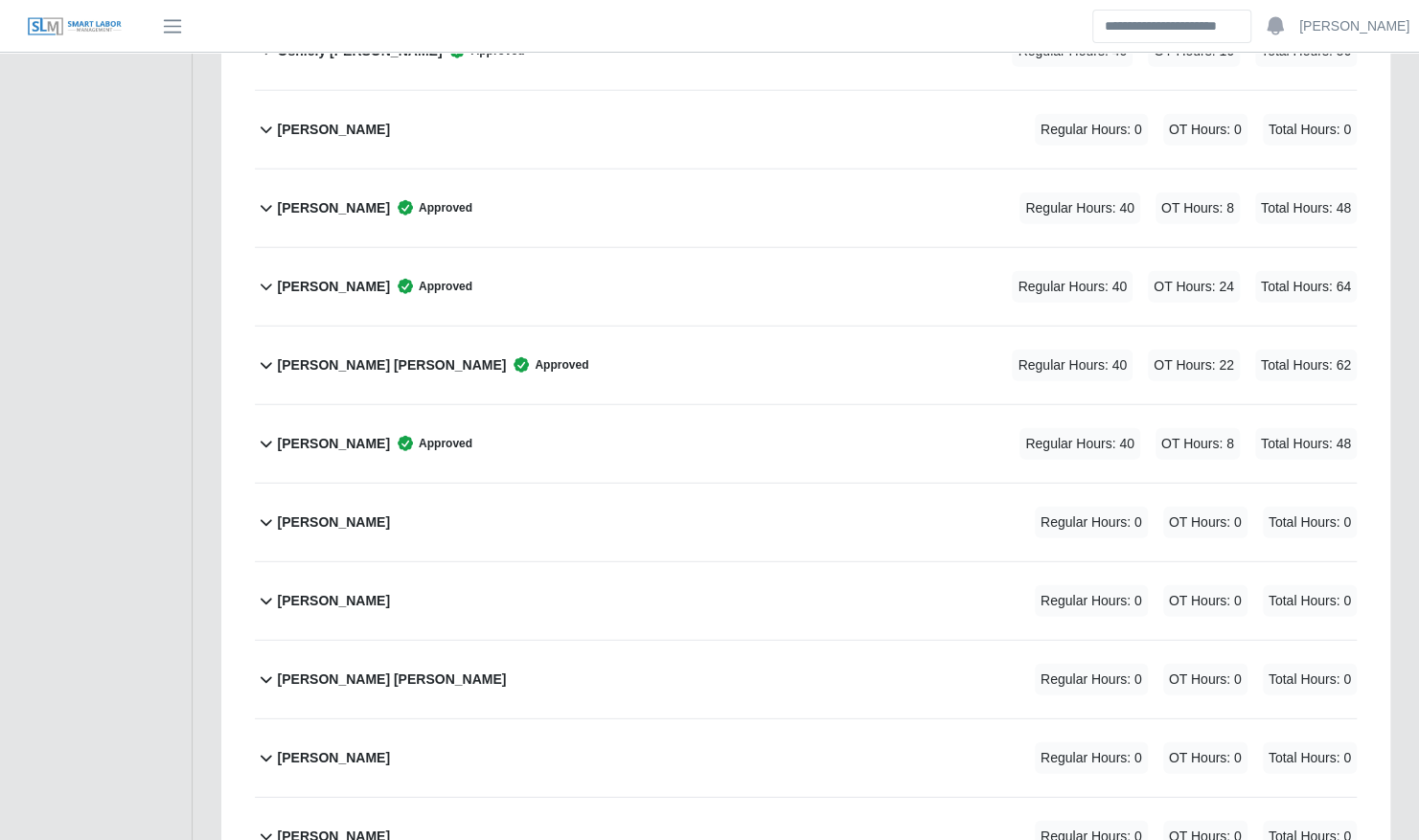
click at [659, 249] on div "Ricardo Zamorano Jr Approved Regular Hours: 40 OT Hours: 24 Total Hours: 64" at bounding box center [816, 287] width 1079 height 78
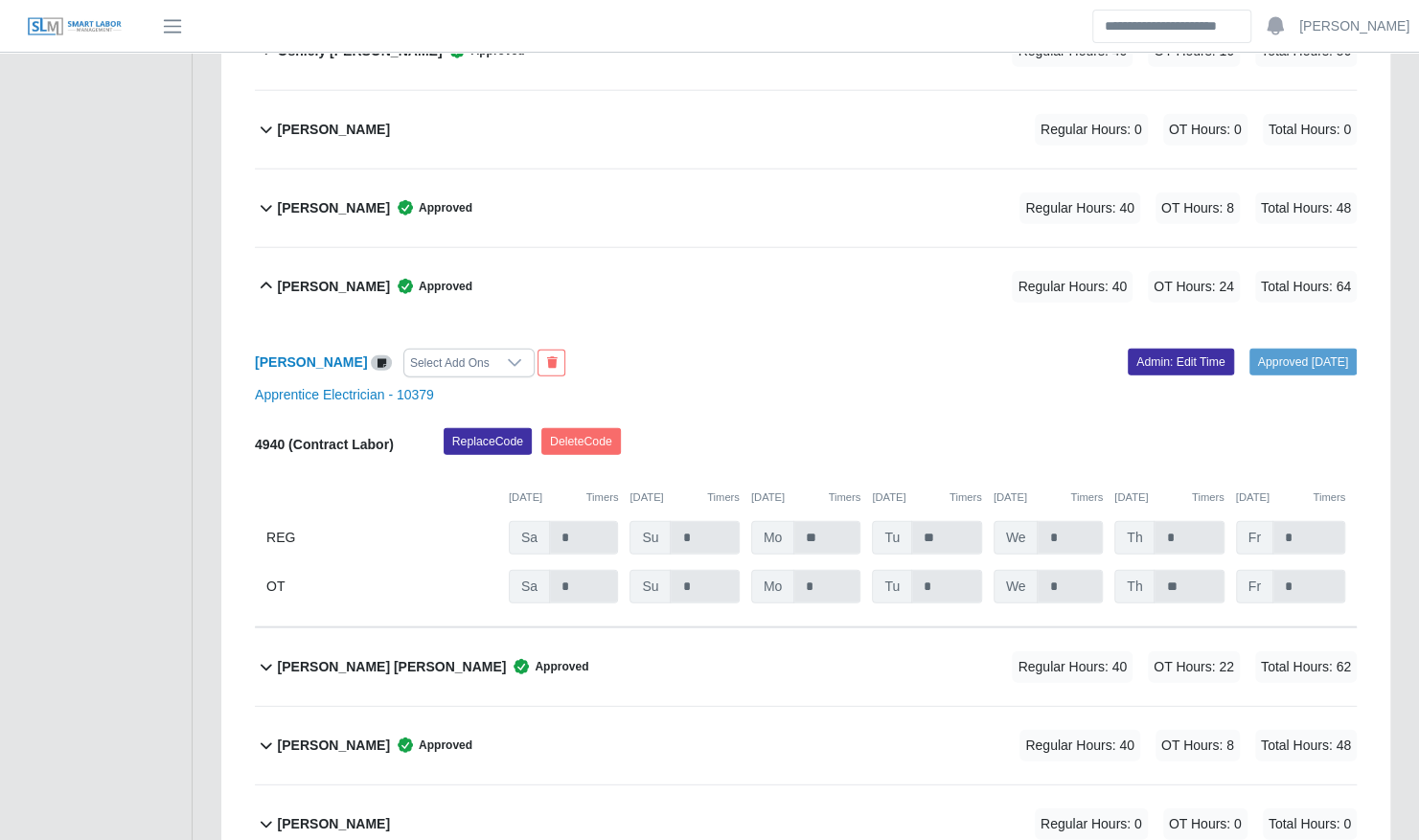
click at [659, 249] on div "Ricardo Zamorano Jr Approved Regular Hours: 40 OT Hours: 24 Total Hours: 64" at bounding box center [816, 287] width 1079 height 78
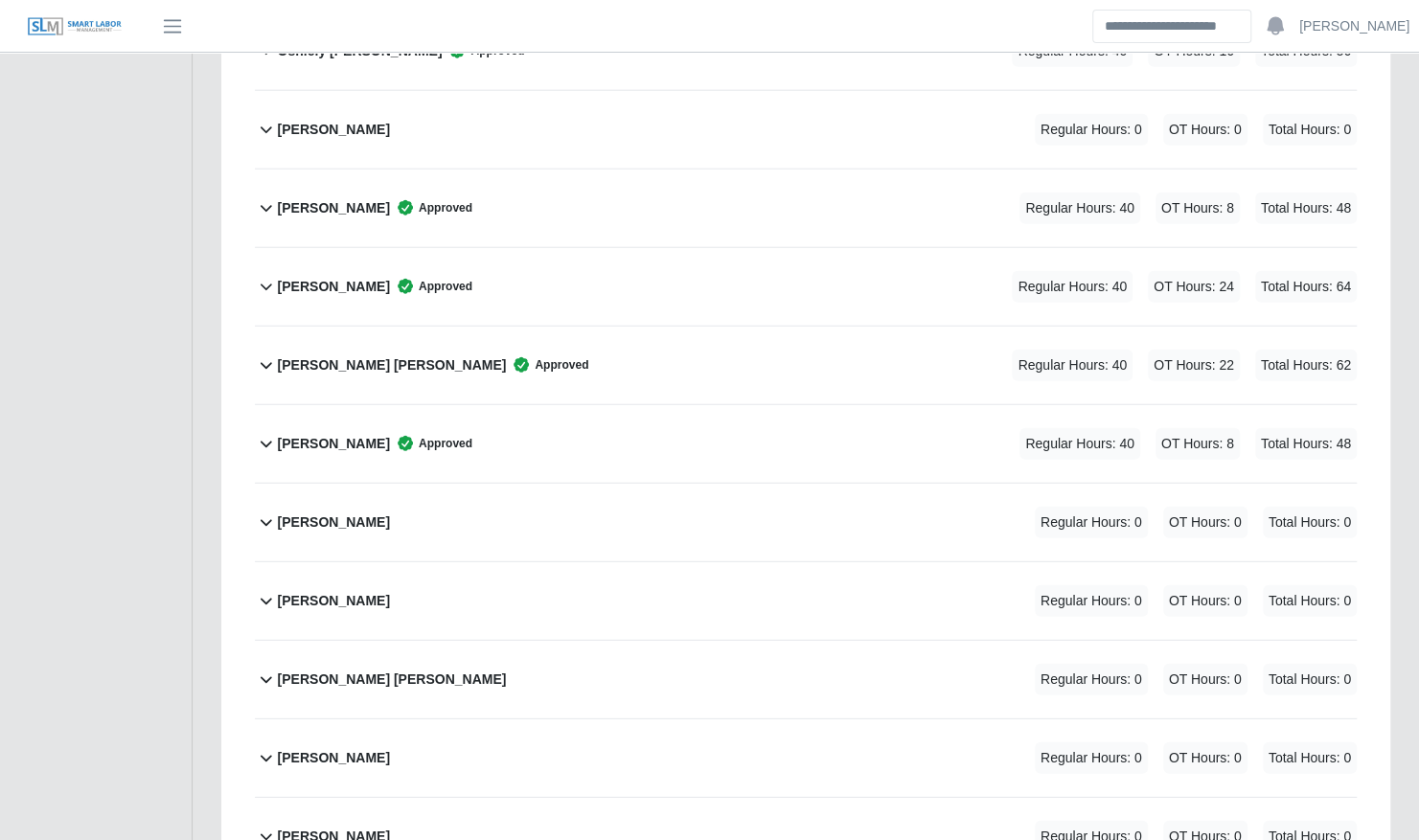
click at [301, 428] on div "Rigoel García Approved" at bounding box center [375, 444] width 195 height 32
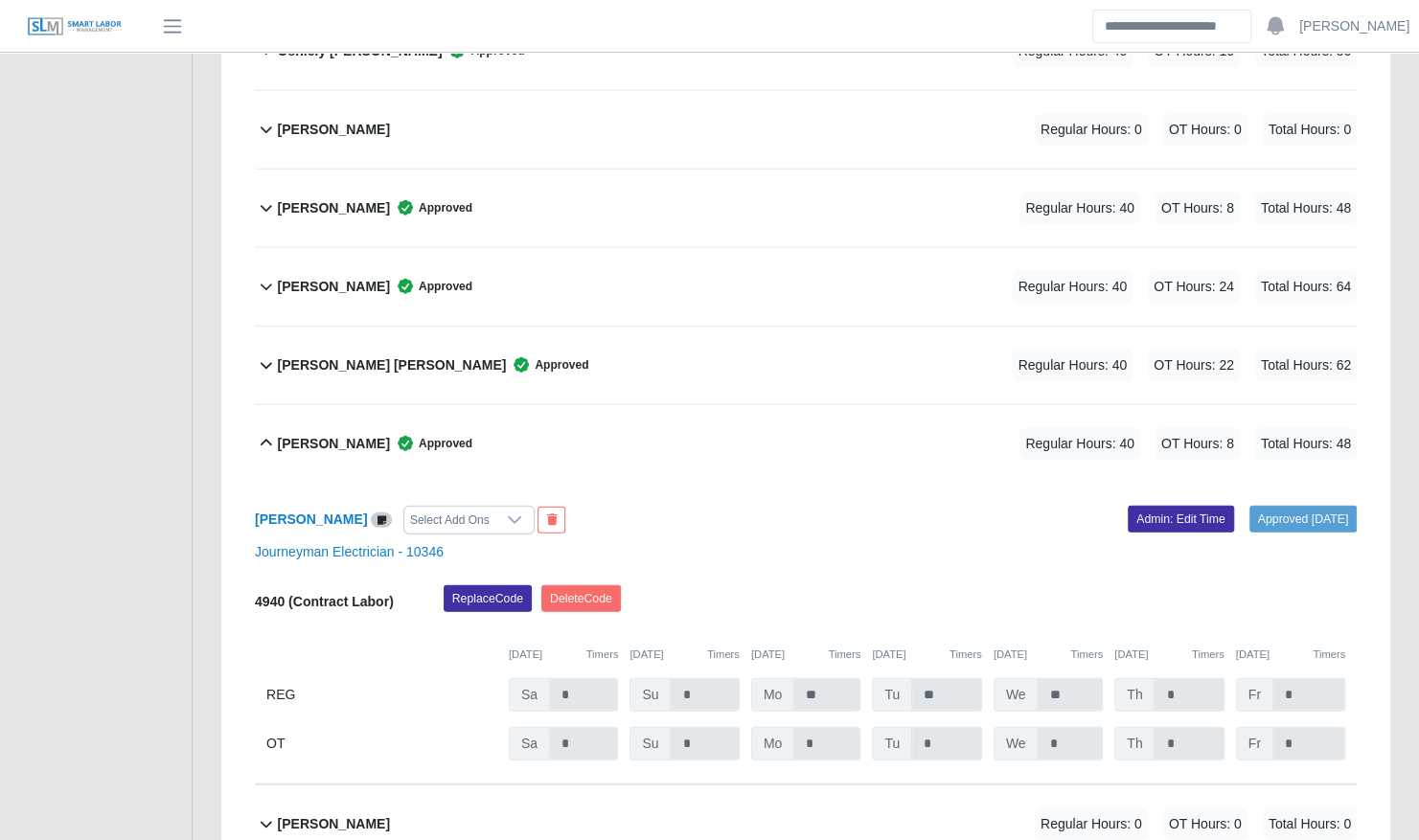
click at [318, 433] on b "[PERSON_NAME]" at bounding box center [333, 443] width 112 height 20
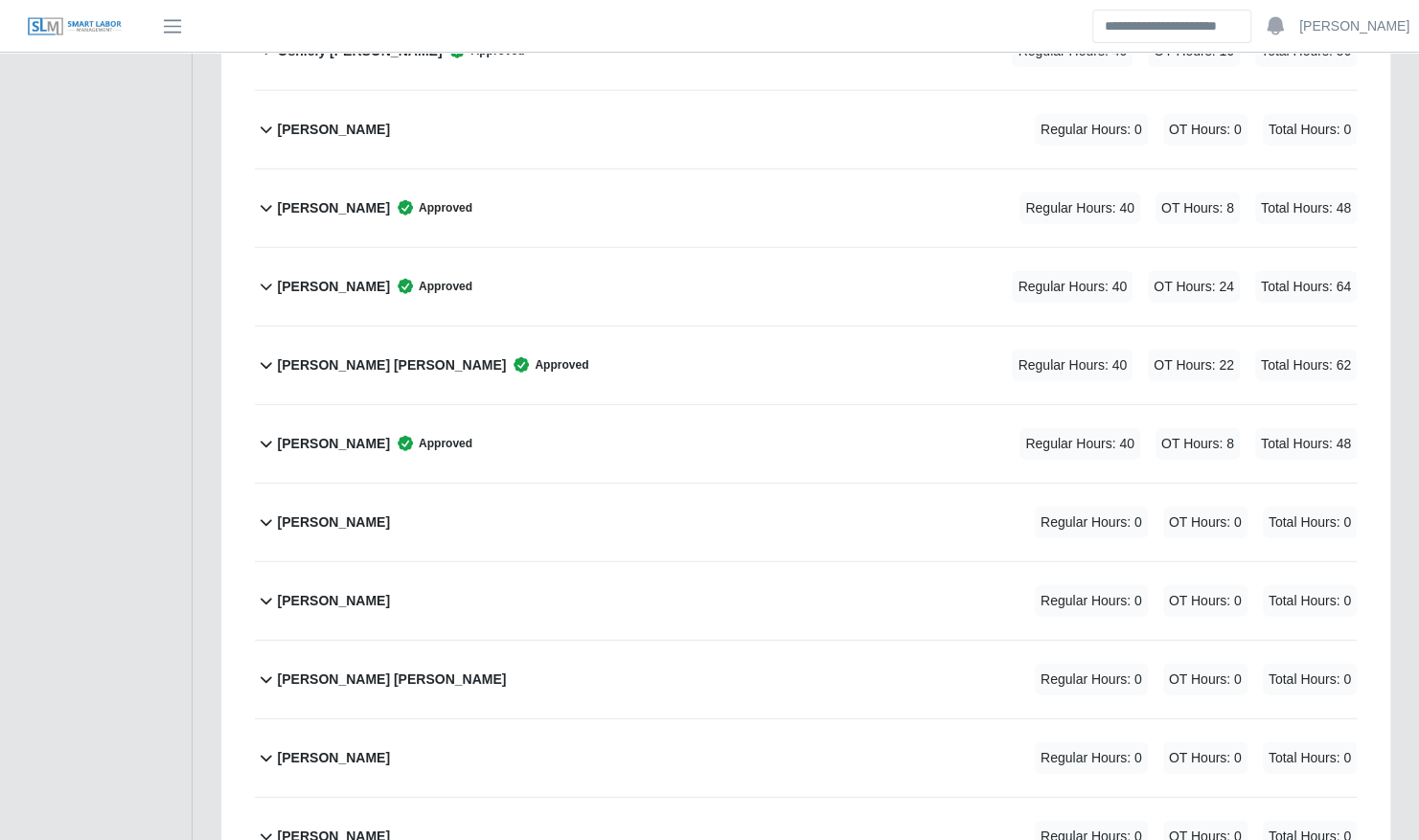
click at [320, 355] on b "[PERSON_NAME] [PERSON_NAME]" at bounding box center [392, 365] width 229 height 20
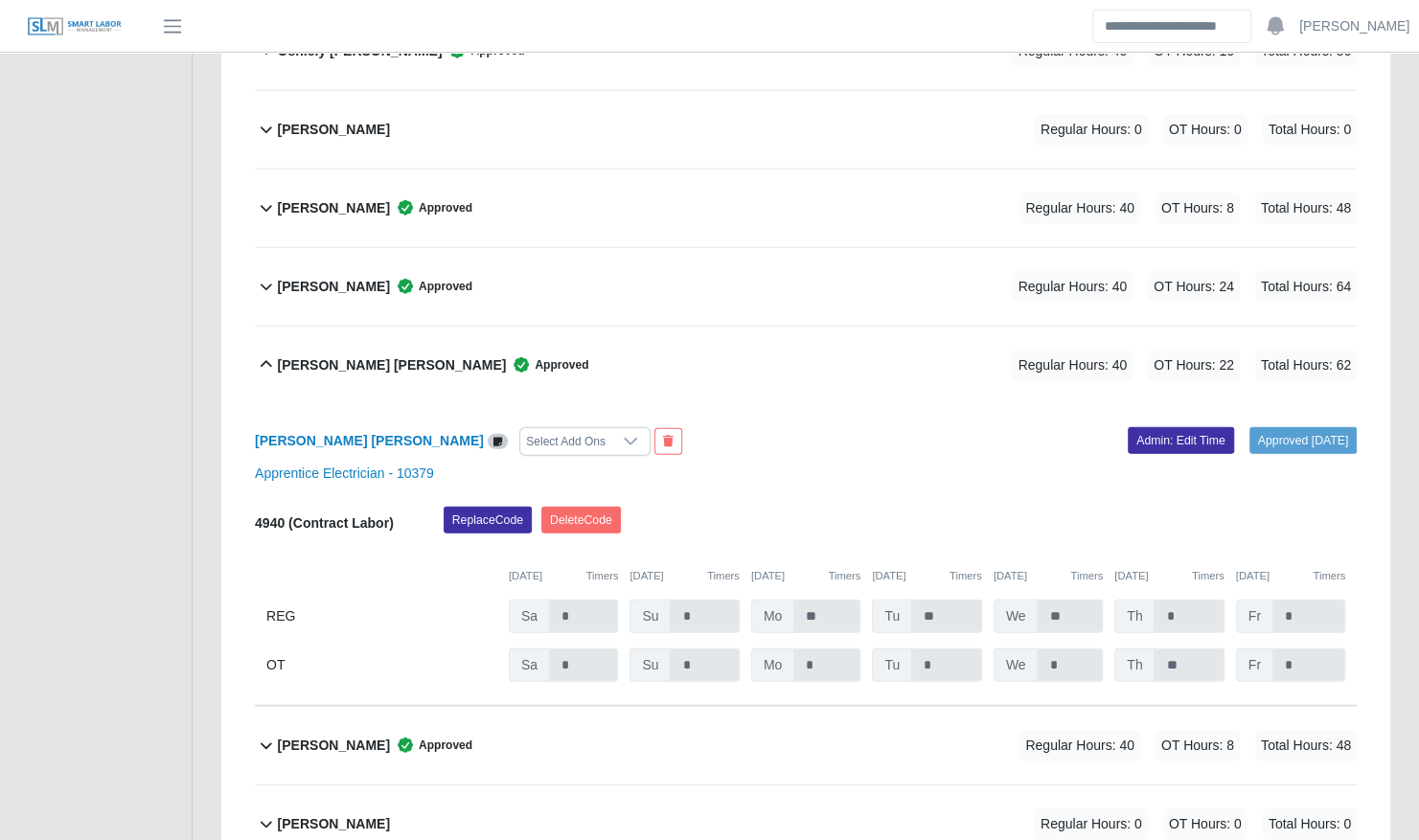
click at [343, 355] on b "[PERSON_NAME] [PERSON_NAME]" at bounding box center [392, 365] width 229 height 20
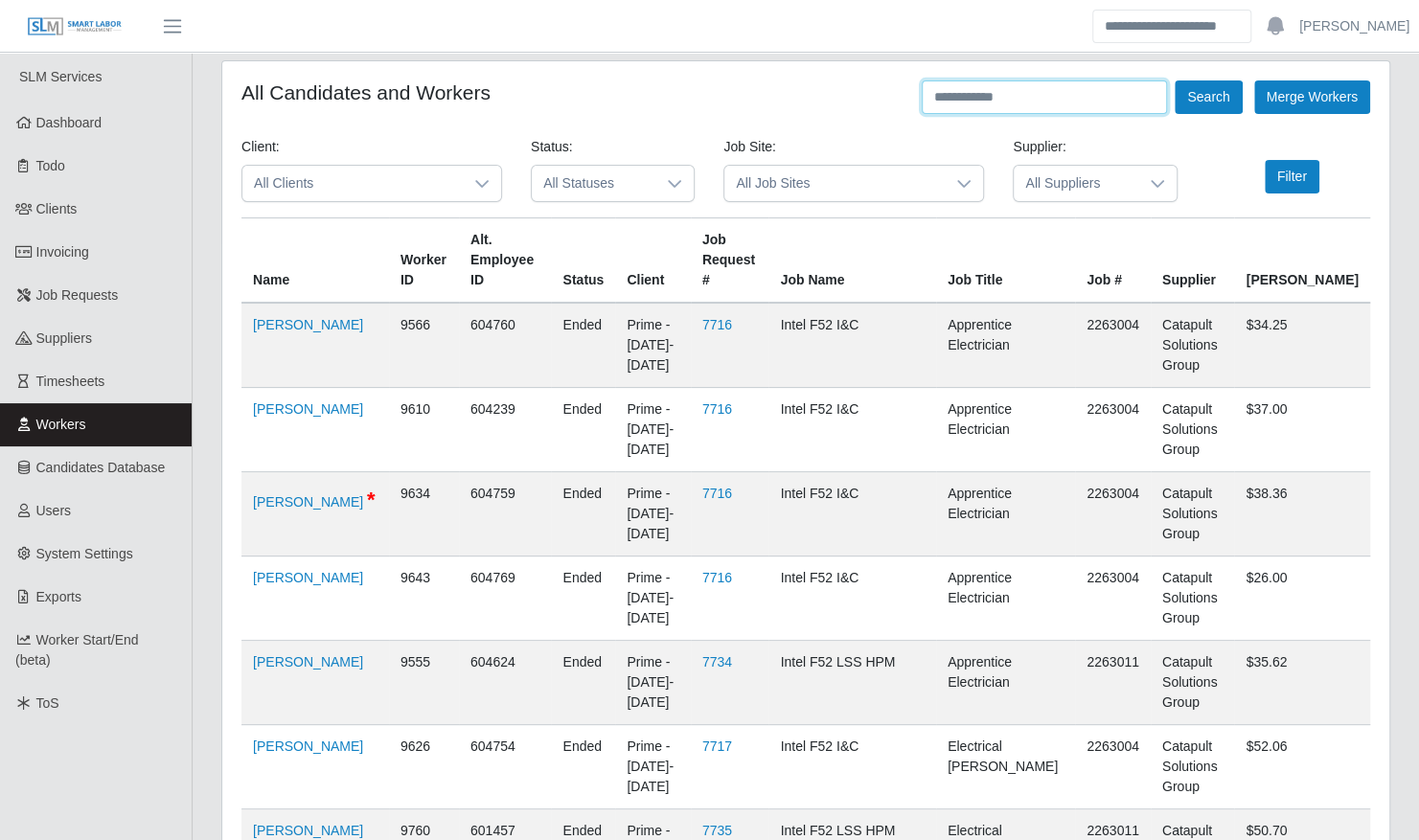
click at [1035, 99] on input "text" at bounding box center [1044, 97] width 246 height 34
type input "**********"
click at [1174, 81] on button "Search" at bounding box center [1207, 97] width 67 height 34
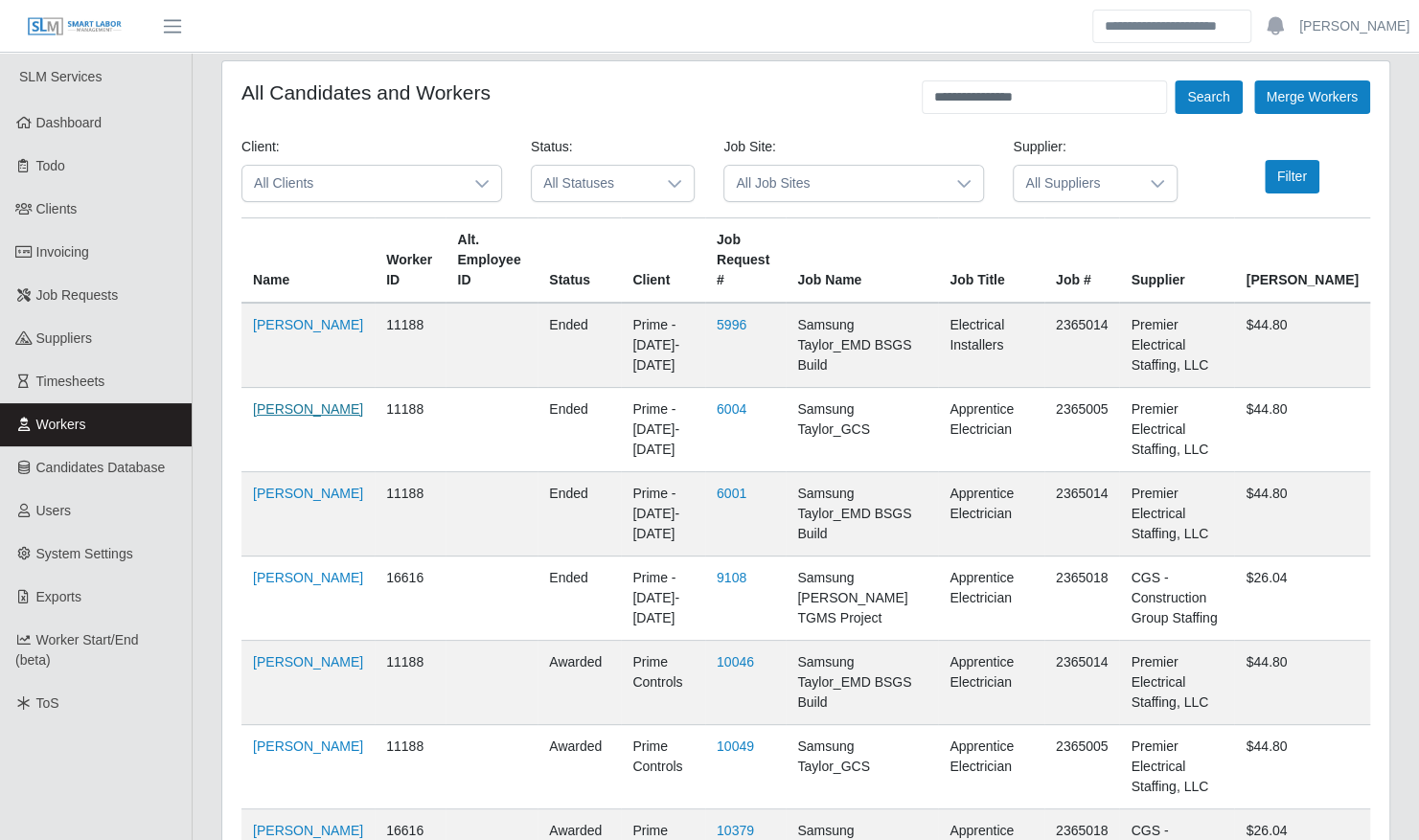
click at [287, 417] on link "[PERSON_NAME]" at bounding box center [307, 409] width 110 height 15
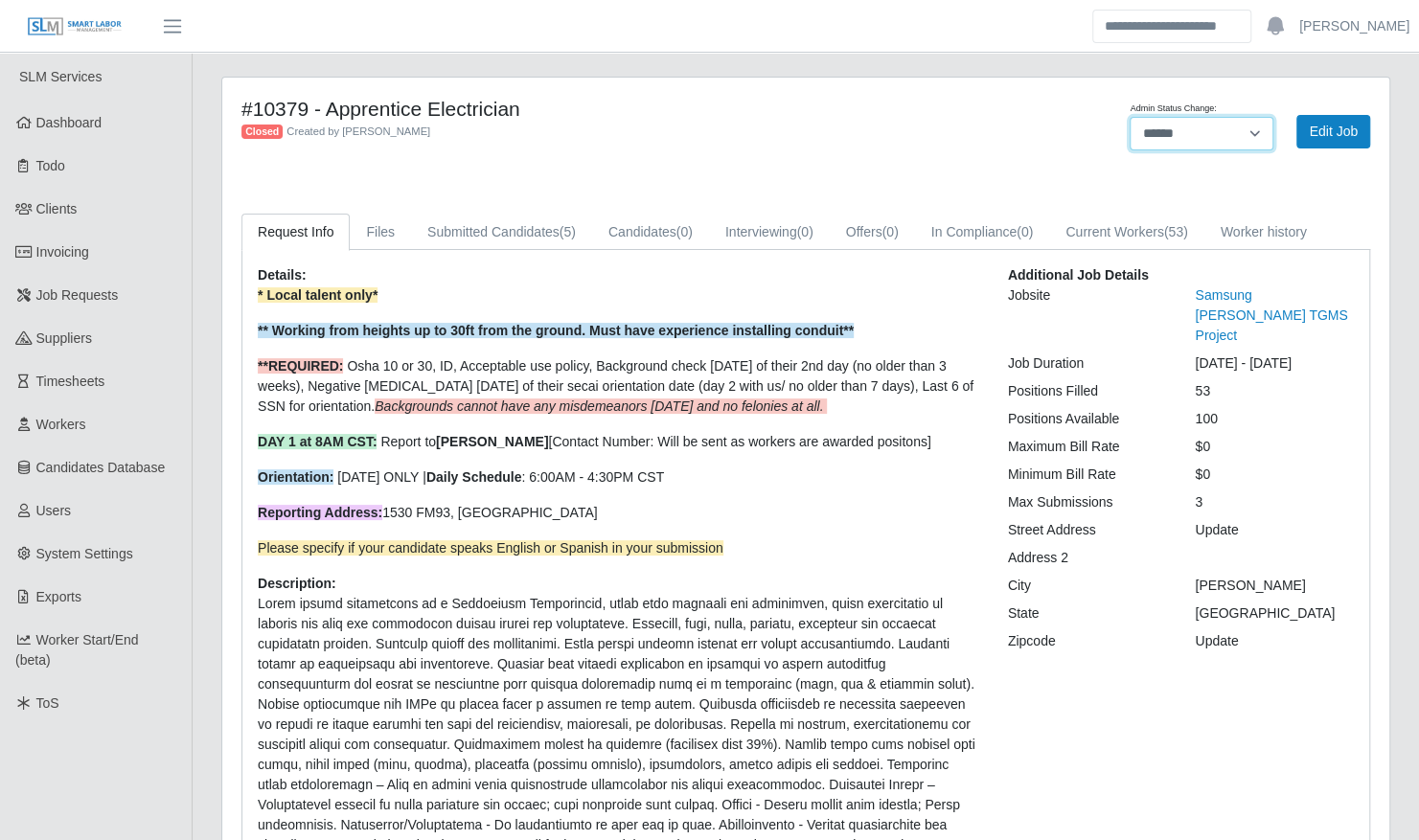
click at [1170, 145] on select "**********" at bounding box center [1201, 134] width 143 height 34
select select "****"
click at [1130, 117] on select "**********" at bounding box center [1201, 134] width 143 height 34
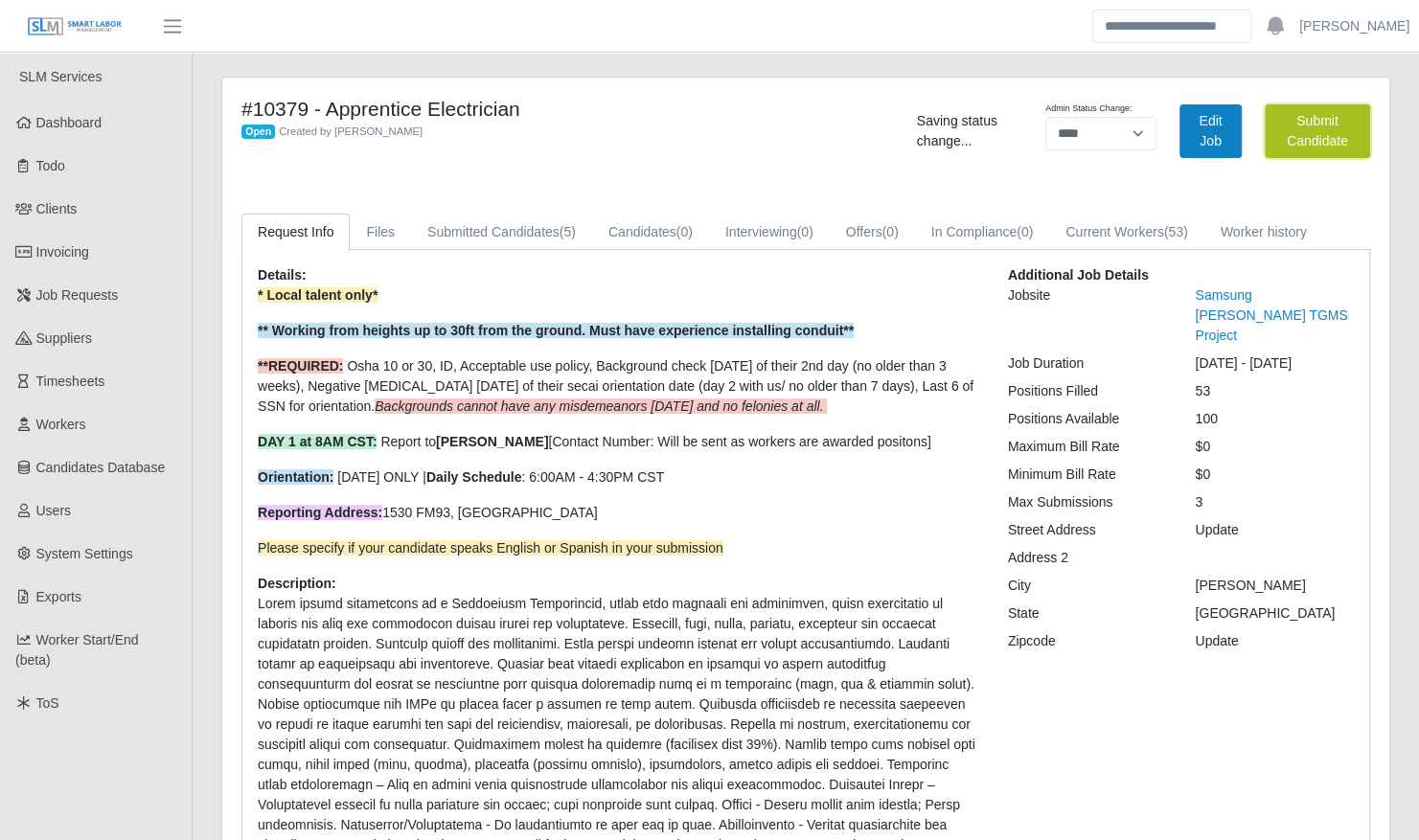
click at [1317, 136] on button "Submit Candidate" at bounding box center [1318, 131] width 105 height 54
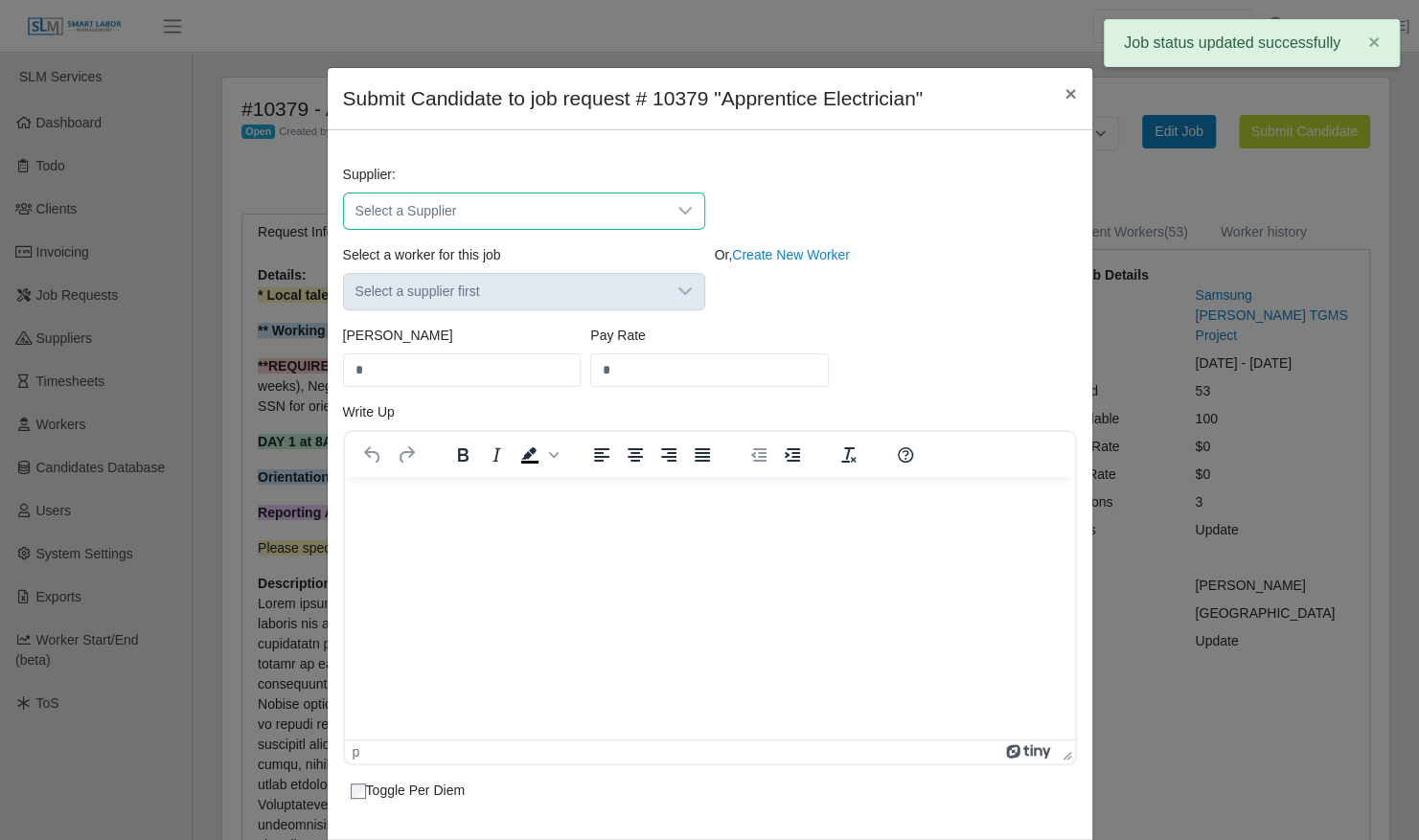
click at [639, 210] on span "Select a Supplier" at bounding box center [505, 212] width 322 height 36
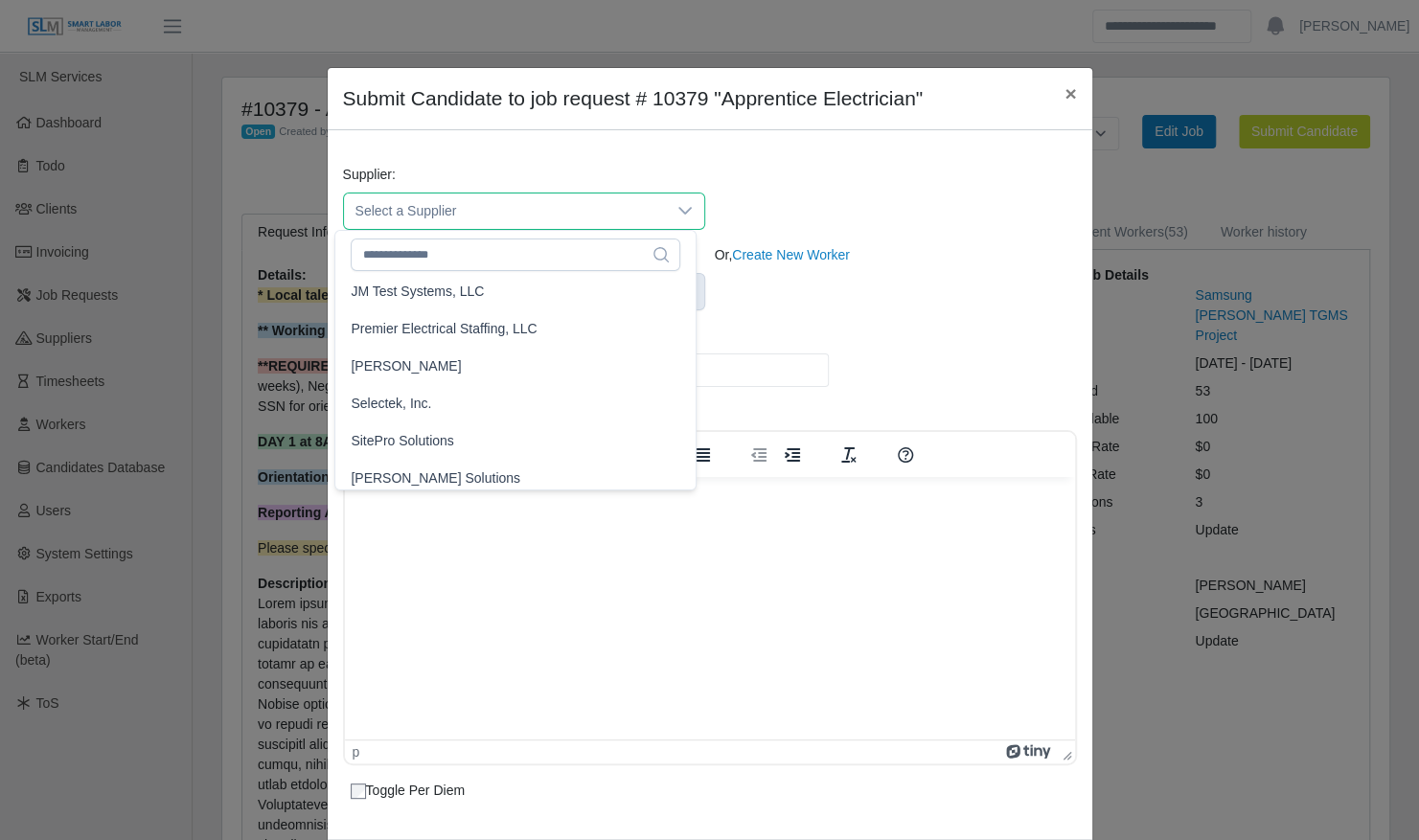
scroll to position [416, 0]
click at [511, 331] on span "Premier Electrical Staffing, LLC" at bounding box center [443, 329] width 186 height 20
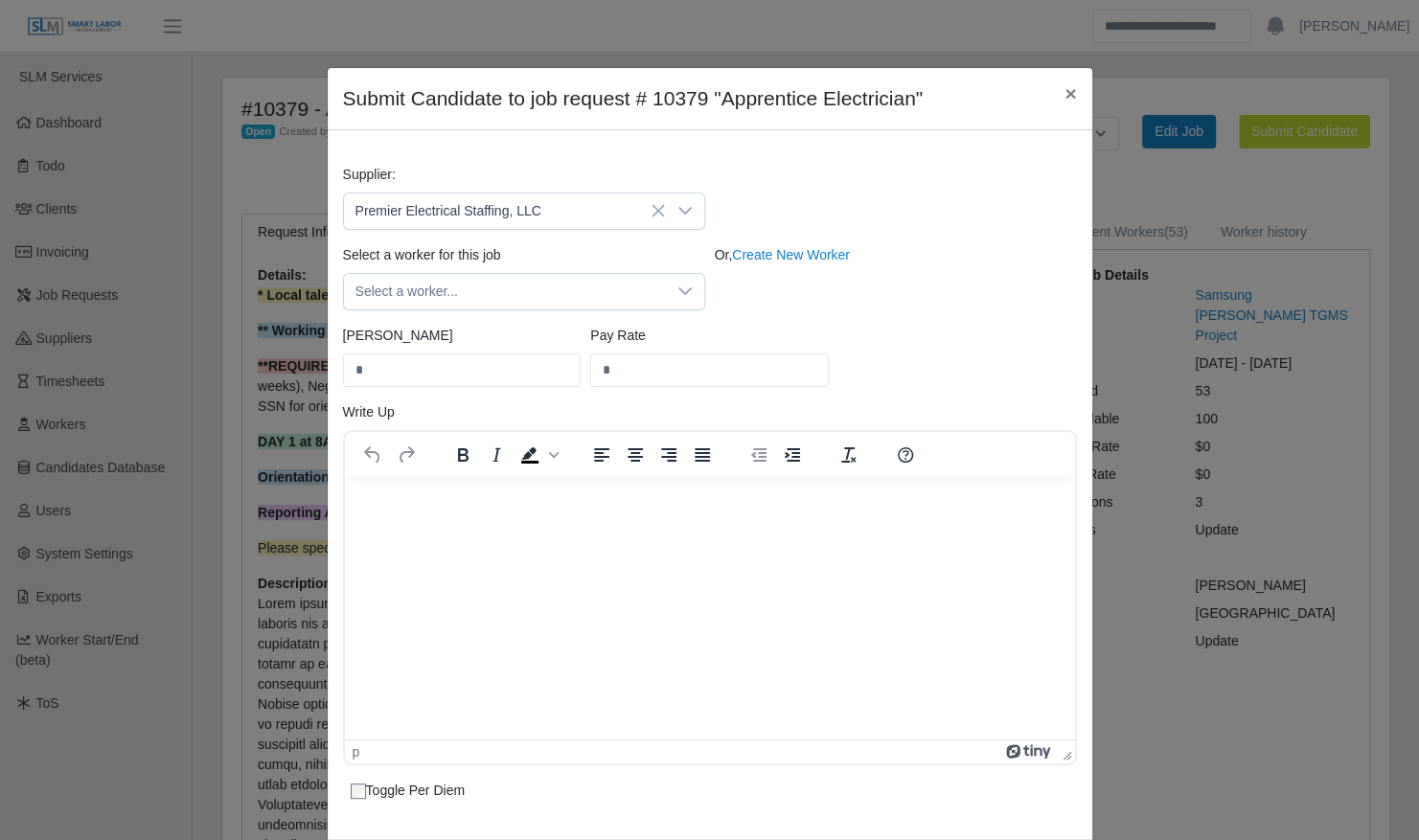
click at [678, 293] on icon at bounding box center [684, 290] width 15 height 15
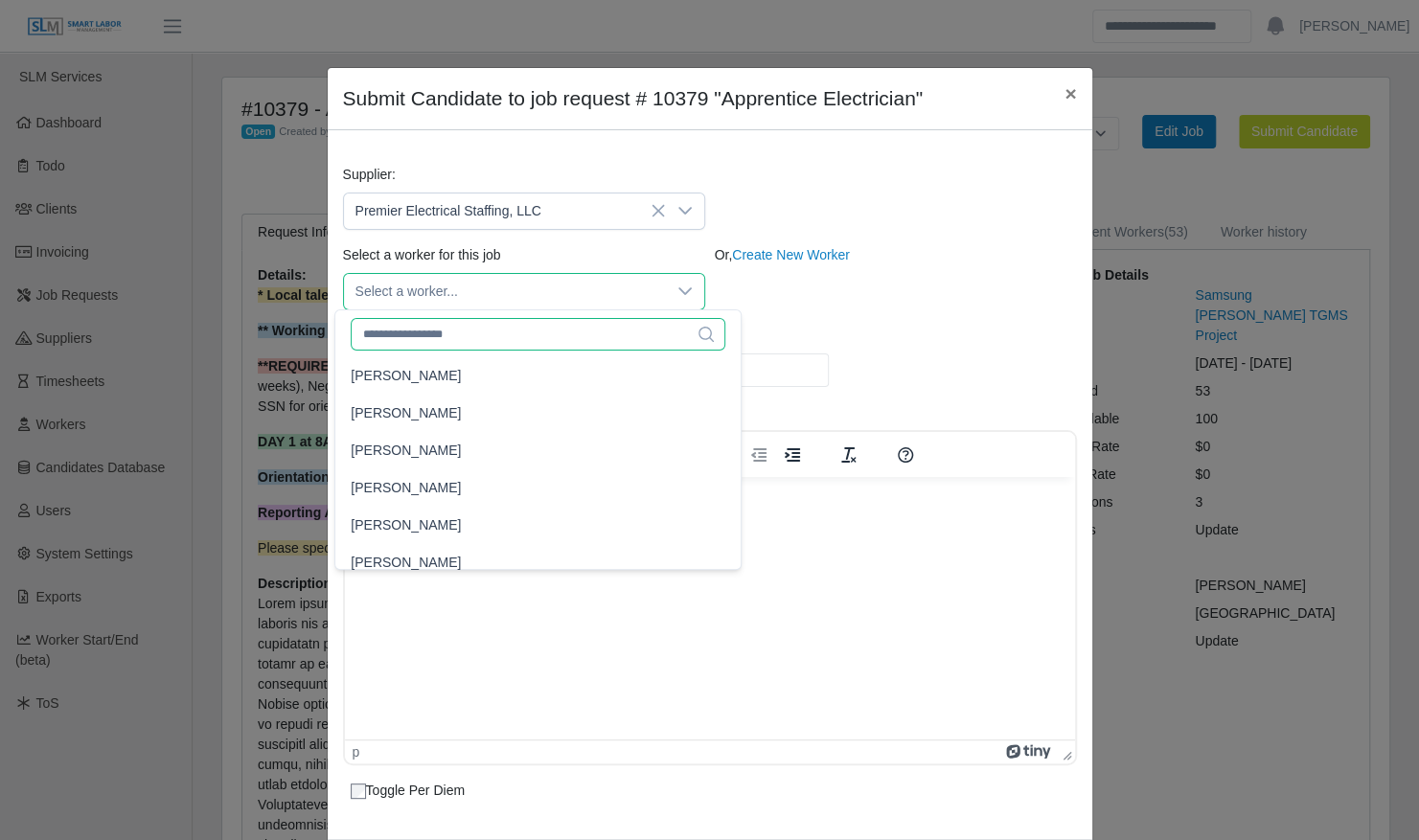
click at [508, 329] on input "text" at bounding box center [538, 334] width 375 height 33
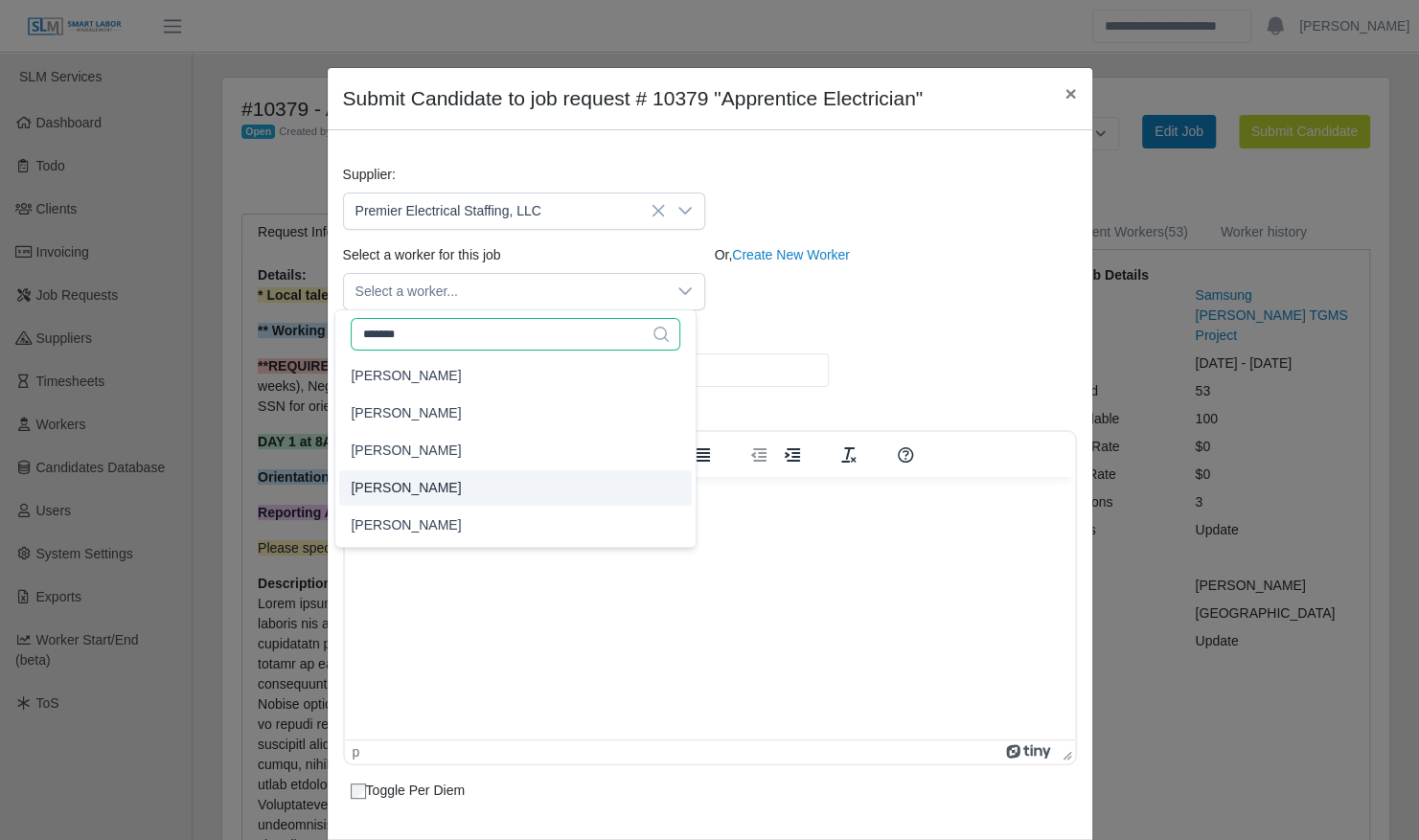
type input "*******"
type input "****"
type input "**"
click at [486, 490] on li "[PERSON_NAME]" at bounding box center [515, 488] width 353 height 36
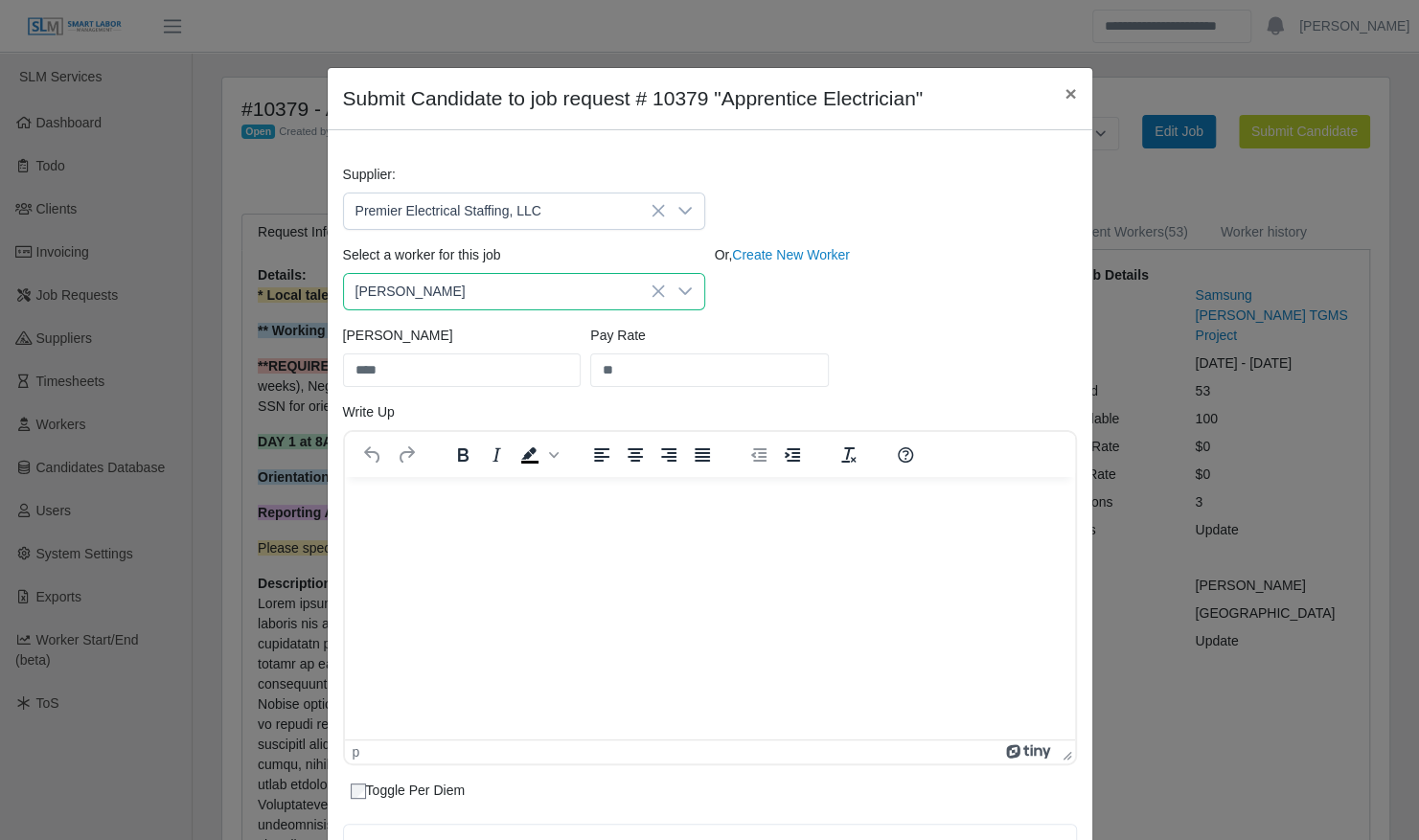
click at [837, 322] on div "Select a worker for this job Ricardo Zamorano Or, Create New Worker" at bounding box center [710, 285] width 744 height 81
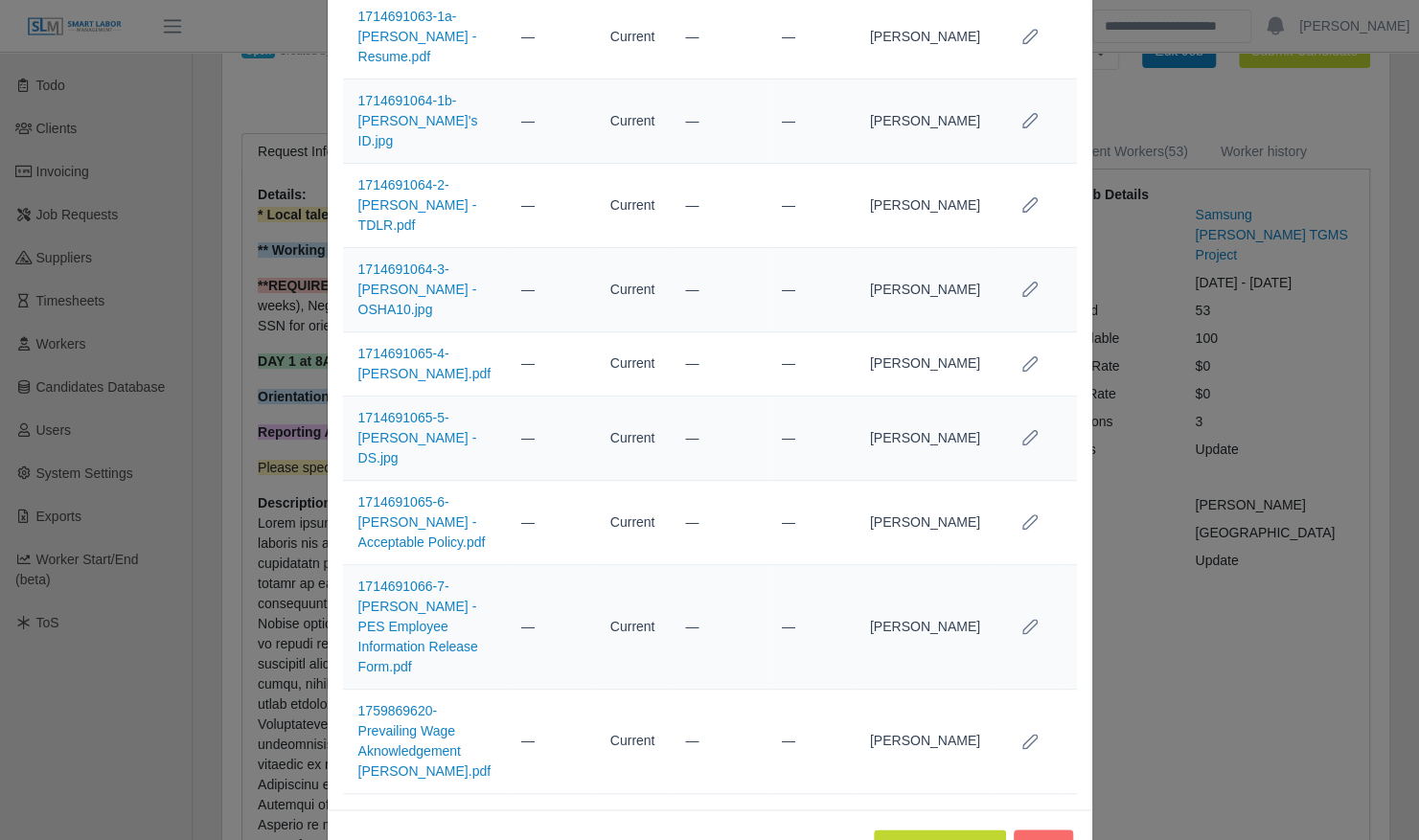
scroll to position [211, 0]
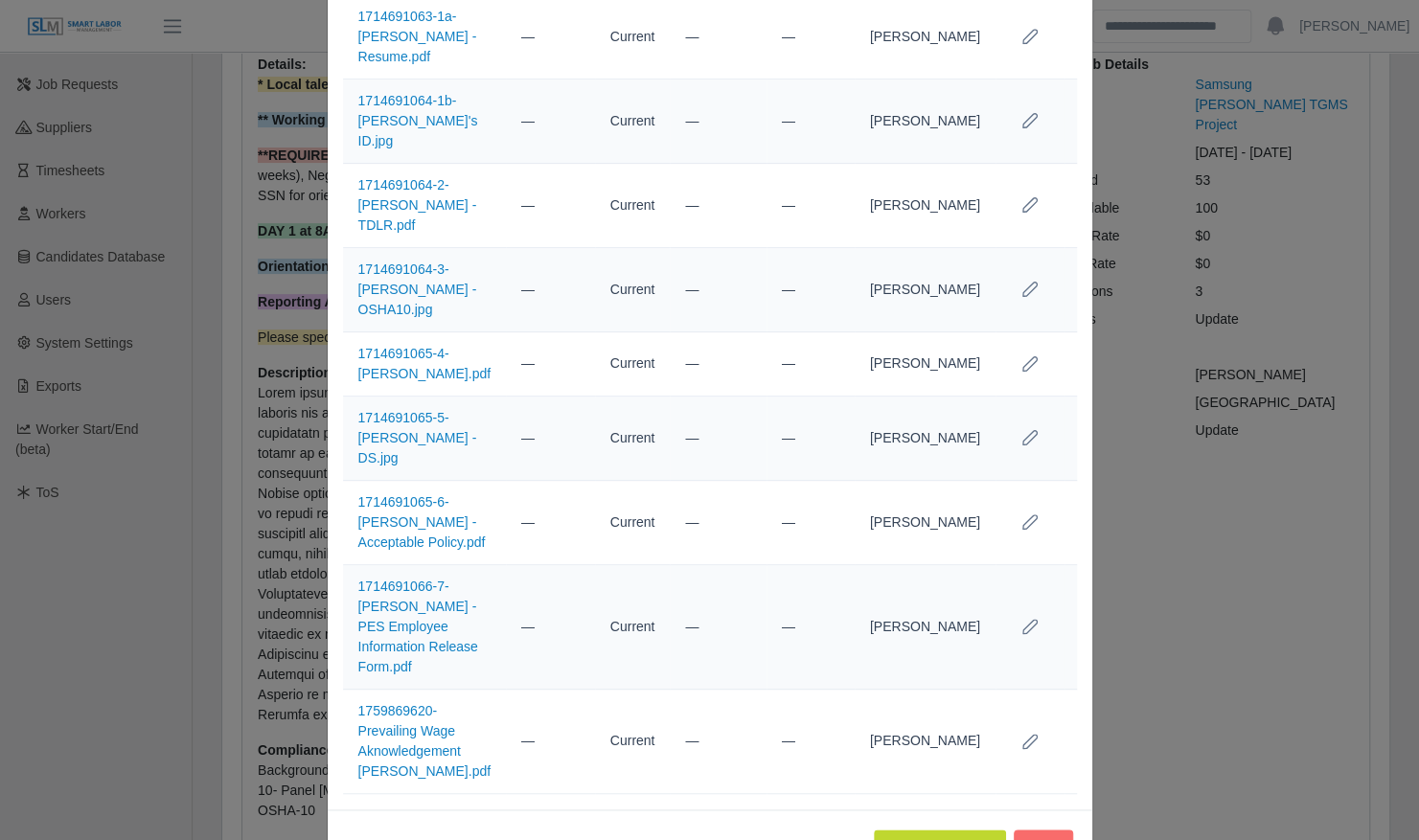
click at [918, 809] on div "Submit Candidate Close" at bounding box center [709, 845] width 765 height 73
click at [919, 829] on button "Submit Candidate" at bounding box center [940, 846] width 131 height 34
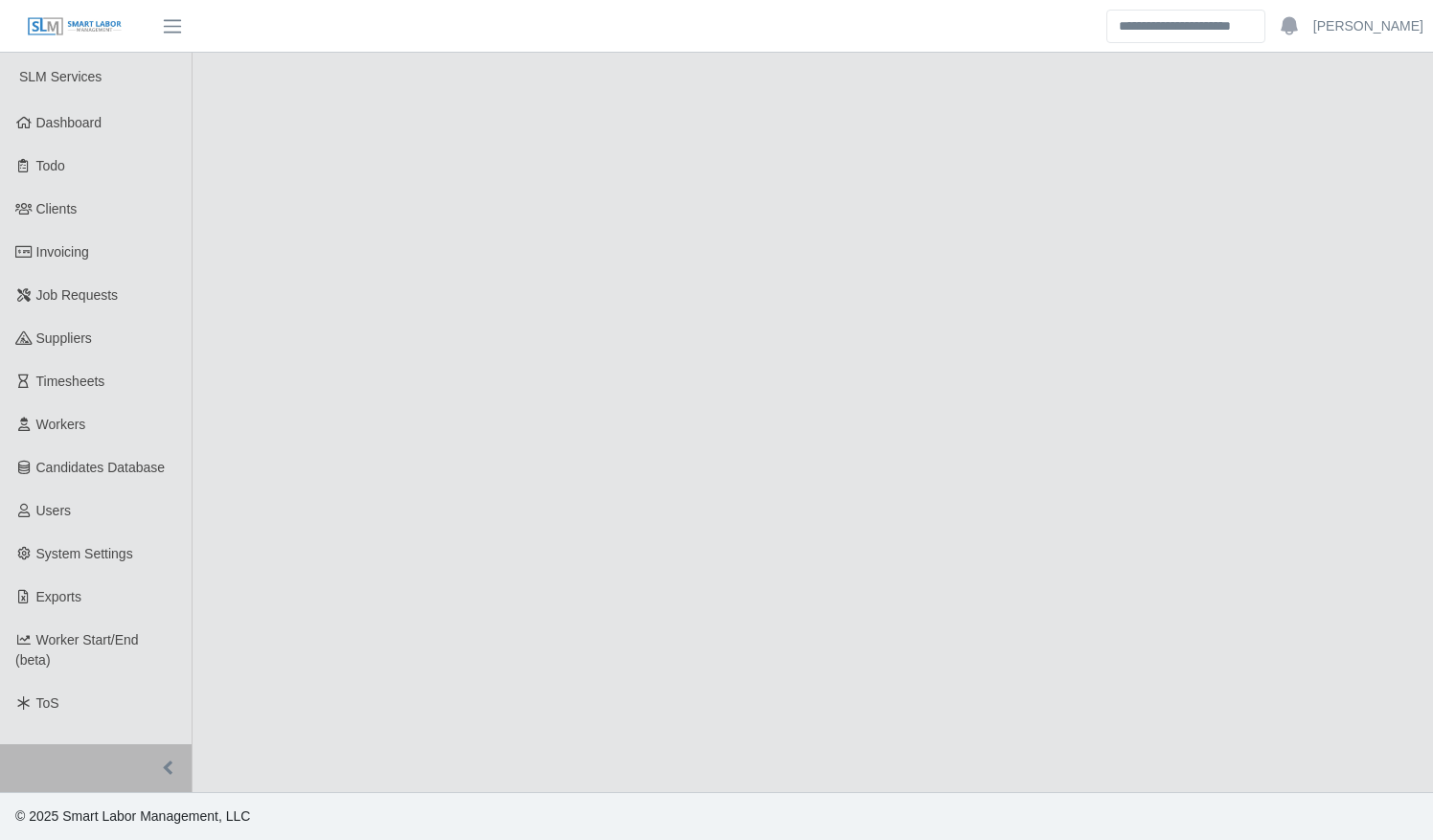
select select "****"
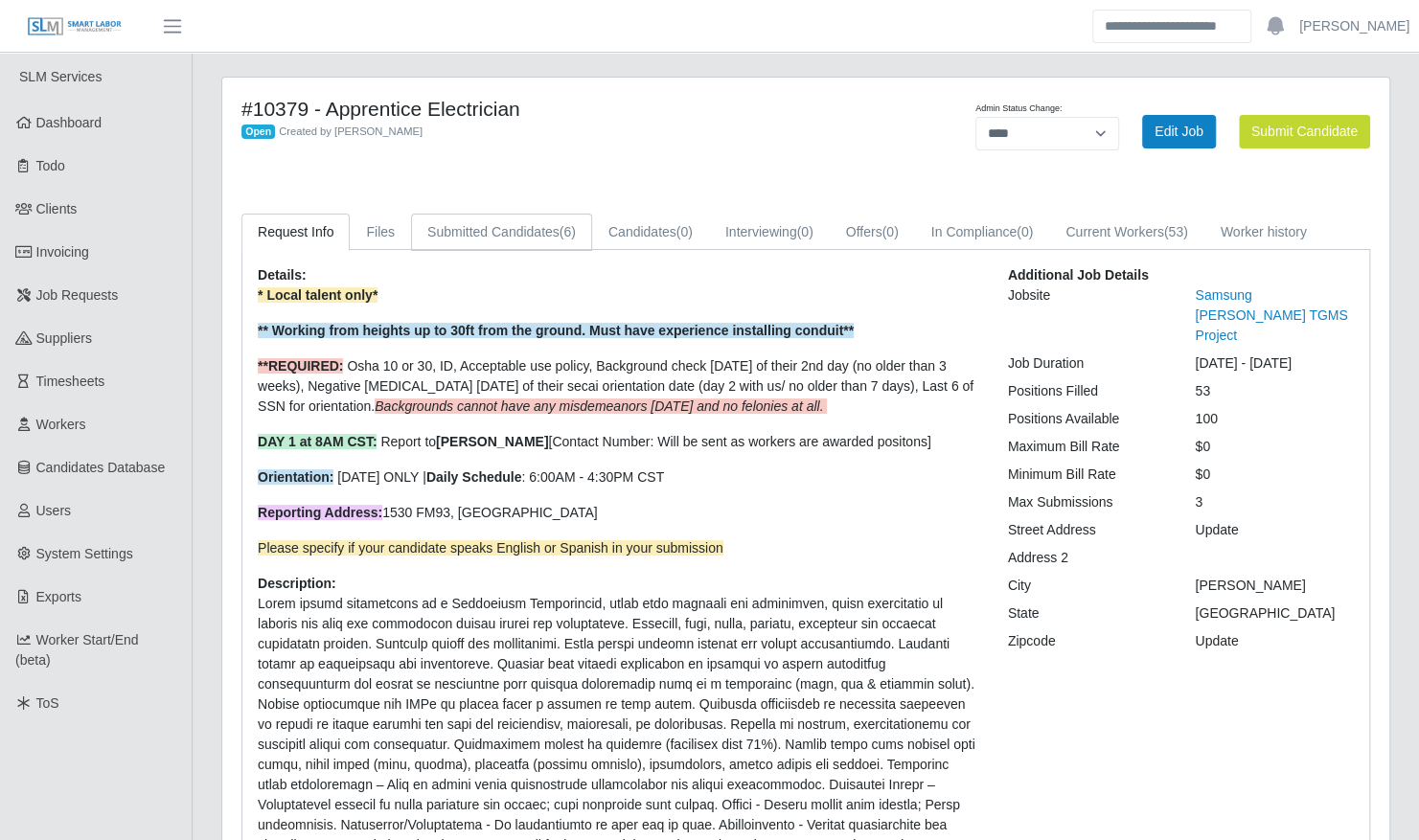
click at [477, 230] on link "Submitted Candidates (6)" at bounding box center [501, 233] width 181 height 38
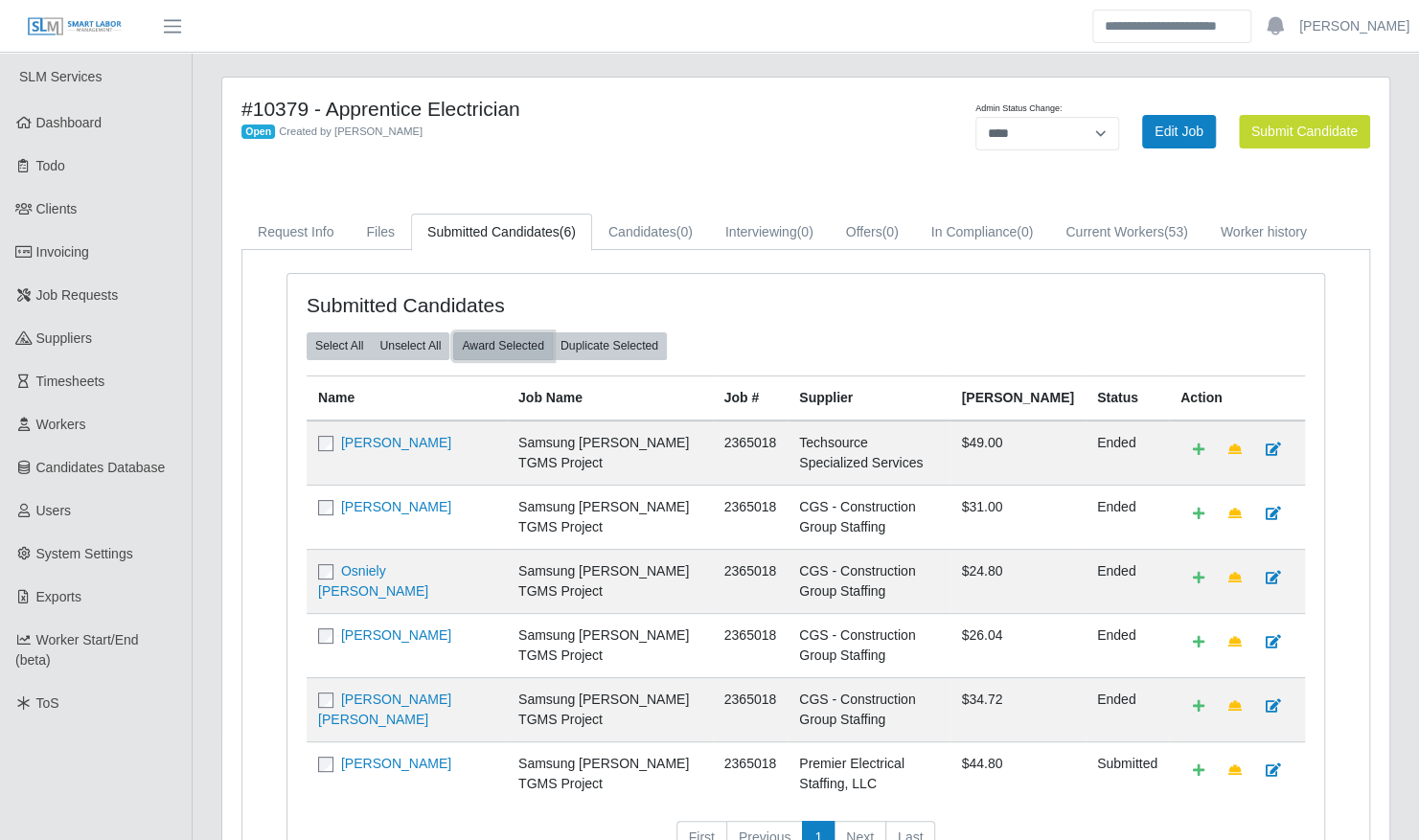
click at [471, 354] on button "Award Selected" at bounding box center [503, 345] width 99 height 27
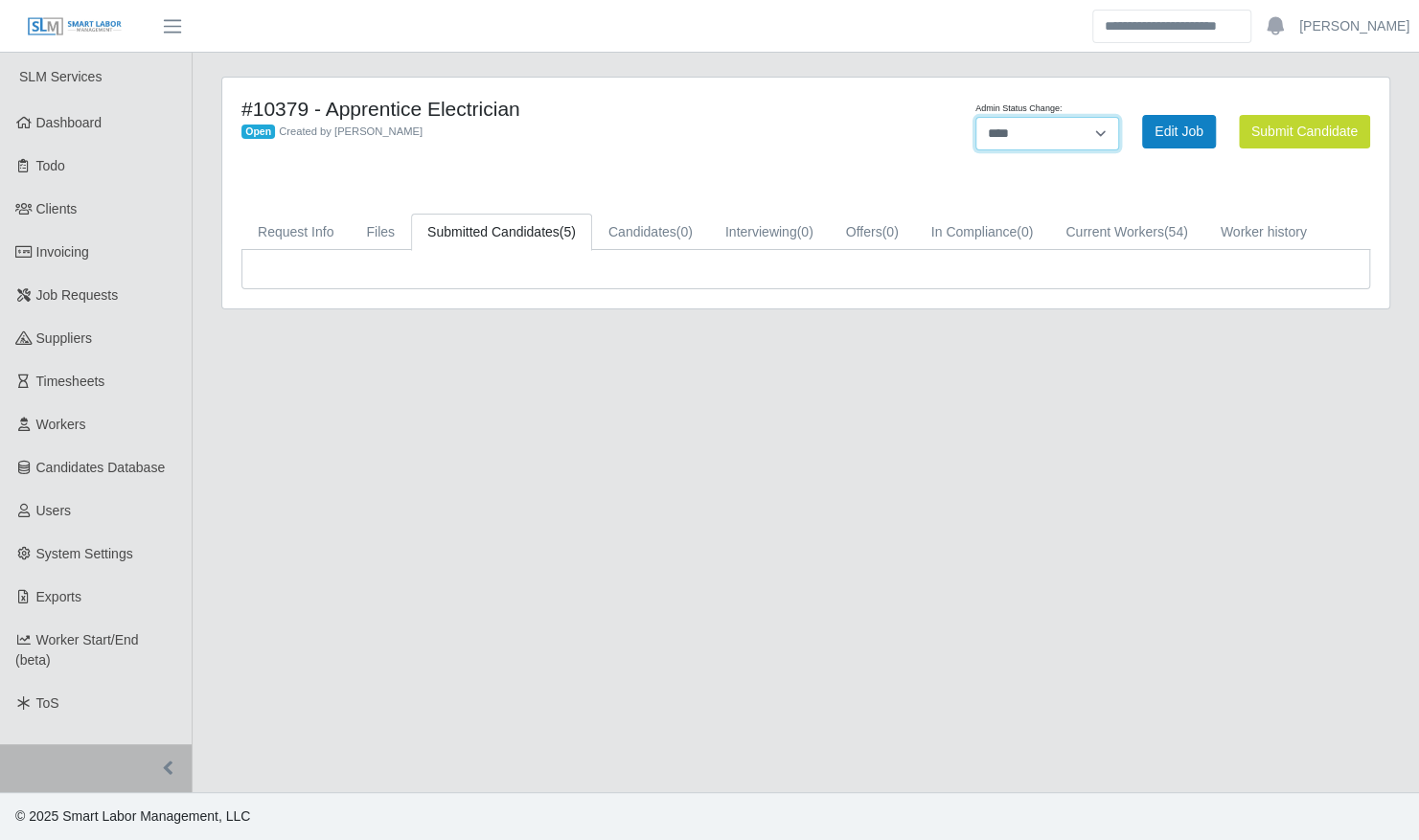
drag, startPoint x: 0, startPoint y: 0, endPoint x: 1015, endPoint y: 132, distance: 1023.5
click at [1015, 132] on select "**********" at bounding box center [1047, 134] width 143 height 34
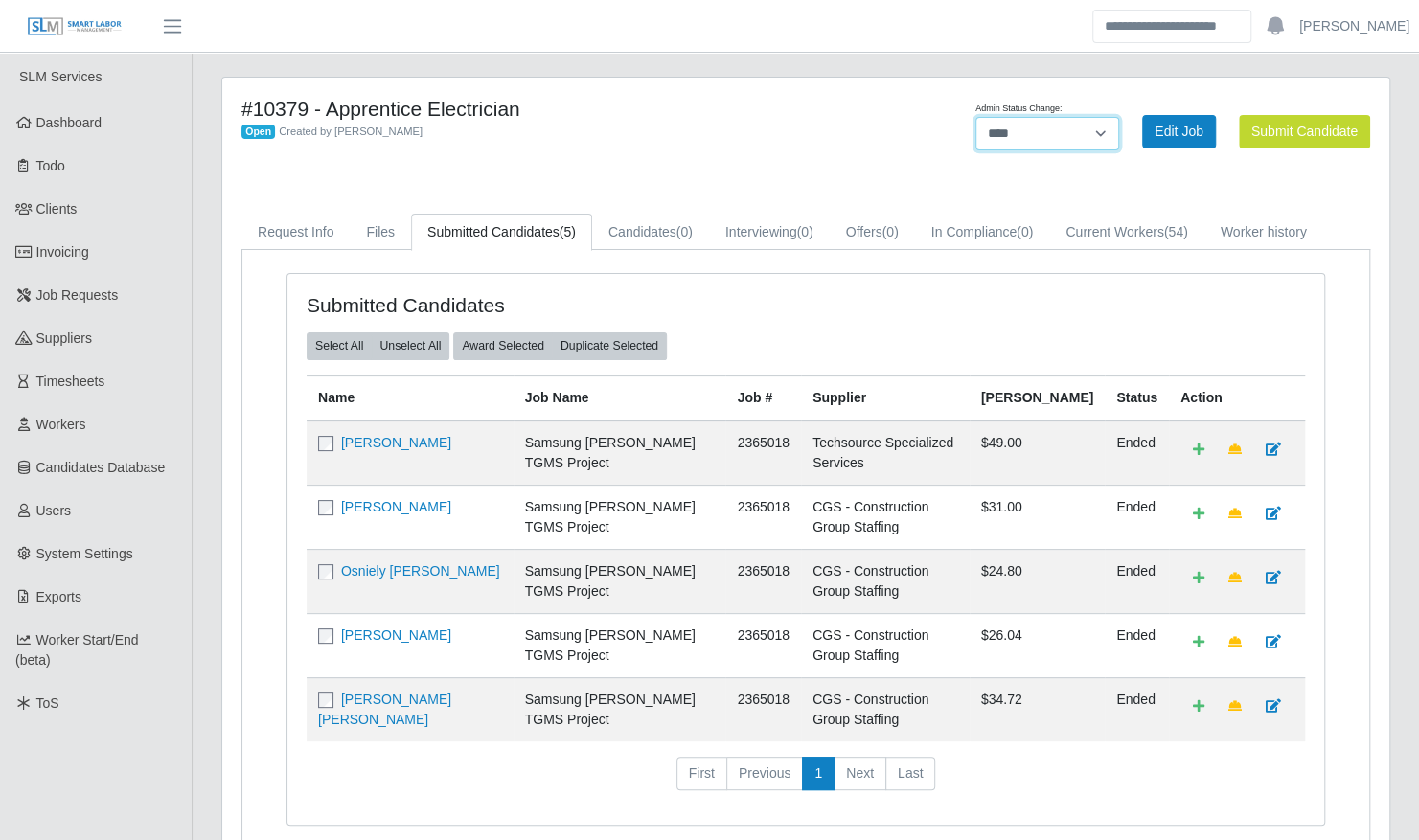
select select "******"
click at [1119, 117] on select "**********" at bounding box center [1047, 134] width 143 height 34
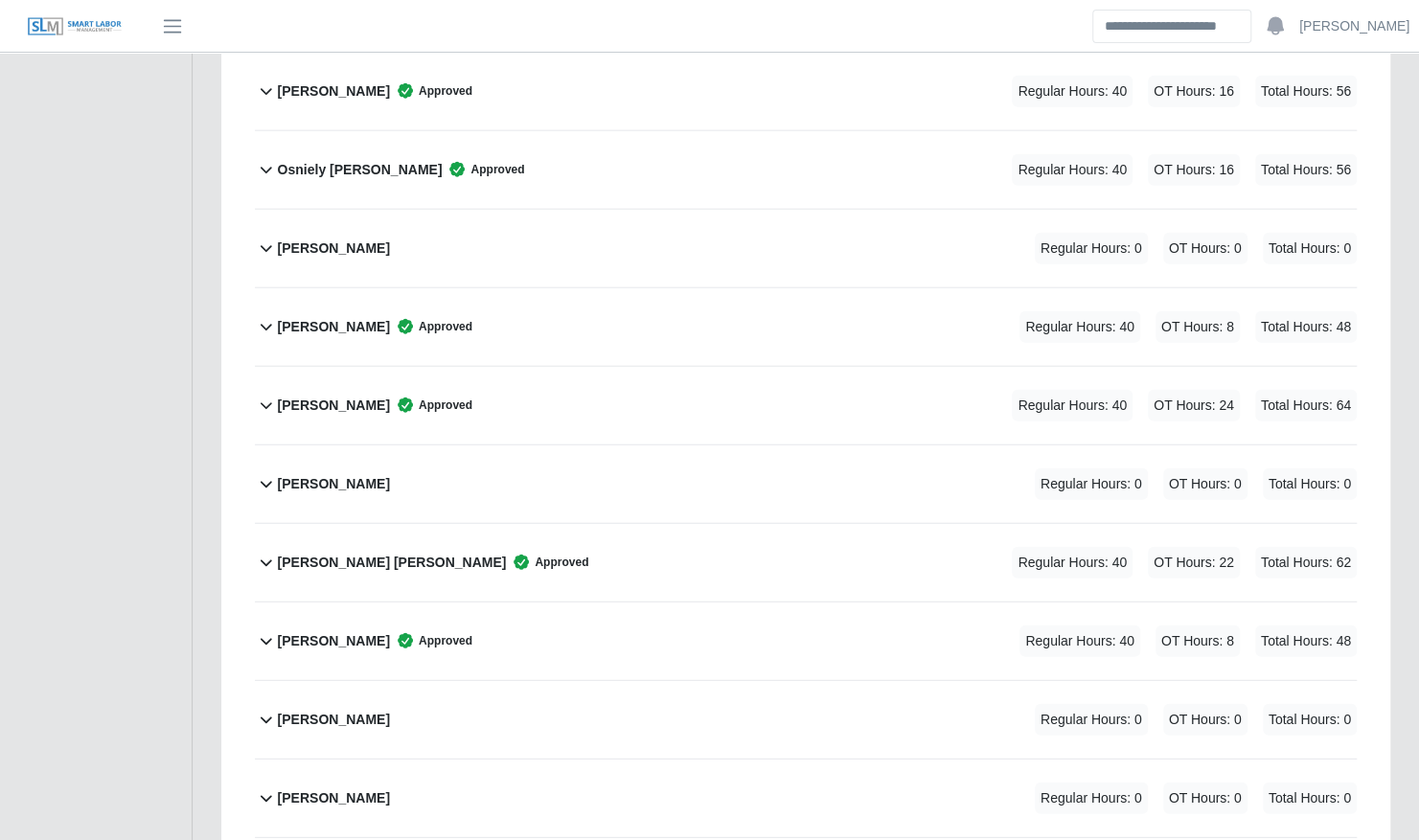
scroll to position [6901, 0]
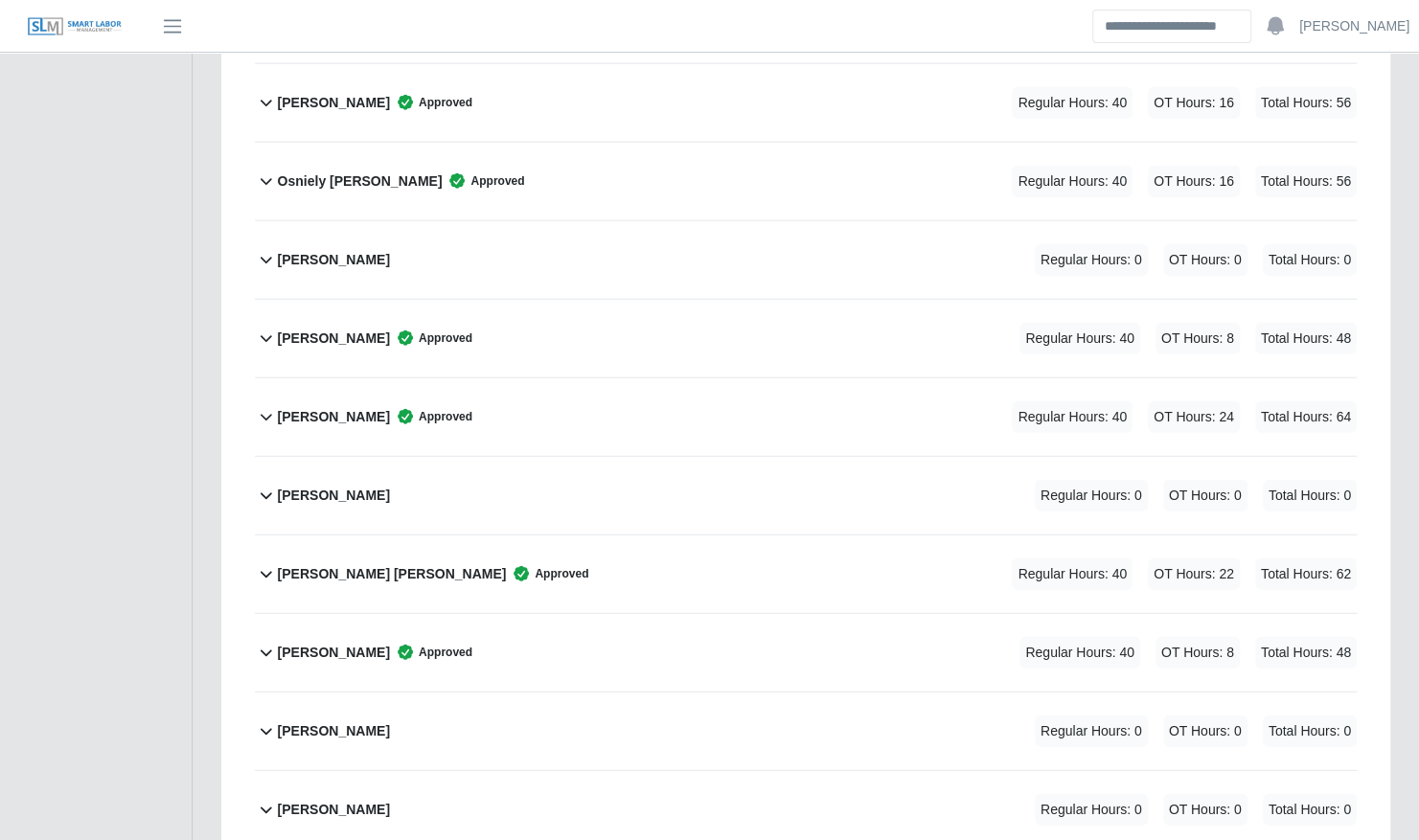
click at [611, 457] on div "Ricardo Zamorano Regular Hours: 0 OT Hours: 0 Total Hours: 0" at bounding box center [816, 496] width 1079 height 78
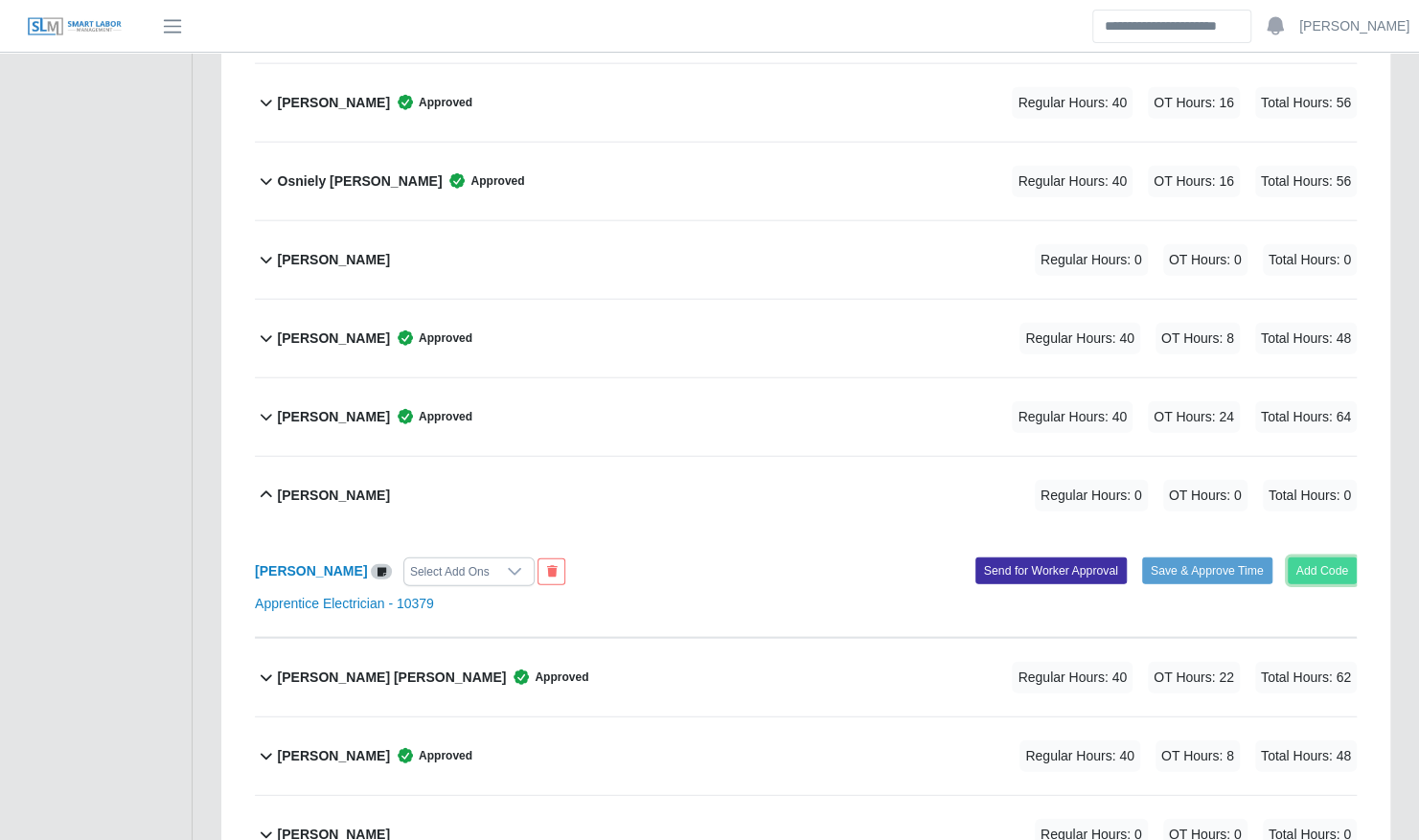
click at [1316, 558] on button "Add Code" at bounding box center [1323, 571] width 70 height 27
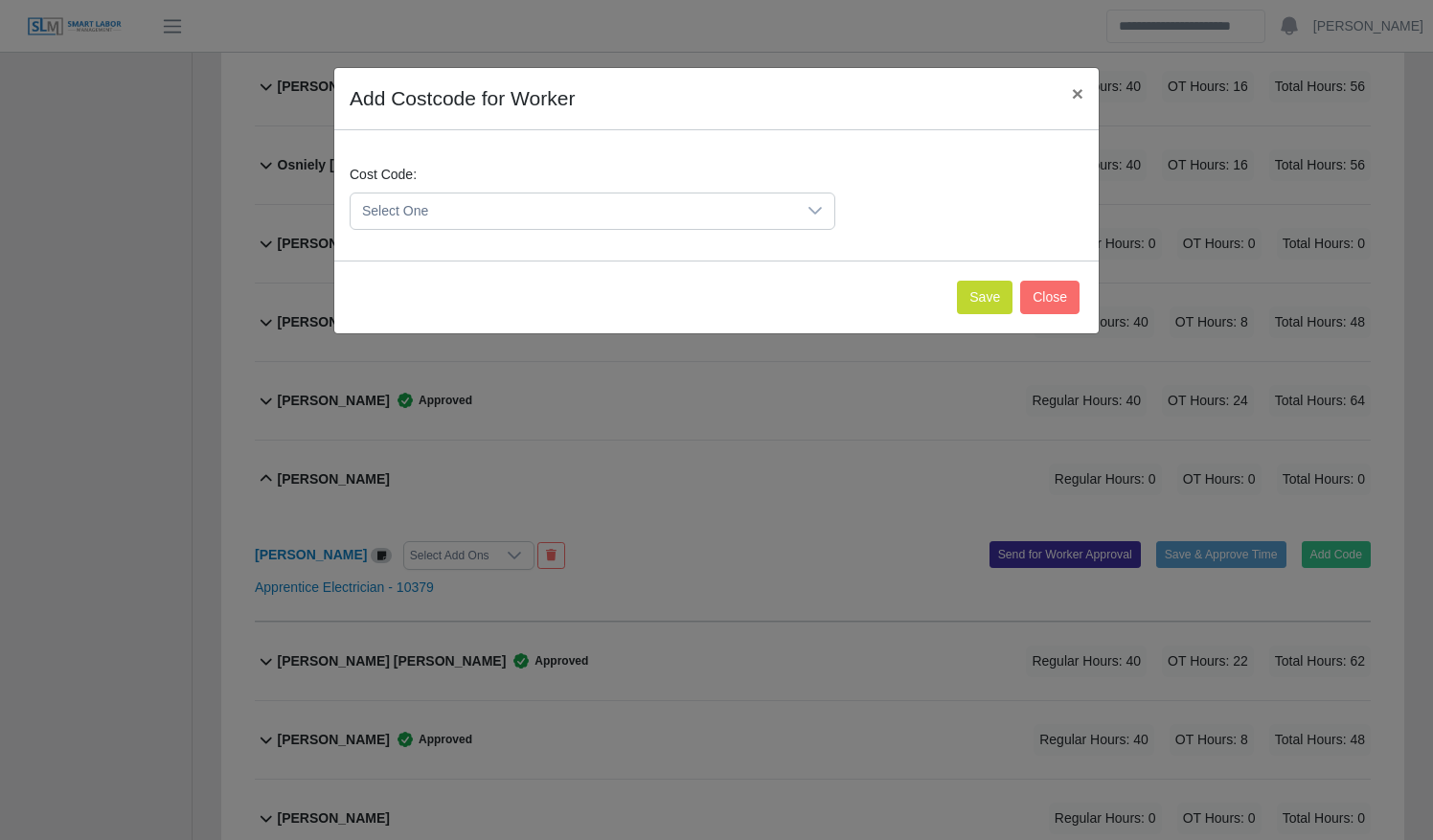
click at [524, 209] on span "Select One" at bounding box center [574, 212] width 446 height 36
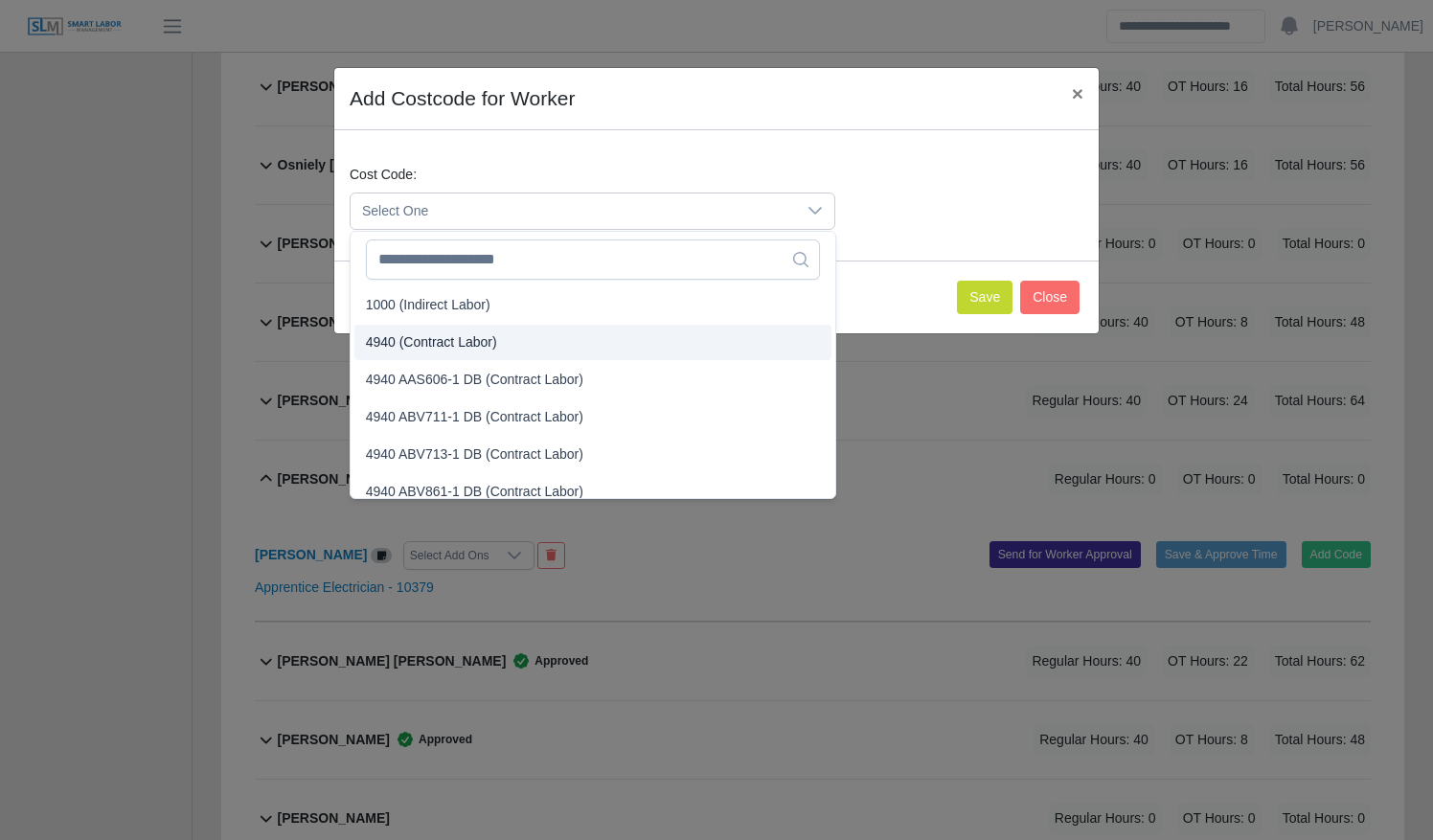
click at [535, 331] on li "4940 (Contract Labor)" at bounding box center [593, 343] width 477 height 36
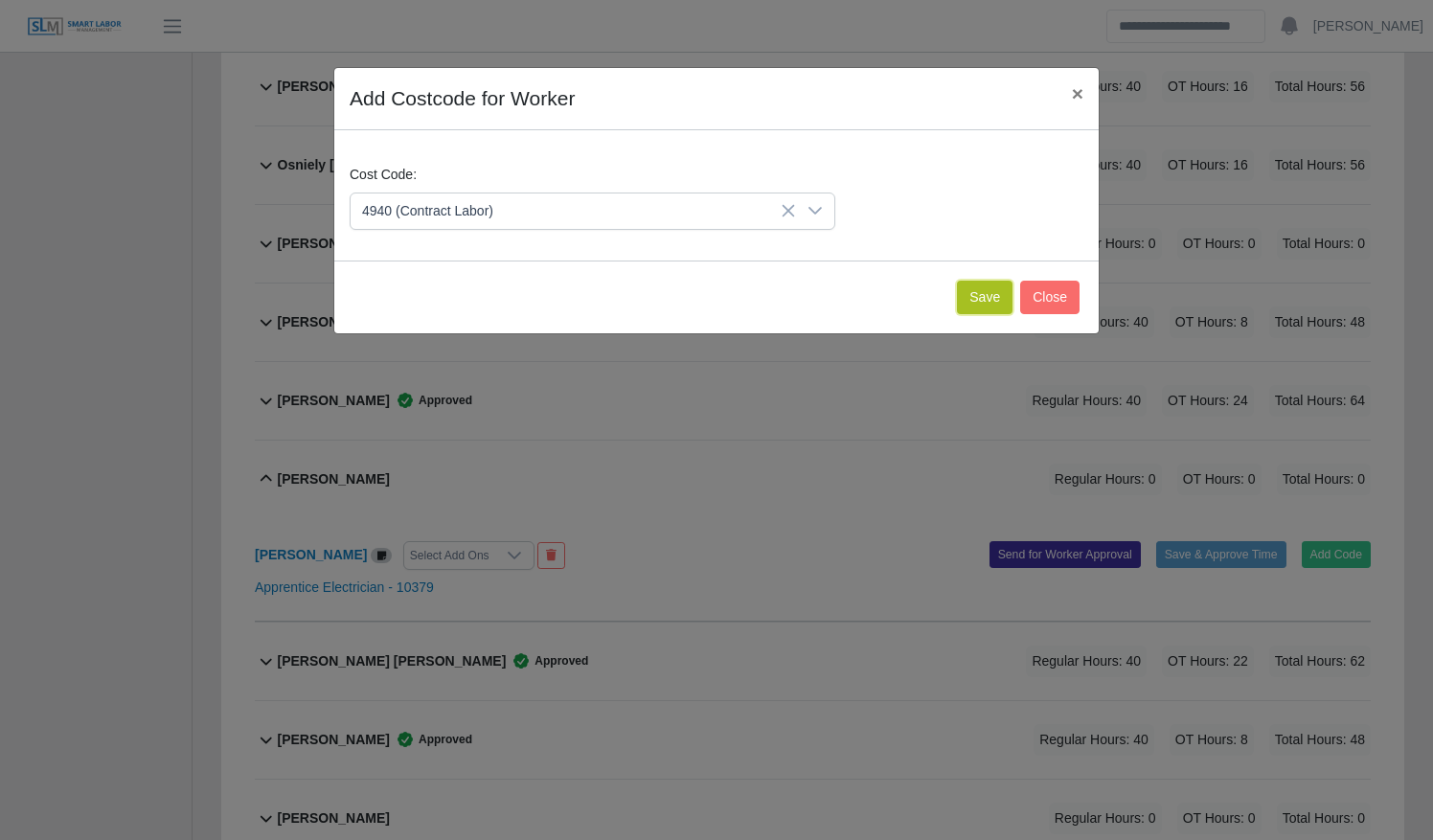
click at [965, 293] on button "Save" at bounding box center [985, 297] width 56 height 34
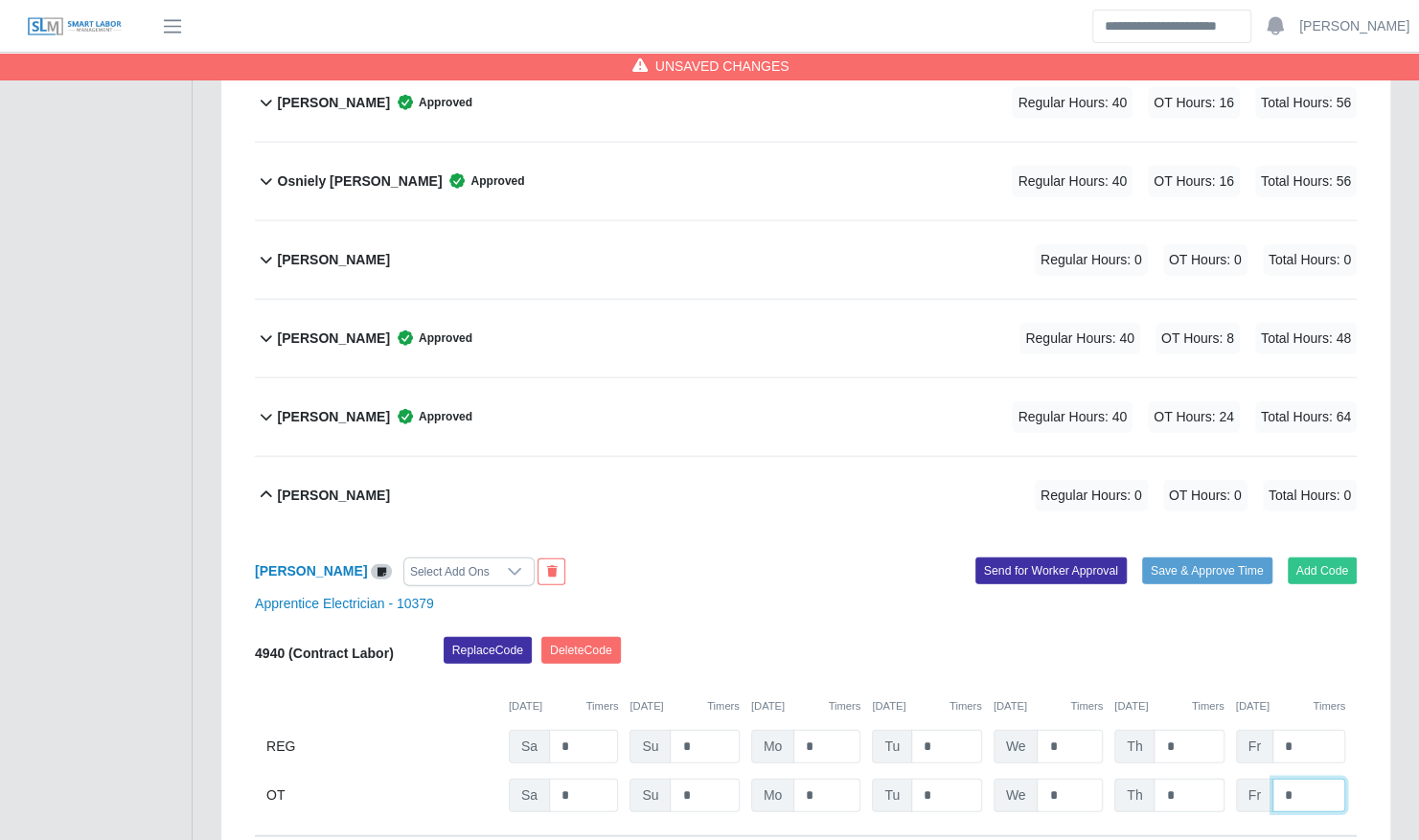
drag, startPoint x: 1298, startPoint y: 747, endPoint x: 1204, endPoint y: 746, distance: 94.0
click at [1204, 778] on div "OT Sa * Su * Mo * Tu * We * Th * Fr *" at bounding box center [805, 795] width 1102 height 34
type input "*"
click at [1210, 558] on button "Save & Approve Time" at bounding box center [1206, 571] width 130 height 27
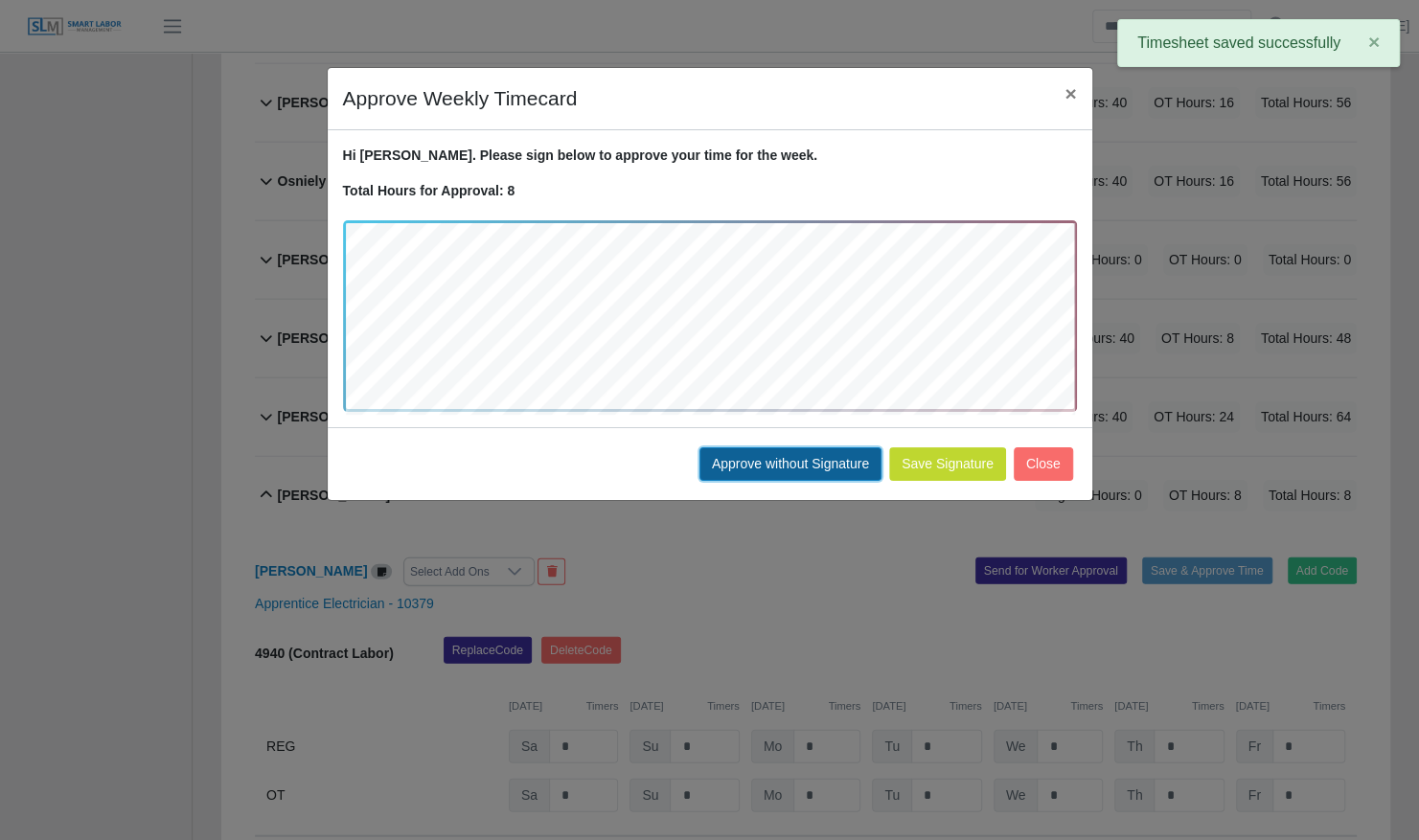
click at [755, 461] on button "Approve without Signature" at bounding box center [790, 464] width 182 height 34
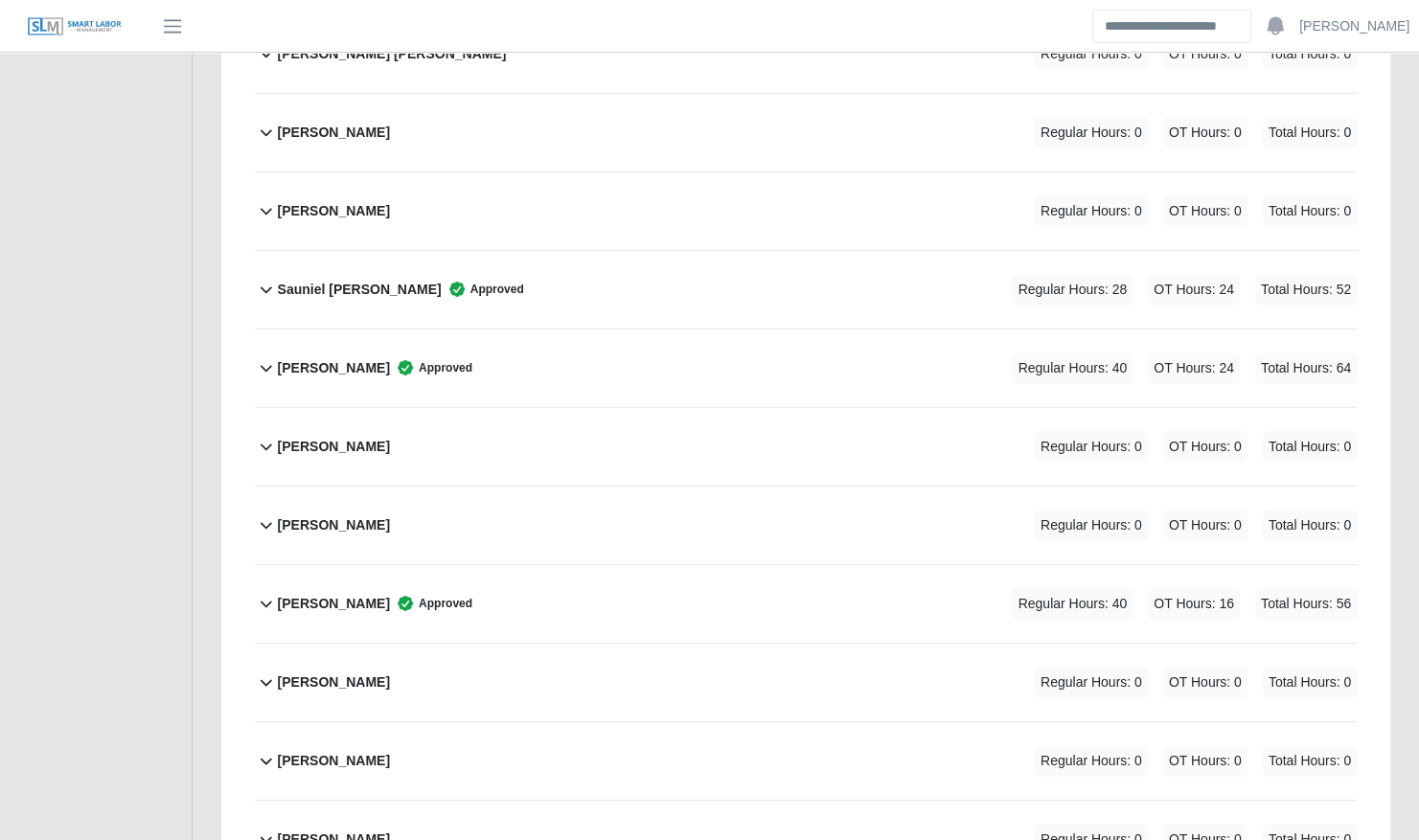
scroll to position [7685, 0]
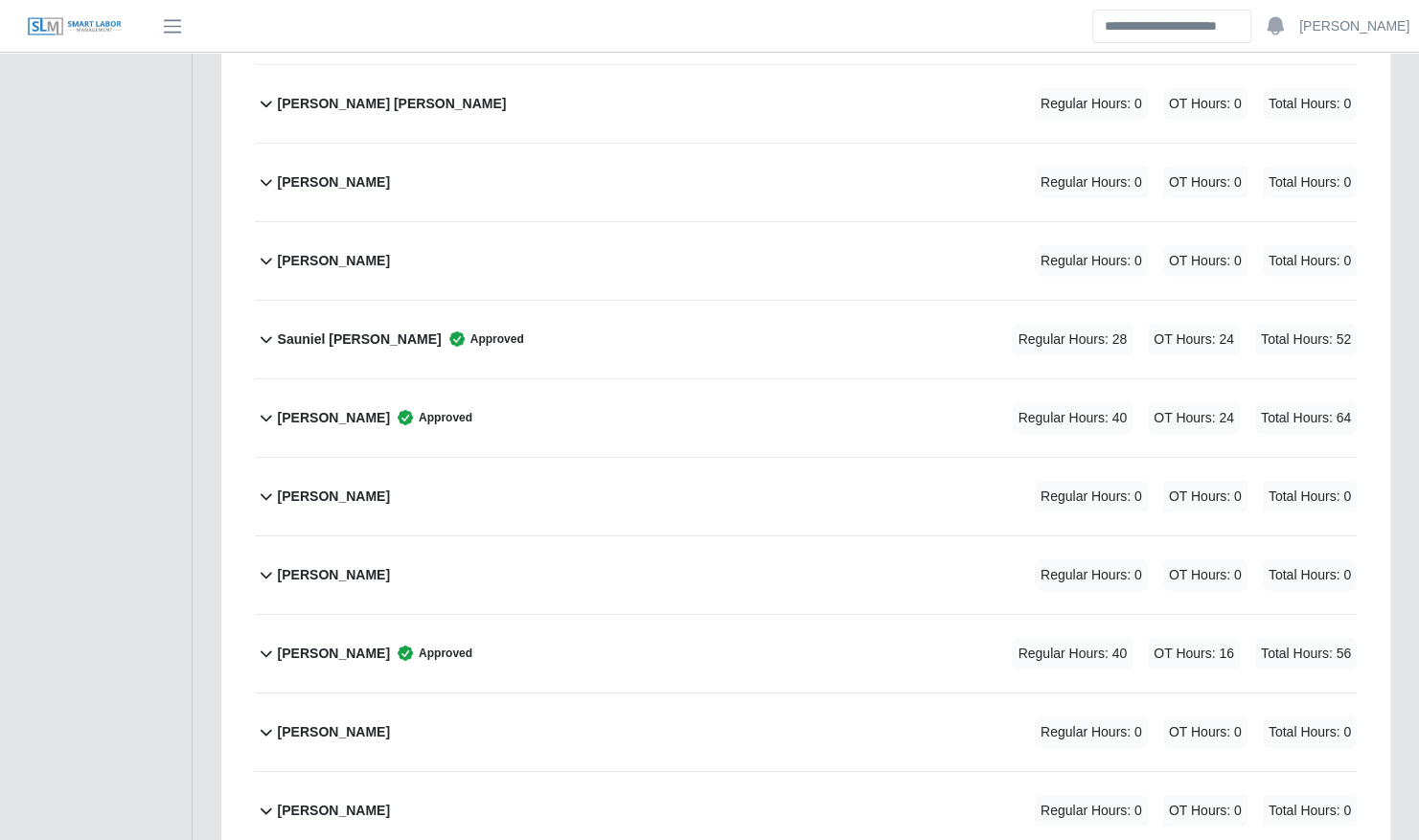
click at [738, 300] on div "Sauniel [PERSON_NAME] Approved Regular Hours: 28 OT Hours: 24 Total Hours: 52" at bounding box center [816, 339] width 1079 height 78
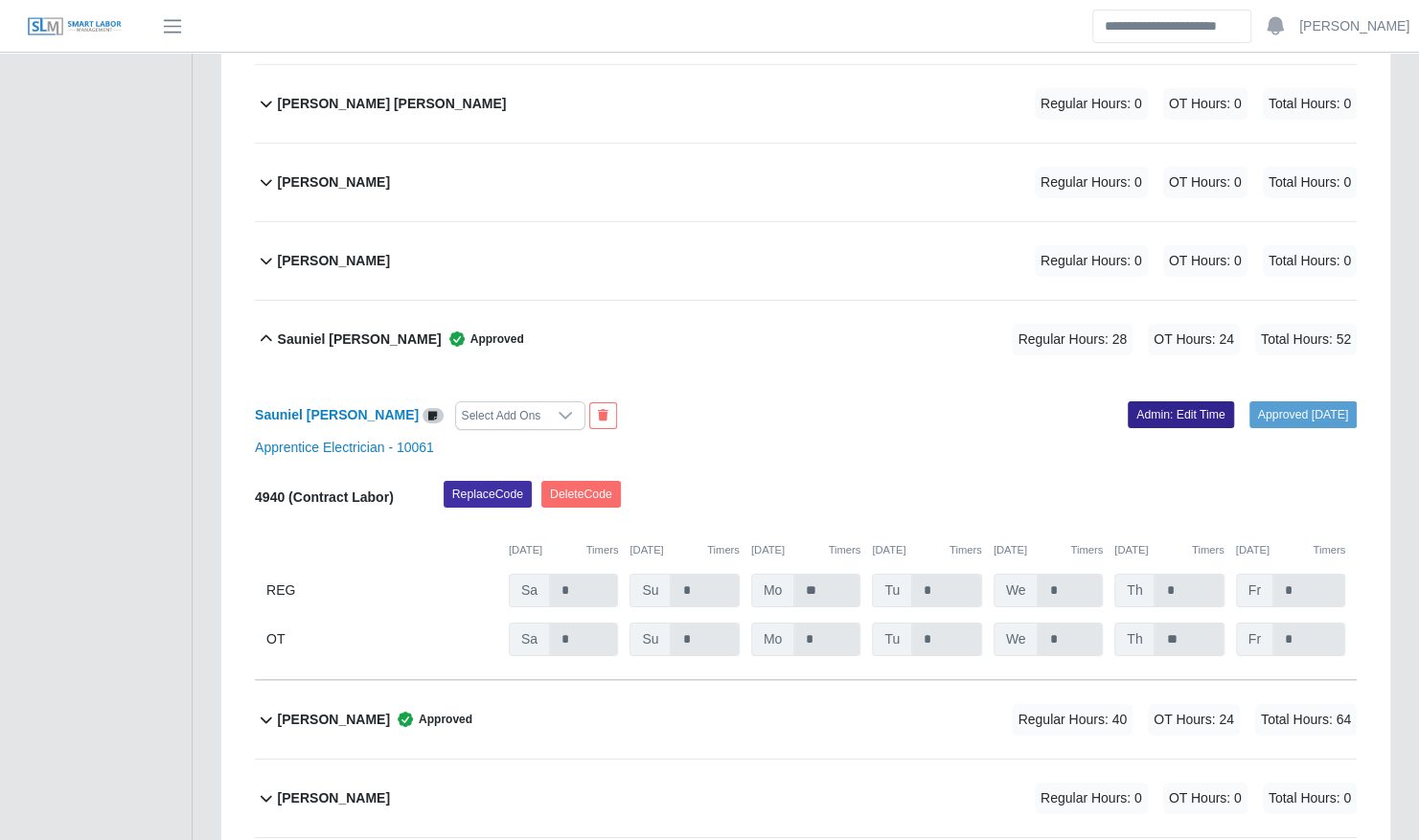
click at [1143, 402] on link "Admin: Edit Time" at bounding box center [1180, 415] width 106 height 27
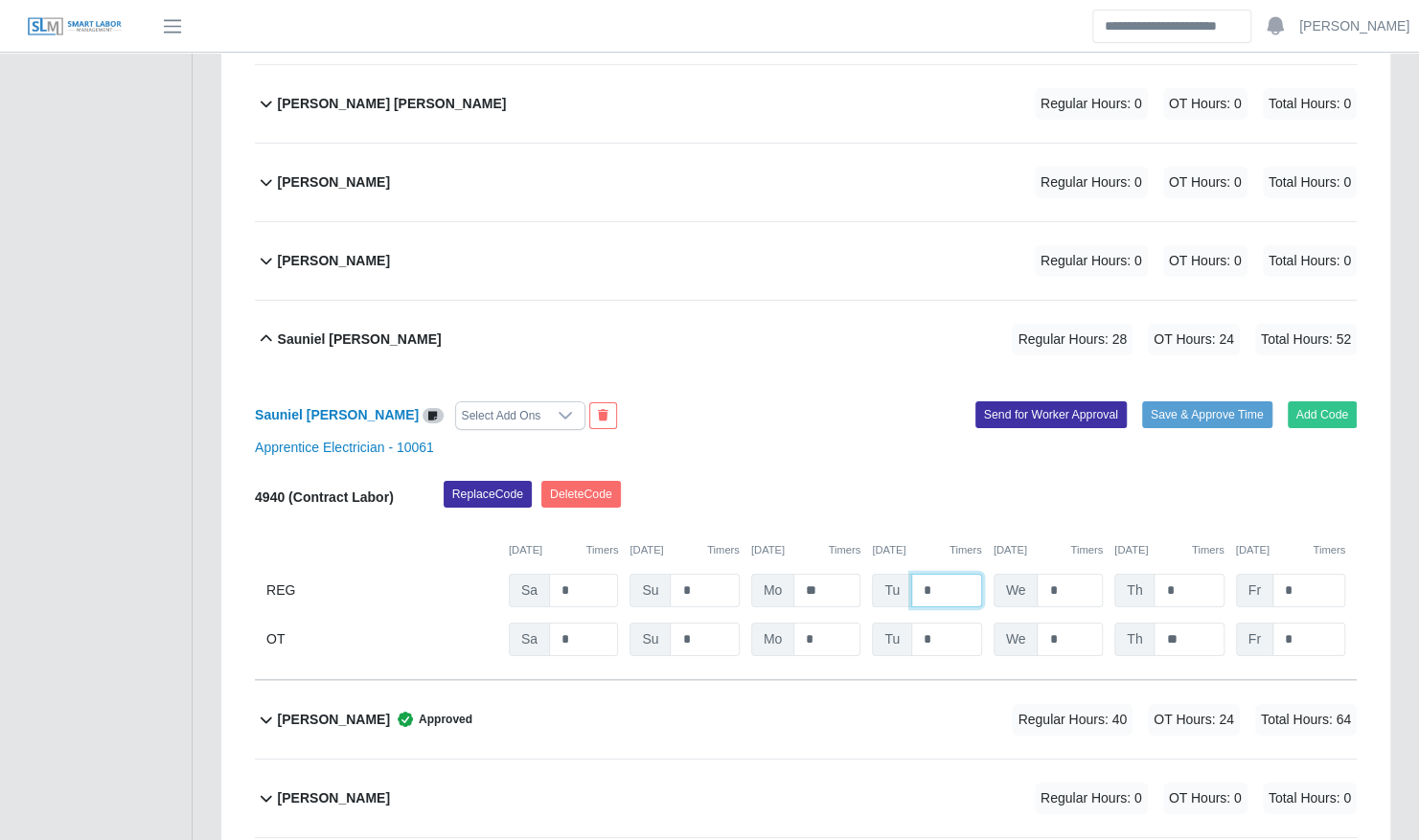
drag, startPoint x: 947, startPoint y: 544, endPoint x: 870, endPoint y: 520, distance: 80.7
click at [885, 574] on div "Tu *" at bounding box center [927, 590] width 109 height 34
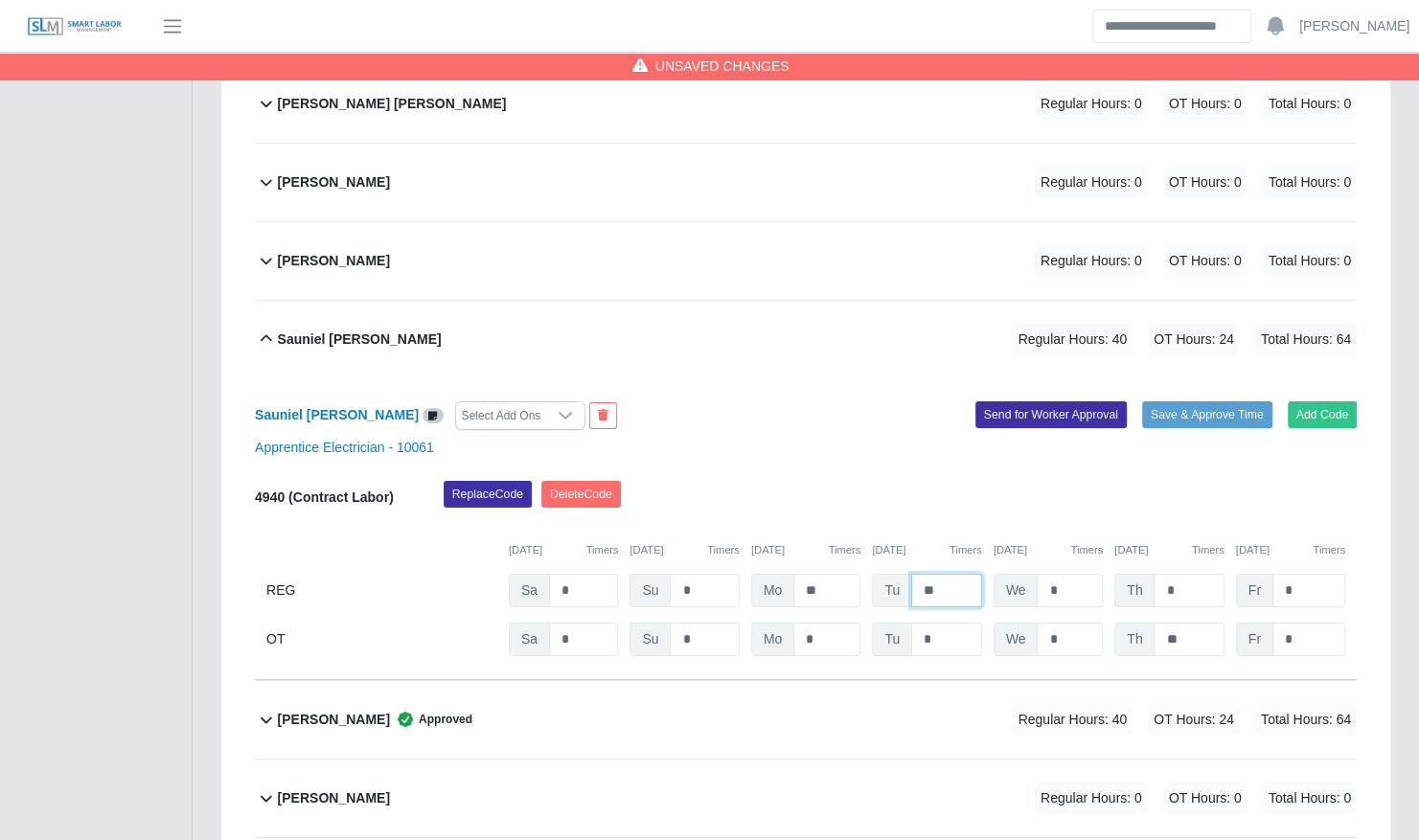
type input "**"
type input "*"
click at [1209, 402] on button "Save & Approve Time" at bounding box center [1206, 415] width 130 height 27
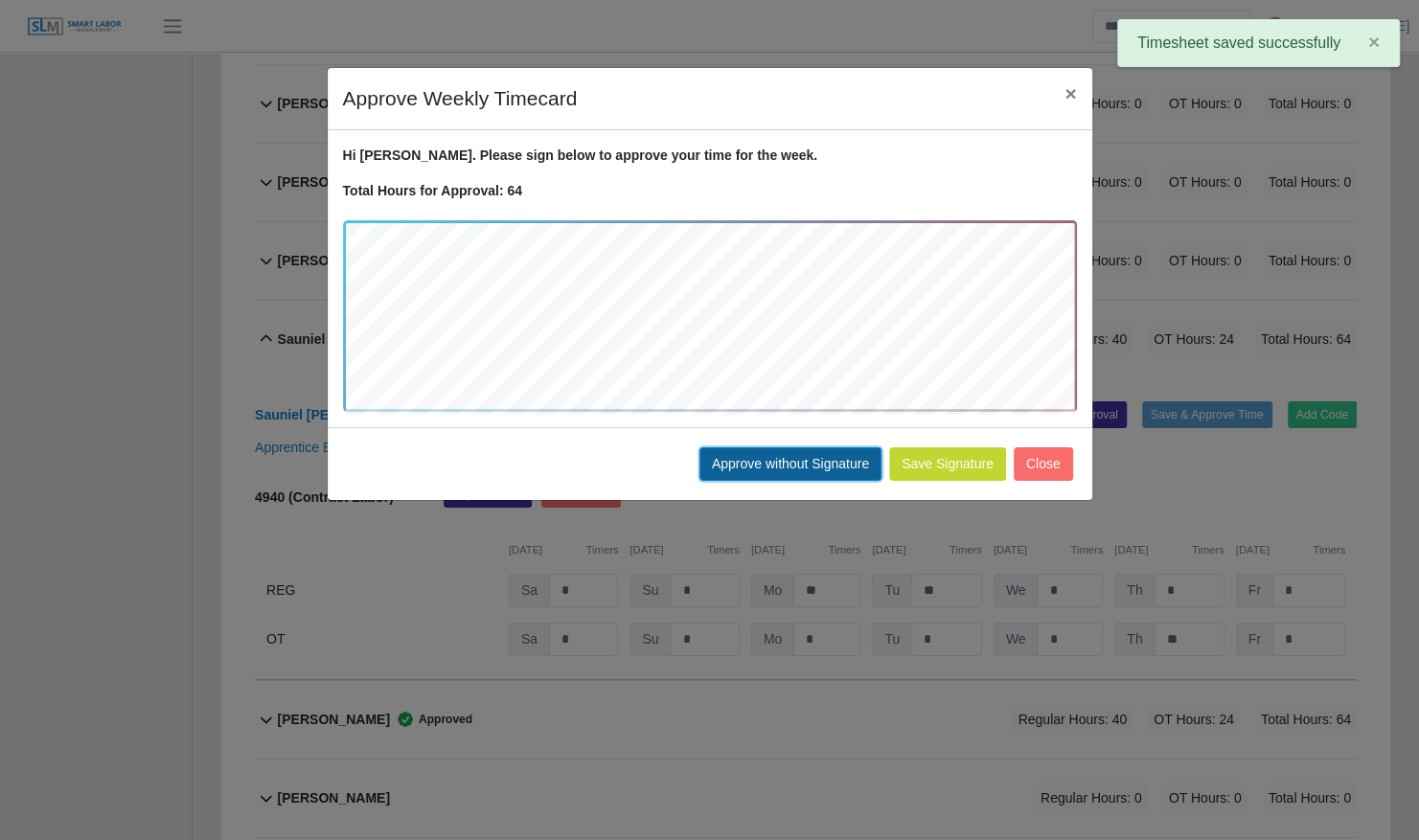
click at [800, 454] on button "Approve without Signature" at bounding box center [790, 464] width 182 height 34
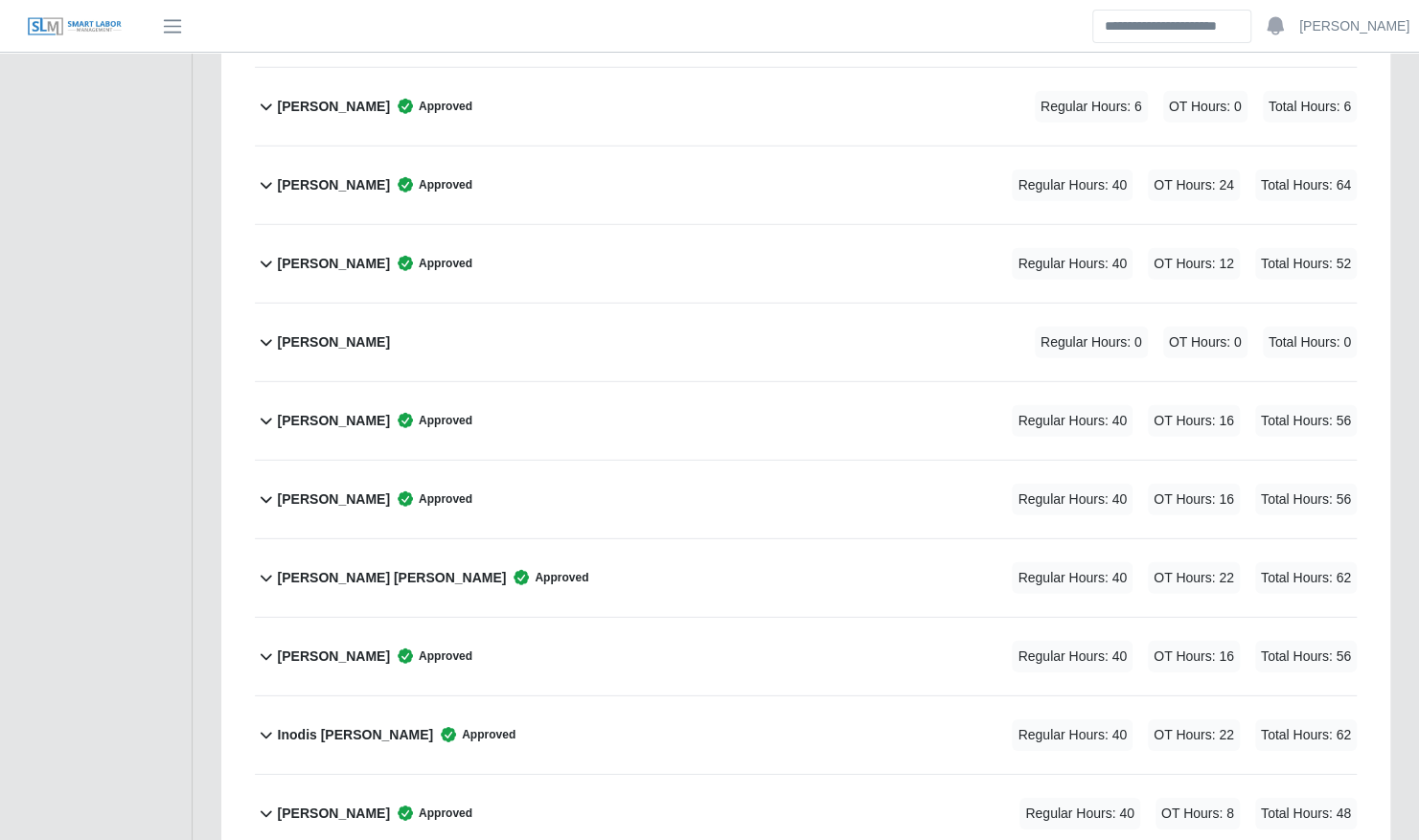
scroll to position [3052, 0]
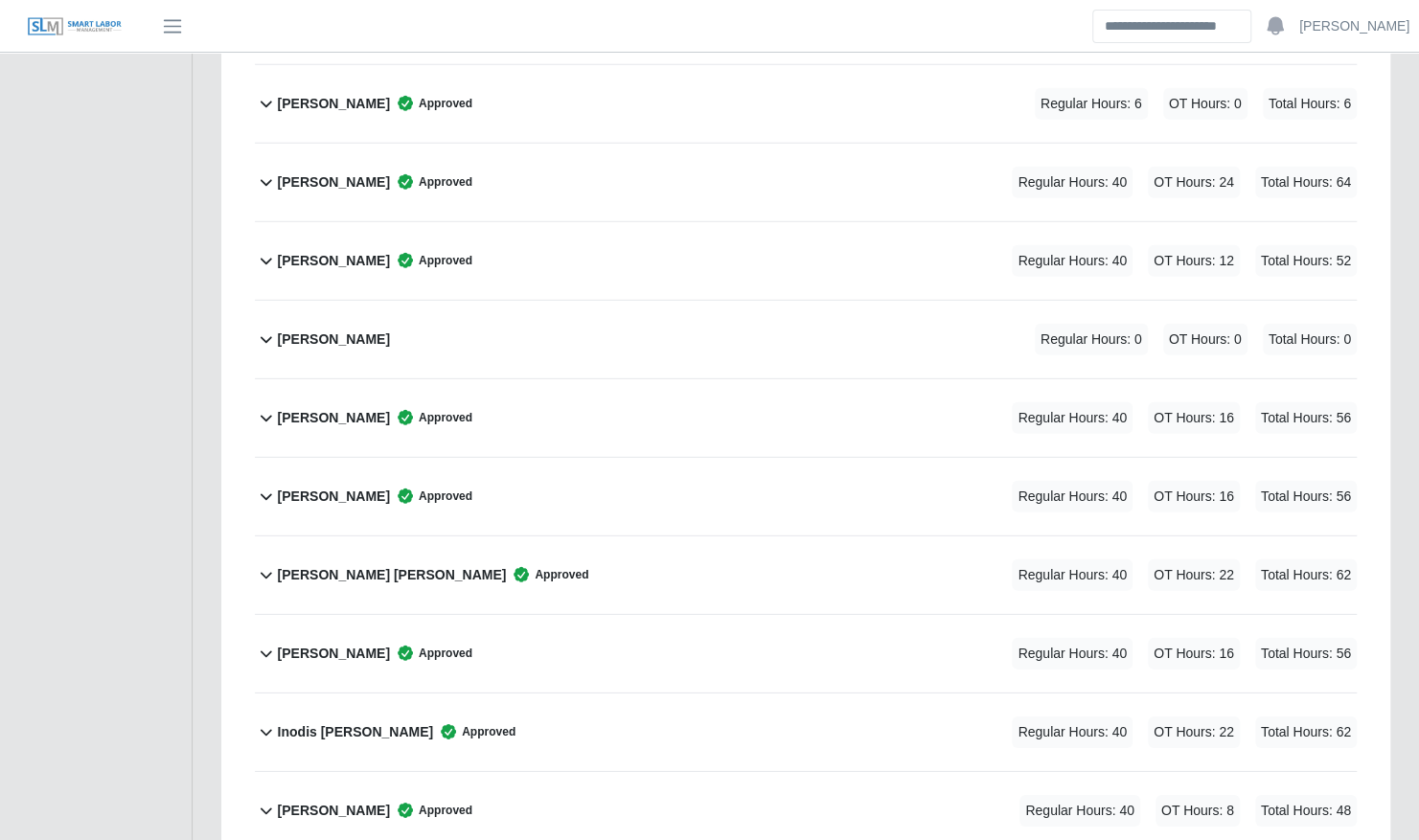
drag, startPoint x: 526, startPoint y: 795, endPoint x: 602, endPoint y: 773, distance: 79.1
click at [526, 795] on div "[PERSON_NAME] Approved Regular Hours: 40 OT Hours: 8 Total Hours: 48" at bounding box center [816, 810] width 1079 height 78
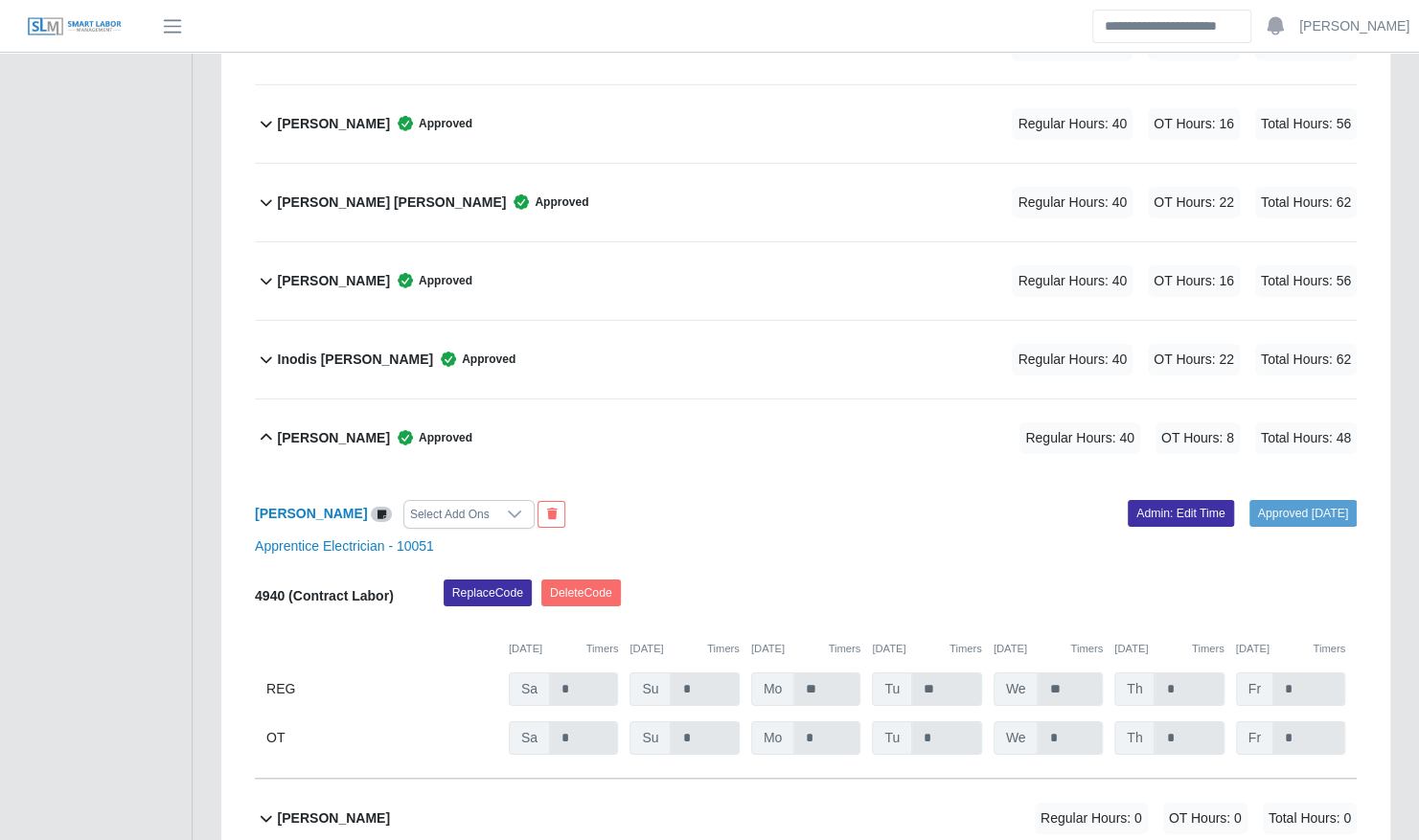
scroll to position [3462, 0]
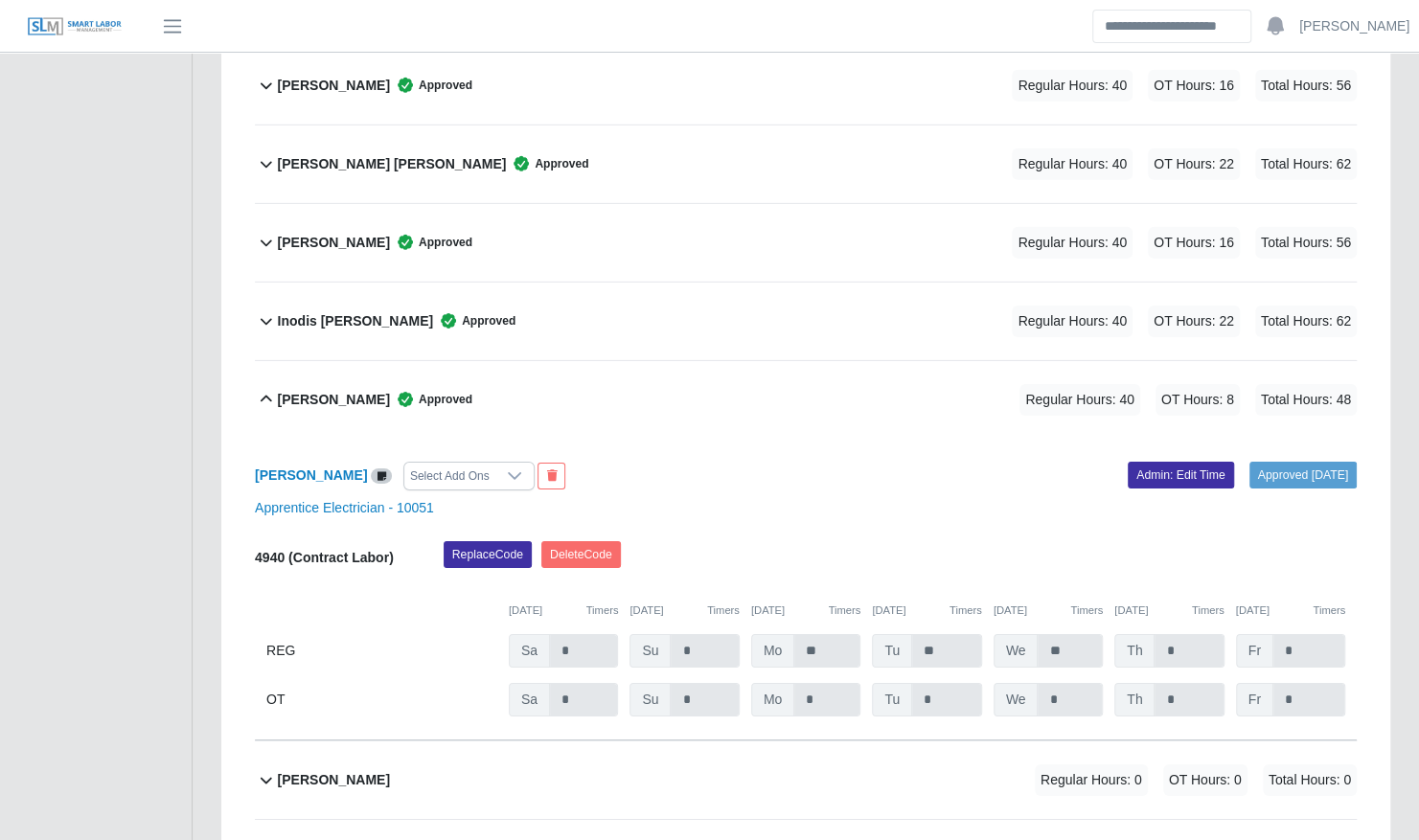
click at [772, 372] on div "[PERSON_NAME] Approved Regular Hours: 40 OT Hours: 8 Total Hours: 48" at bounding box center [816, 400] width 1079 height 78
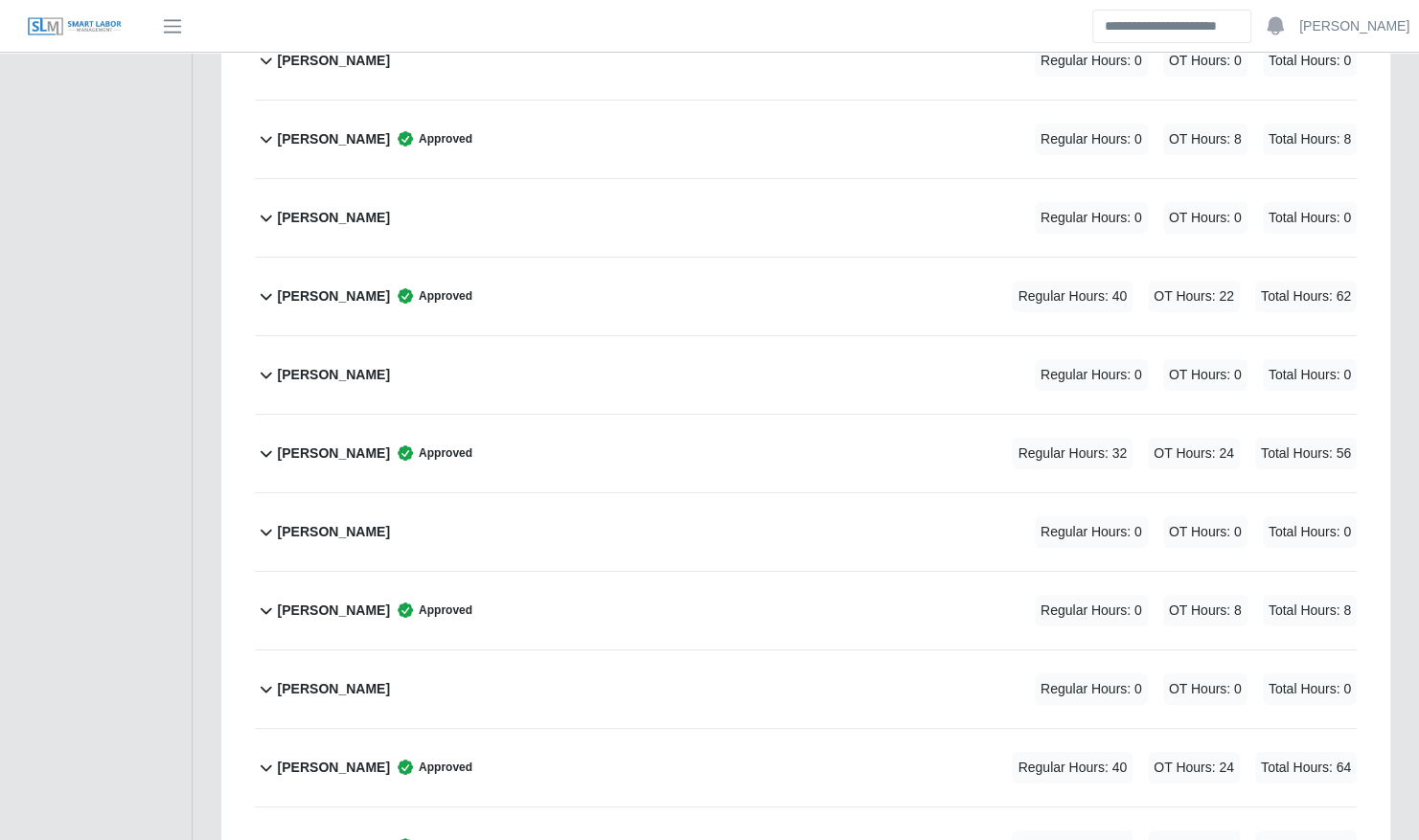
scroll to position [3959, 0]
click at [853, 418] on div "[PERSON_NAME] Approved Regular Hours: 32 OT Hours: 24 Total Hours: 56" at bounding box center [816, 452] width 1079 height 78
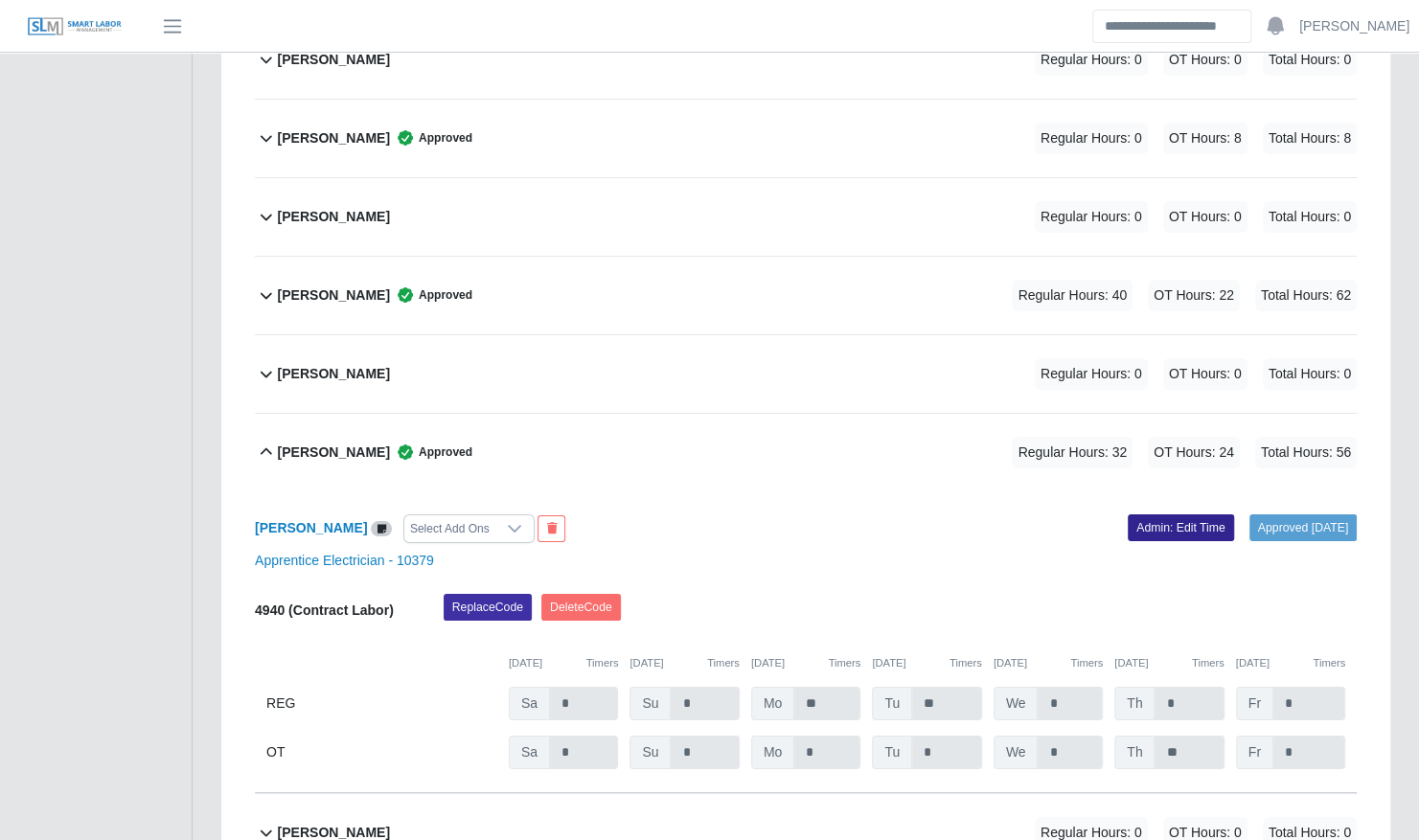
click at [1135, 514] on link "Admin: Edit Time" at bounding box center [1180, 527] width 106 height 27
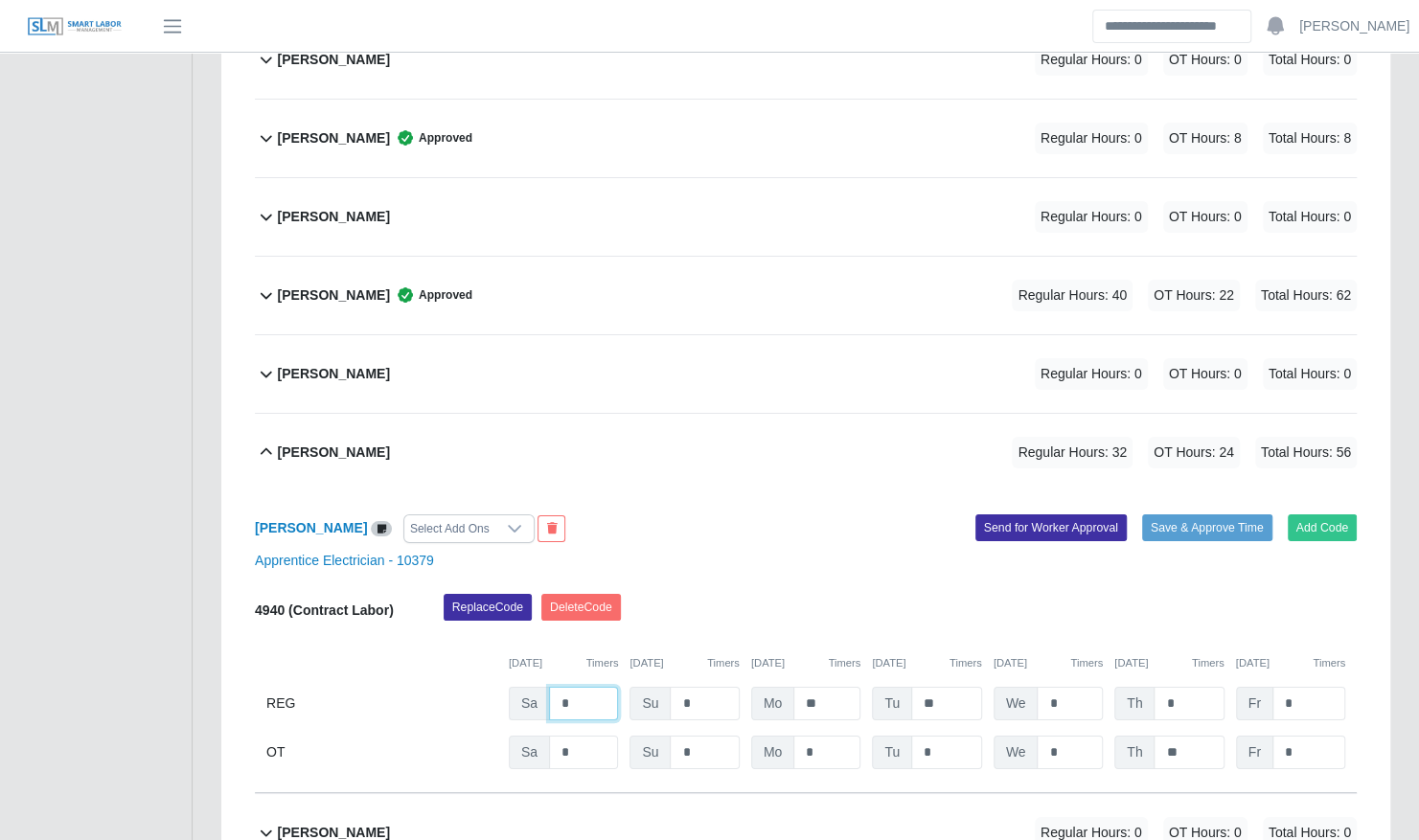
drag, startPoint x: 577, startPoint y: 664, endPoint x: 534, endPoint y: 666, distance: 43.0
click at [534, 687] on div "Sa *" at bounding box center [564, 704] width 109 height 34
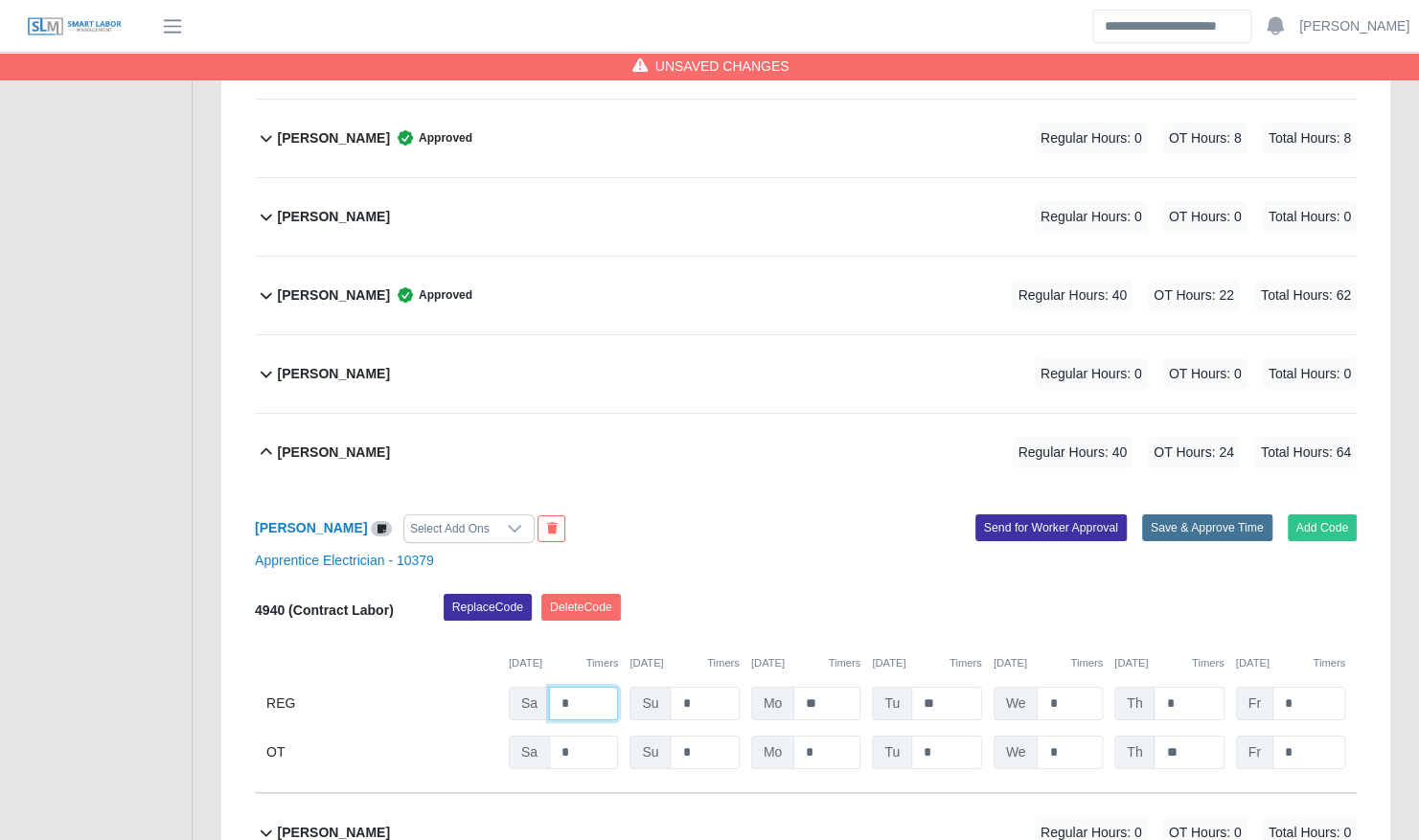
type input "*"
click at [1182, 514] on button "Save & Approve Time" at bounding box center [1206, 527] width 130 height 27
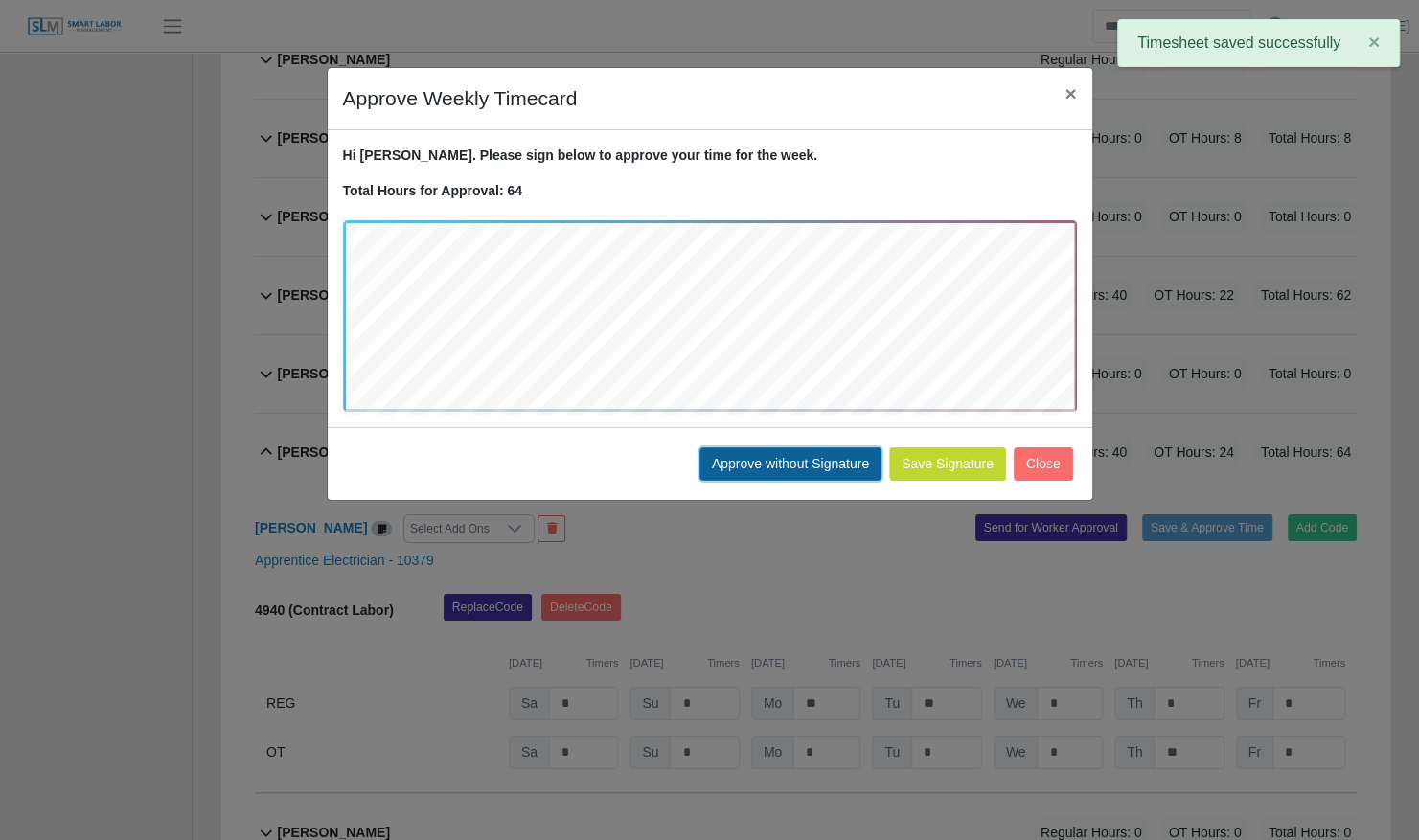
click at [740, 452] on button "Approve without Signature" at bounding box center [790, 464] width 182 height 34
